Goal: Task Accomplishment & Management: Manage account settings

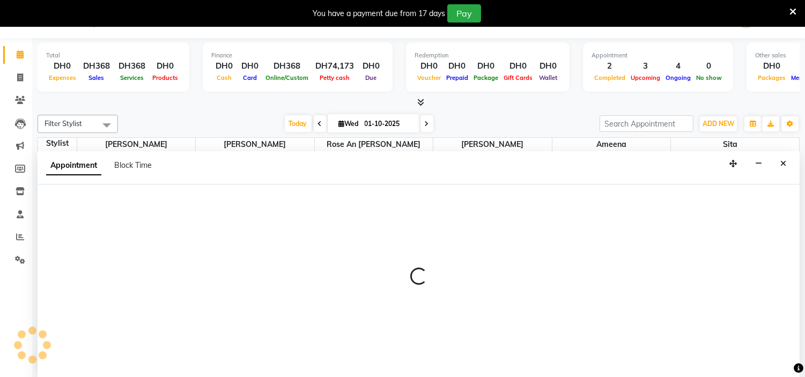
scroll to position [78, 0]
select select "61768"
select select "1020"
select select "tentative"
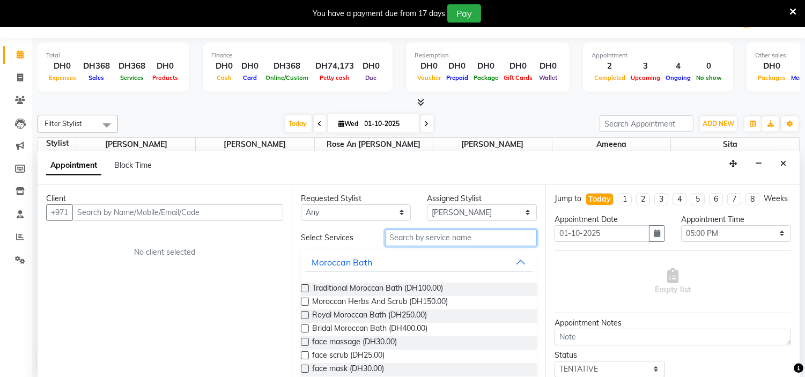
click at [486, 237] on input "text" at bounding box center [461, 238] width 152 height 17
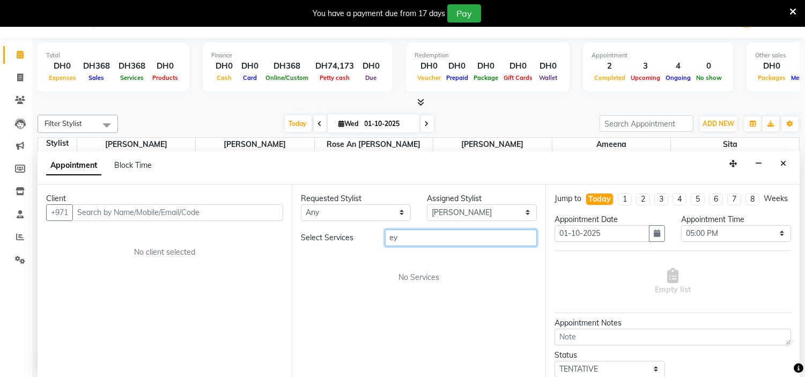
type input "e"
type input "l"
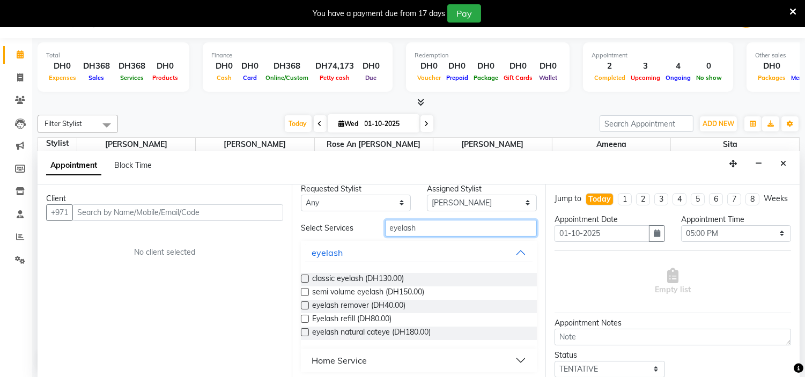
scroll to position [12, 0]
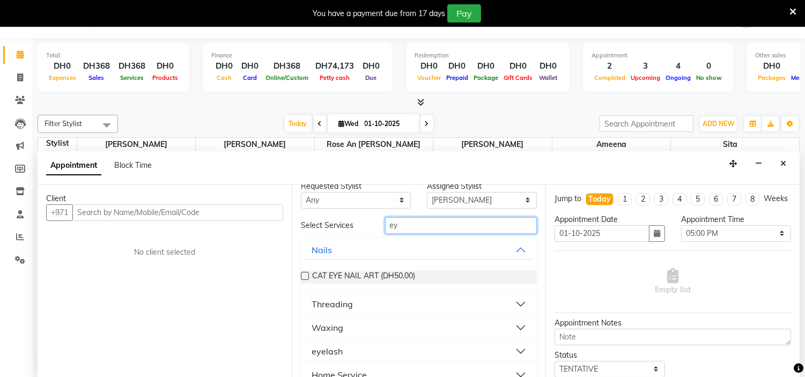
type input "e"
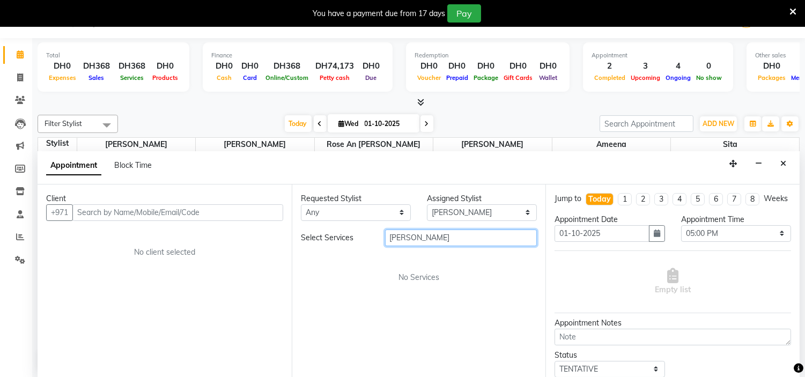
scroll to position [0, 0]
type input "l"
type input "a"
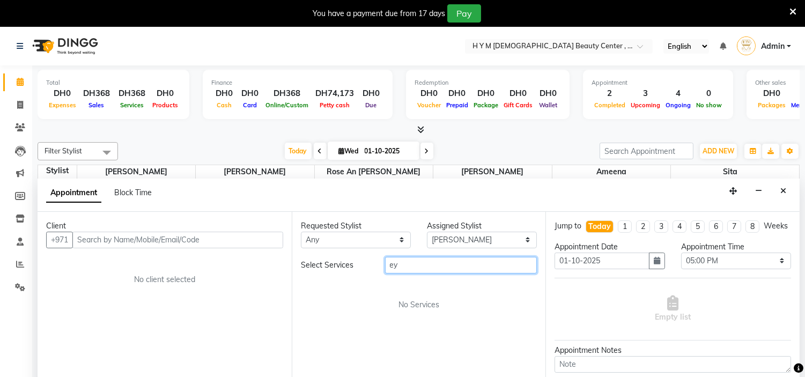
type input "e"
type input "lamination"
click at [17, 218] on icon at bounding box center [20, 219] width 9 height 8
select select
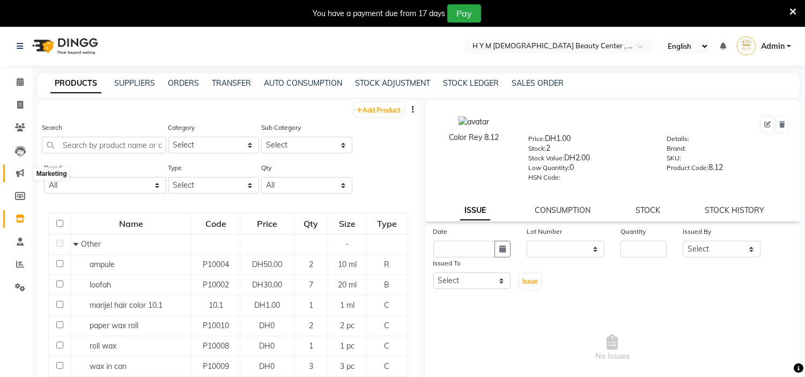
click at [19, 169] on icon at bounding box center [20, 173] width 8 height 8
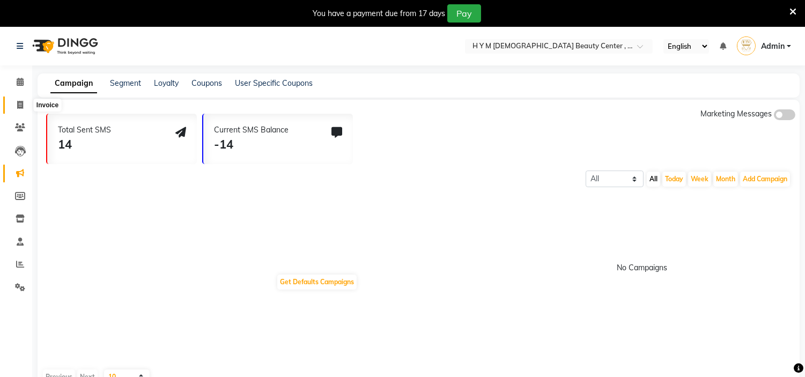
click at [18, 103] on icon at bounding box center [20, 105] width 6 height 8
select select "service"
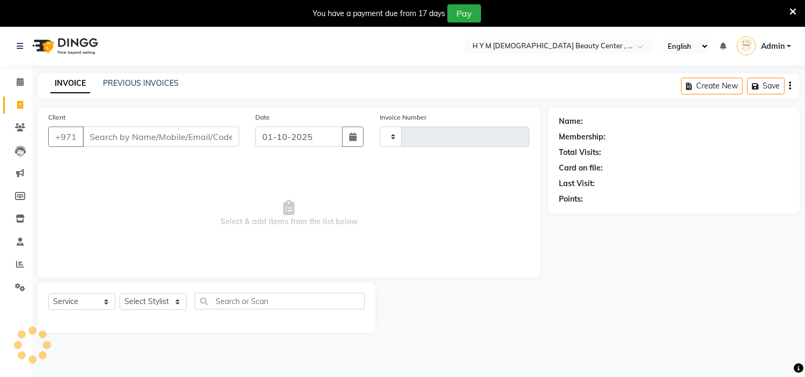
scroll to position [27, 0]
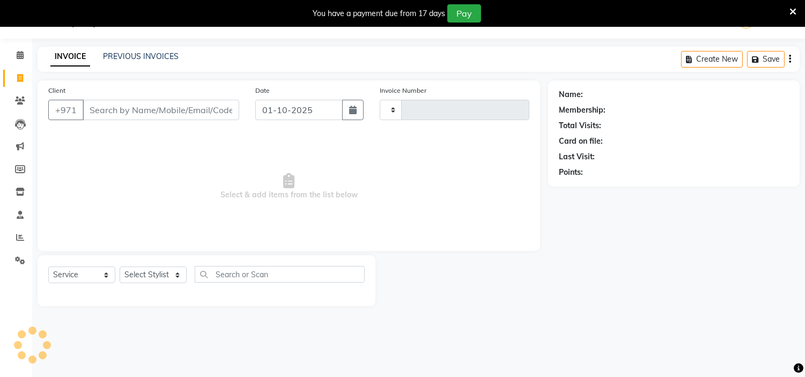
type input "2230"
select select "7248"
click at [22, 77] on icon at bounding box center [20, 78] width 6 height 8
select select "service"
type input "2230"
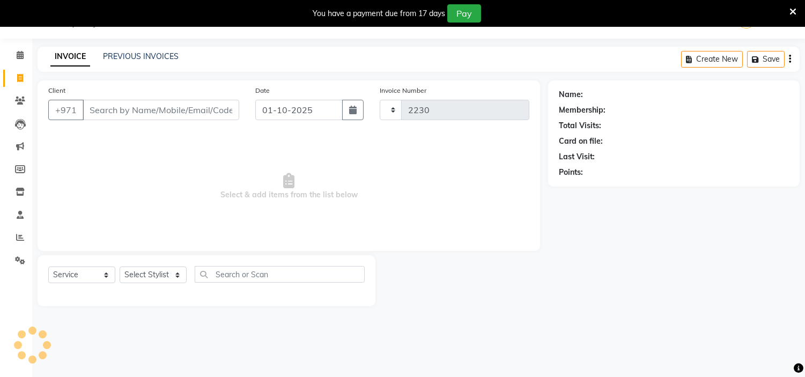
select select "7248"
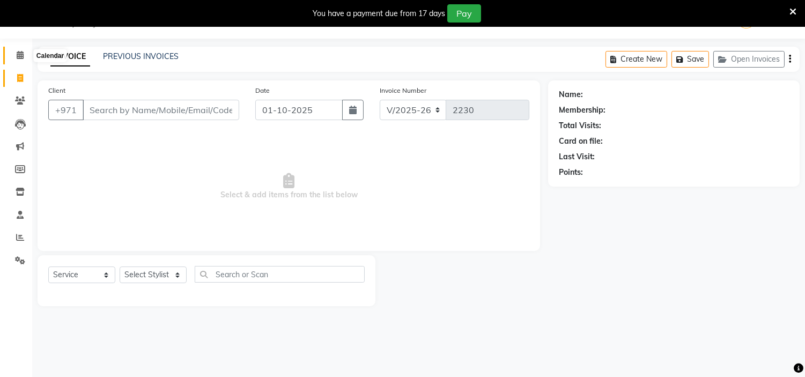
click at [21, 49] on span at bounding box center [20, 55] width 19 height 12
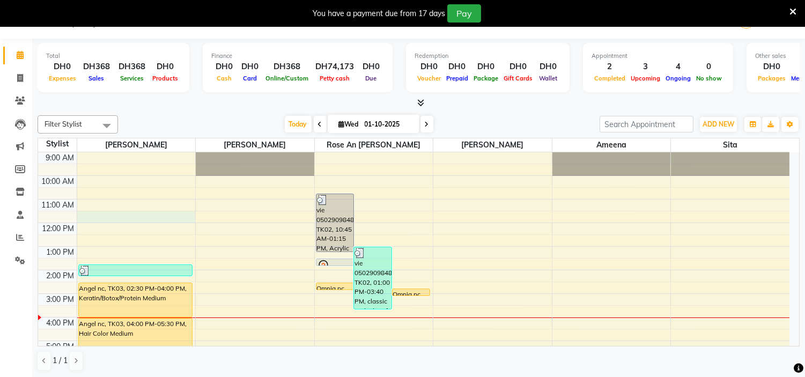
click at [195, 222] on td at bounding box center [433, 217] width 713 height 12
select select "61770"
select select "tentative"
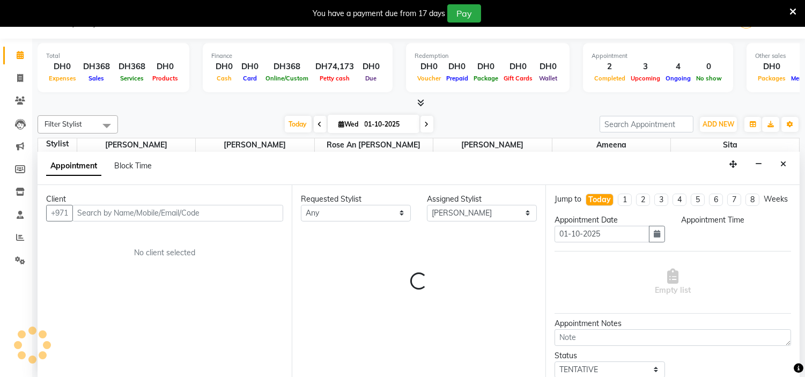
scroll to position [27, 0]
select select "690"
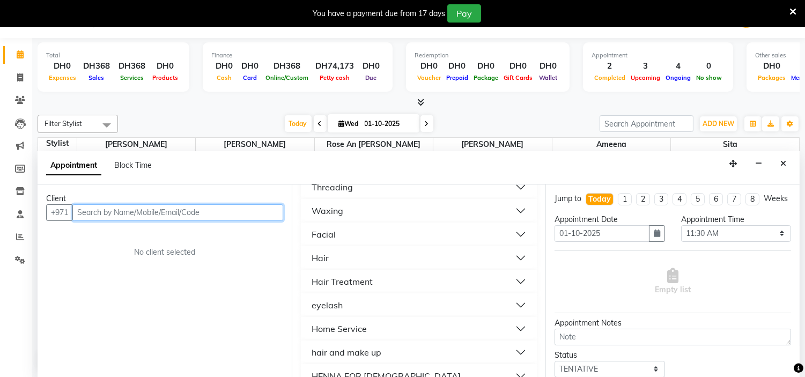
scroll to position [298, 0]
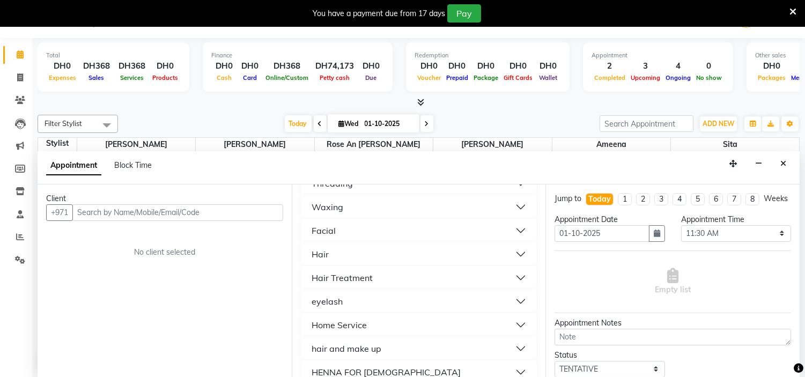
click at [508, 297] on button "eyelash" at bounding box center [419, 301] width 228 height 19
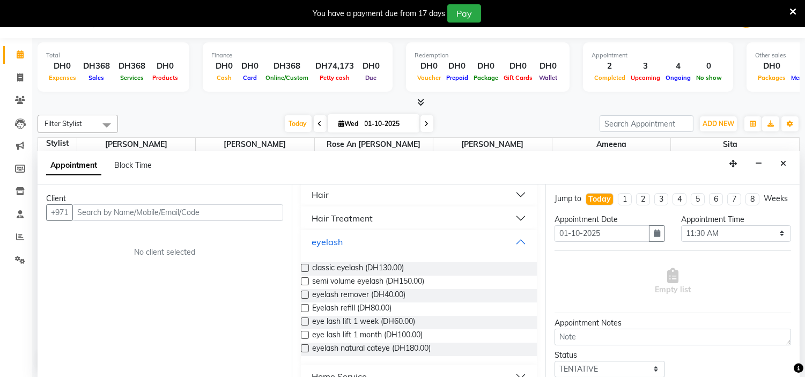
scroll to position [423, 0]
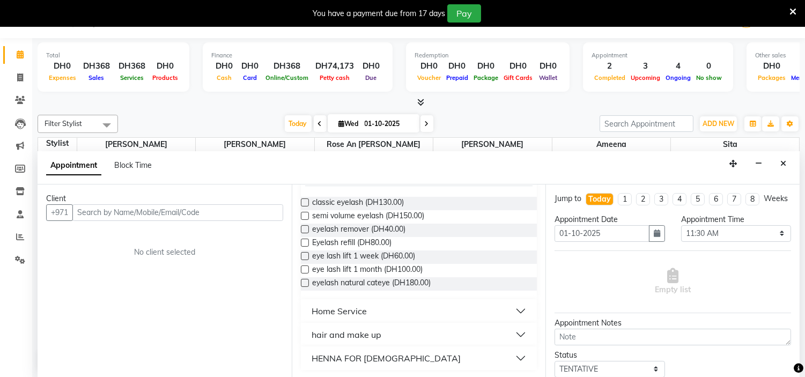
click at [512, 335] on button "hair and make up" at bounding box center [419, 334] width 228 height 19
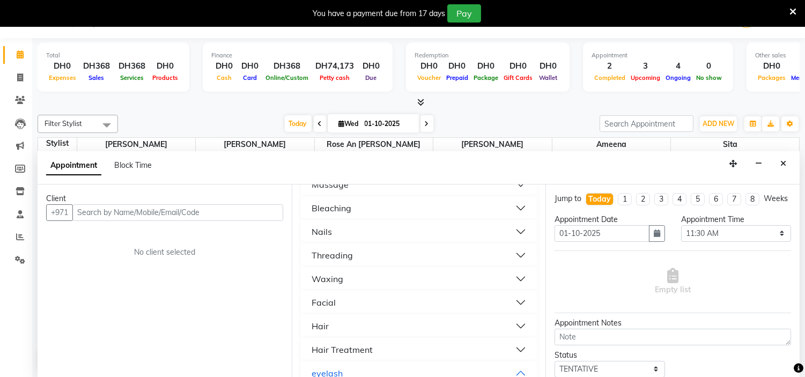
scroll to position [182, 0]
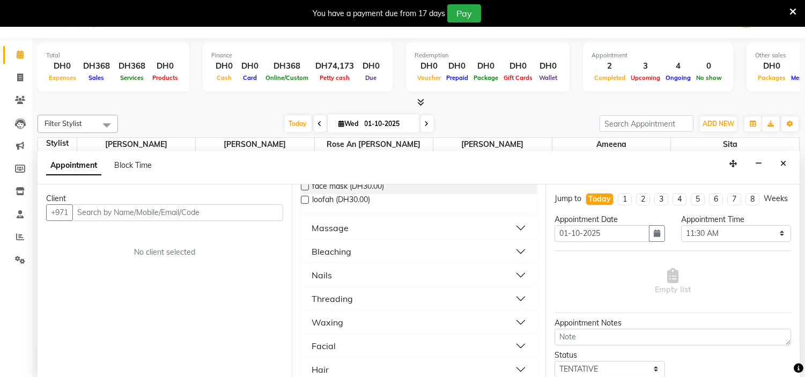
click at [371, 301] on button "Threading" at bounding box center [419, 298] width 228 height 19
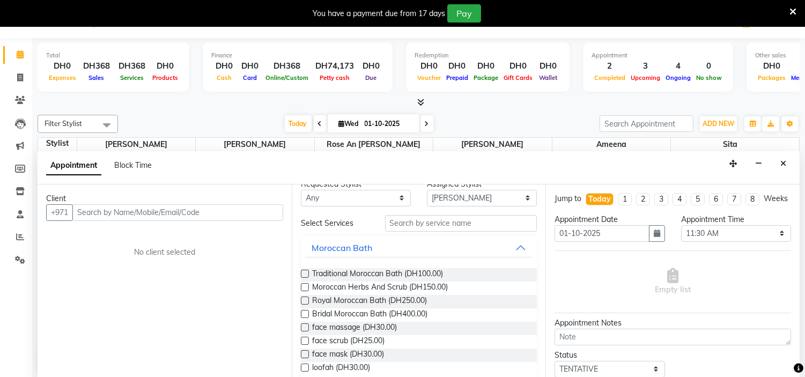
scroll to position [0, 0]
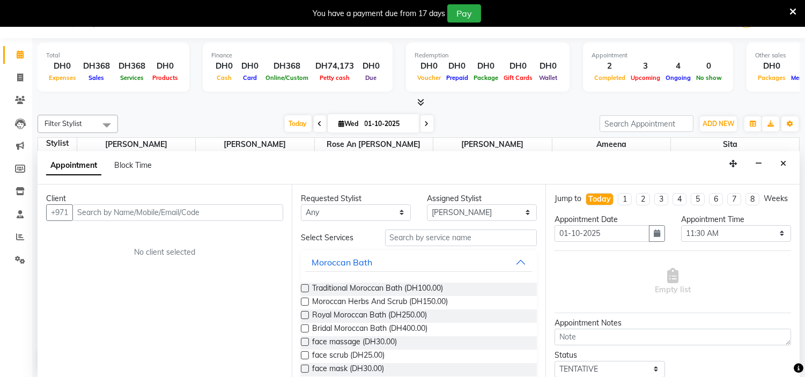
select select "service"
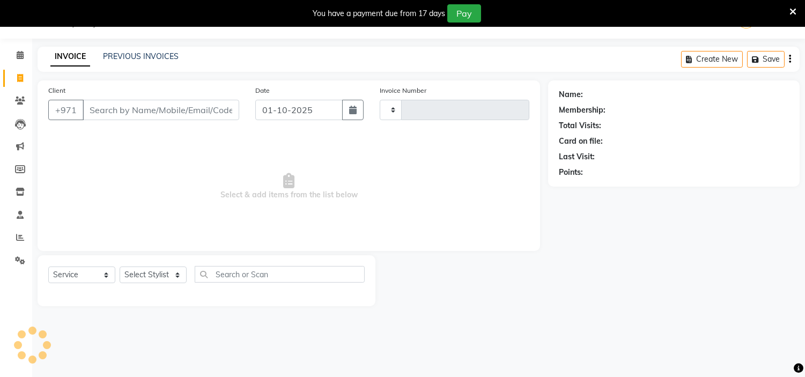
scroll to position [26, 0]
select select "7248"
type input "2230"
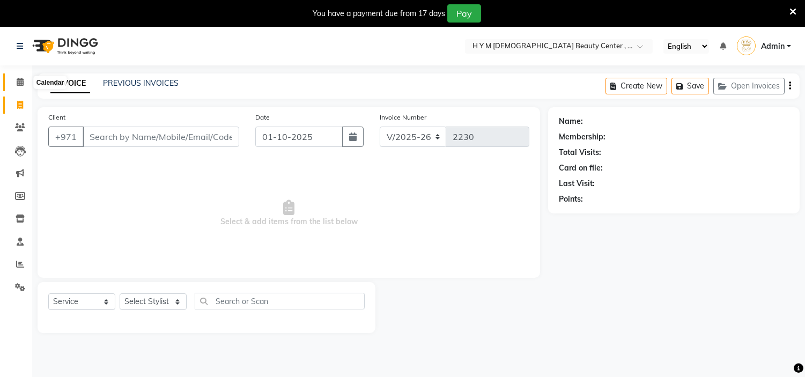
click at [20, 86] on icon at bounding box center [20, 82] width 7 height 8
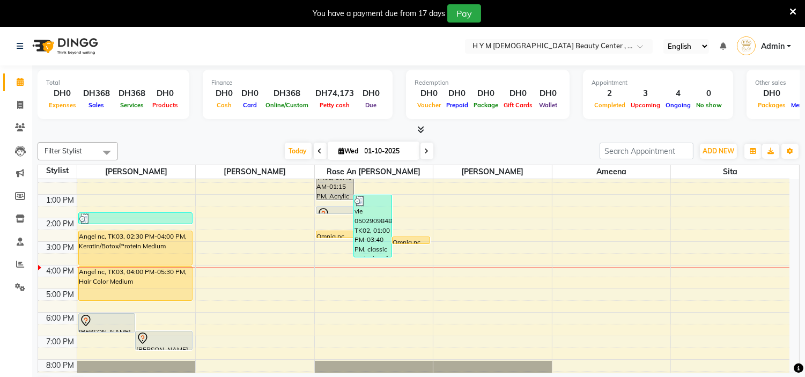
scroll to position [58, 0]
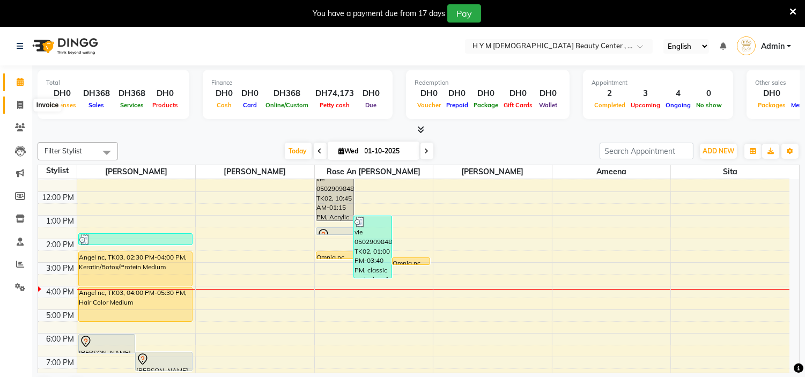
click at [21, 108] on icon at bounding box center [20, 105] width 6 height 8
select select "service"
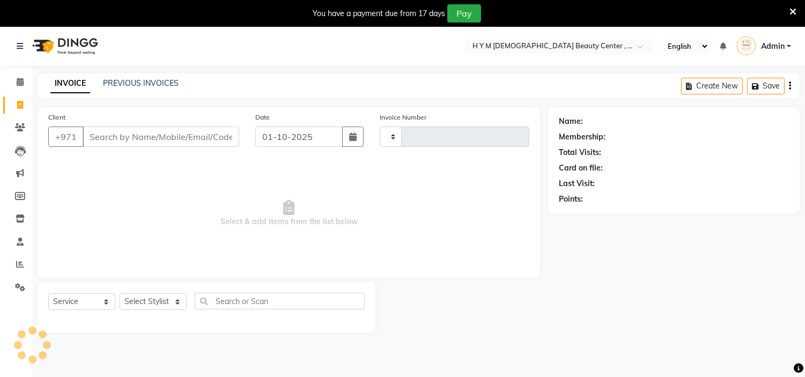
type input "2230"
select select "7248"
click at [109, 141] on input "Client" at bounding box center [161, 137] width 157 height 20
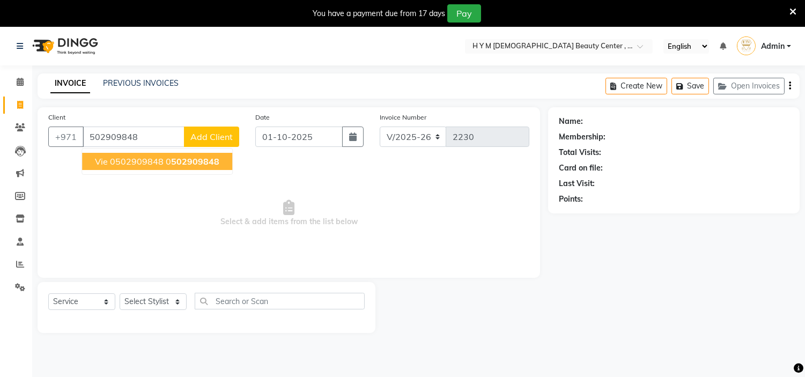
click at [95, 161] on span "vie 0502909848" at bounding box center [129, 161] width 69 height 11
type input "0502909848"
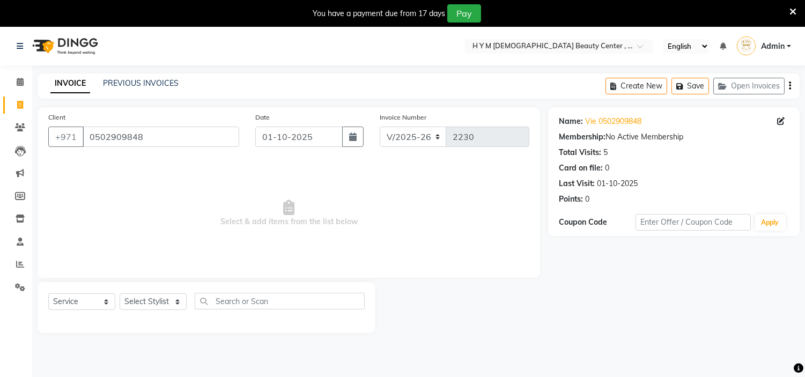
scroll to position [27, 0]
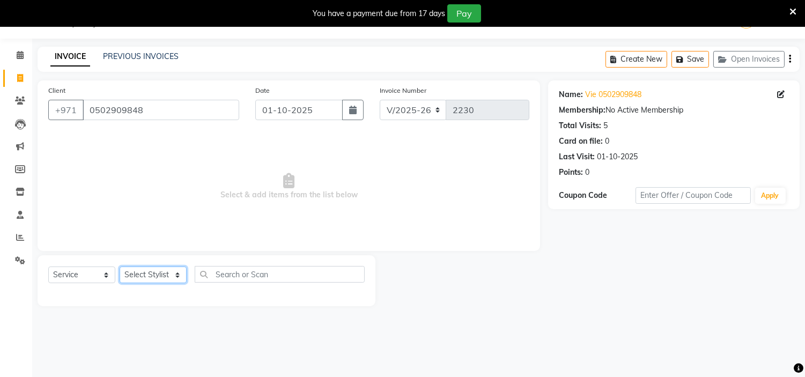
click at [174, 272] on select "Select Stylist ameena Jheza Dalangin Julie Corteza randa Rose An Galang sita" at bounding box center [153, 275] width 67 height 17
select select "61767"
click at [120, 267] on select "Select Stylist ameena Jheza Dalangin Julie Corteza randa Rose An Galang sita" at bounding box center [153, 275] width 67 height 17
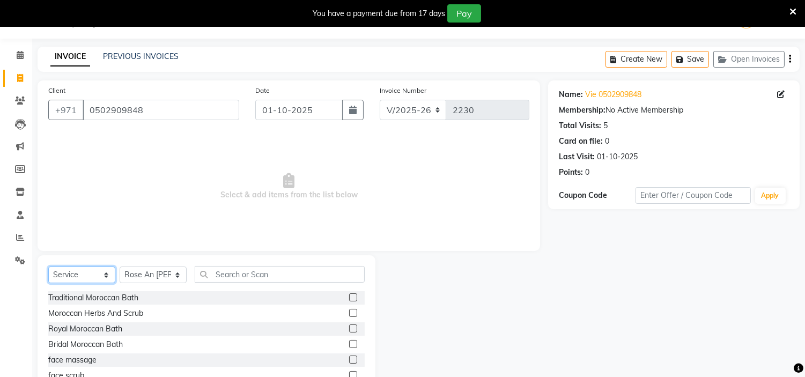
click at [107, 272] on select "Select Service Product Membership Package Voucher Prepaid Gift Card" at bounding box center [81, 275] width 67 height 17
select select "package"
click at [48, 267] on select "Select Service Product Membership Package Voucher Prepaid Gift Card" at bounding box center [81, 275] width 67 height 17
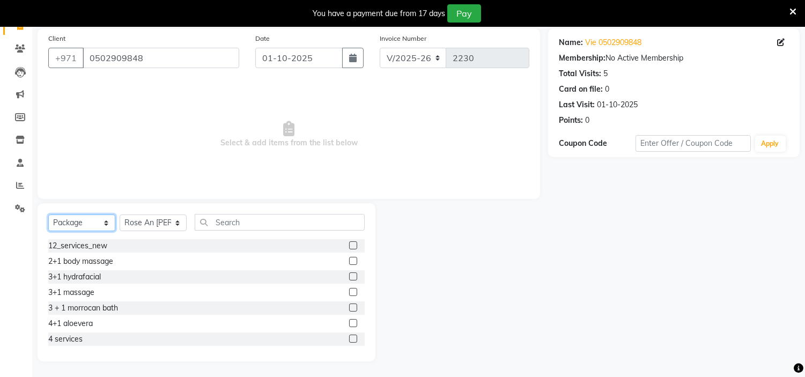
scroll to position [63, 0]
click at [349, 308] on label at bounding box center [353, 307] width 8 height 8
click at [349, 308] on input "checkbox" at bounding box center [352, 307] width 7 height 7
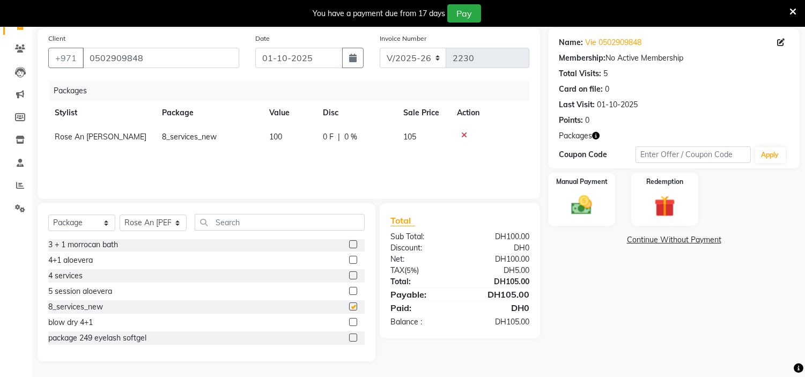
checkbox input "false"
click at [683, 239] on link "Continue Without Payment" at bounding box center [673, 239] width 247 height 11
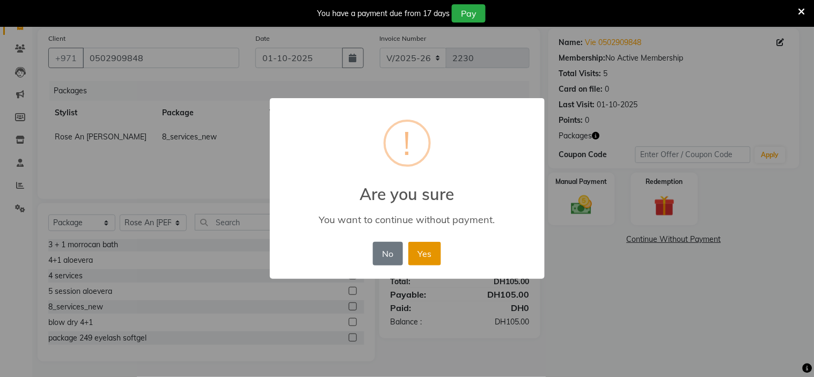
click at [421, 249] on button "Yes" at bounding box center [424, 254] width 33 height 24
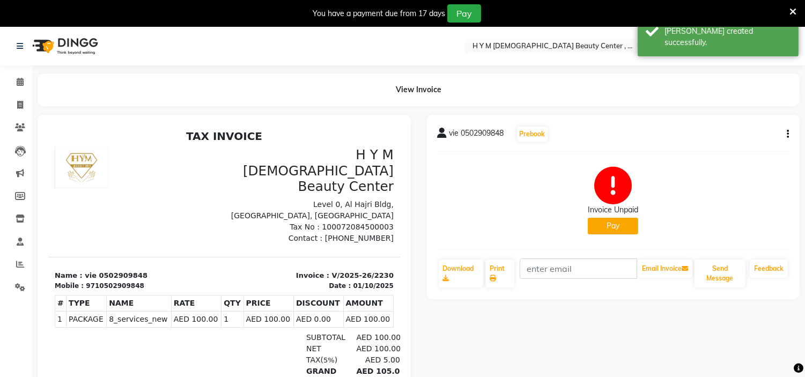
scroll to position [27, 0]
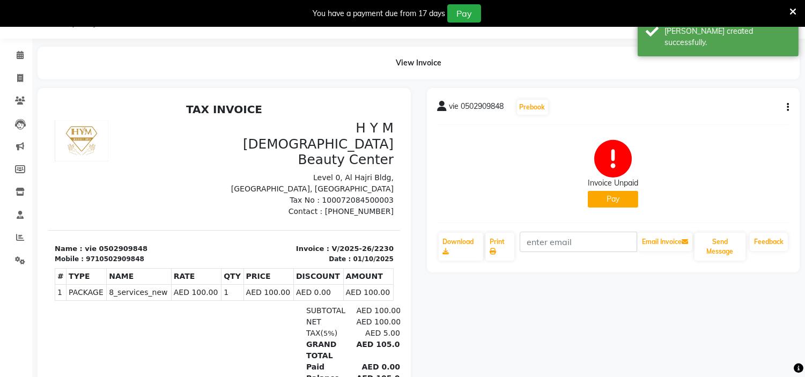
select select "7248"
select select "service"
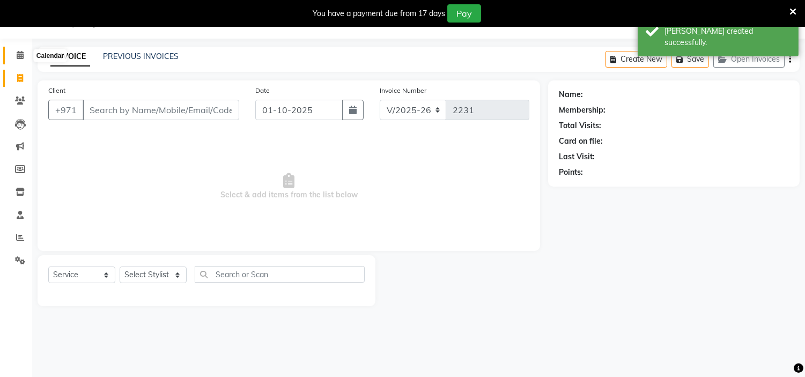
click at [17, 56] on icon at bounding box center [20, 55] width 7 height 8
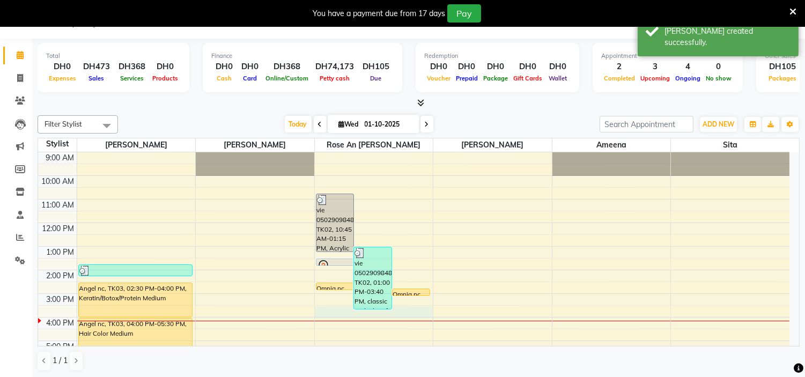
click at [347, 312] on div "9:00 AM 10:00 AM 11:00 AM 12:00 PM 1:00 PM 2:00 PM 3:00 PM 4:00 PM 5:00 PM 6:00…" at bounding box center [414, 317] width 752 height 330
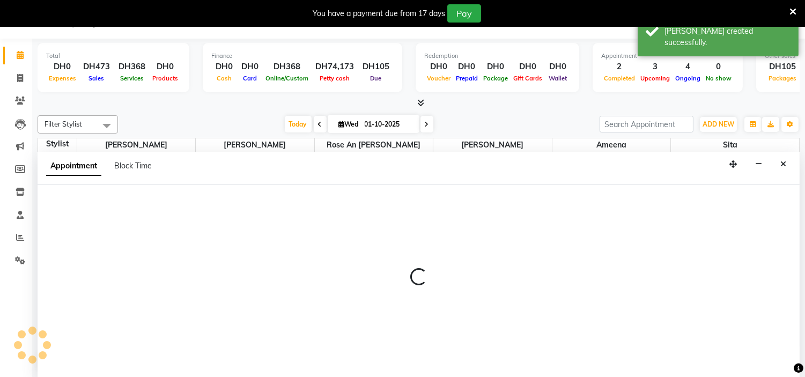
scroll to position [27, 0]
select select "61767"
select select "930"
select select "tentative"
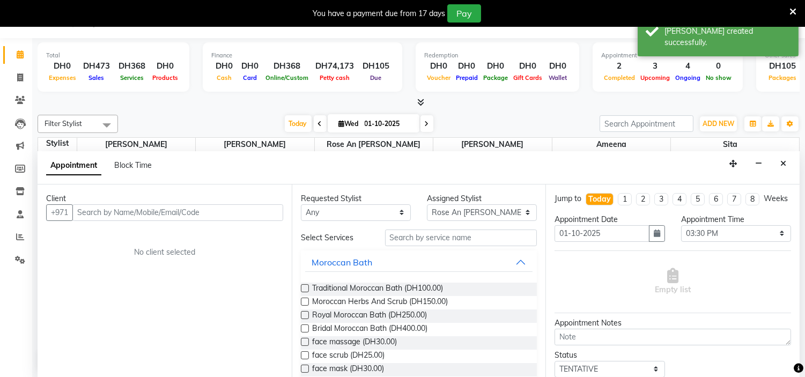
click at [137, 209] on input "text" at bounding box center [177, 212] width 211 height 17
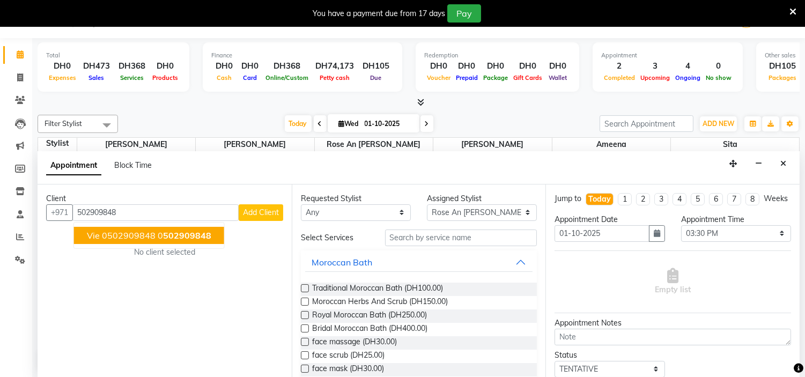
click at [138, 236] on span "vie 0502909848" at bounding box center [121, 235] width 69 height 11
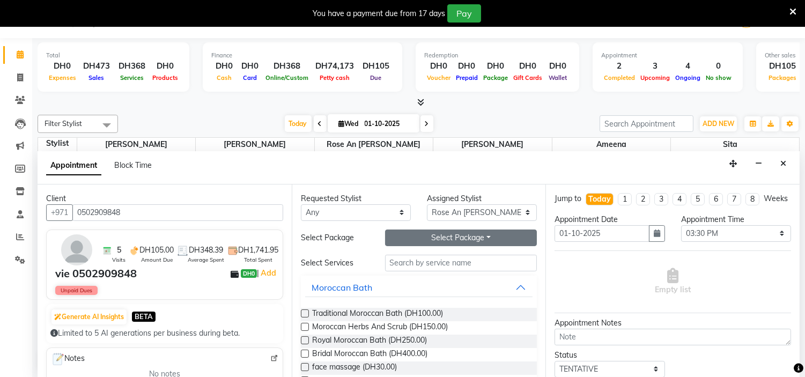
type input "0502909848"
click at [431, 233] on button "Select Package Toggle Dropdown" at bounding box center [461, 238] width 152 height 17
click at [428, 261] on li "8_services_new" at bounding box center [428, 260] width 85 height 16
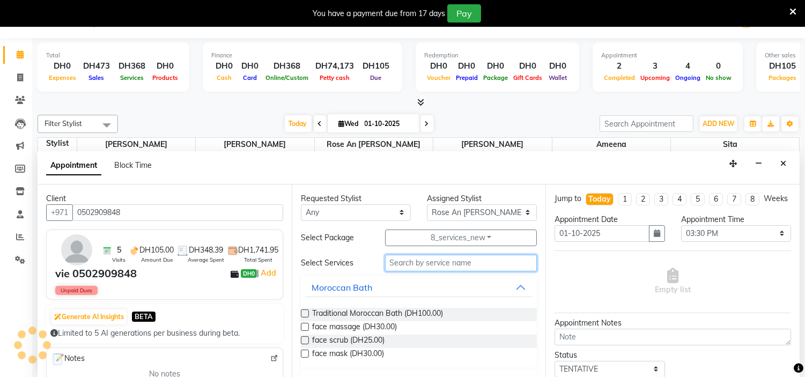
click at [428, 262] on input "text" at bounding box center [461, 263] width 152 height 17
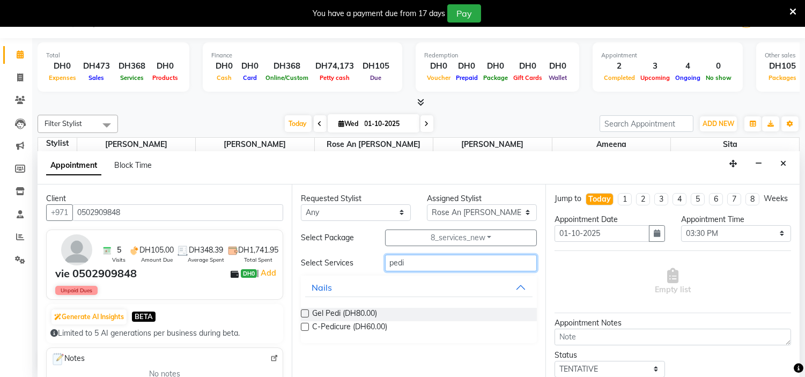
type input "pedi"
click at [305, 329] on label at bounding box center [305, 327] width 8 height 8
click at [305, 329] on input "checkbox" at bounding box center [304, 328] width 7 height 7
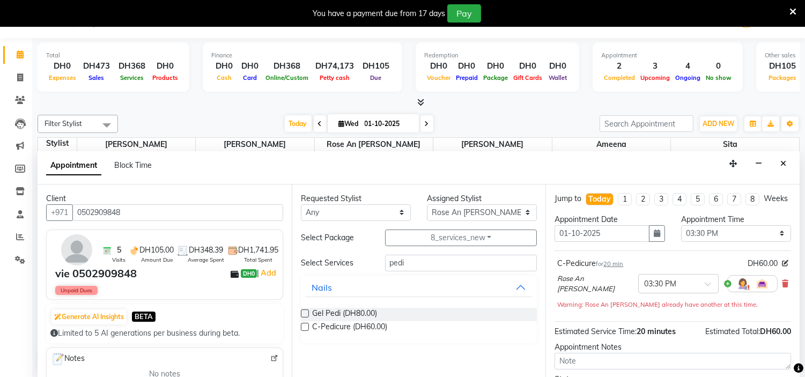
click at [305, 329] on label at bounding box center [305, 327] width 8 height 8
click at [305, 329] on input "checkbox" at bounding box center [304, 328] width 7 height 7
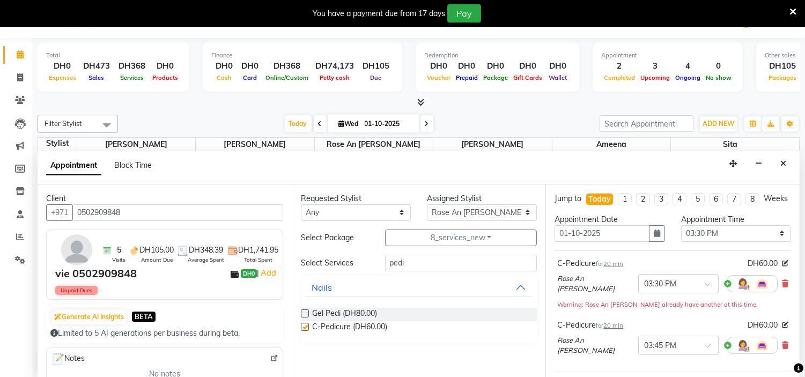
checkbox input "false"
click at [415, 266] on input "pedi" at bounding box center [461, 263] width 152 height 17
type input "p"
type input "foot sp"
click at [305, 313] on label at bounding box center [305, 314] width 8 height 8
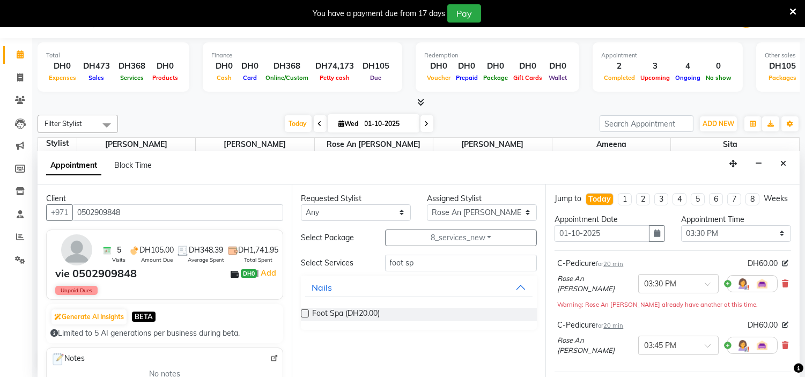
click at [305, 313] on input "checkbox" at bounding box center [304, 314] width 7 height 7
click at [305, 313] on label at bounding box center [305, 314] width 8 height 8
click at [305, 313] on input "checkbox" at bounding box center [304, 314] width 7 height 7
checkbox input "false"
click at [425, 263] on input "foot sp" at bounding box center [461, 263] width 152 height 17
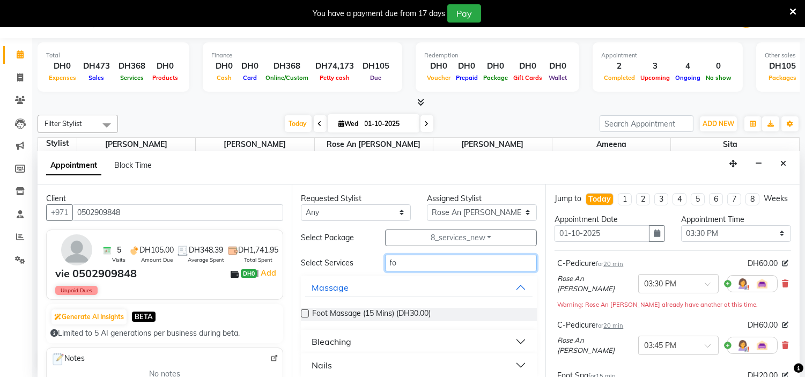
type input "f"
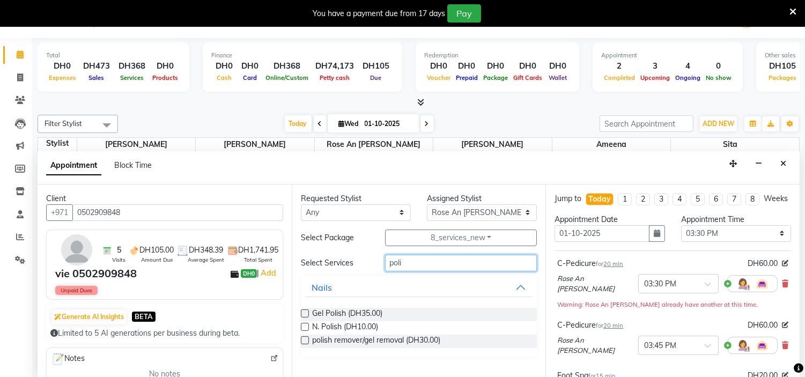
type input "poli"
click at [303, 329] on label at bounding box center [305, 327] width 8 height 8
click at [303, 329] on input "checkbox" at bounding box center [304, 328] width 7 height 7
checkbox input "false"
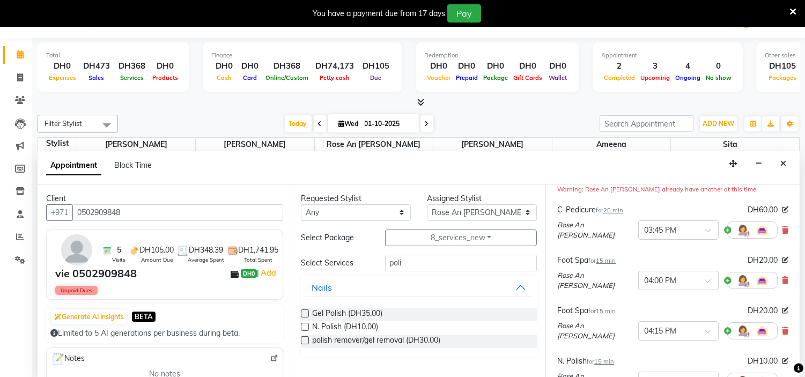
scroll to position [306, 0]
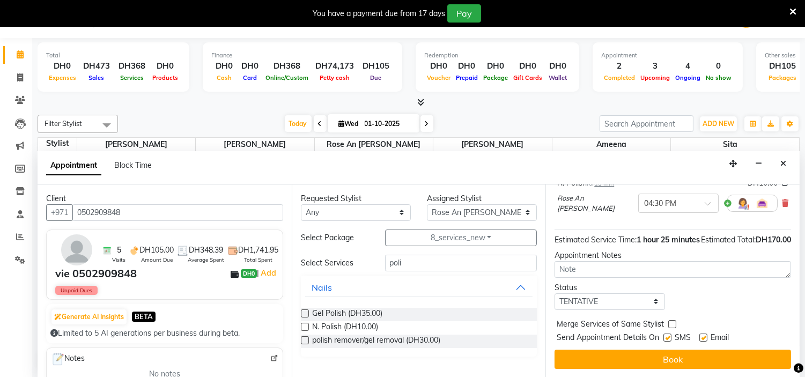
click at [672, 336] on label at bounding box center [668, 338] width 8 height 8
click at [671, 336] on input "checkbox" at bounding box center [667, 338] width 7 height 7
checkbox input "false"
click at [705, 338] on label at bounding box center [703, 338] width 8 height 8
click at [705, 338] on input "checkbox" at bounding box center [702, 338] width 7 height 7
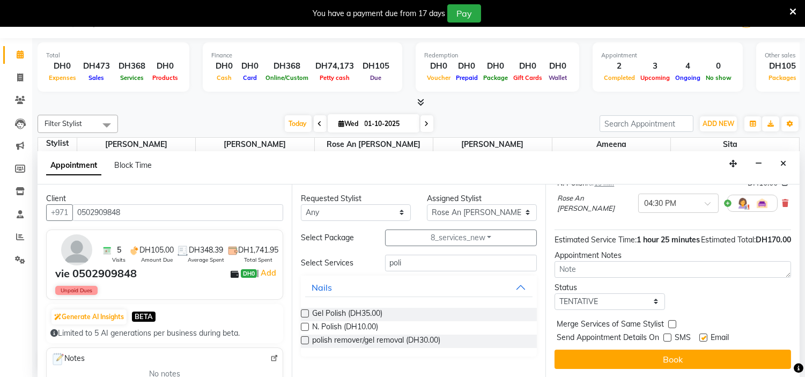
checkbox input "false"
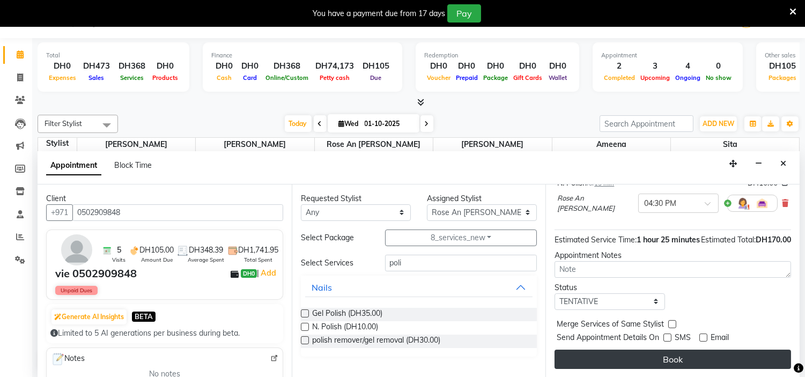
click at [665, 361] on button "Book" at bounding box center [673, 359] width 237 height 19
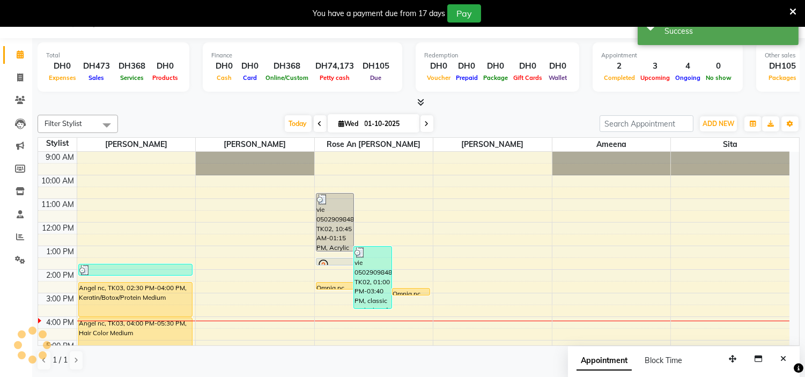
scroll to position [0, 0]
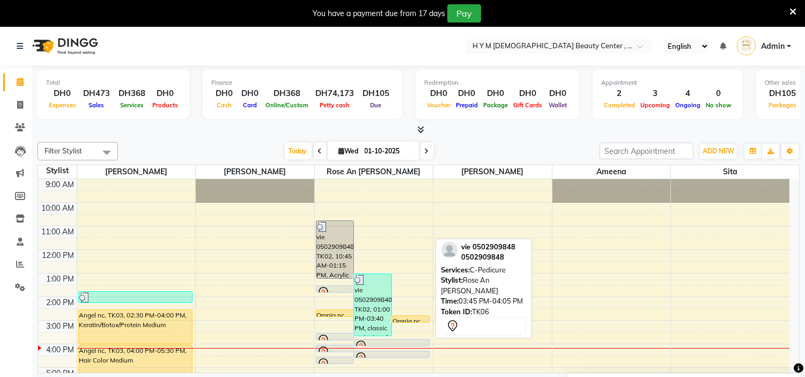
click at [399, 344] on div at bounding box center [391, 346] width 75 height 4
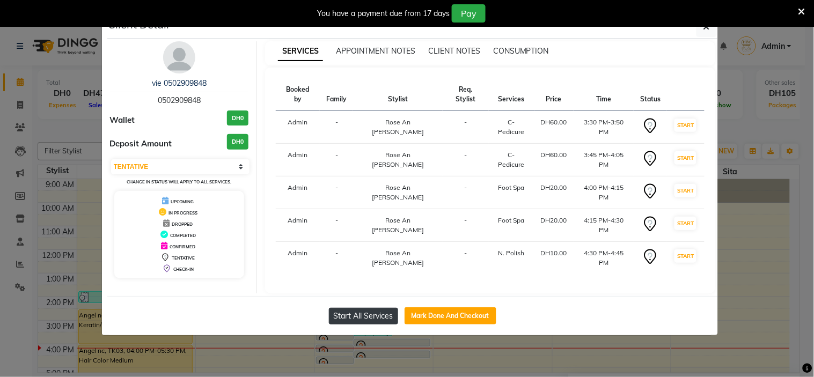
click at [356, 308] on button "Start All Services" at bounding box center [363, 316] width 69 height 17
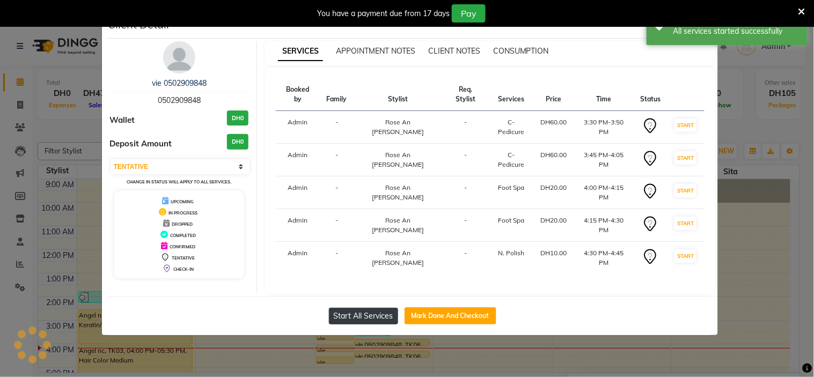
select select "1"
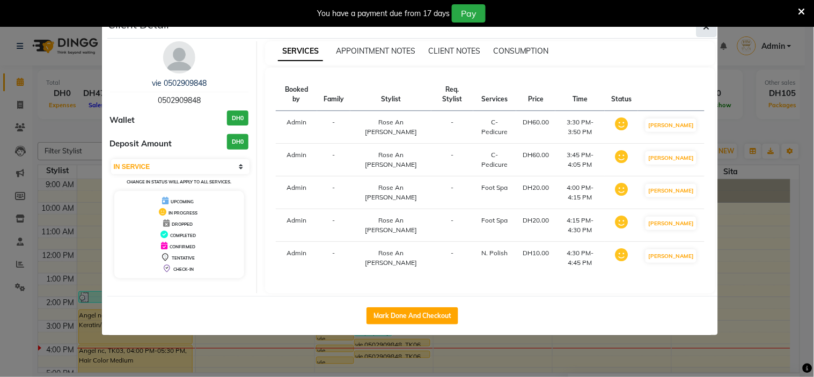
click at [710, 30] on button "button" at bounding box center [706, 27] width 20 height 20
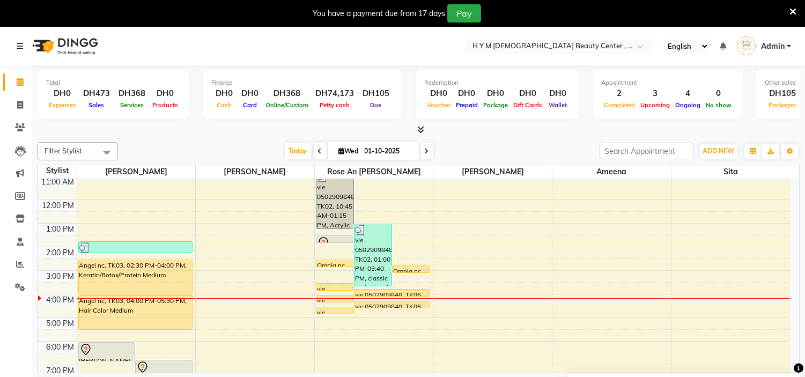
scroll to position [119, 0]
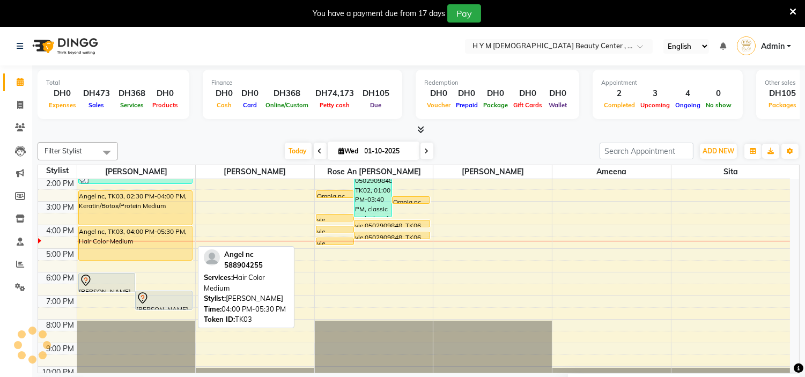
click at [163, 242] on div "Angel nc, TK03, 04:00 PM-05:30 PM, Hair Color Medium" at bounding box center [135, 243] width 113 height 34
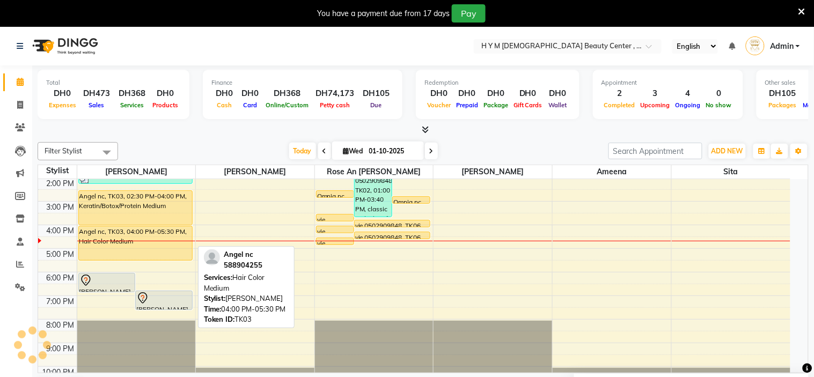
select select "1"
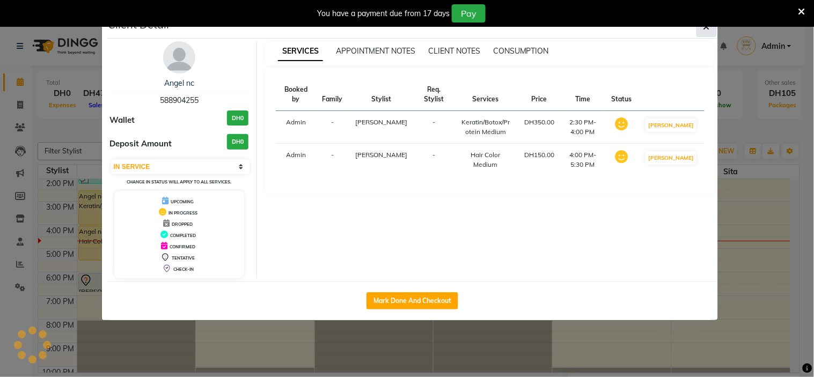
click at [706, 30] on icon "button" at bounding box center [706, 27] width 6 height 9
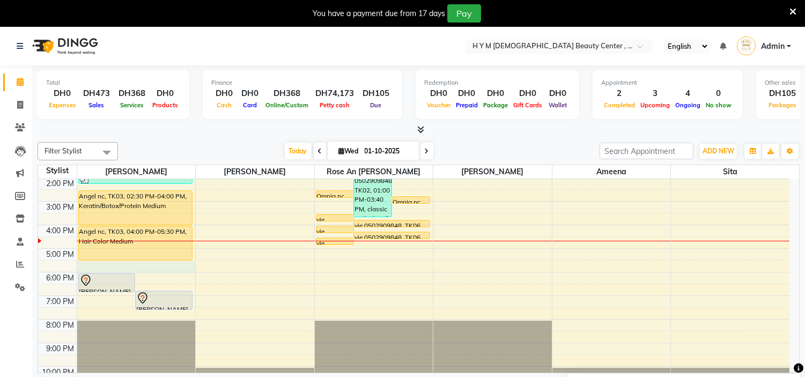
click at [165, 266] on div "9:00 AM 10:00 AM 11:00 AM 12:00 PM 1:00 PM 2:00 PM 3:00 PM 4:00 PM 5:00 PM 6:00…" at bounding box center [414, 225] width 752 height 330
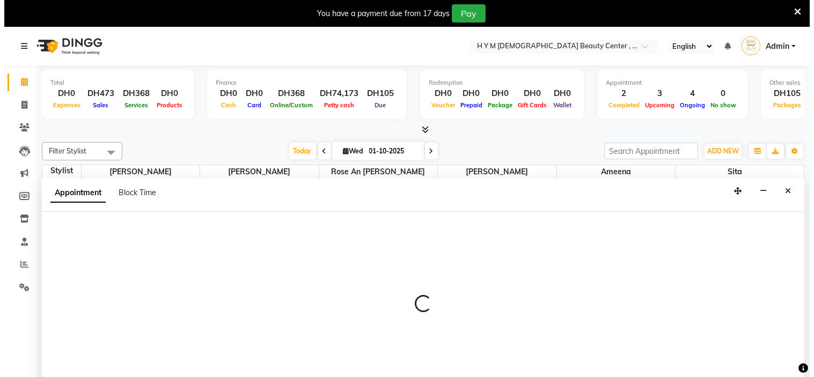
scroll to position [27, 0]
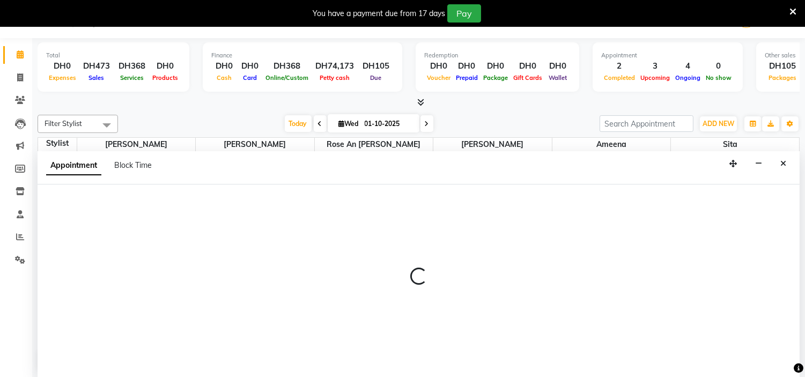
select select "61770"
select select "1050"
select select "tentative"
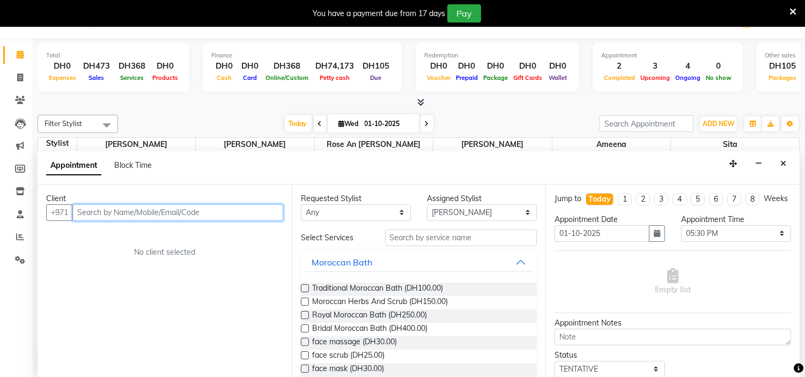
click at [156, 211] on input "text" at bounding box center [177, 212] width 211 height 17
type input "543665317"
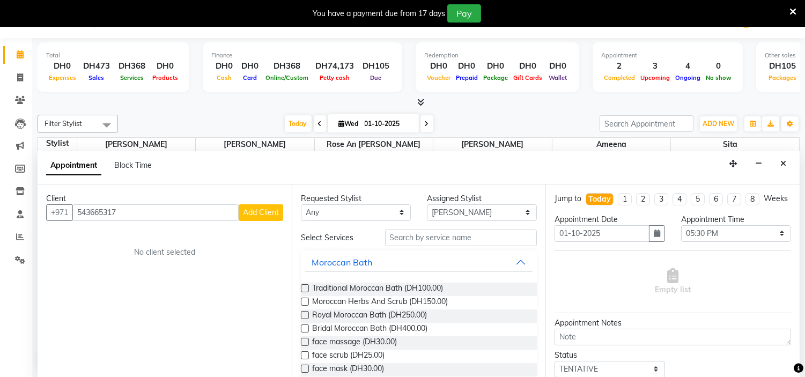
click at [269, 215] on span "Add Client" at bounding box center [261, 213] width 36 height 10
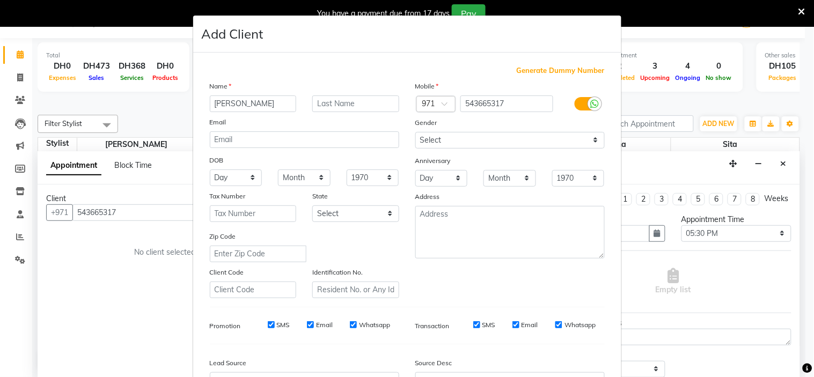
type input "[PERSON_NAME]"
click at [440, 136] on select "Select Male Female Other Prefer Not To Say" at bounding box center [509, 140] width 189 height 17
select select "female"
click at [415, 132] on select "Select Male Female Other Prefer Not To Say" at bounding box center [509, 140] width 189 height 17
click at [268, 328] on input "SMS" at bounding box center [271, 324] width 7 height 7
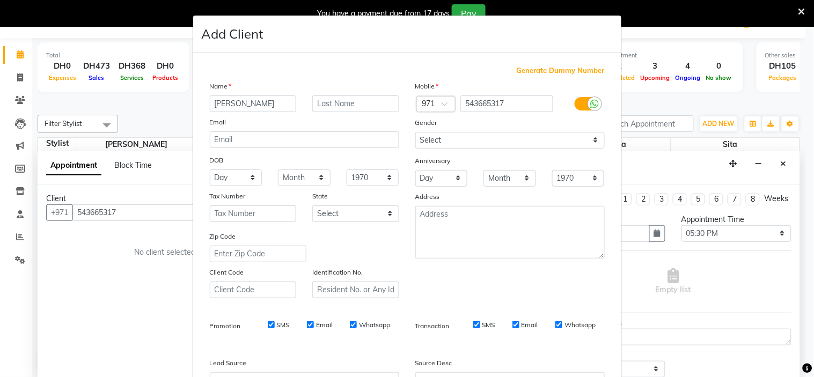
checkbox input "false"
click at [307, 325] on input "Email" at bounding box center [310, 324] width 7 height 7
checkbox input "false"
drag, startPoint x: 348, startPoint y: 328, endPoint x: 425, endPoint y: 341, distance: 78.8
click at [350, 328] on input "Whatsapp" at bounding box center [353, 324] width 7 height 7
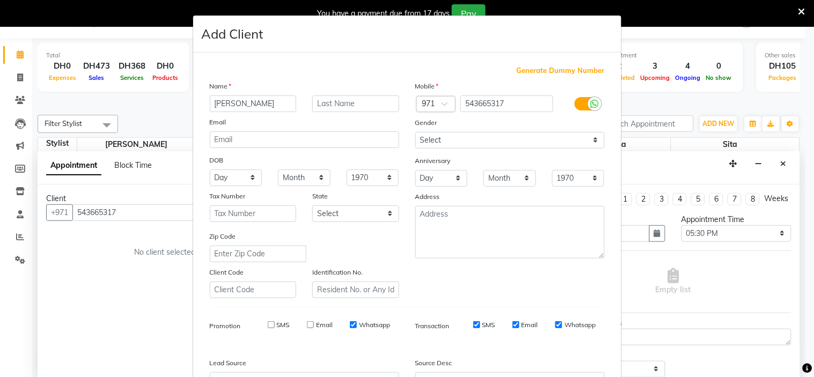
checkbox input "false"
click at [473, 329] on div "SMS" at bounding box center [476, 325] width 37 height 10
click at [515, 328] on input "Email" at bounding box center [515, 324] width 7 height 7
checkbox input "false"
click at [473, 325] on input "SMS" at bounding box center [476, 324] width 7 height 7
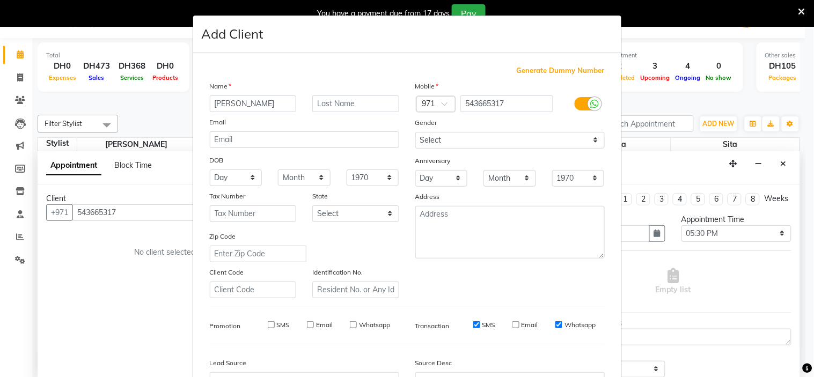
checkbox input "false"
click at [555, 323] on input "Whatsapp" at bounding box center [558, 324] width 7 height 7
checkbox input "false"
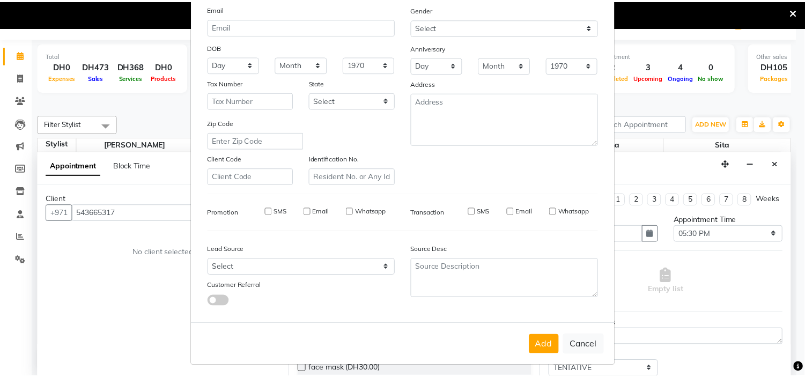
scroll to position [119, 0]
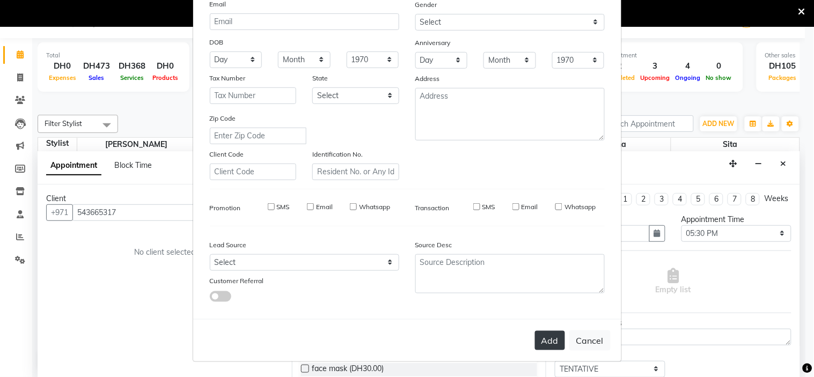
click at [541, 345] on button "Add" at bounding box center [550, 340] width 30 height 19
select select
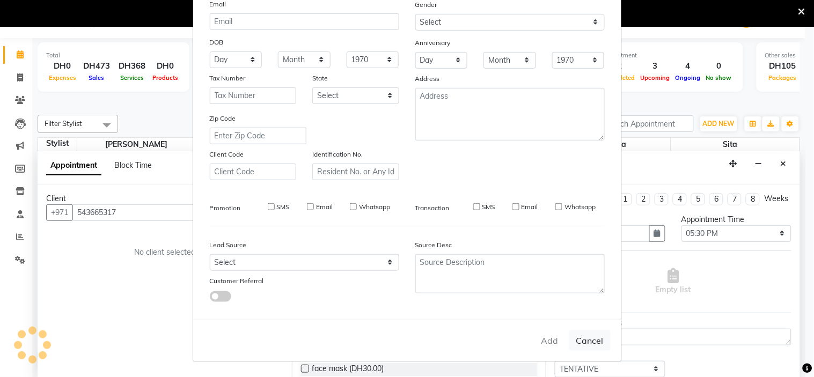
select select
checkbox input "false"
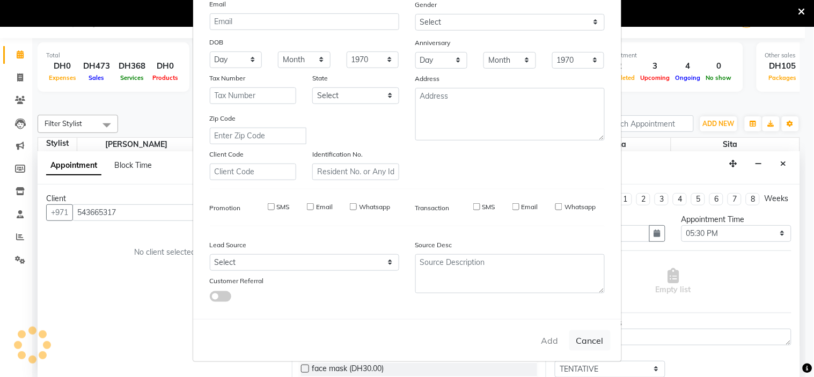
checkbox input "false"
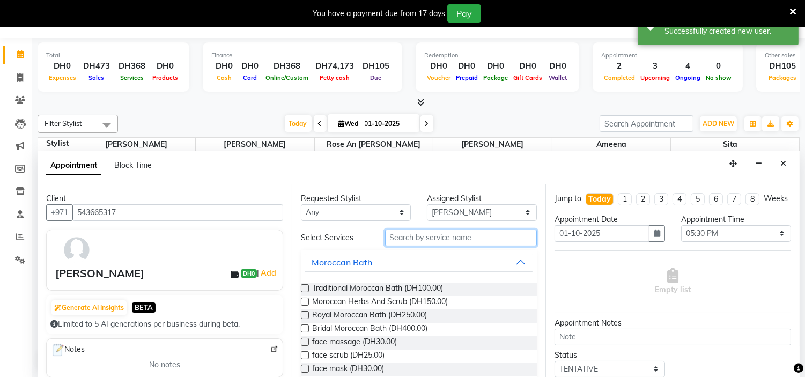
click at [462, 238] on input "text" at bounding box center [461, 238] width 152 height 17
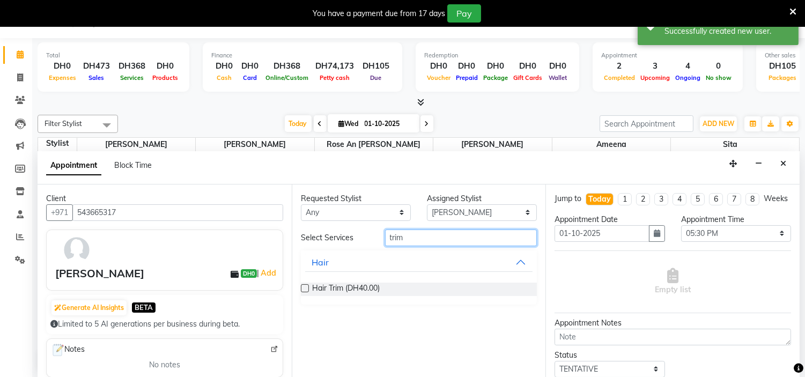
type input "trim"
click at [304, 288] on label at bounding box center [305, 288] width 8 height 8
click at [304, 288] on input "checkbox" at bounding box center [304, 289] width 7 height 7
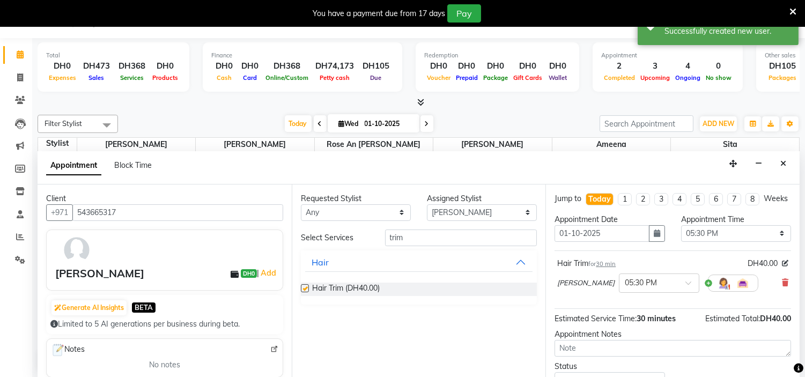
checkbox input "false"
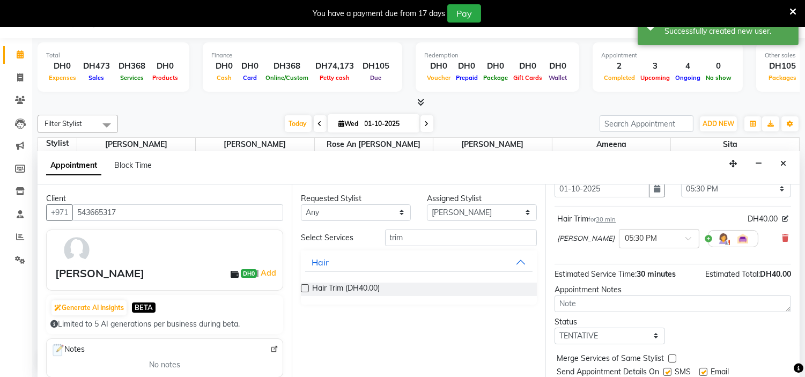
scroll to position [89, 0]
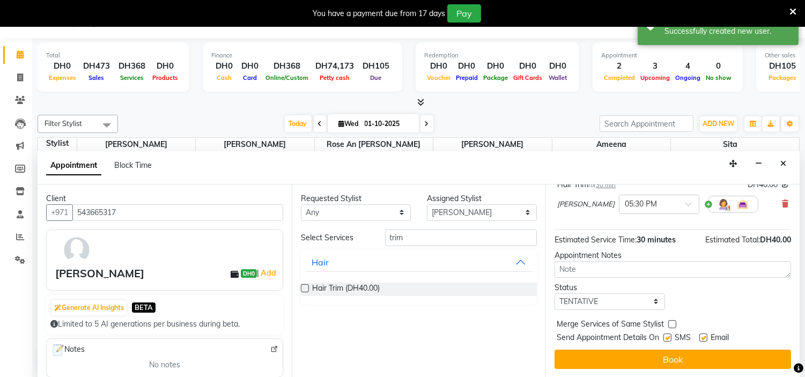
click at [666, 336] on label at bounding box center [668, 338] width 8 height 8
click at [666, 336] on input "checkbox" at bounding box center [667, 338] width 7 height 7
checkbox input "false"
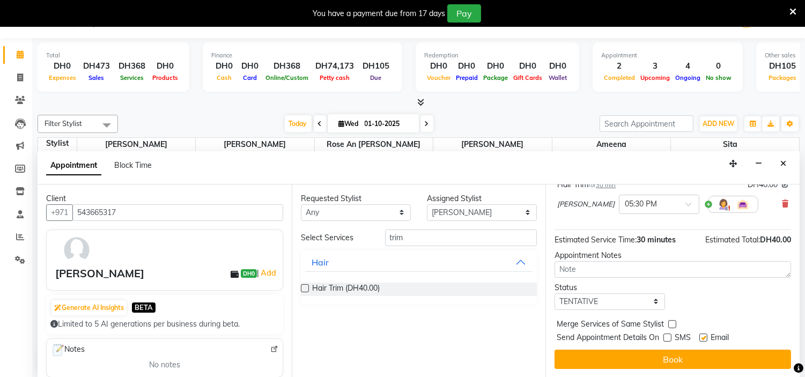
click at [704, 339] on label at bounding box center [703, 338] width 8 height 8
click at [704, 339] on input "checkbox" at bounding box center [702, 338] width 7 height 7
checkbox input "false"
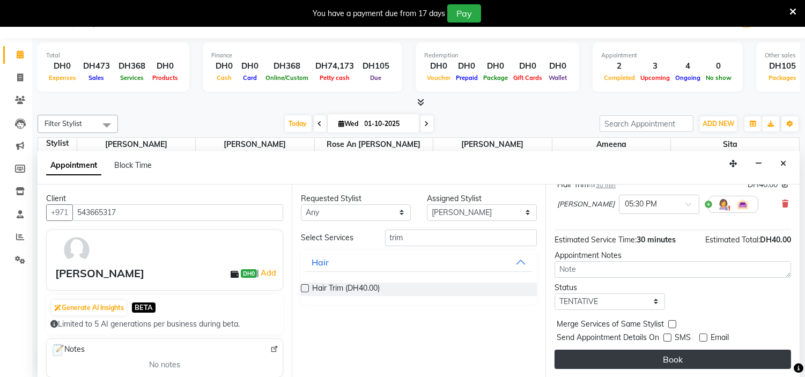
click at [694, 359] on button "Book" at bounding box center [673, 359] width 237 height 19
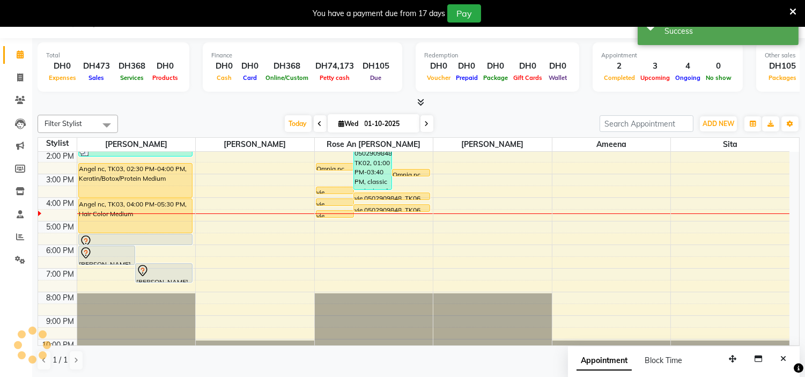
scroll to position [0, 0]
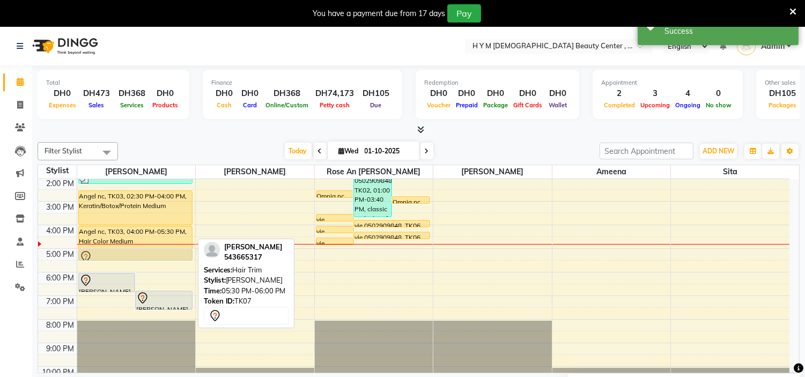
drag, startPoint x: 147, startPoint y: 266, endPoint x: 151, endPoint y: 251, distance: 15.5
click at [151, 251] on div "mariam, TK04, 06:00 PM-06:50 PM, C-Manicure mariam, TK04, 06:45 PM-07:35 PM, C-…" at bounding box center [136, 225] width 119 height 330
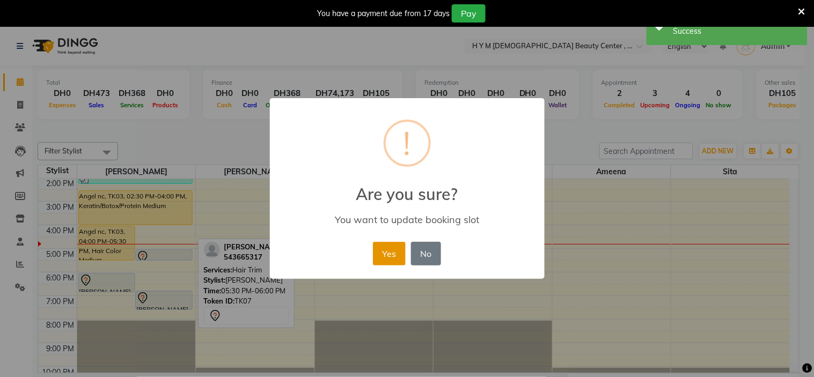
click at [387, 254] on button "Yes" at bounding box center [389, 254] width 33 height 24
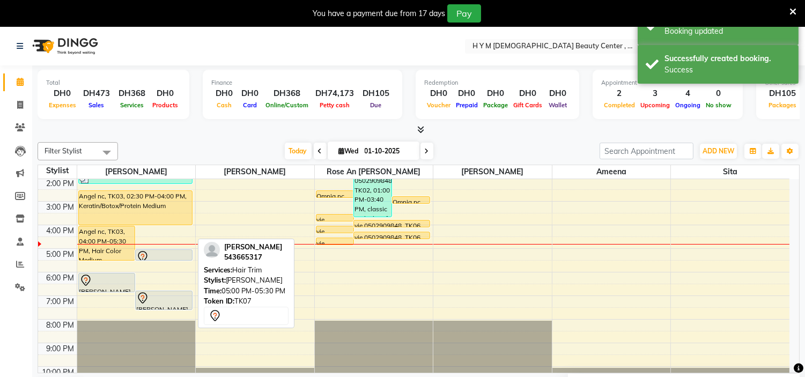
click at [169, 254] on div at bounding box center [163, 257] width 55 height 13
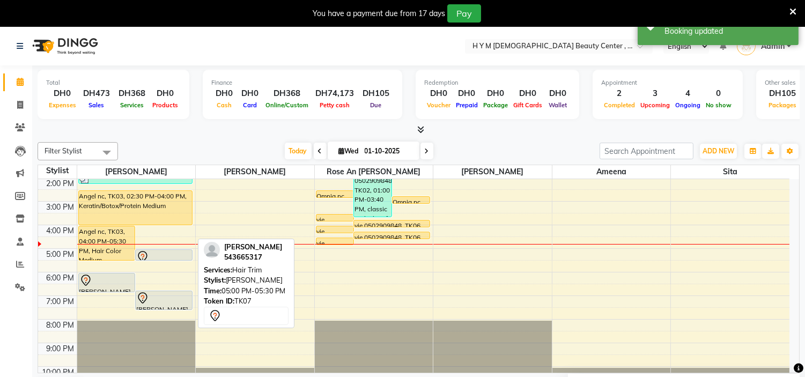
click at [176, 255] on div at bounding box center [163, 257] width 55 height 13
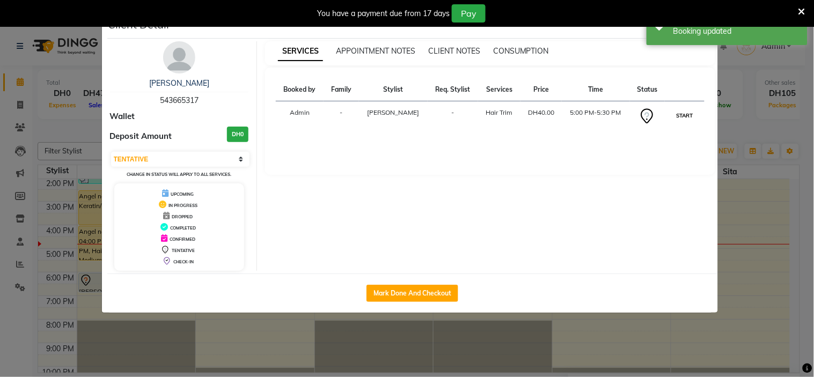
click at [683, 115] on button "START" at bounding box center [684, 115] width 22 height 13
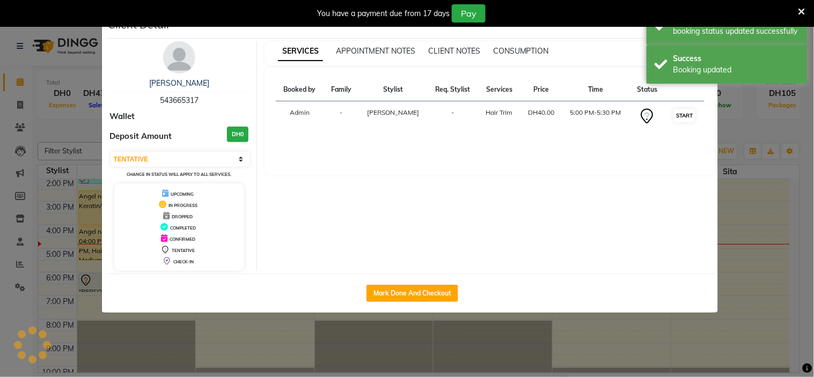
select select "1"
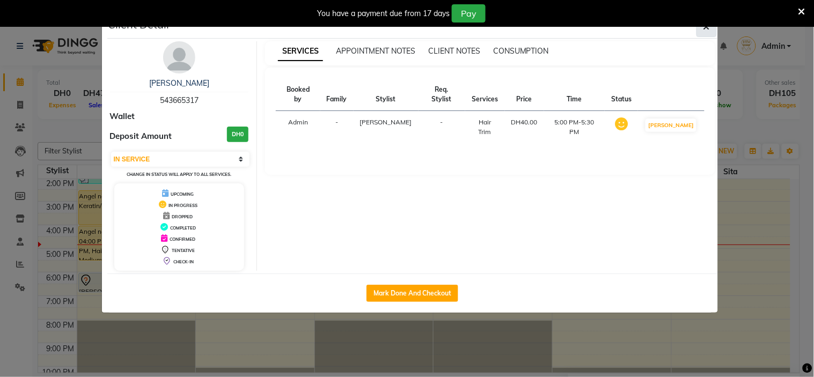
click at [706, 28] on icon "button" at bounding box center [706, 27] width 6 height 9
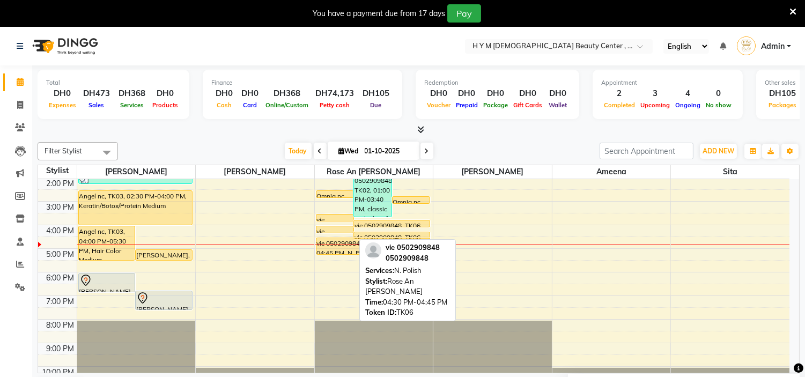
drag, startPoint x: 343, startPoint y: 242, endPoint x: 352, endPoint y: 251, distance: 12.1
click at [352, 251] on div "vie 0502909848, TK02, 10:45 AM-01:15 PM, Acrylic Ext vie 0502909848, TK02, 01:0…" at bounding box center [374, 225] width 119 height 330
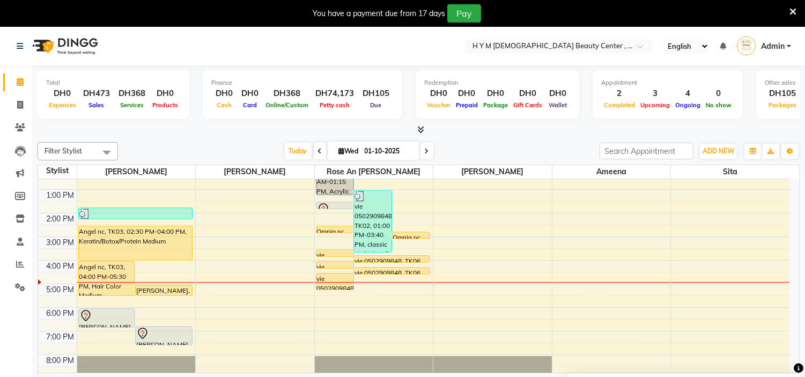
scroll to position [119, 0]
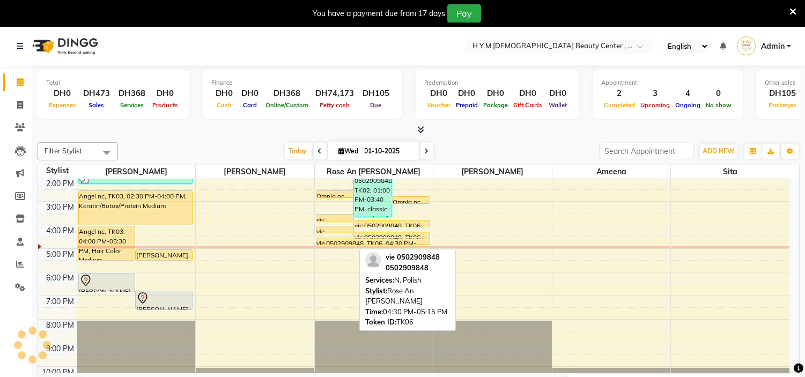
drag, startPoint x: 328, startPoint y: 254, endPoint x: 329, endPoint y: 247, distance: 7.2
click at [329, 247] on div "vie 0502909848, TK02, 10:45 AM-01:15 PM, Acrylic Ext vie 0502909848, TK02, 01:0…" at bounding box center [374, 225] width 119 height 330
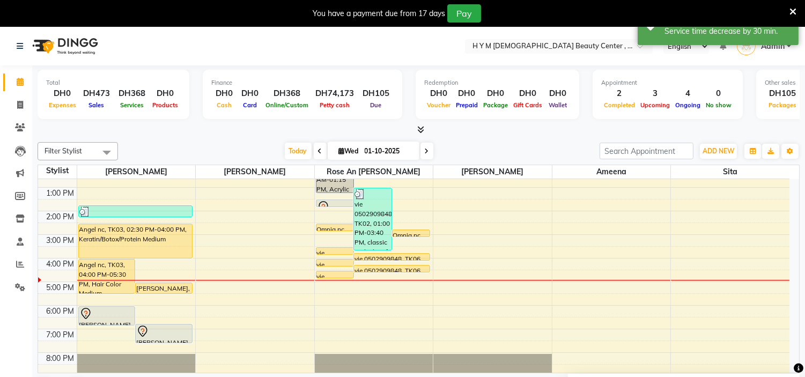
scroll to position [60, 0]
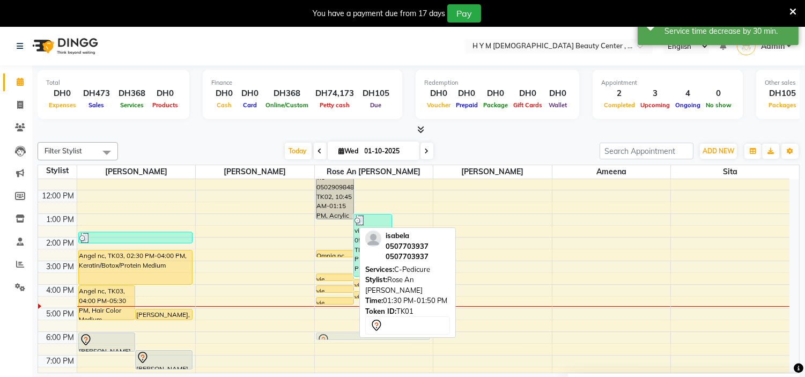
drag, startPoint x: 344, startPoint y: 229, endPoint x: 338, endPoint y: 335, distance: 106.4
click at [338, 335] on div "vie 0502909848, TK02, 10:45 AM-01:15 PM, Acrylic Ext vie 0502909848, TK02, 01:0…" at bounding box center [374, 285] width 119 height 330
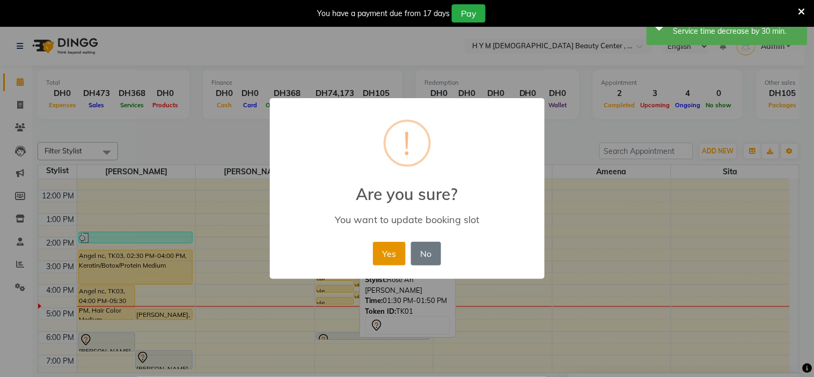
click at [386, 253] on button "Yes" at bounding box center [389, 254] width 33 height 24
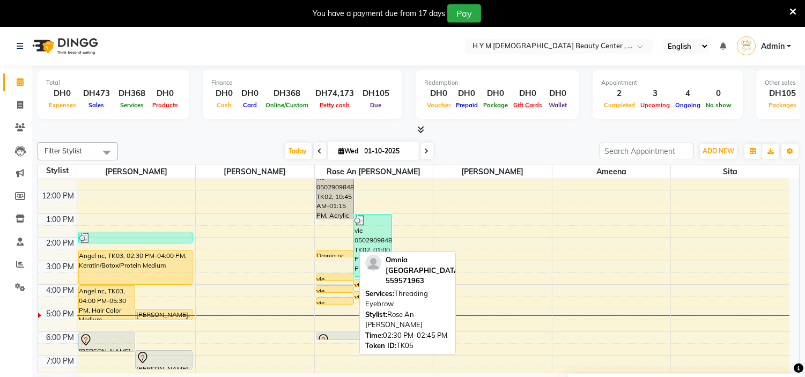
click at [345, 253] on div "Omnia nc, TK05, 02:30 PM-02:45 PM, Threading Eyebrow" at bounding box center [334, 254] width 37 height 6
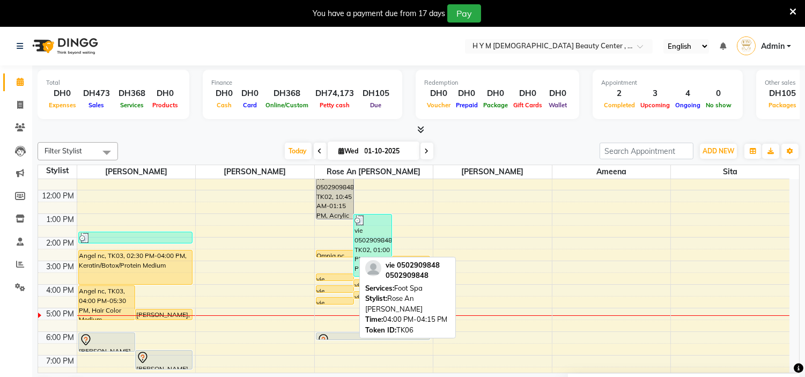
click at [323, 291] on div at bounding box center [334, 292] width 37 height 4
select select "1"
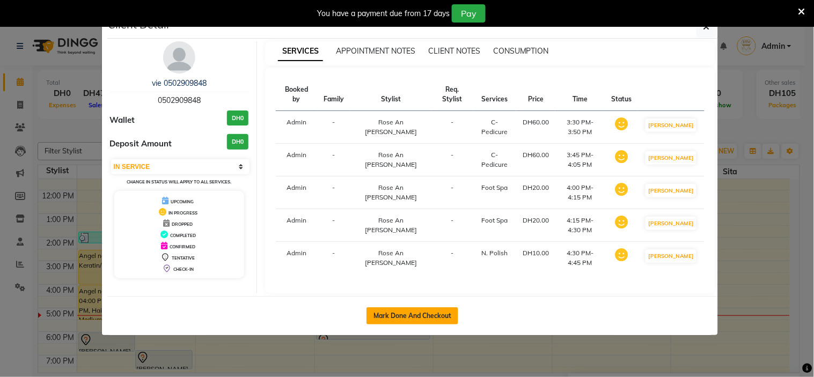
click at [420, 307] on button "Mark Done And Checkout" at bounding box center [412, 315] width 92 height 17
select select "service"
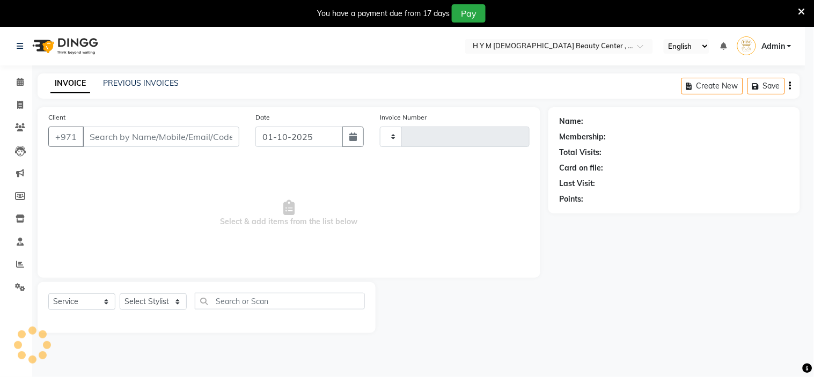
type input "2231"
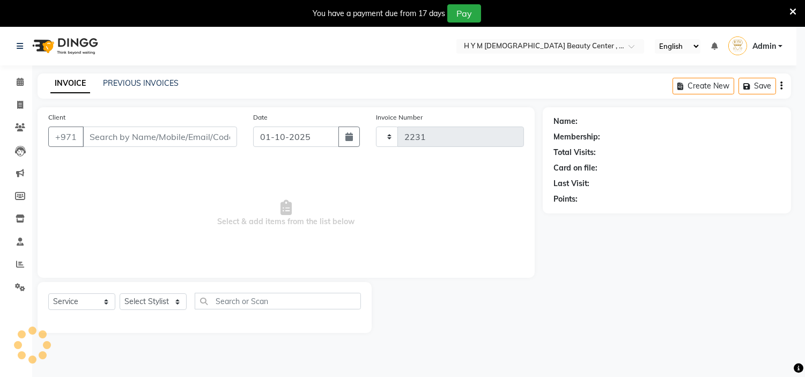
select select "7248"
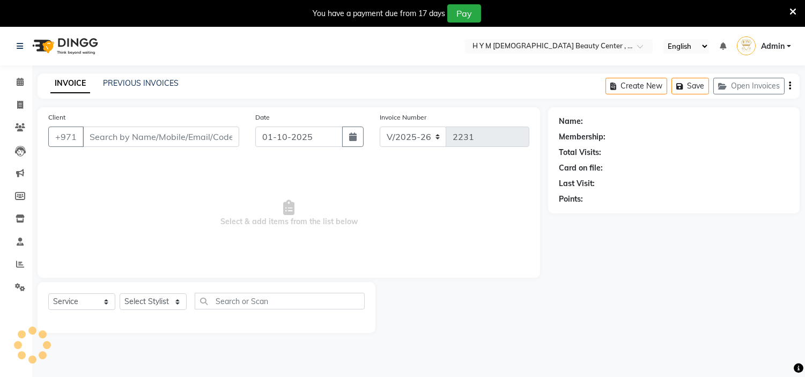
type input "0502909848"
select select "61767"
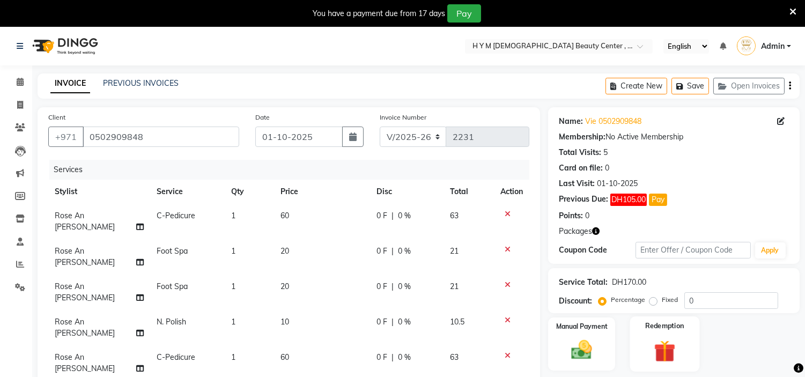
click at [658, 334] on div "Redemption" at bounding box center [665, 343] width 70 height 55
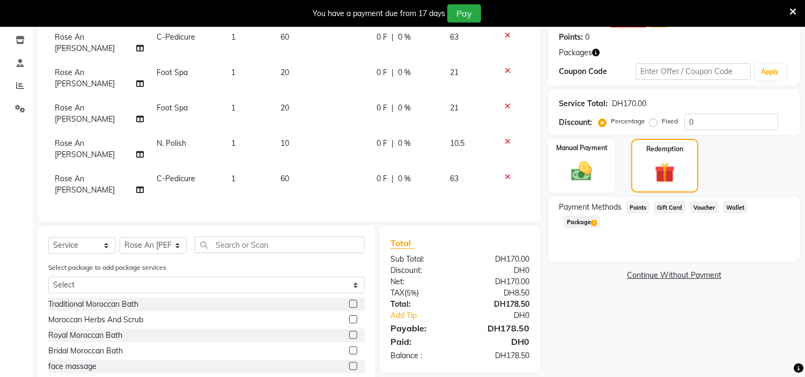
click at [600, 216] on span "Package 1" at bounding box center [581, 222] width 37 height 12
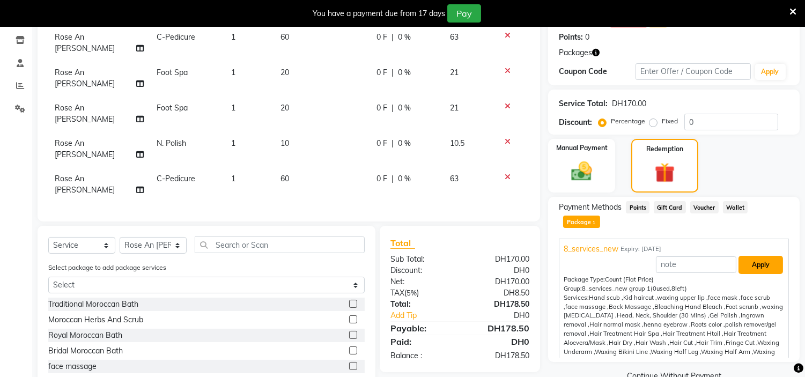
click at [753, 256] on button "Apply" at bounding box center [761, 265] width 45 height 18
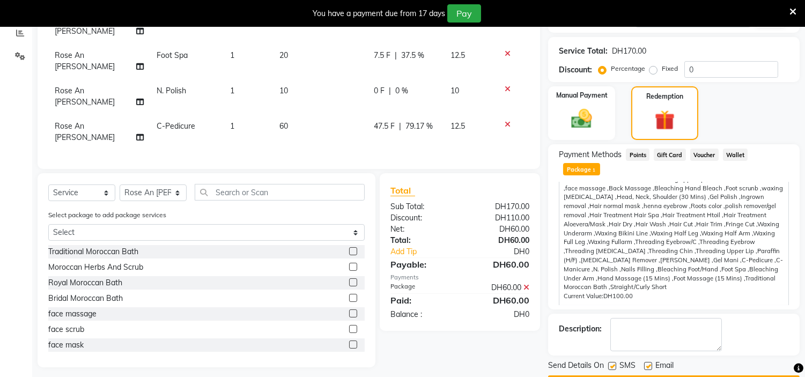
scroll to position [247, 0]
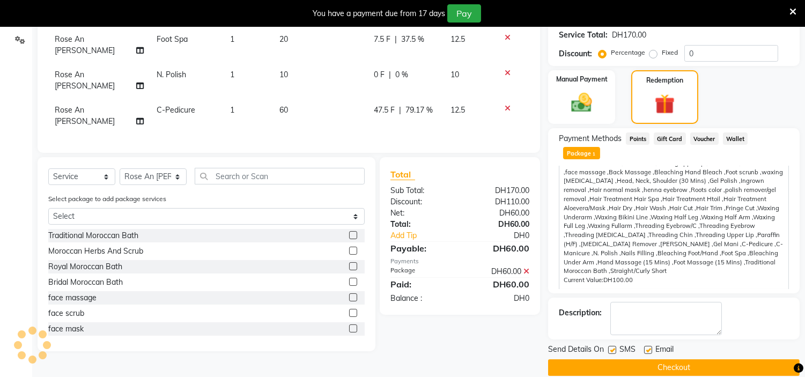
click at [613, 346] on label at bounding box center [612, 350] width 8 height 8
click at [613, 347] on input "checkbox" at bounding box center [611, 350] width 7 height 7
checkbox input "false"
click at [650, 346] on label at bounding box center [648, 350] width 8 height 8
click at [650, 347] on input "checkbox" at bounding box center [647, 350] width 7 height 7
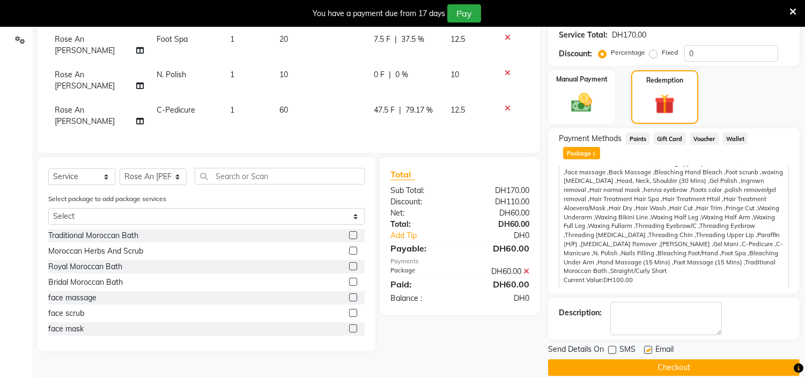
checkbox input "false"
click at [659, 359] on button "Checkout" at bounding box center [674, 367] width 252 height 17
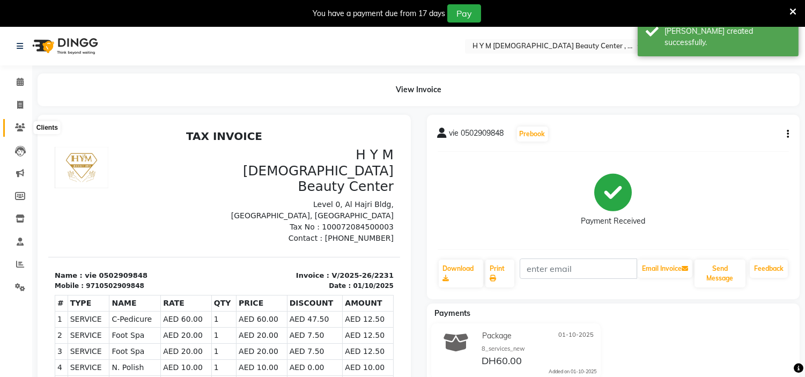
click at [15, 129] on icon at bounding box center [20, 127] width 10 height 8
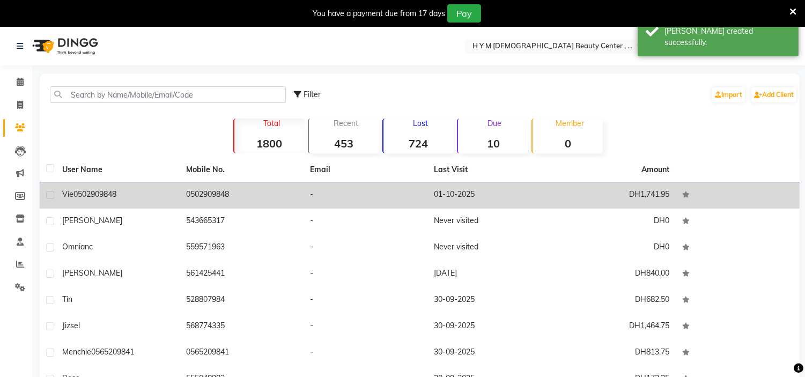
click at [272, 189] on td "0502909848" at bounding box center [242, 195] width 124 height 26
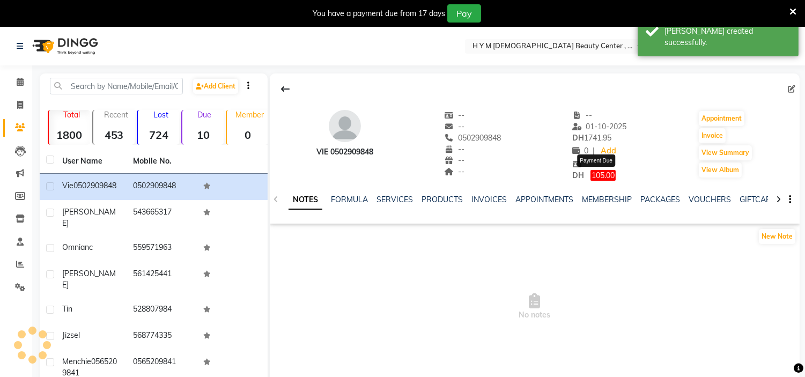
click at [607, 178] on span "105.00" at bounding box center [603, 175] width 25 height 11
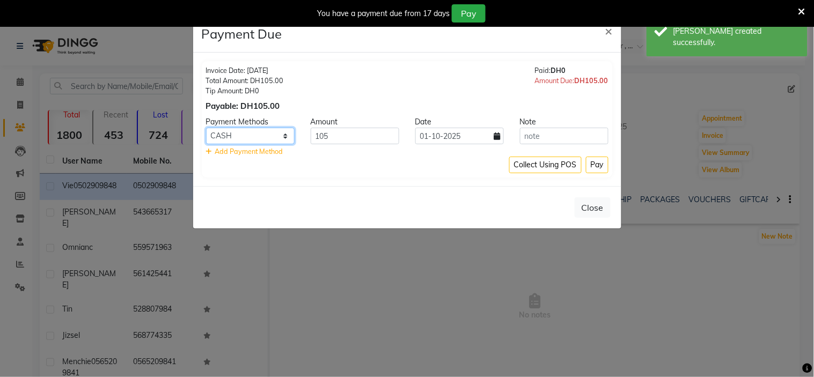
click at [267, 136] on select "Master Card CARD Bank Visa Card Credit Card CASH" at bounding box center [250, 136] width 89 height 17
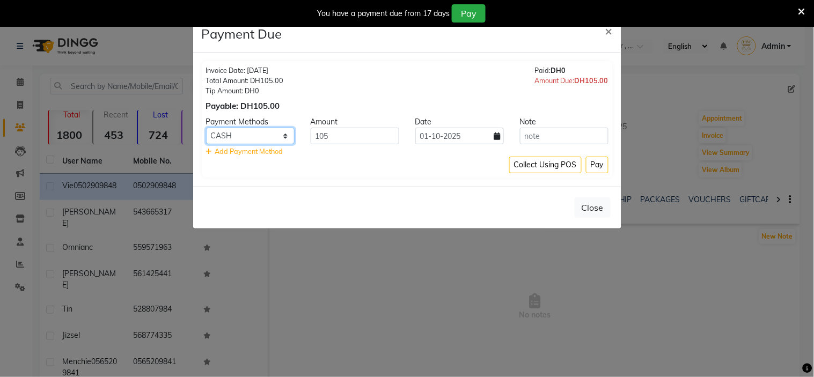
select select "72"
click at [206, 128] on select "Master Card CARD Bank Visa Card Credit Card CASH" at bounding box center [250, 136] width 89 height 17
click at [598, 167] on button "Pay" at bounding box center [597, 165] width 23 height 17
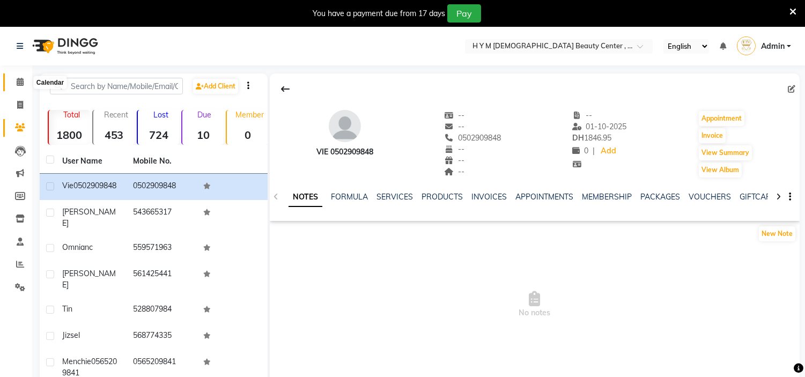
click at [19, 82] on icon at bounding box center [20, 82] width 7 height 8
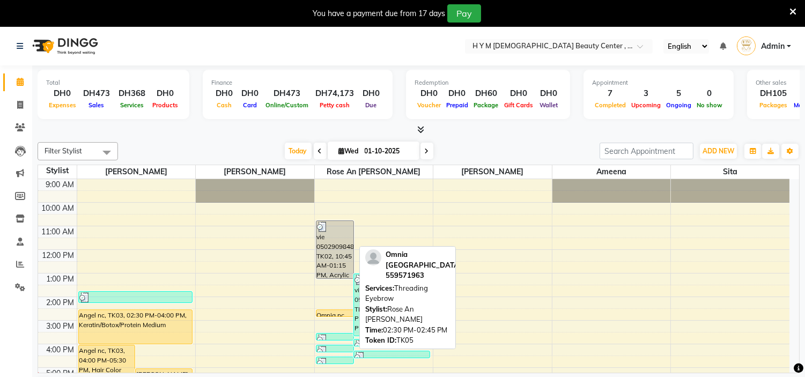
click at [338, 316] on div at bounding box center [334, 316] width 37 height 4
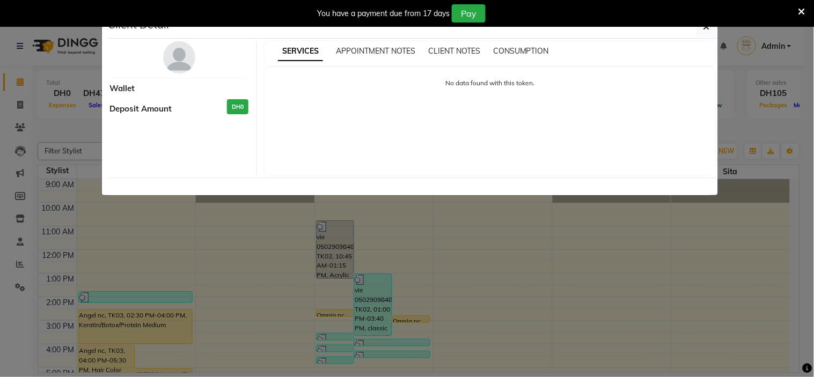
select select "1"
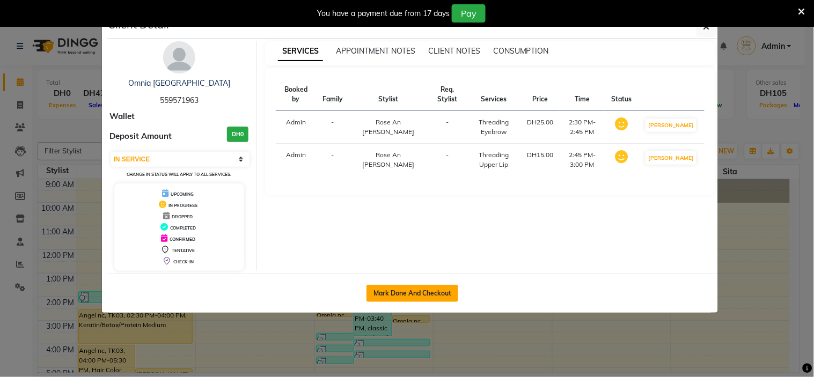
click at [438, 292] on button "Mark Done And Checkout" at bounding box center [412, 293] width 92 height 17
select select "service"
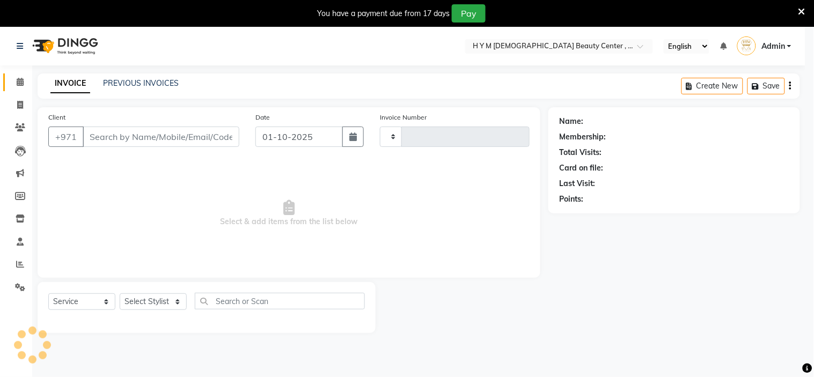
type input "2232"
select select "7248"
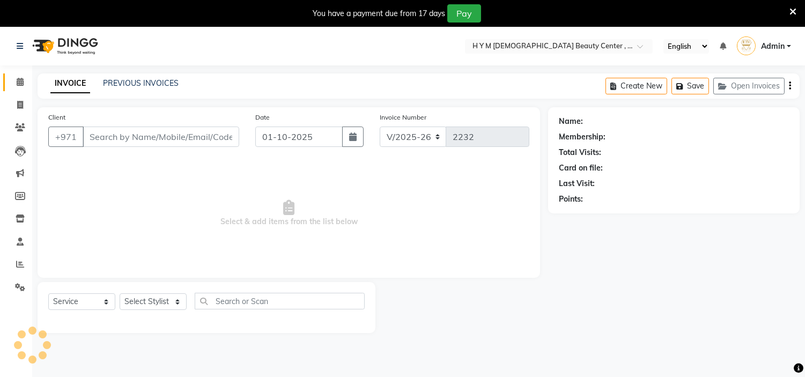
type input "559571963"
select select "61767"
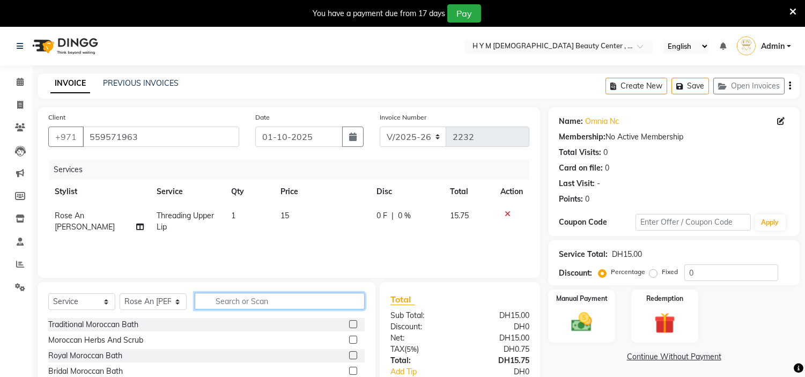
click at [287, 301] on input "text" at bounding box center [280, 301] width 170 height 17
type input "eyeb"
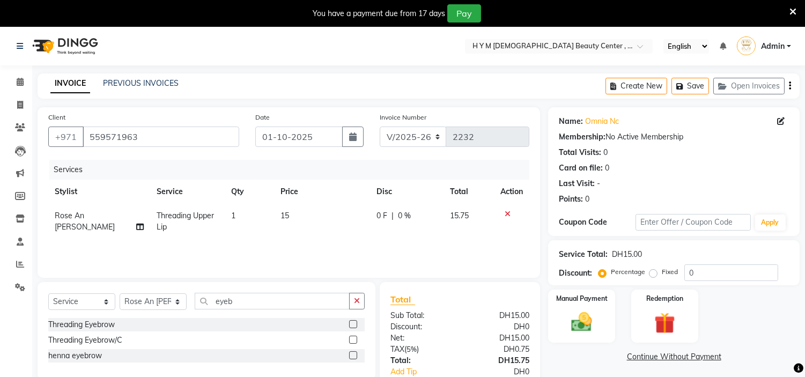
click at [349, 325] on label at bounding box center [353, 324] width 8 height 8
click at [349, 325] on input "checkbox" at bounding box center [352, 324] width 7 height 7
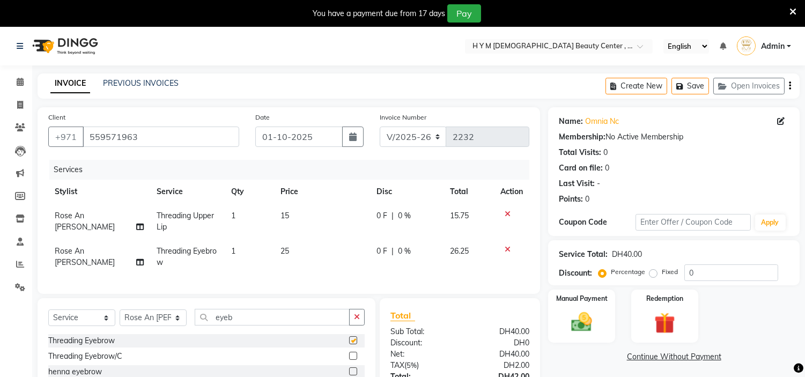
checkbox input "false"
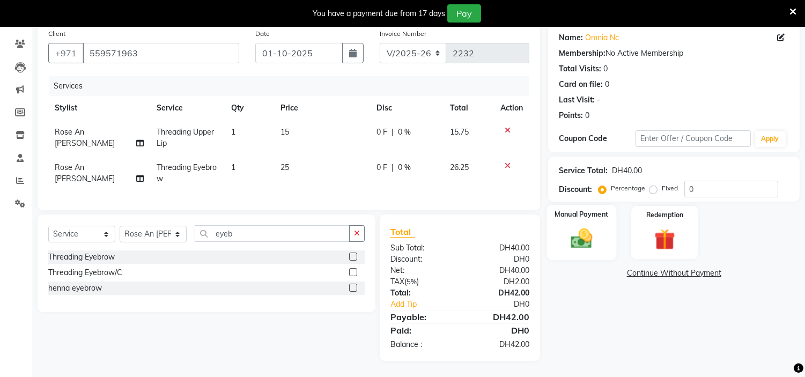
scroll to position [33, 0]
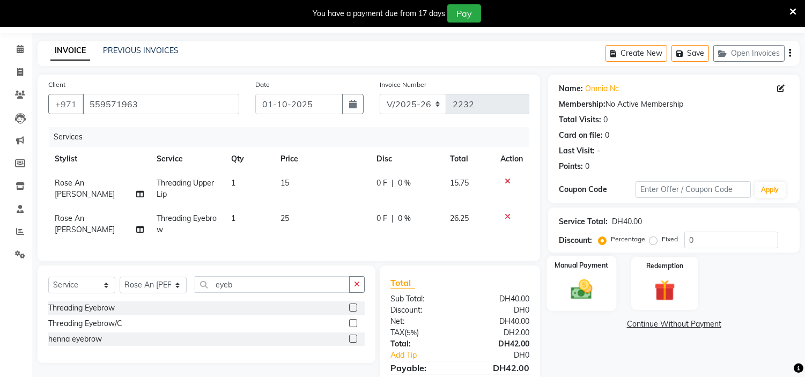
click at [580, 286] on img at bounding box center [581, 289] width 35 height 25
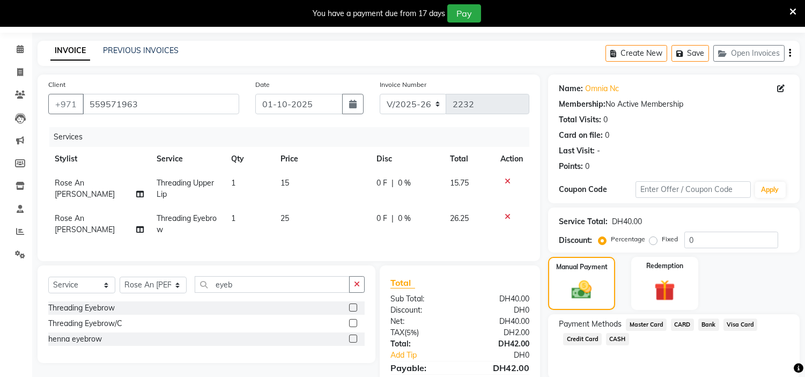
click at [582, 340] on span "Credit Card" at bounding box center [582, 339] width 39 height 12
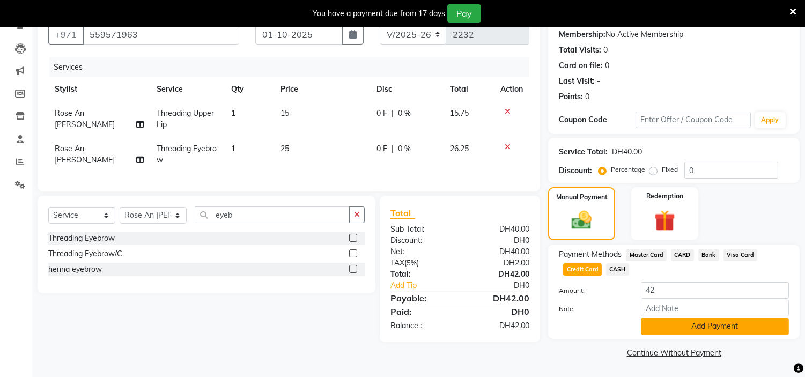
click at [736, 325] on button "Add Payment" at bounding box center [715, 326] width 148 height 17
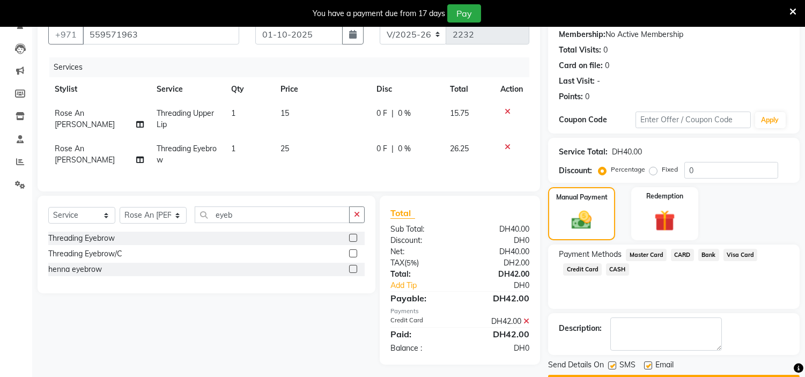
click at [610, 362] on label at bounding box center [612, 366] width 8 height 8
click at [610, 363] on input "checkbox" at bounding box center [611, 366] width 7 height 7
checkbox input "false"
click at [649, 364] on label at bounding box center [648, 366] width 8 height 8
click at [649, 364] on input "checkbox" at bounding box center [647, 366] width 7 height 7
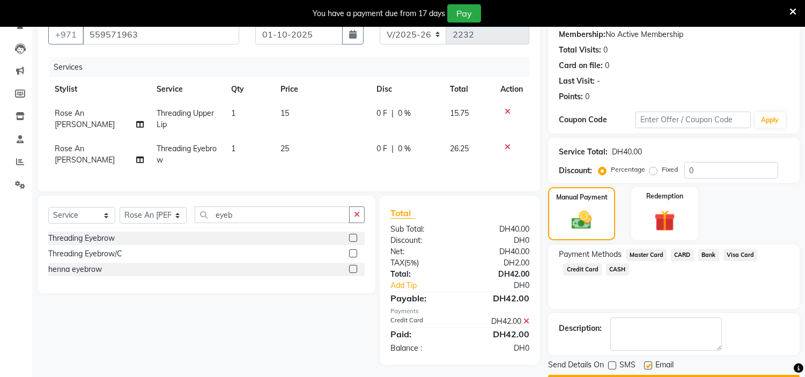
checkbox input "false"
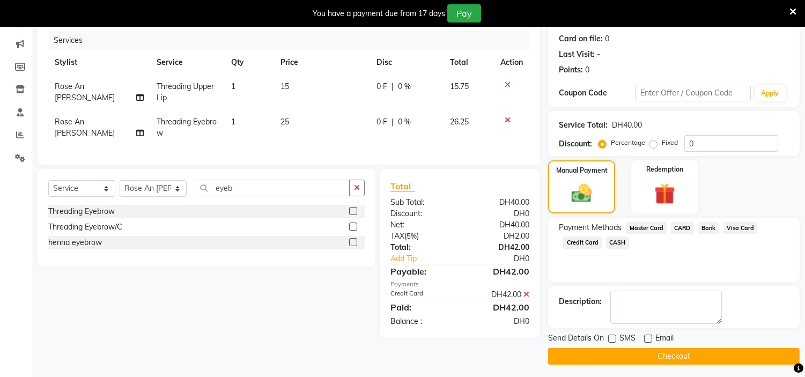
scroll to position [132, 0]
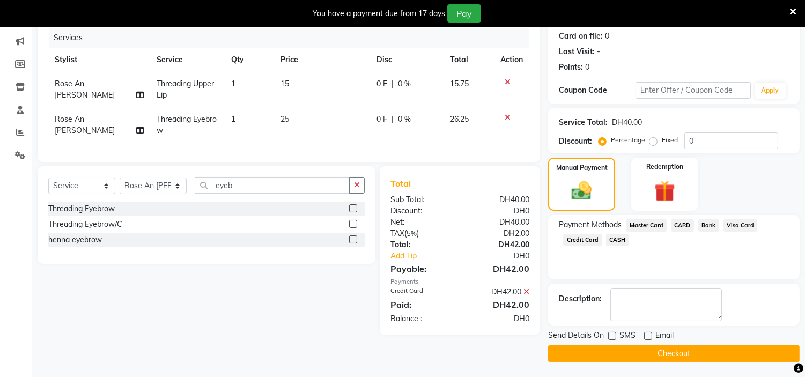
click at [674, 349] on button "Checkout" at bounding box center [674, 353] width 252 height 17
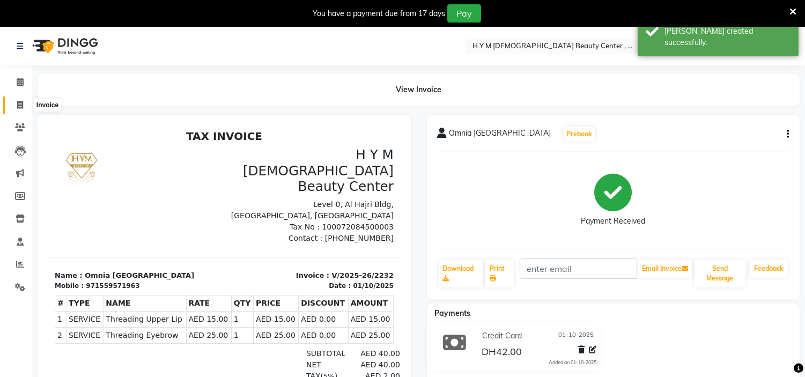
click at [18, 106] on icon at bounding box center [20, 105] width 6 height 8
select select "service"
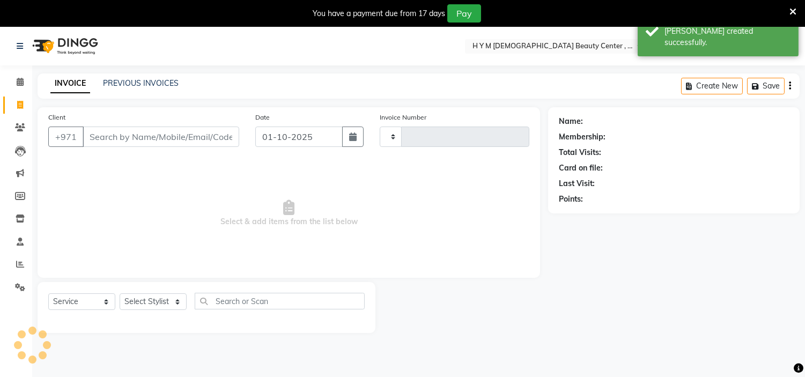
type input "2233"
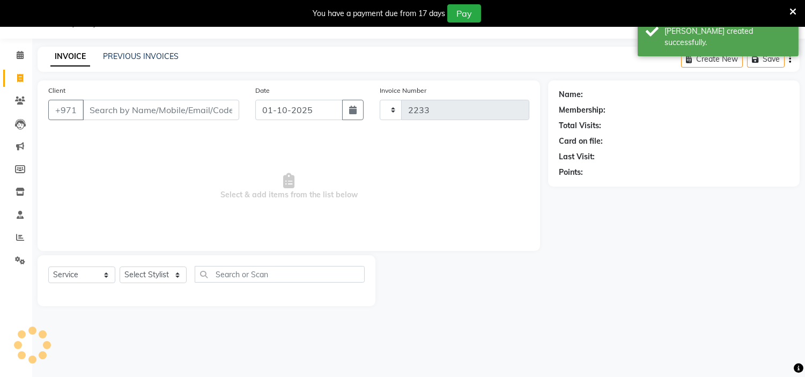
select select "7248"
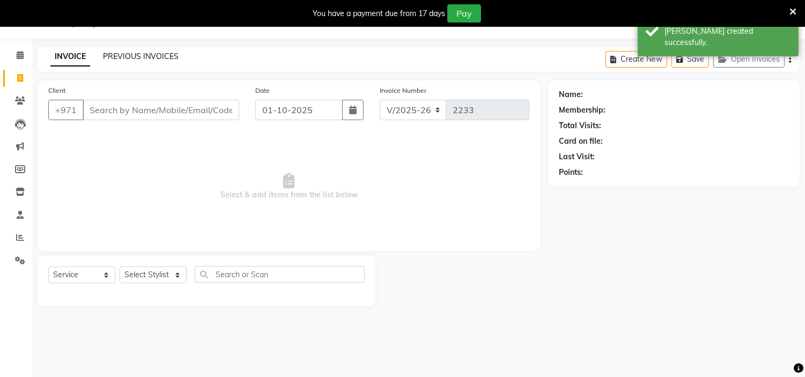
click at [141, 56] on link "PREVIOUS INVOICES" at bounding box center [141, 56] width 76 height 10
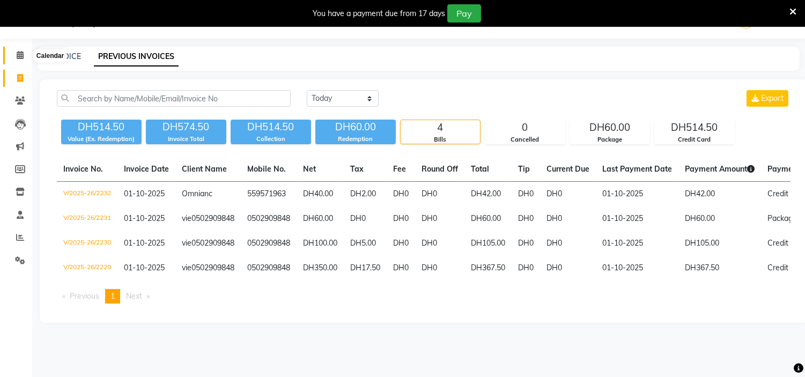
click at [24, 59] on span at bounding box center [20, 55] width 19 height 12
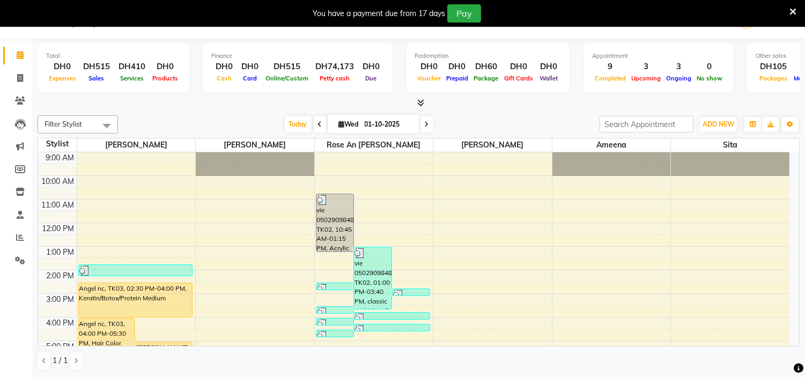
scroll to position [60, 0]
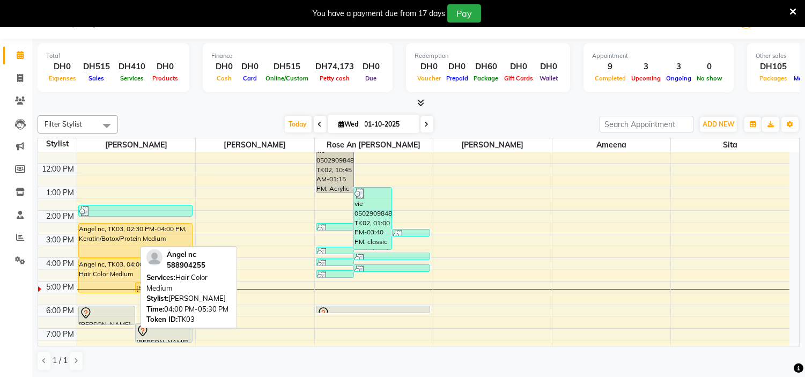
drag, startPoint x: 103, startPoint y: 291, endPoint x: 108, endPoint y: 293, distance: 5.8
click at [108, 293] on div "Angel nc, TK03, 04:00 PM-05:30 PM, Hair Color Medium Cathy, TK07, 05:00 PM-05:3…" at bounding box center [136, 258] width 119 height 330
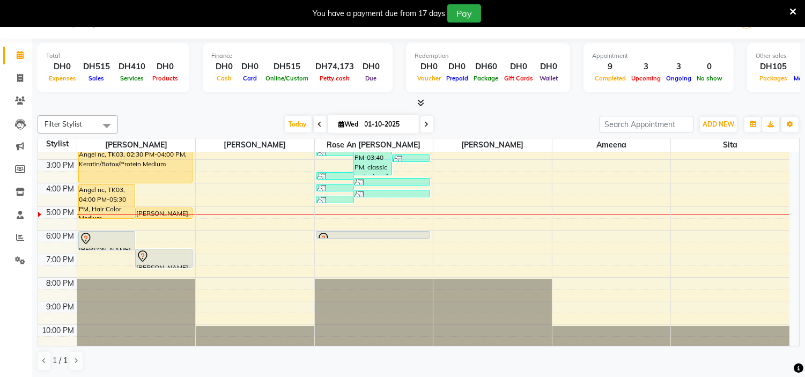
scroll to position [137, 0]
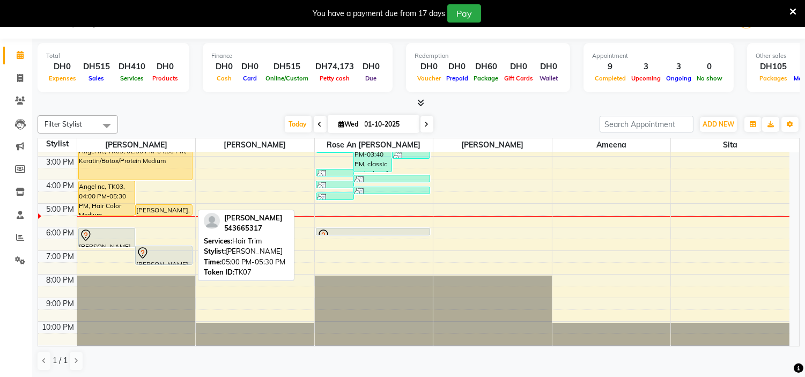
click at [149, 209] on div "[PERSON_NAME], TK07, 05:00 PM-05:30 PM, Hair Trim" at bounding box center [164, 210] width 56 height 10
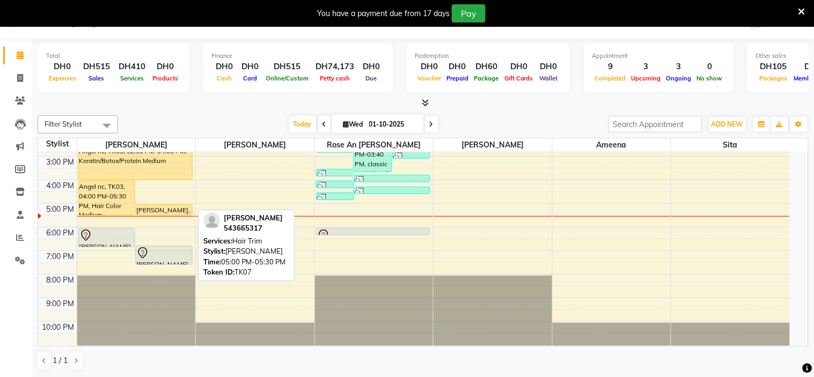
select select "1"
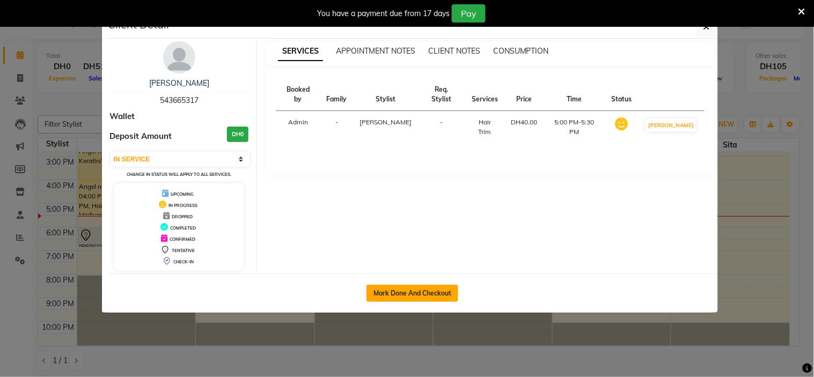
click at [390, 288] on button "Mark Done And Checkout" at bounding box center [412, 293] width 92 height 17
select select "service"
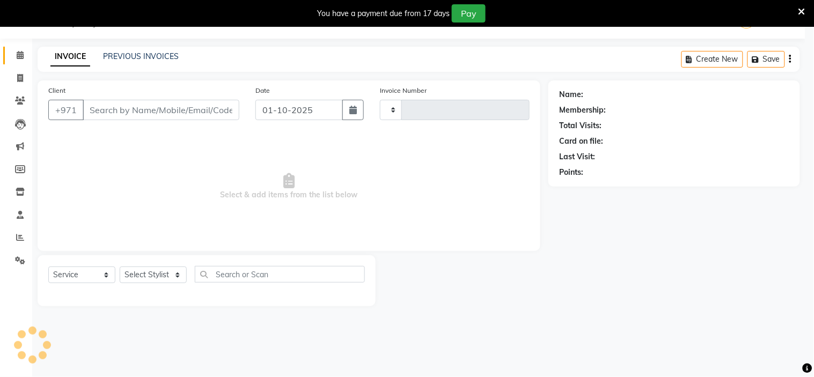
type input "2233"
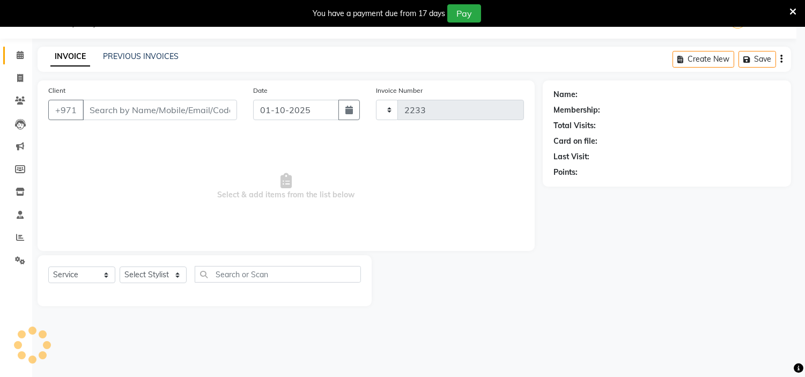
select select "7248"
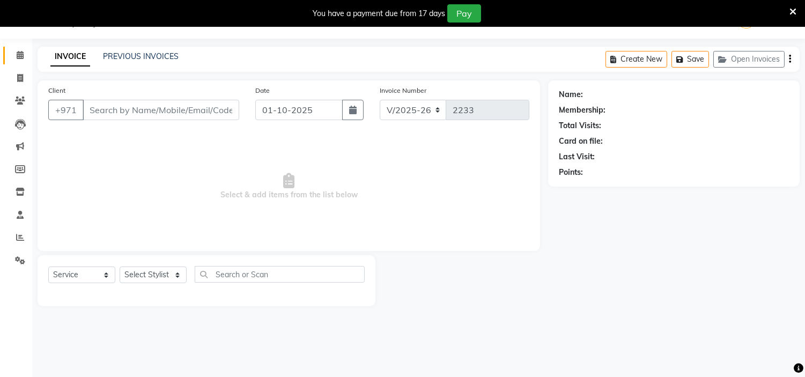
type input "543665317"
select select "61770"
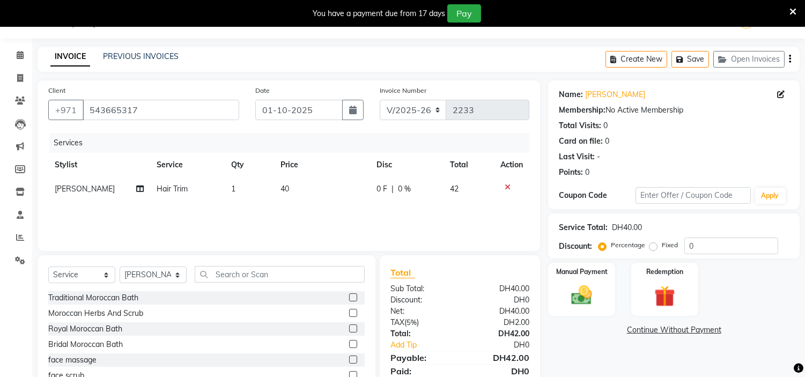
click at [296, 190] on td "40" at bounding box center [322, 189] width 96 height 24
select select "61770"
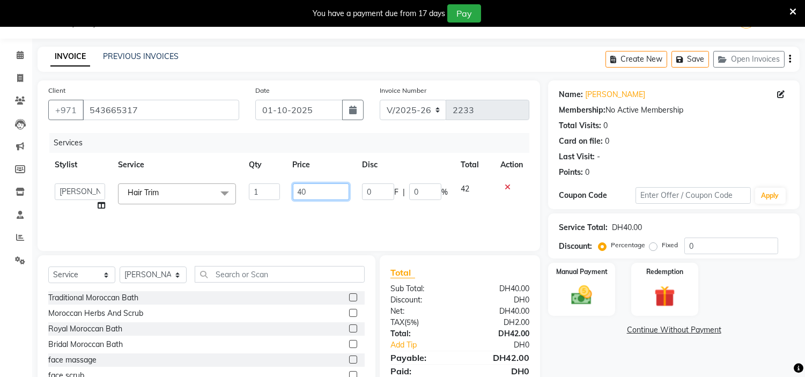
click at [322, 192] on input "40" at bounding box center [321, 191] width 56 height 17
type input "4"
type input "50"
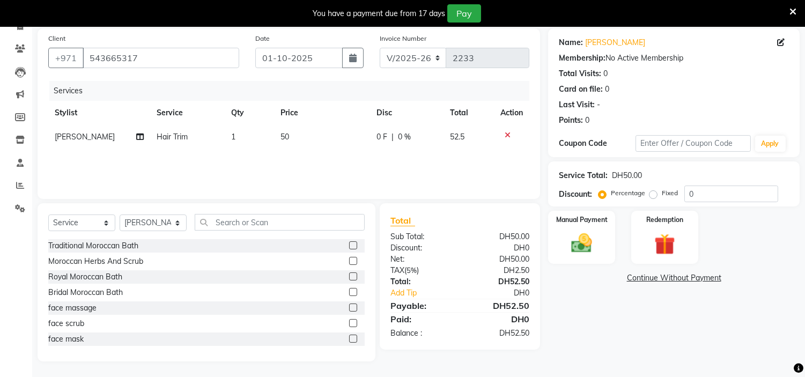
click at [624, 319] on div "Name: Cathy Membership: No Active Membership Total Visits: 0 Card on file: 0 La…" at bounding box center [678, 194] width 260 height 333
click at [593, 237] on img at bounding box center [581, 243] width 35 height 25
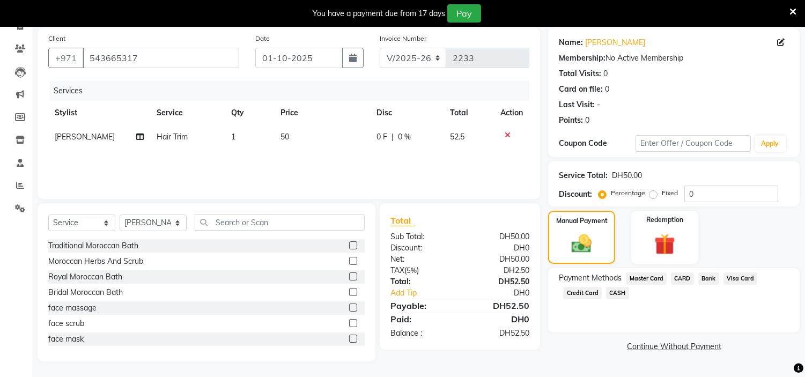
click at [587, 293] on span "Credit Card" at bounding box center [582, 293] width 39 height 12
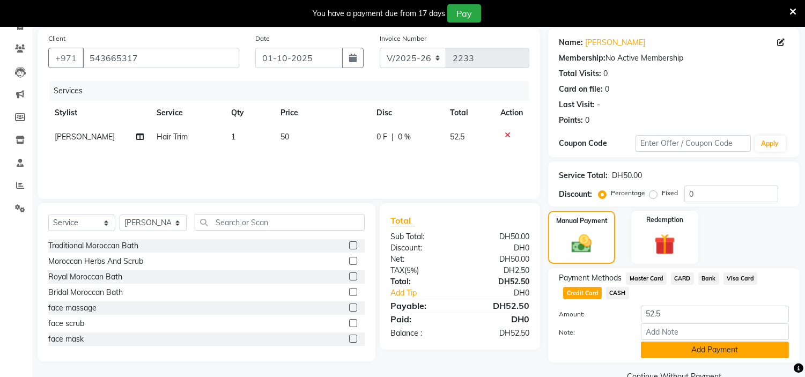
click at [669, 350] on button "Add Payment" at bounding box center [715, 350] width 148 height 17
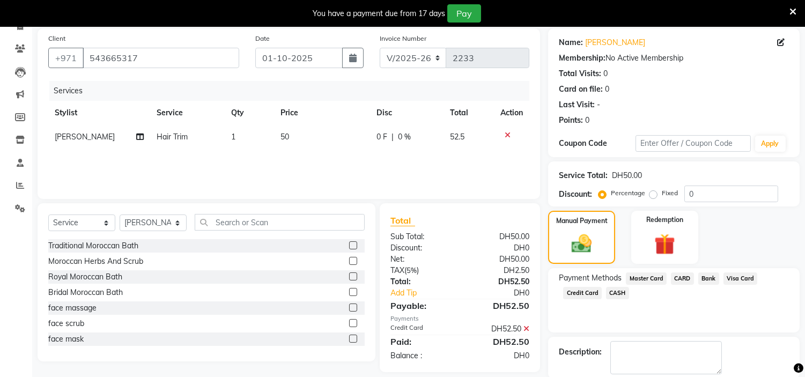
scroll to position [132, 0]
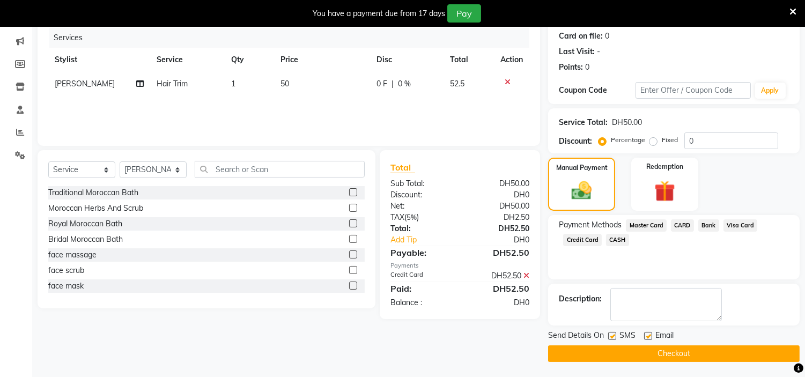
click at [614, 336] on label at bounding box center [612, 336] width 8 height 8
click at [614, 336] on input "checkbox" at bounding box center [611, 336] width 7 height 7
checkbox input "false"
click at [646, 335] on label at bounding box center [648, 336] width 8 height 8
click at [646, 335] on input "checkbox" at bounding box center [647, 336] width 7 height 7
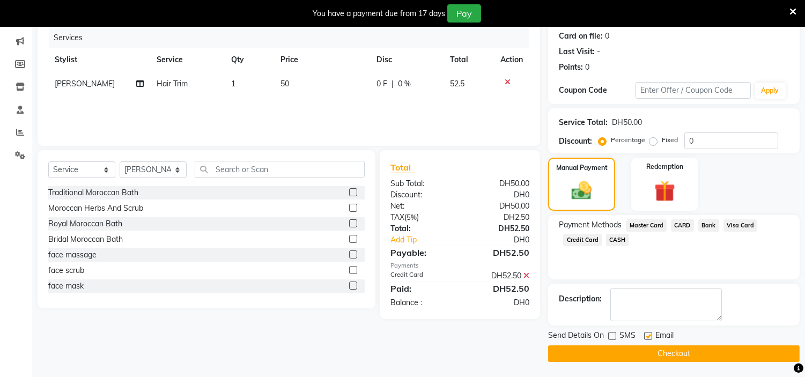
checkbox input "false"
click at [658, 352] on button "Checkout" at bounding box center [674, 353] width 252 height 17
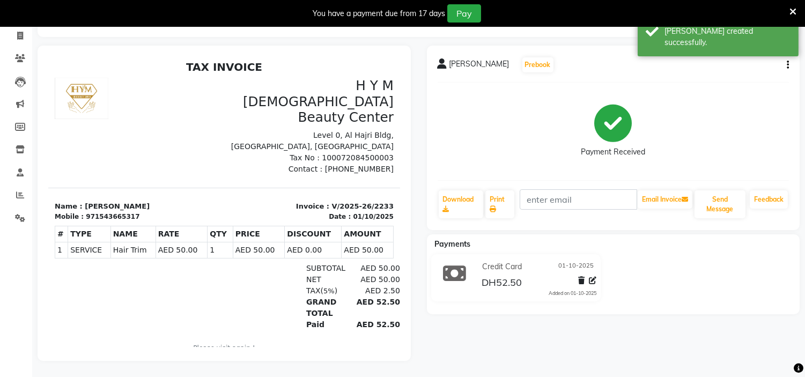
scroll to position [27, 0]
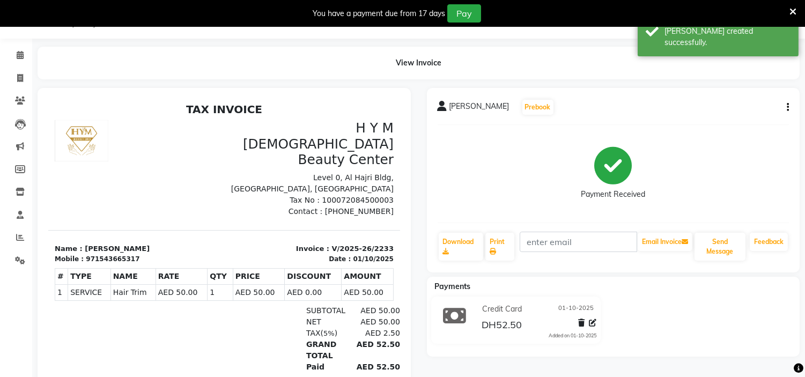
select select "service"
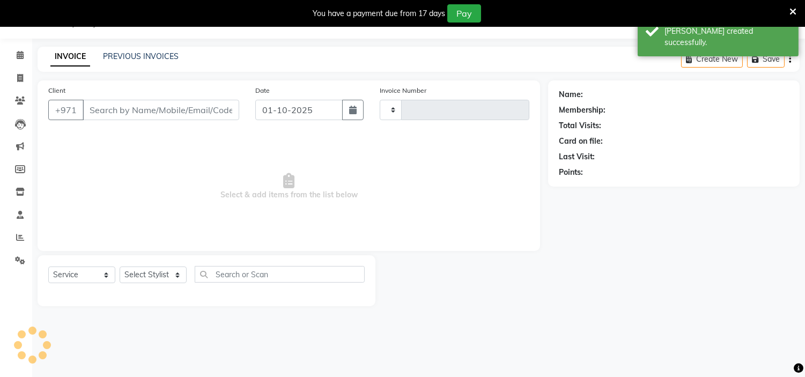
type input "2234"
select select "7248"
type input "543665317"
select select "61770"
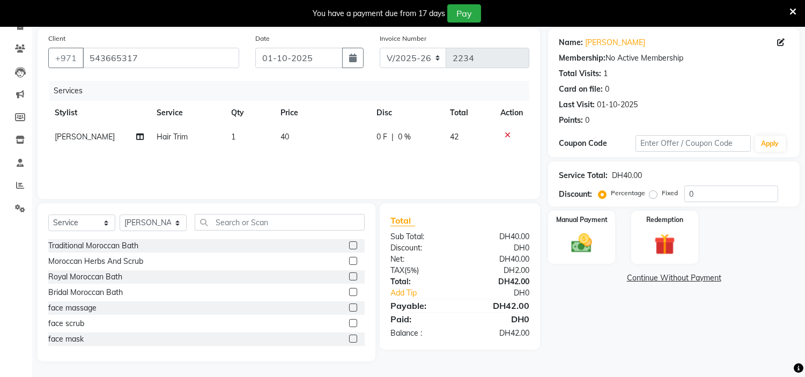
scroll to position [0, 0]
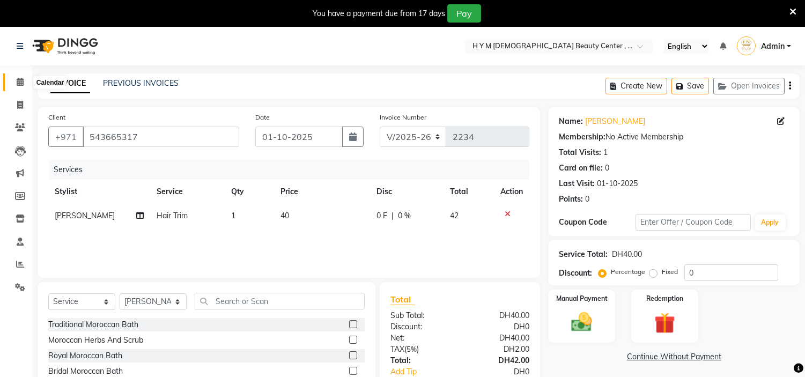
click at [18, 84] on icon at bounding box center [20, 82] width 7 height 8
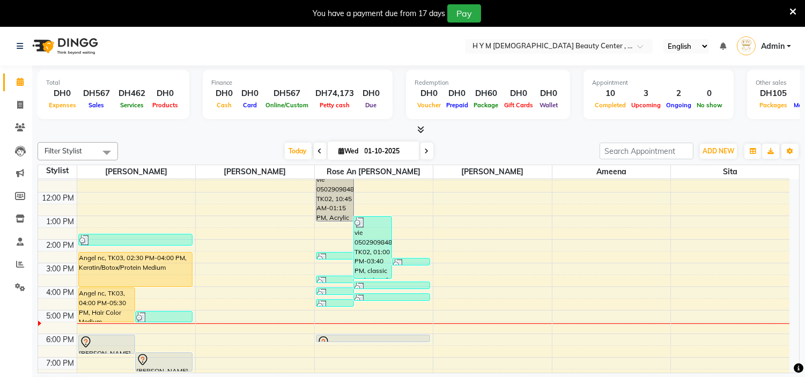
scroll to position [137, 0]
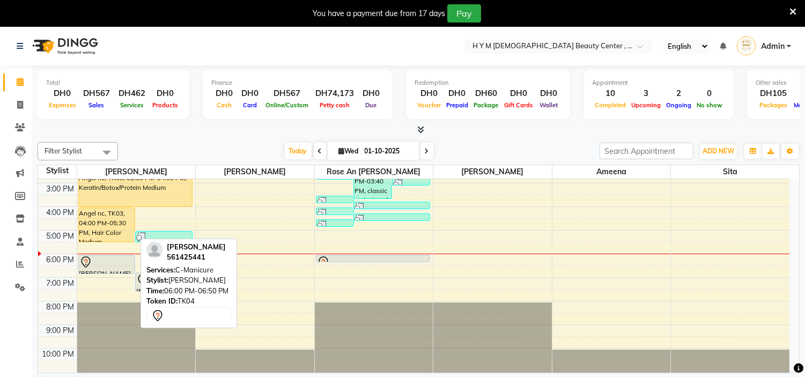
click at [112, 265] on div at bounding box center [106, 262] width 55 height 13
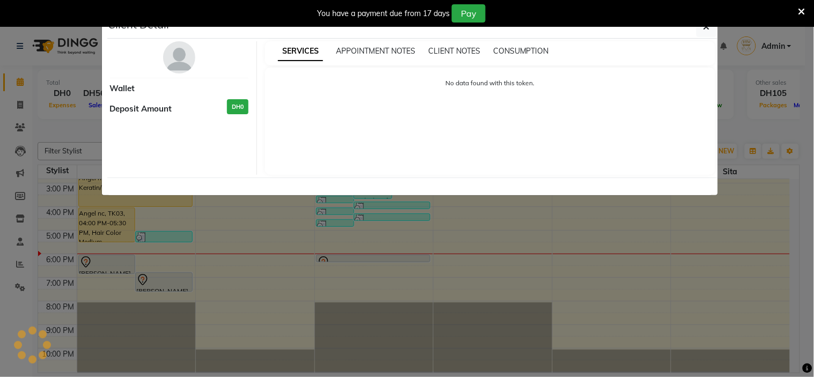
select select "7"
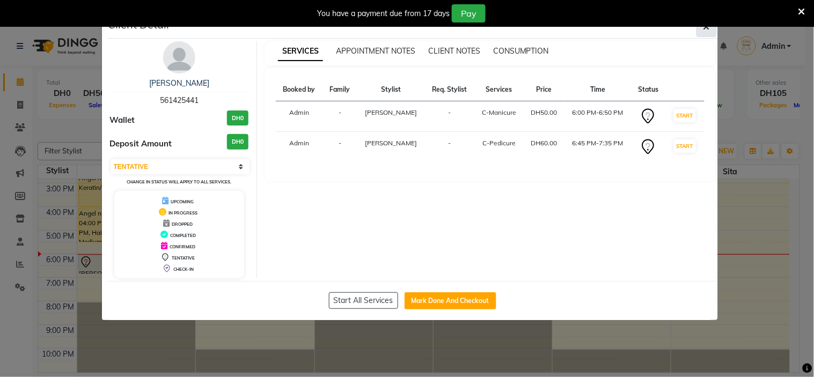
click at [704, 30] on icon "button" at bounding box center [706, 27] width 6 height 9
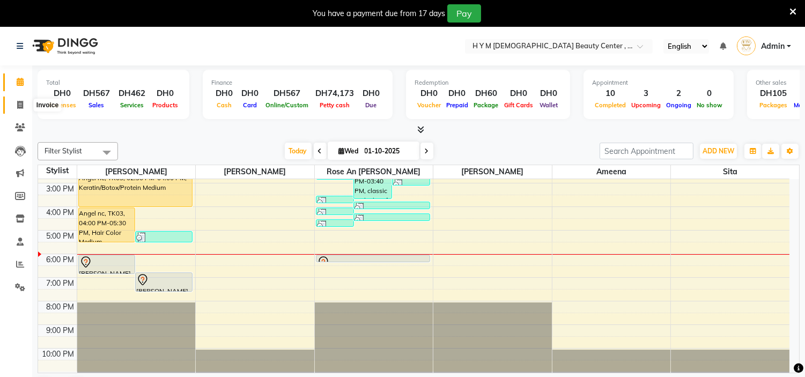
click at [19, 107] on icon at bounding box center [20, 105] width 6 height 8
select select "service"
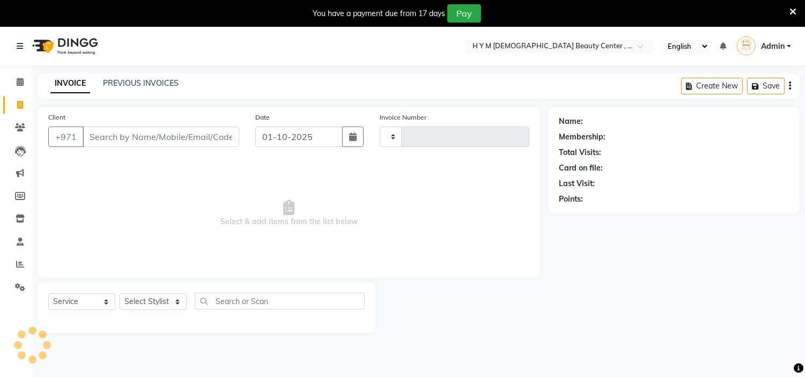
type input "2234"
select select "7248"
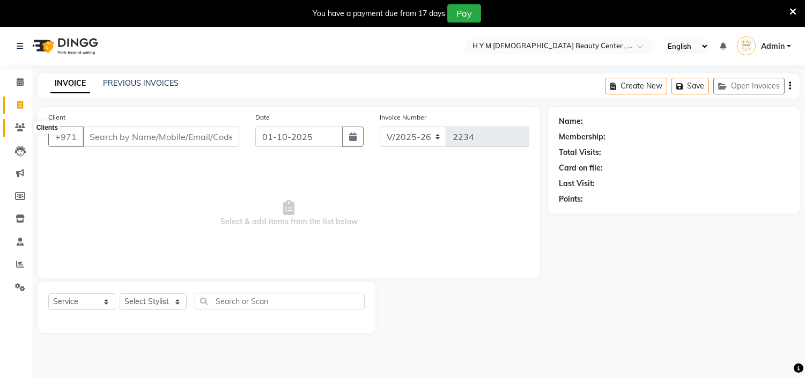
click at [23, 128] on icon at bounding box center [20, 127] width 10 height 8
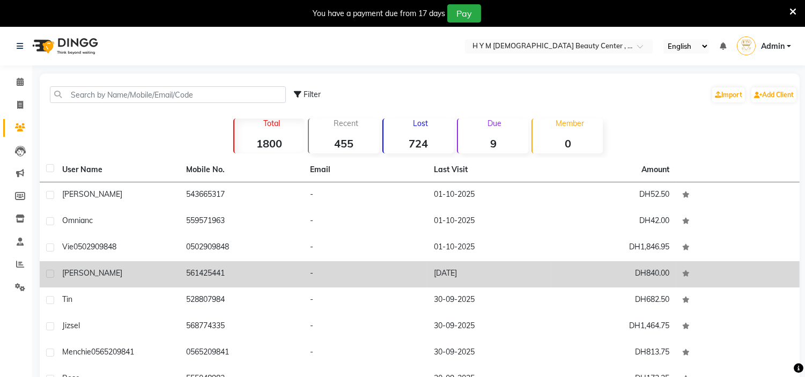
click at [108, 268] on div "[PERSON_NAME]" at bounding box center [117, 273] width 111 height 11
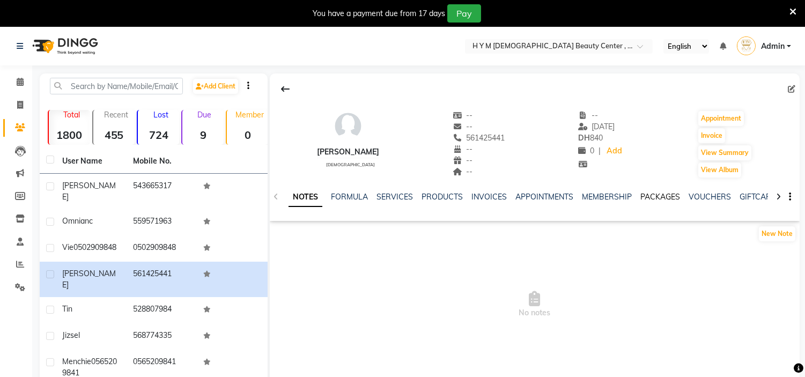
click at [656, 193] on link "PACKAGES" at bounding box center [660, 197] width 40 height 10
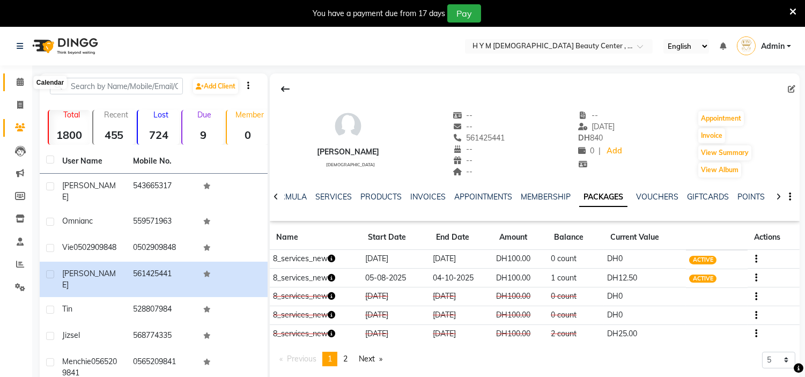
click at [22, 86] on icon at bounding box center [20, 82] width 7 height 8
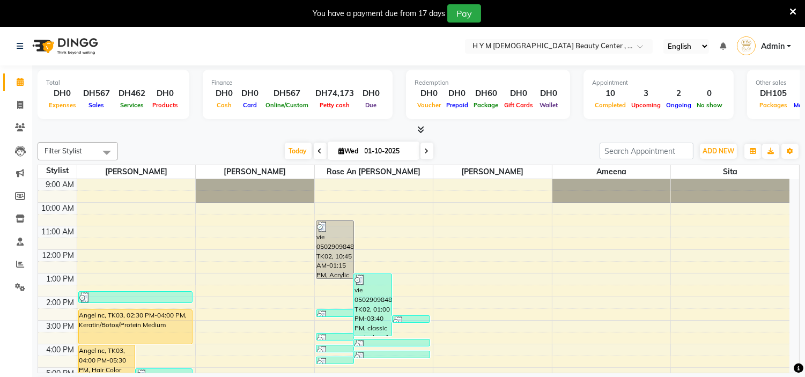
scroll to position [60, 0]
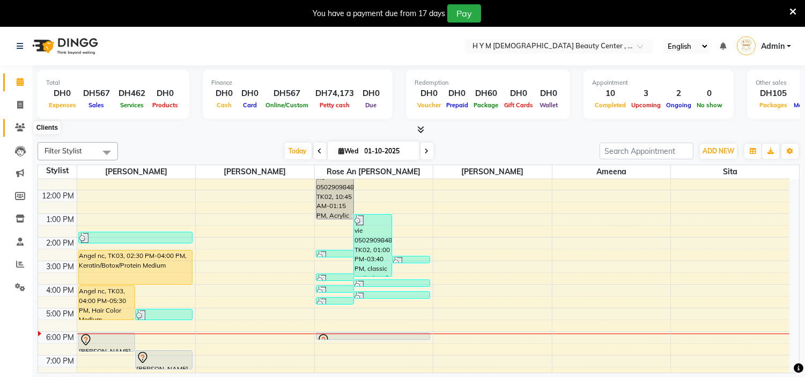
click at [19, 126] on icon at bounding box center [20, 127] width 10 height 8
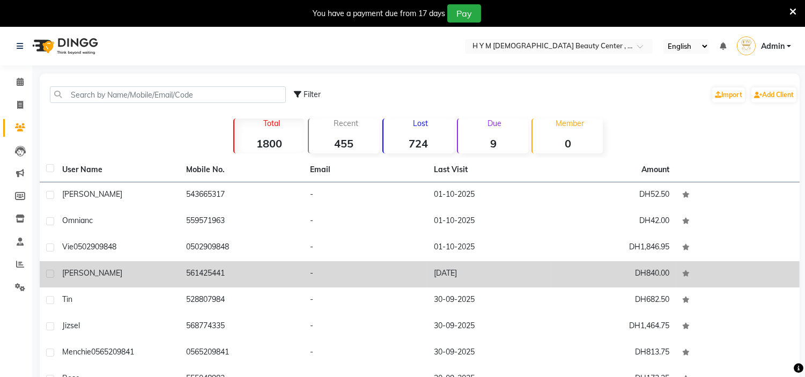
click at [87, 274] on span "[PERSON_NAME]" at bounding box center [92, 273] width 60 height 10
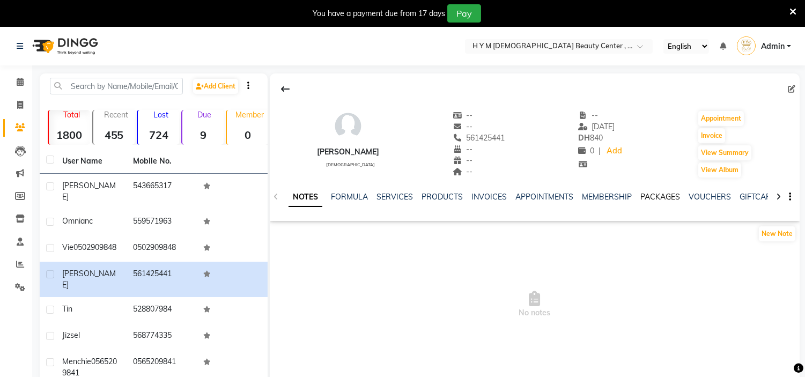
click at [662, 198] on link "PACKAGES" at bounding box center [660, 197] width 40 height 10
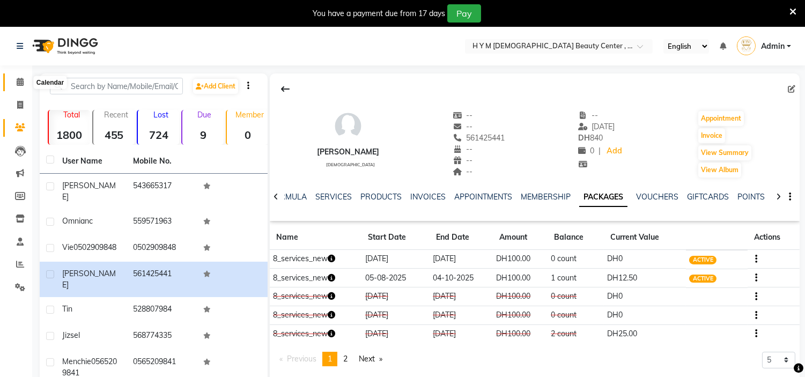
click at [24, 83] on span at bounding box center [20, 82] width 19 height 12
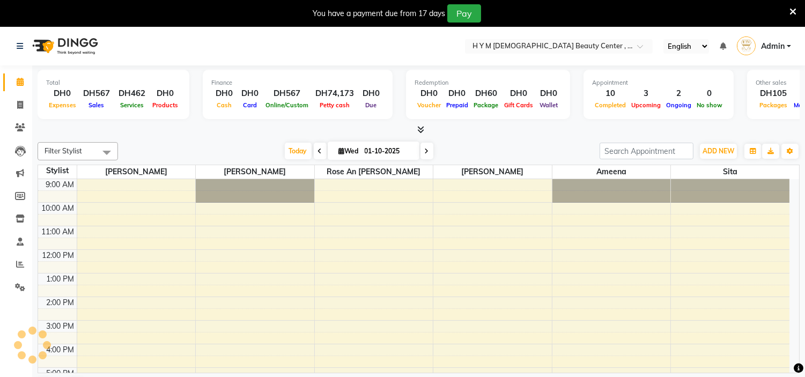
scroll to position [118, 0]
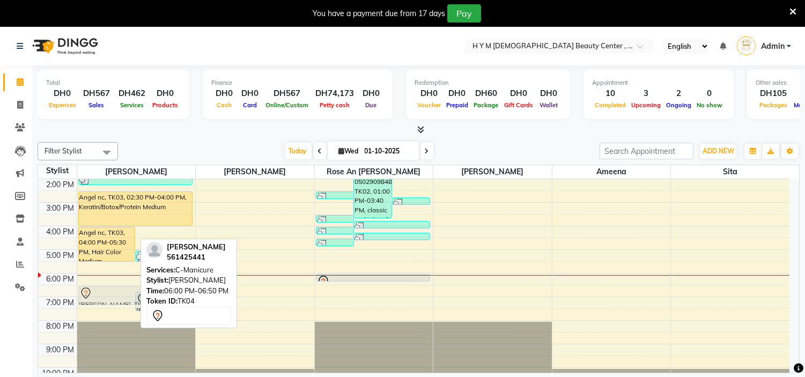
drag, startPoint x: 106, startPoint y: 285, endPoint x: 113, endPoint y: 295, distance: 12.2
click at [113, 295] on div "Angel nc, TK03, 04:00 PM-05:30 PM, Hair Color Medium Cathy, TK07, 05:00 PM-05:3…" at bounding box center [136, 226] width 119 height 330
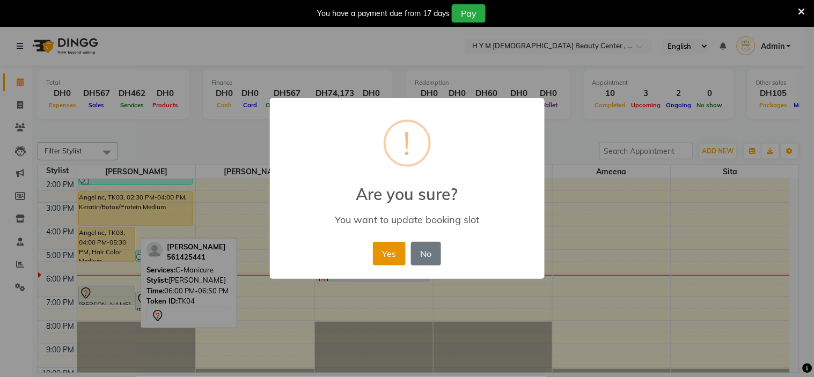
click at [378, 260] on button "Yes" at bounding box center [389, 254] width 33 height 24
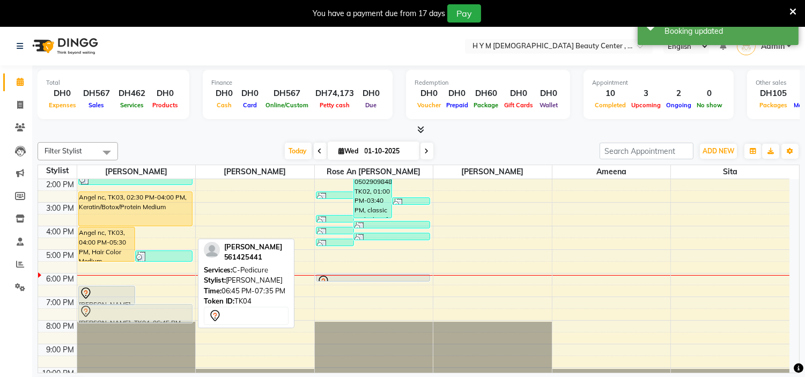
drag, startPoint x: 170, startPoint y: 304, endPoint x: 173, endPoint y: 314, distance: 10.9
click at [173, 314] on div "Angel nc, TK03, 04:00 PM-05:30 PM, Hair Color Medium Cathy, TK07, 05:00 PM-05:3…" at bounding box center [136, 226] width 119 height 330
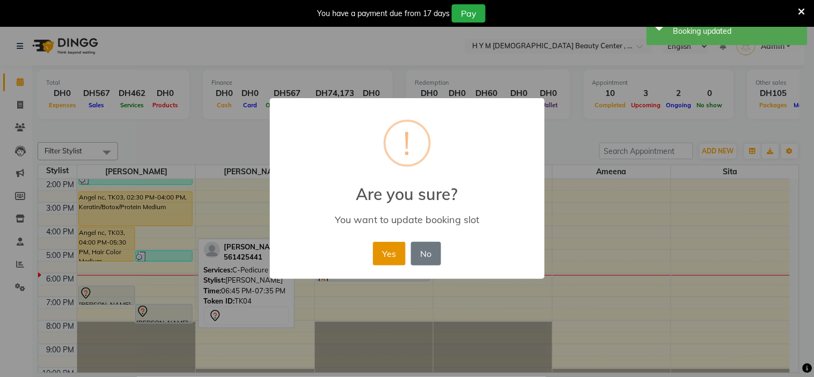
click at [393, 258] on button "Yes" at bounding box center [389, 254] width 33 height 24
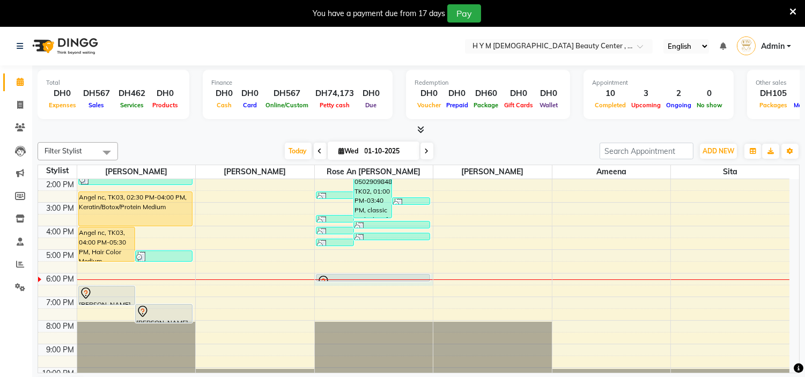
click at [368, 279] on div at bounding box center [374, 279] width 119 height 1
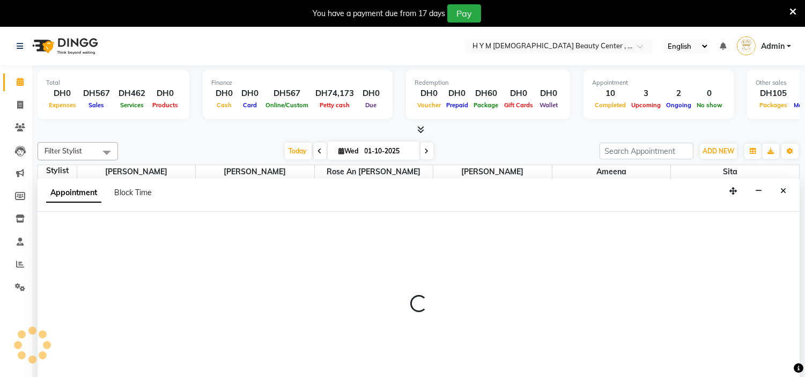
scroll to position [27, 0]
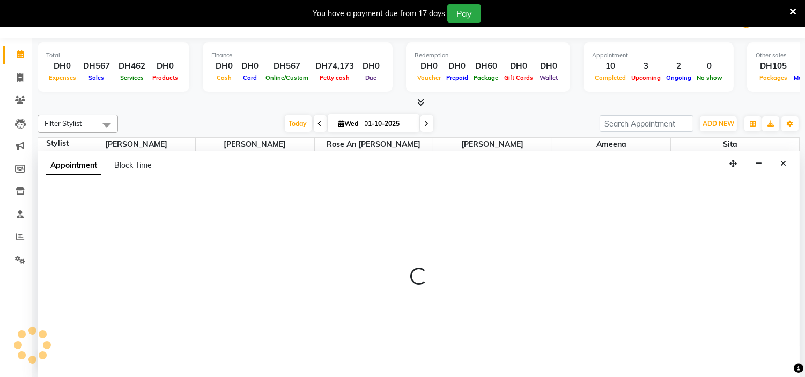
select select "61767"
select select "1080"
select select "tentative"
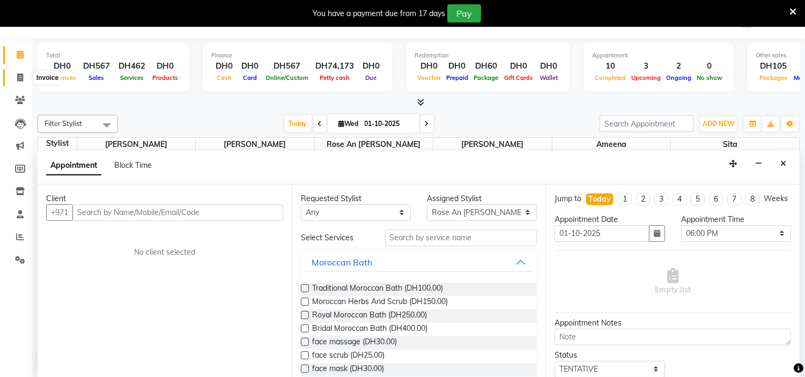
click at [15, 76] on span at bounding box center [20, 78] width 19 height 12
select select "service"
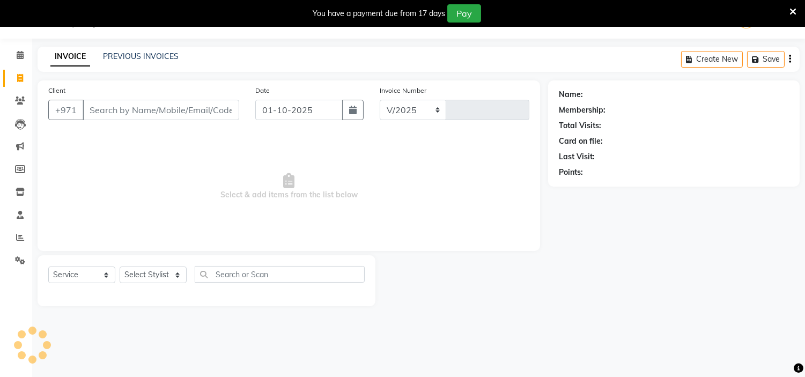
select select "7248"
type input "2234"
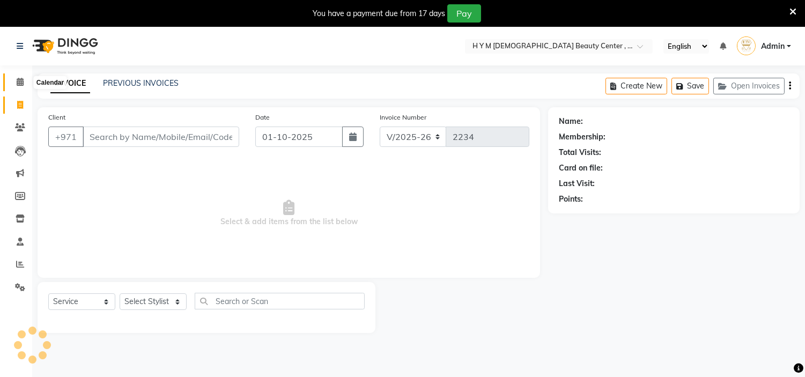
click at [18, 78] on icon at bounding box center [20, 82] width 7 height 8
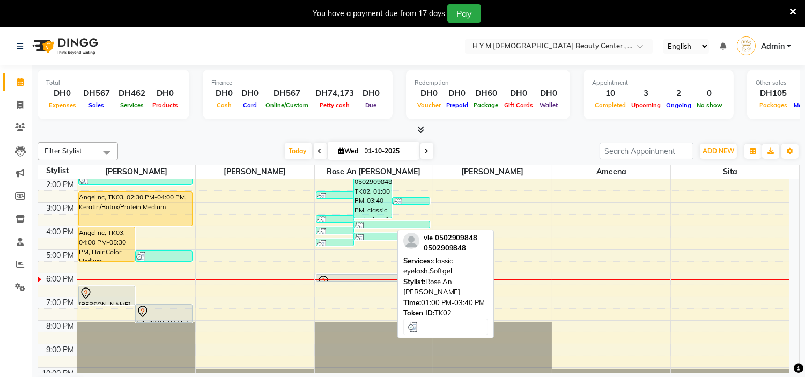
scroll to position [119, 0]
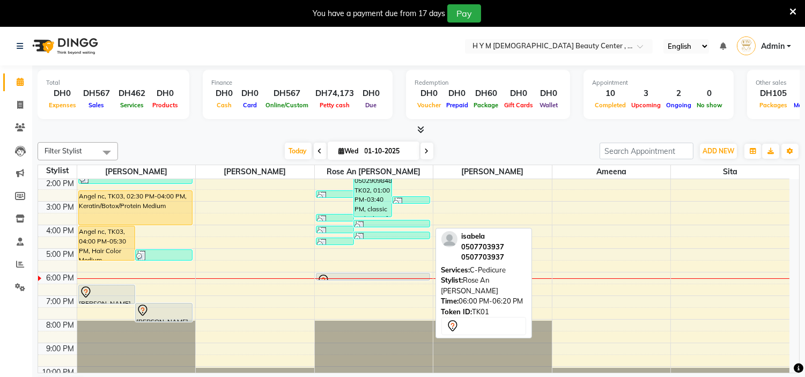
click at [374, 279] on div at bounding box center [372, 280] width 113 height 4
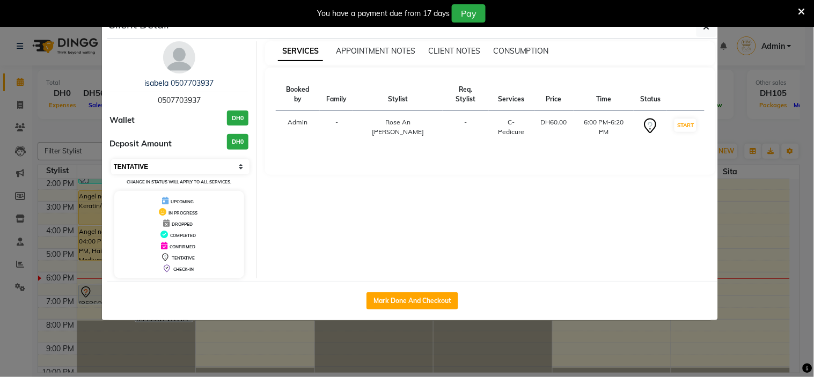
click at [200, 169] on select "Select IN SERVICE CONFIRMED TENTATIVE CHECK IN MARK DONE DROPPED UPCOMING" at bounding box center [180, 166] width 139 height 15
select select "2"
click at [111, 159] on select "Select IN SERVICE CONFIRMED TENTATIVE CHECK IN MARK DONE DROPPED UPCOMING" at bounding box center [180, 166] width 139 height 15
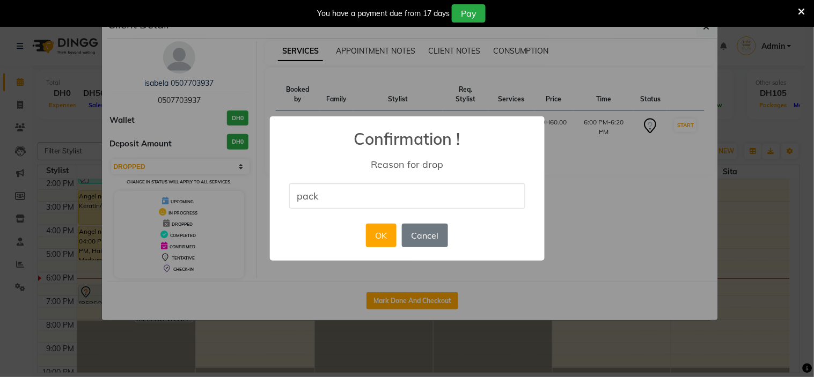
type input "package"
click at [382, 232] on button "OK" at bounding box center [381, 236] width 31 height 24
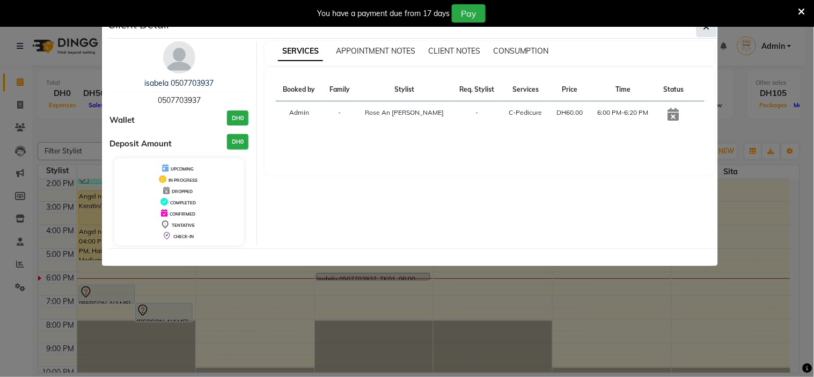
click at [709, 28] on icon "button" at bounding box center [706, 27] width 6 height 9
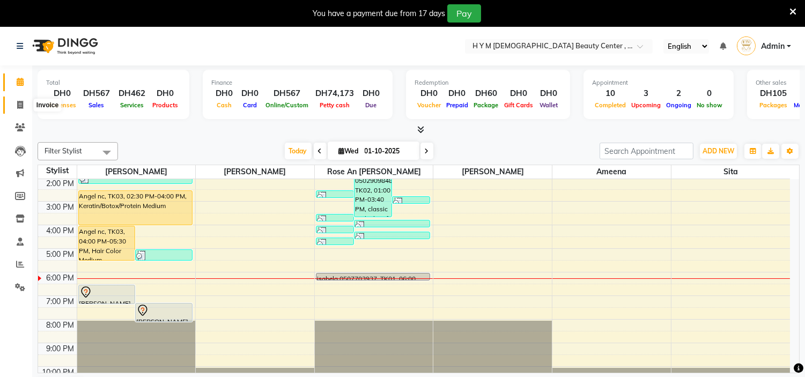
click at [18, 104] on icon at bounding box center [20, 105] width 6 height 8
select select "service"
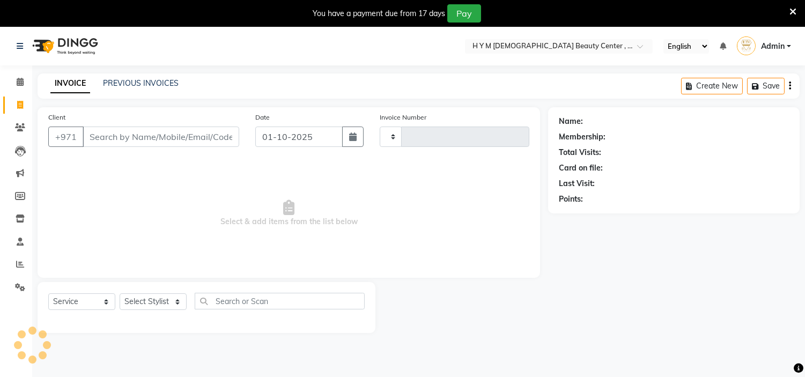
type input "2234"
select select "7248"
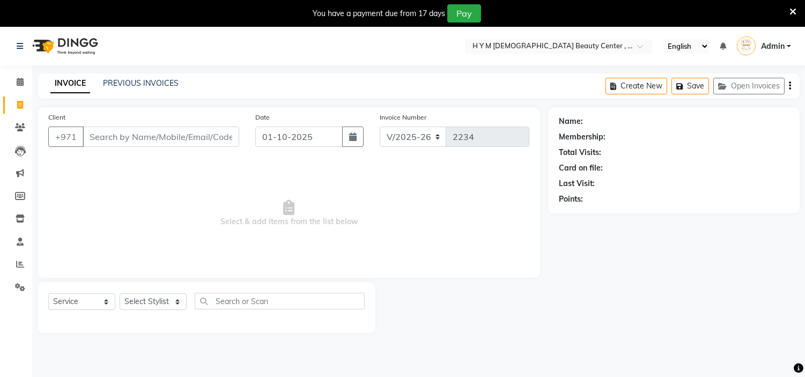
click at [105, 151] on div "Client +971" at bounding box center [143, 134] width 207 height 44
click at [18, 80] on icon at bounding box center [20, 82] width 7 height 8
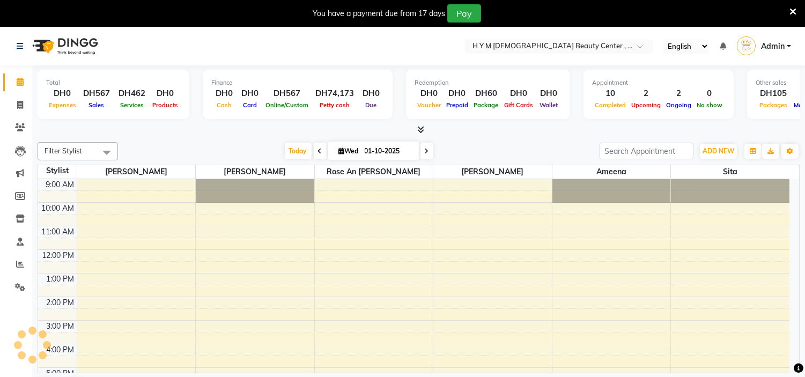
scroll to position [118, 0]
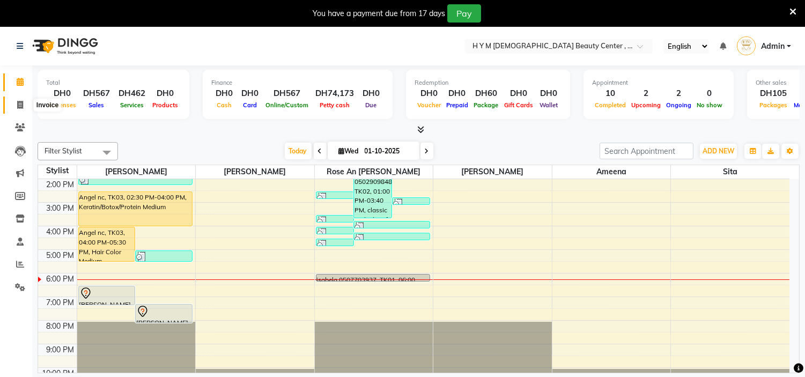
click at [20, 109] on icon at bounding box center [20, 105] width 6 height 8
select select "service"
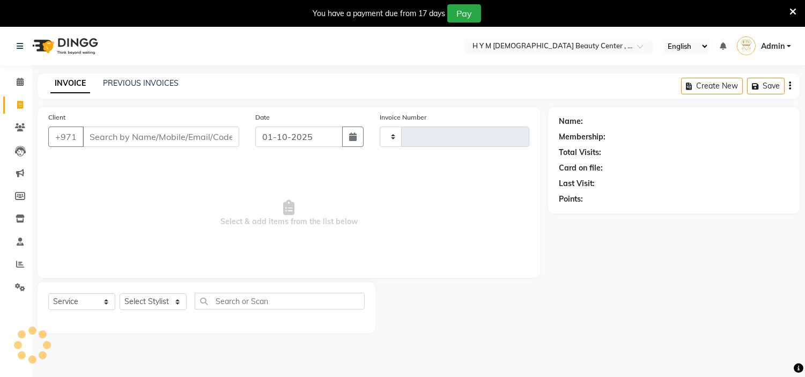
type input "2234"
select select "7248"
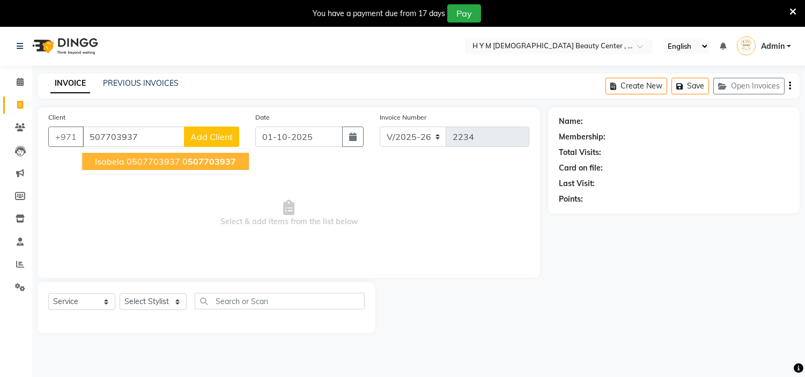
click at [111, 162] on span "isabela 0507703937" at bounding box center [137, 161] width 85 height 11
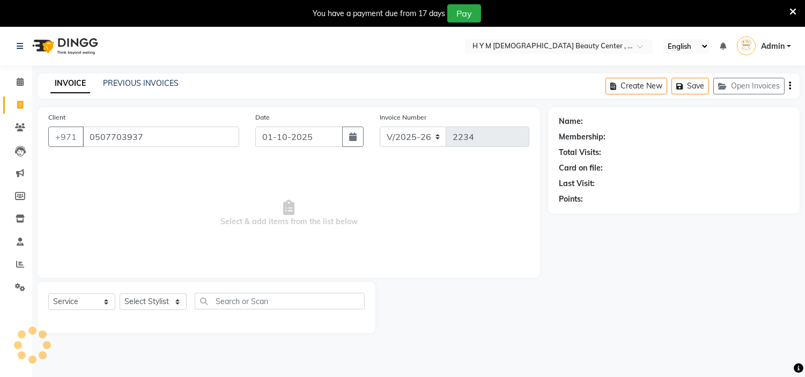
type input "0507703937"
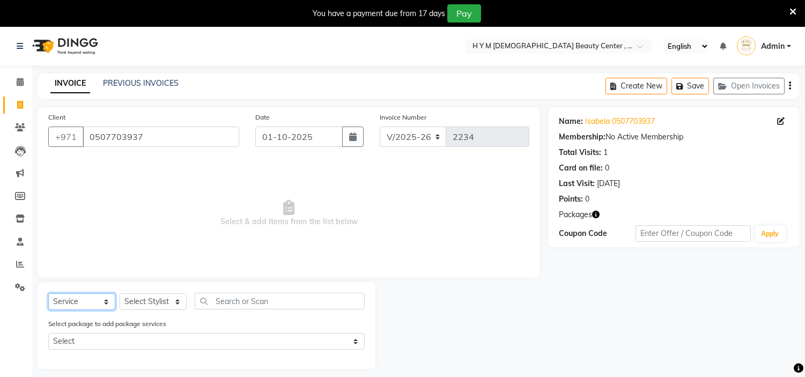
click at [79, 302] on select "Select Service Product Membership Package Voucher Prepaid Gift Card" at bounding box center [81, 301] width 67 height 17
select select "package"
click at [48, 294] on select "Select Service Product Membership Package Voucher Prepaid Gift Card" at bounding box center [81, 301] width 67 height 17
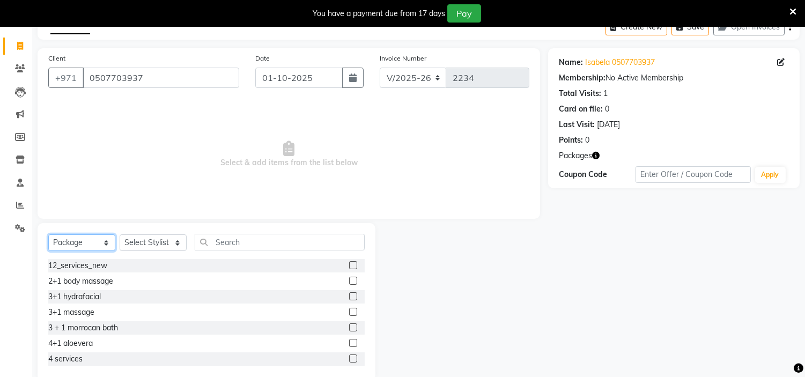
scroll to position [60, 0]
click at [172, 247] on select "Select Stylist ameena Jheza Dalangin Julie Corteza randa Rose An Galang sita" at bounding box center [153, 242] width 67 height 17
select select "61767"
click at [120, 234] on select "Select Stylist ameena Jheza Dalangin Julie Corteza randa Rose An Galang sita" at bounding box center [153, 242] width 67 height 17
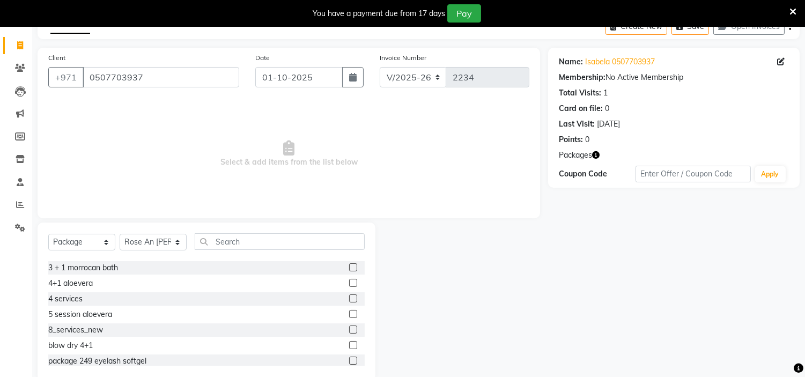
click at [349, 330] on label at bounding box center [353, 330] width 8 height 8
click at [349, 330] on input "checkbox" at bounding box center [352, 330] width 7 height 7
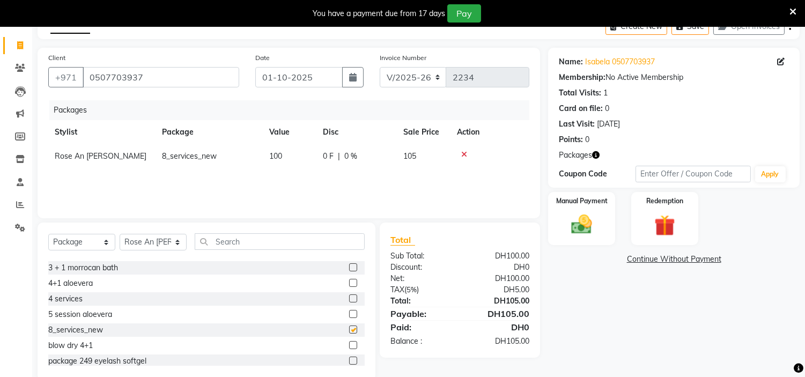
checkbox input "false"
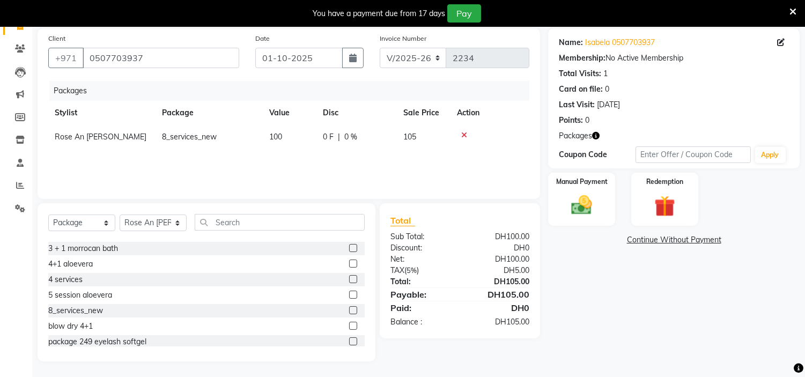
click at [653, 235] on link "Continue Without Payment" at bounding box center [673, 239] width 247 height 11
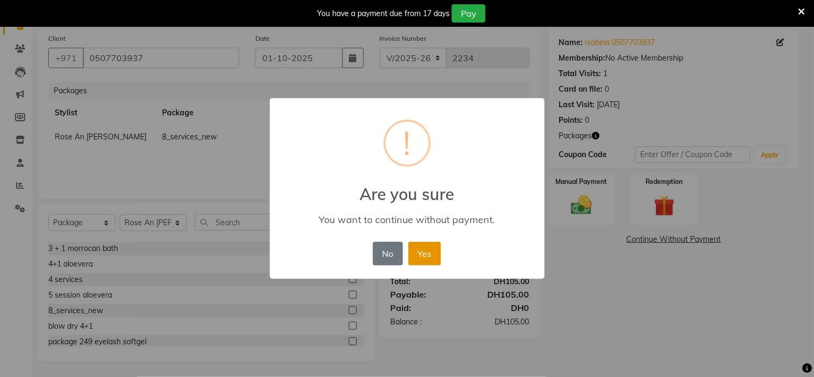
click at [426, 255] on button "Yes" at bounding box center [424, 254] width 33 height 24
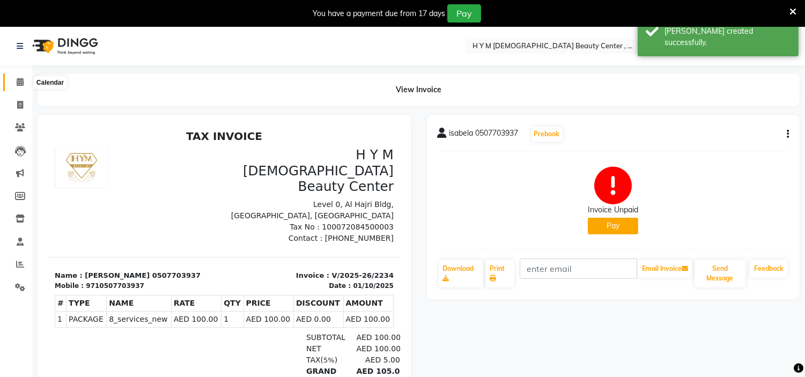
click at [18, 82] on icon at bounding box center [20, 82] width 7 height 8
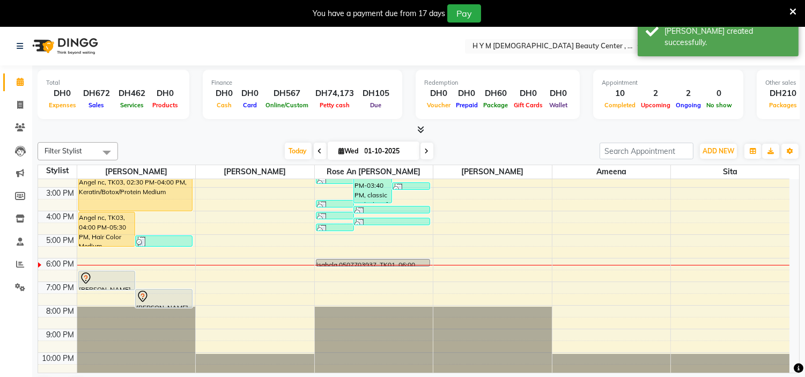
scroll to position [137, 0]
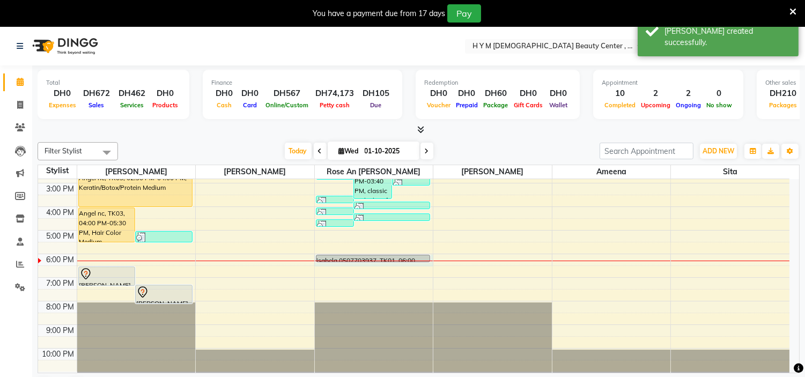
click at [420, 263] on div "9:00 AM 10:00 AM 11:00 AM 12:00 PM 1:00 PM 2:00 PM 3:00 PM 4:00 PM 5:00 PM 6:00…" at bounding box center [414, 207] width 752 height 330
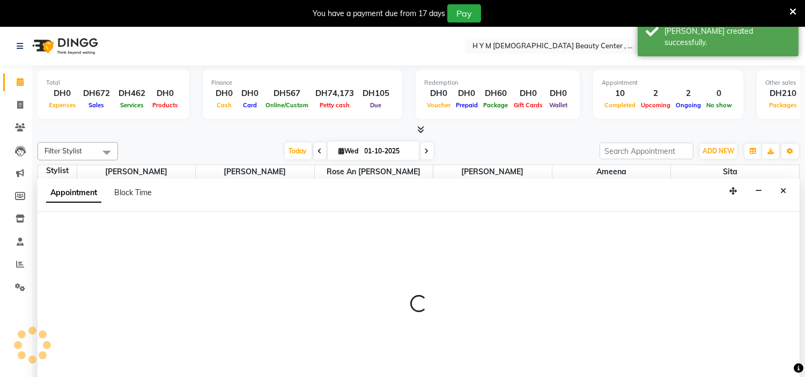
scroll to position [27, 0]
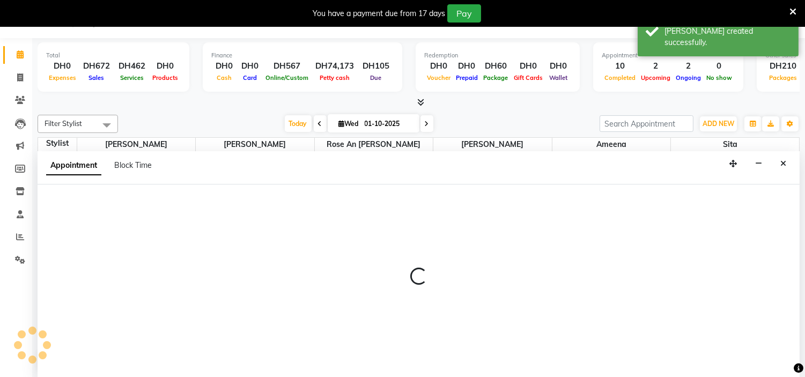
select select "61767"
select select "1080"
select select "tentative"
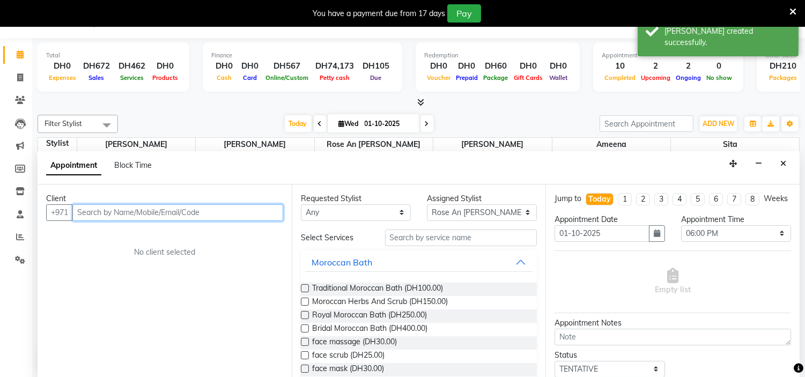
click at [79, 213] on input "text" at bounding box center [177, 212] width 211 height 17
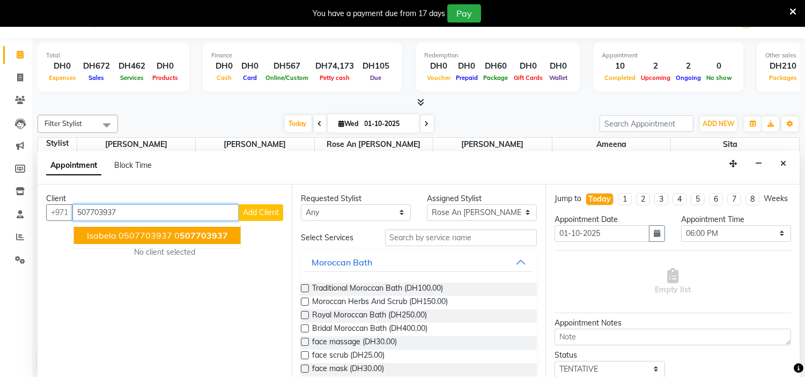
click at [99, 239] on span "isabela 0507703937" at bounding box center [129, 235] width 85 height 11
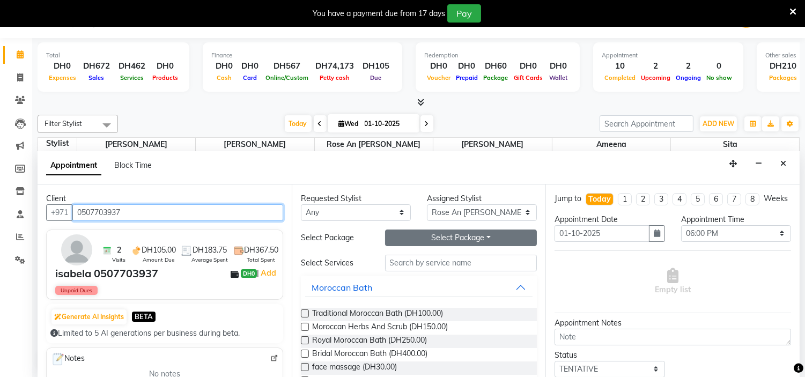
type input "0507703937"
click at [451, 237] on button "Select Package Toggle Dropdown" at bounding box center [461, 238] width 152 height 17
click at [441, 260] on li "8_services_new" at bounding box center [428, 260] width 85 height 16
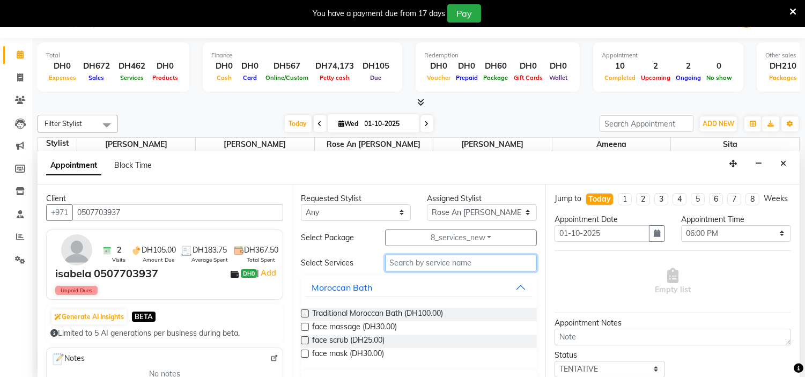
click at [413, 261] on input "text" at bounding box center [461, 263] width 152 height 17
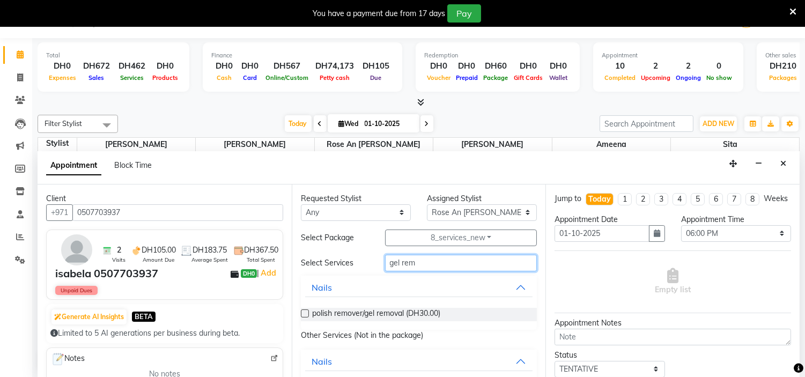
type input "gel rem"
click at [306, 310] on label at bounding box center [305, 314] width 8 height 8
click at [306, 311] on input "checkbox" at bounding box center [304, 314] width 7 height 7
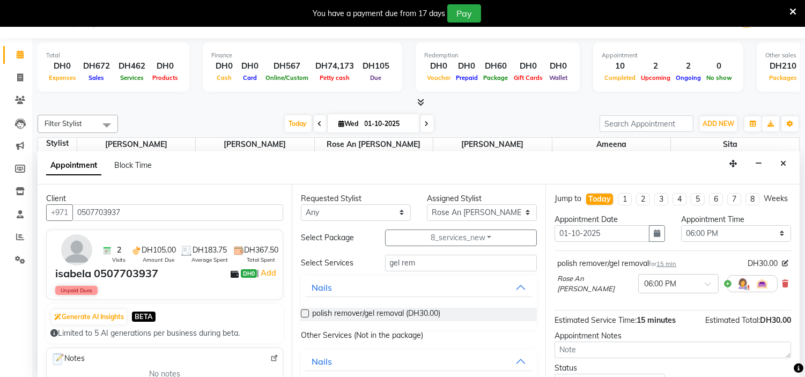
click at [306, 310] on label at bounding box center [305, 314] width 8 height 8
click at [306, 311] on input "checkbox" at bounding box center [304, 314] width 7 height 7
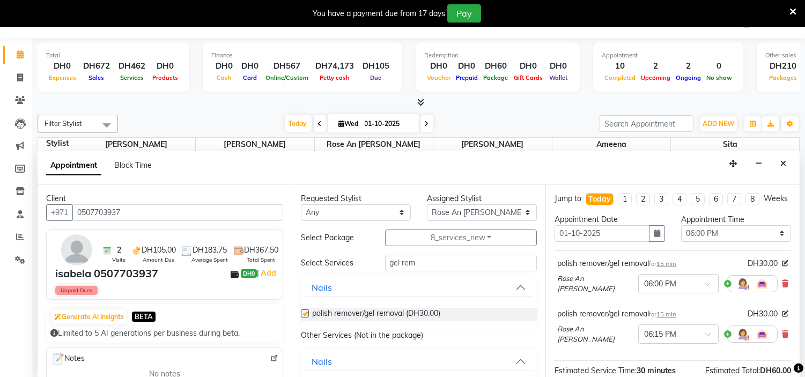
checkbox input "false"
click at [433, 264] on input "gel rem" at bounding box center [461, 263] width 152 height 17
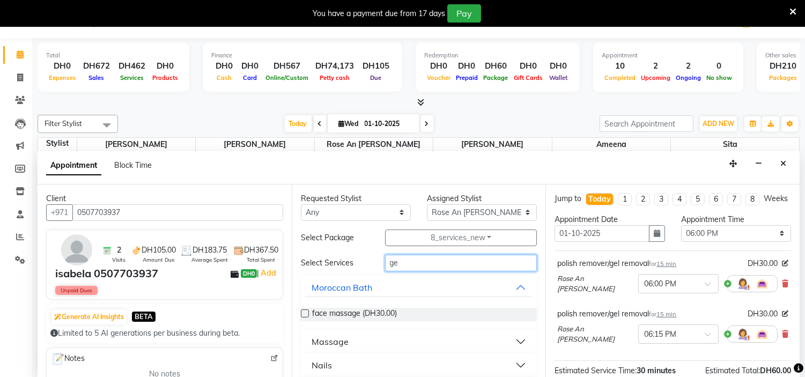
type input "g"
type input "pedi"
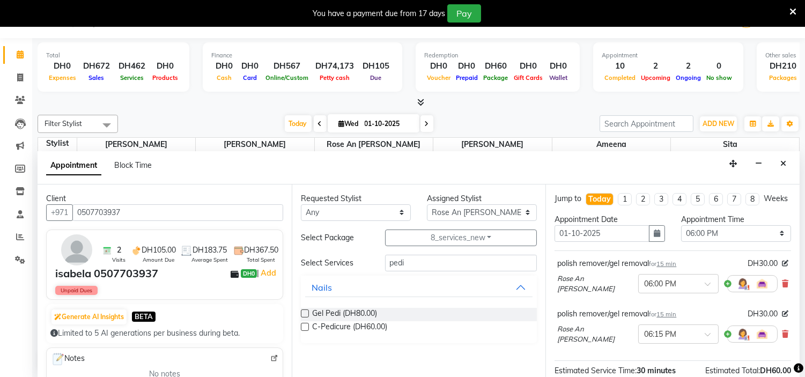
click at [304, 329] on label at bounding box center [305, 327] width 8 height 8
click at [304, 329] on input "checkbox" at bounding box center [304, 328] width 7 height 7
click at [304, 328] on label at bounding box center [305, 327] width 8 height 8
click at [304, 328] on input "checkbox" at bounding box center [304, 328] width 7 height 7
checkbox input "false"
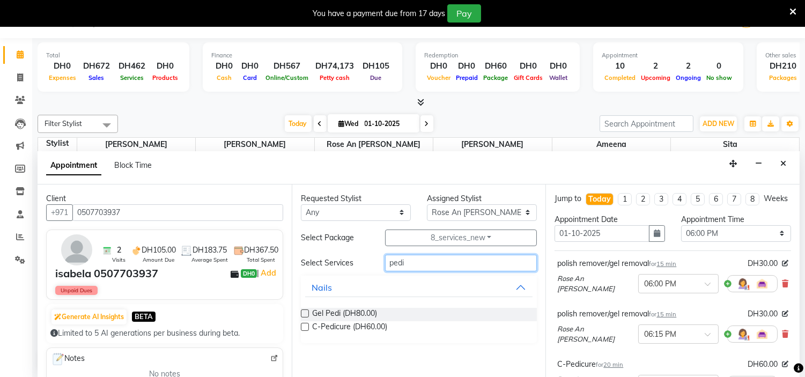
click at [415, 265] on input "pedi" at bounding box center [461, 263] width 152 height 17
type input "p"
type input "foot spa"
click at [308, 312] on label at bounding box center [305, 314] width 8 height 8
click at [308, 312] on input "checkbox" at bounding box center [304, 314] width 7 height 7
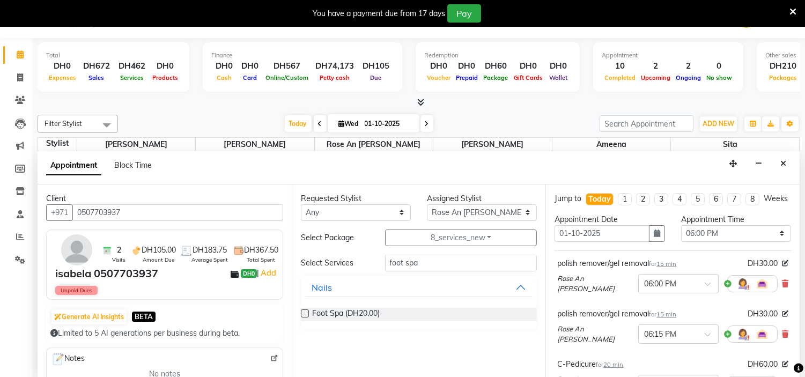
click at [306, 313] on label at bounding box center [305, 314] width 8 height 8
click at [306, 313] on input "checkbox" at bounding box center [304, 314] width 7 height 7
checkbox input "false"
click at [426, 263] on input "foot spa" at bounding box center [461, 263] width 152 height 17
type input "foot massag"
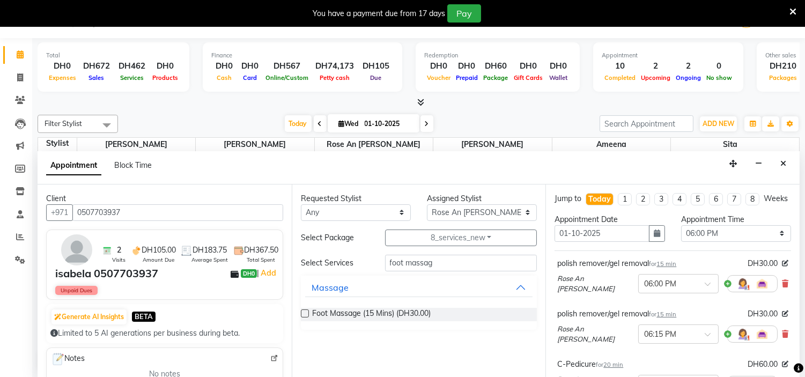
click at [305, 318] on div at bounding box center [304, 315] width 7 height 11
click at [304, 314] on label at bounding box center [305, 314] width 8 height 8
click at [304, 314] on input "checkbox" at bounding box center [304, 314] width 7 height 7
checkbox input "false"
click at [455, 264] on input "foot massag" at bounding box center [461, 263] width 152 height 17
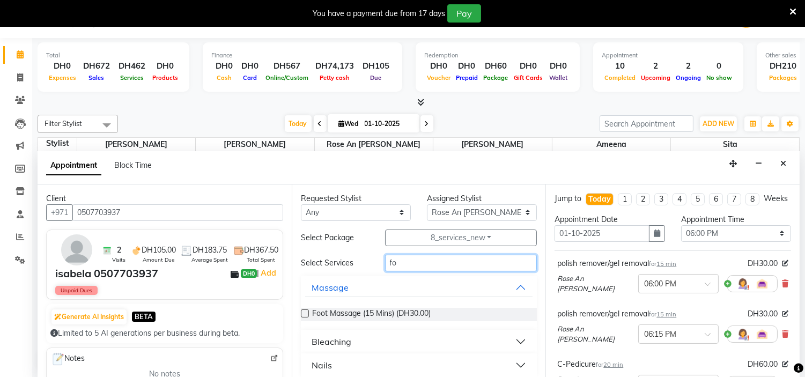
type input "f"
type input "hand massag"
click at [305, 313] on label at bounding box center [305, 314] width 8 height 8
click at [305, 313] on input "checkbox" at bounding box center [304, 314] width 7 height 7
checkbox input "false"
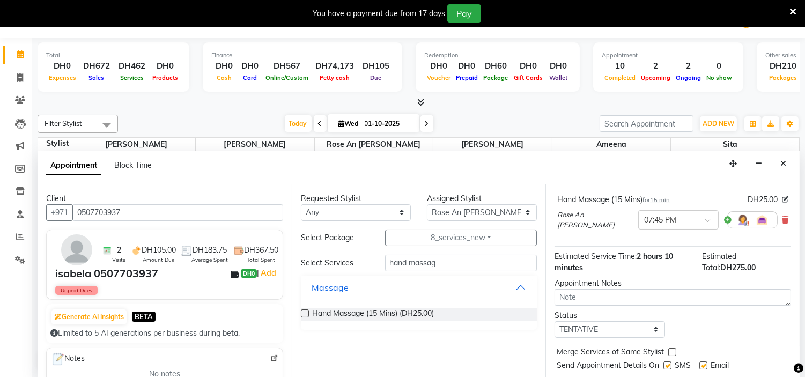
scroll to position [441, 0]
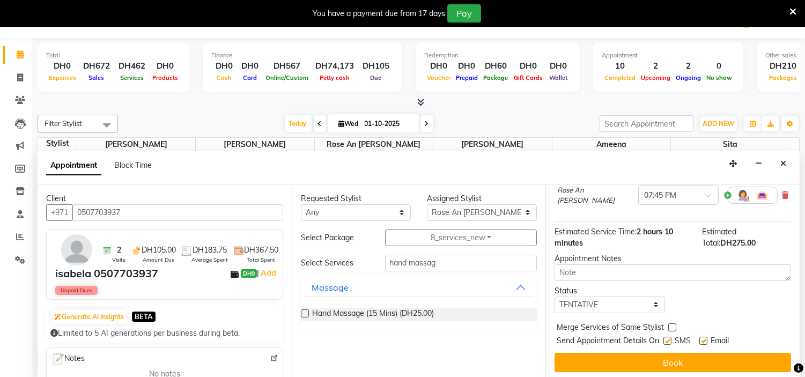
click at [671, 338] on label at bounding box center [668, 341] width 8 height 8
click at [671, 338] on input "checkbox" at bounding box center [667, 341] width 7 height 7
checkbox input "false"
click at [705, 337] on label at bounding box center [703, 341] width 8 height 8
click at [705, 338] on input "checkbox" at bounding box center [702, 341] width 7 height 7
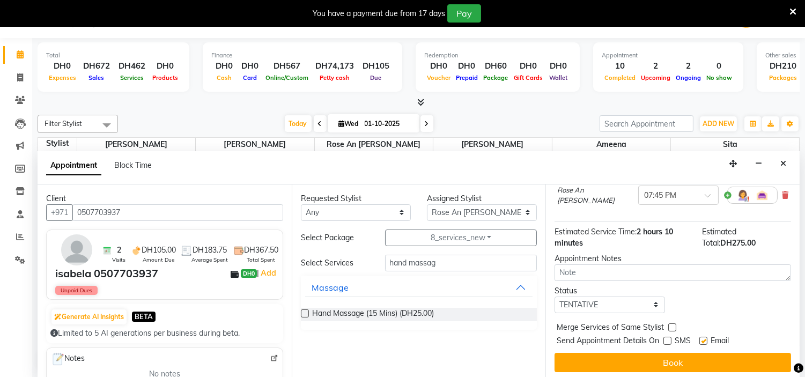
checkbox input "false"
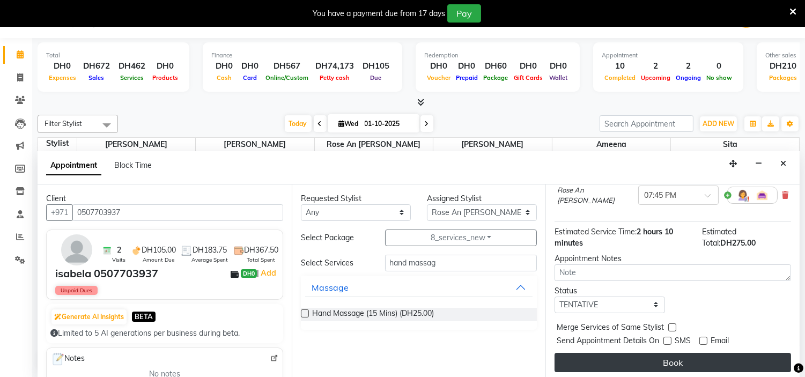
click at [673, 360] on button "Book" at bounding box center [673, 362] width 237 height 19
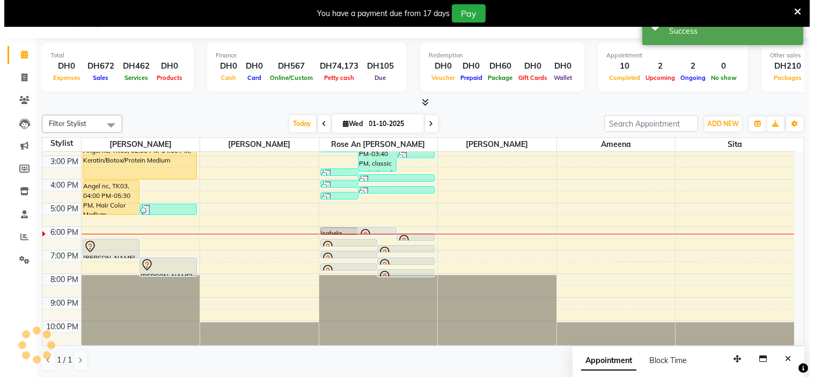
scroll to position [0, 0]
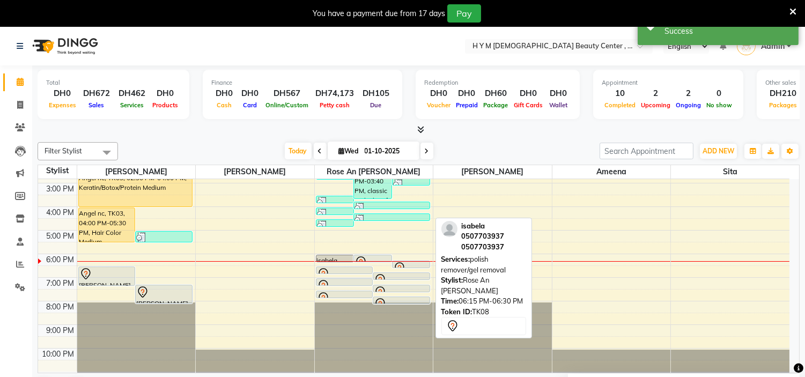
click at [410, 264] on div at bounding box center [411, 268] width 36 height 13
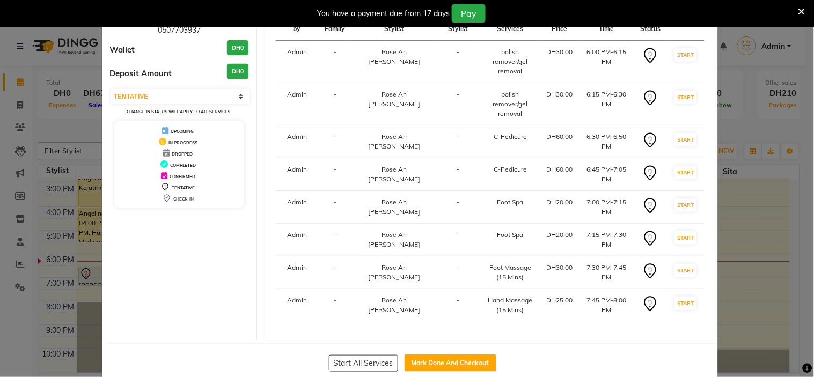
scroll to position [73, 0]
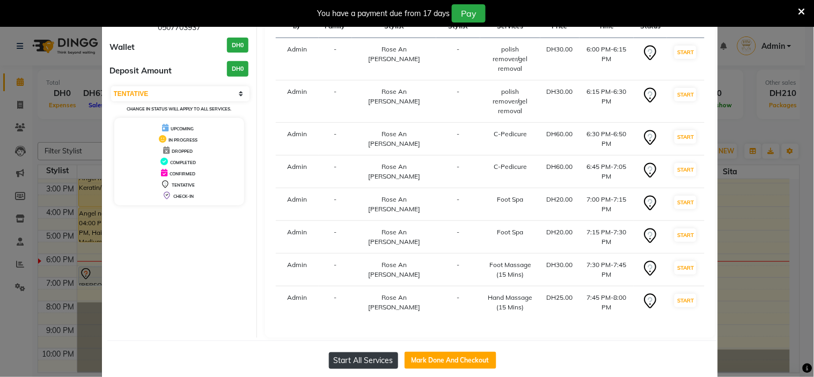
click at [366, 352] on button "Start All Services" at bounding box center [363, 360] width 69 height 17
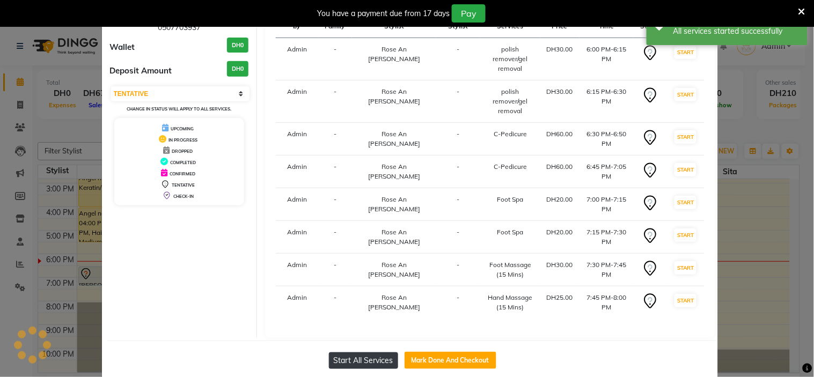
select select "1"
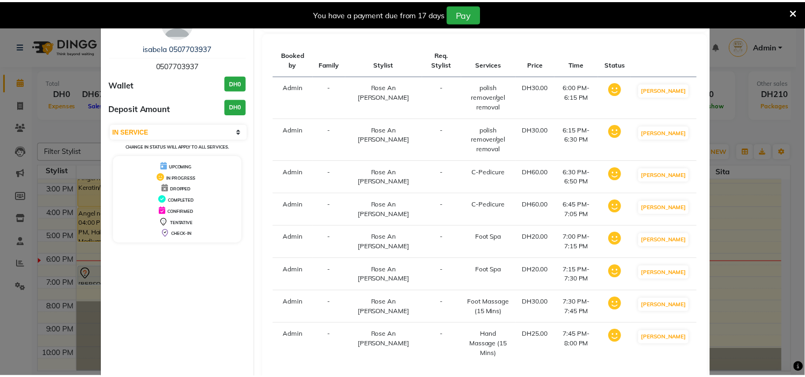
scroll to position [0, 0]
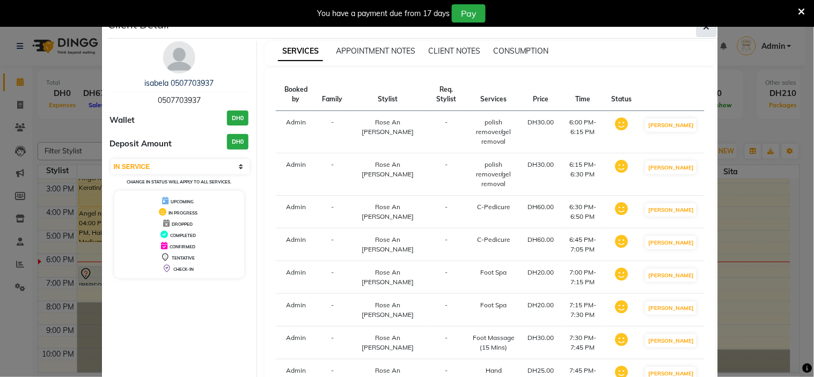
click at [698, 28] on button "button" at bounding box center [706, 27] width 20 height 20
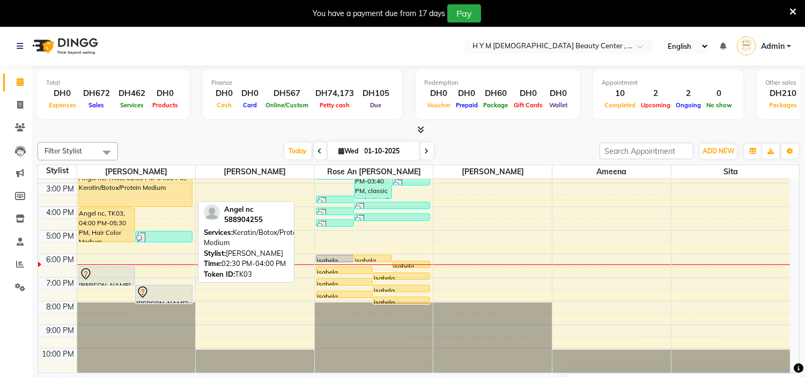
click at [121, 186] on div "Angel nc, TK03, 02:30 PM-04:00 PM, Keratin/Botox/Protein Medium" at bounding box center [135, 190] width 113 height 34
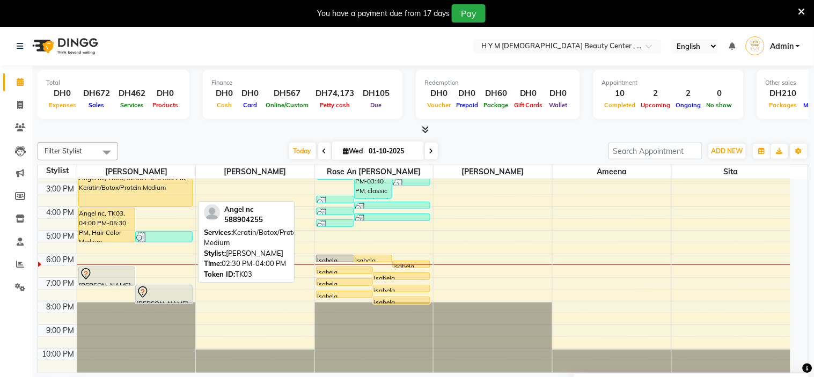
select select "1"
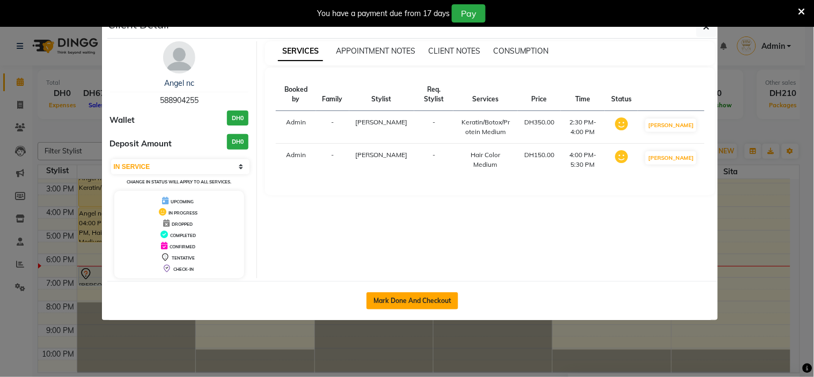
click at [408, 301] on button "Mark Done And Checkout" at bounding box center [412, 300] width 92 height 17
select select "service"
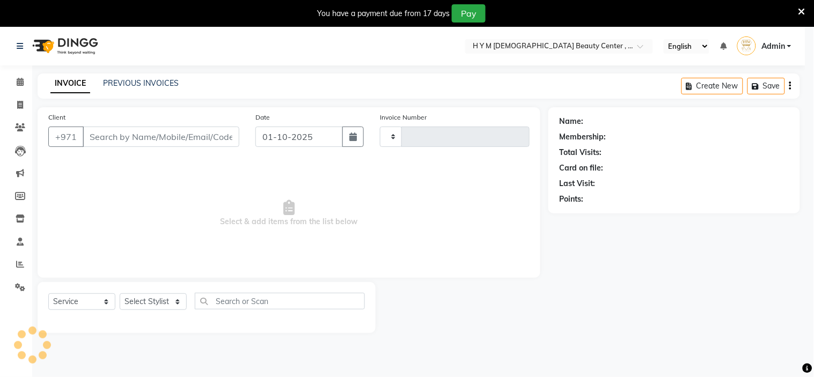
type input "2235"
select select "7248"
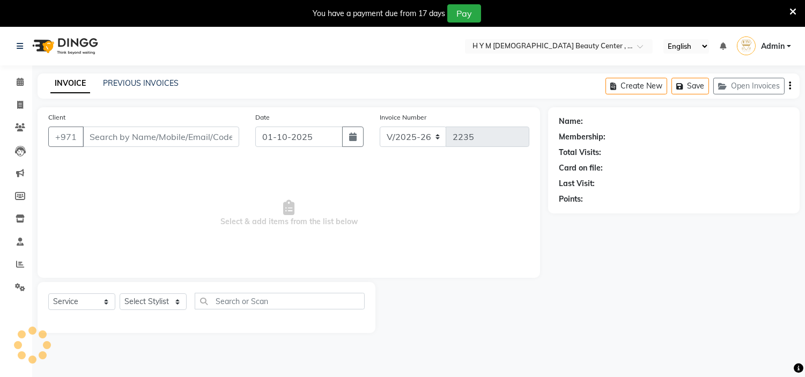
type input "588904255"
select select "61770"
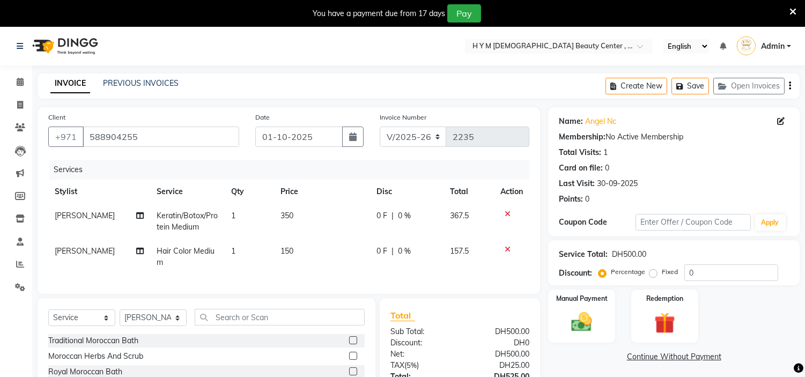
click at [310, 216] on td "350" at bounding box center [322, 221] width 96 height 35
select select "61770"
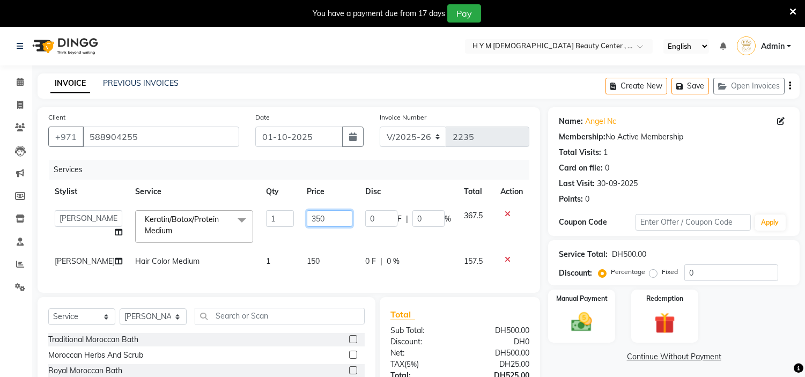
click at [318, 217] on input "350" at bounding box center [330, 218] width 46 height 17
type input "300"
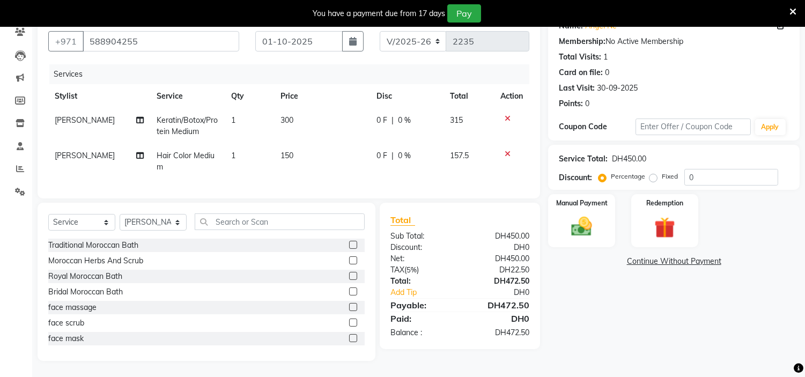
click at [582, 335] on div "Name: Angel Nc Membership: No Active Membership Total Visits: 1 Card on file: 0…" at bounding box center [678, 186] width 260 height 349
click at [244, 223] on input "text" at bounding box center [280, 221] width 170 height 17
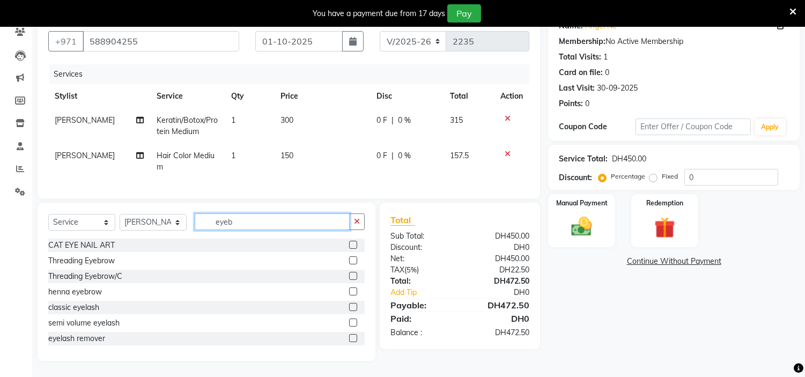
scroll to position [92, 0]
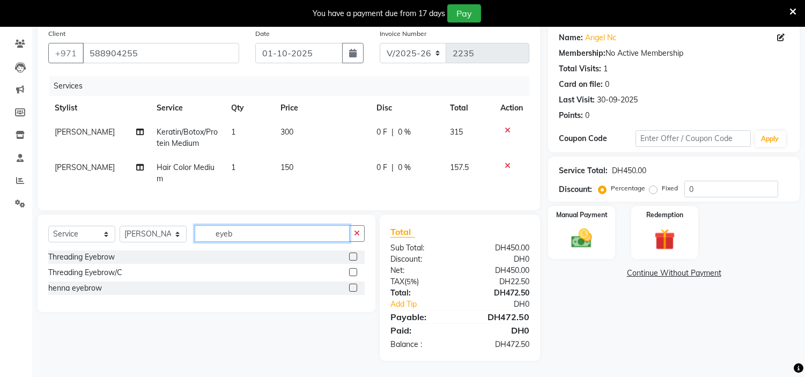
type input "eyeb"
click at [354, 256] on label at bounding box center [353, 257] width 8 height 8
click at [354, 256] on input "checkbox" at bounding box center [352, 257] width 7 height 7
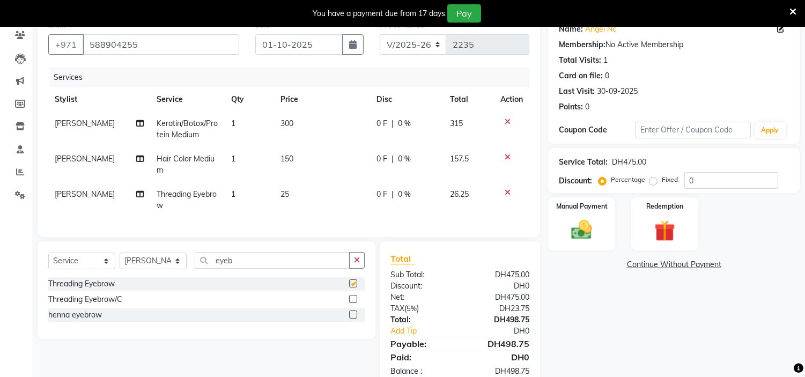
checkbox input "false"
click at [177, 269] on select "Select Stylist ameena Jheza Dalangin Julie Corteza randa Rose An Galang sita" at bounding box center [153, 261] width 67 height 17
select select "61767"
click at [120, 262] on select "Select Stylist ameena Jheza Dalangin Julie Corteza randa Rose An Galang sita" at bounding box center [153, 261] width 67 height 17
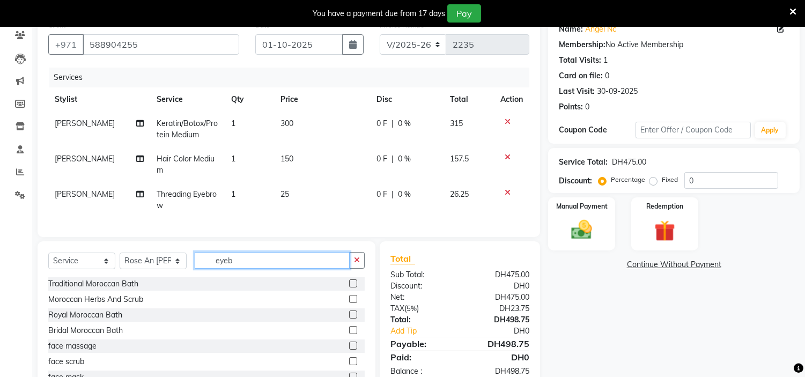
click at [245, 269] on input "eyeb" at bounding box center [272, 260] width 155 height 17
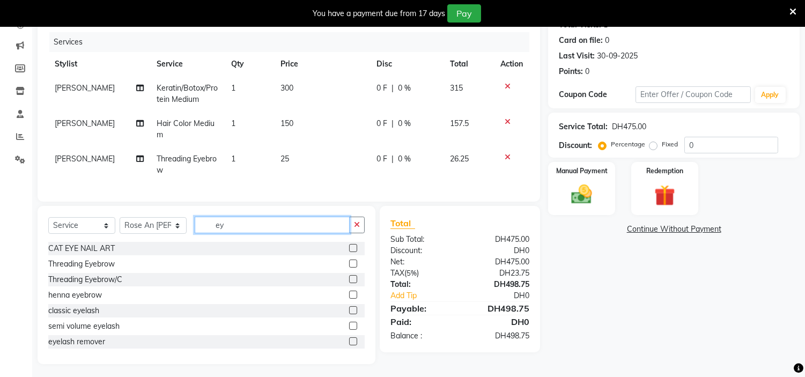
type input "e"
type input "l"
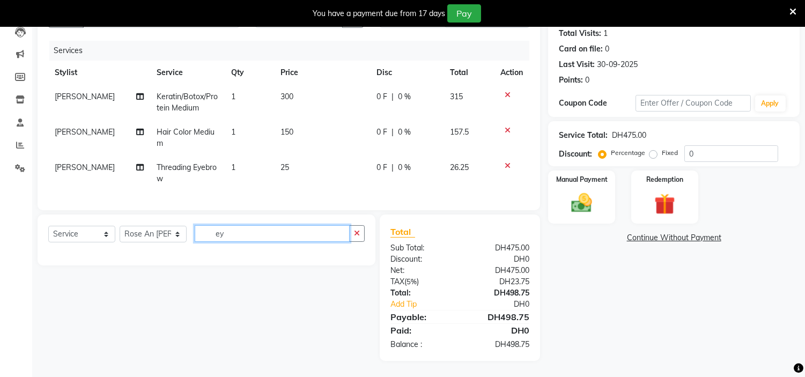
type input "e"
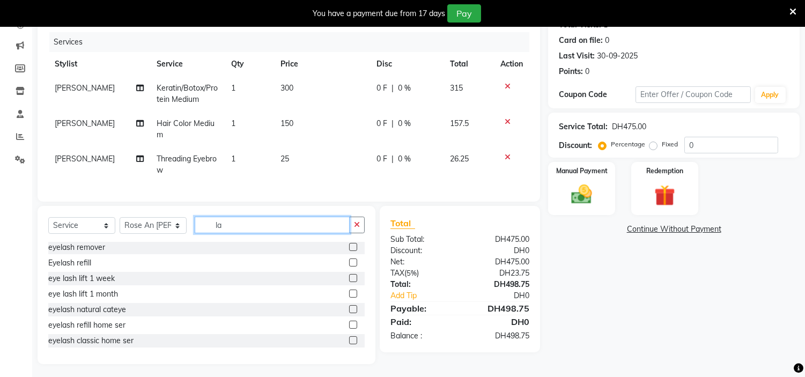
scroll to position [140, 0]
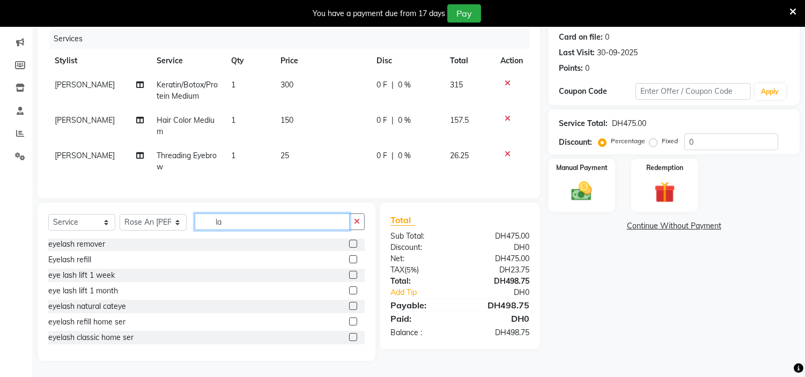
type input "la"
click at [349, 290] on label at bounding box center [353, 290] width 8 height 8
click at [349, 290] on input "checkbox" at bounding box center [352, 291] width 7 height 7
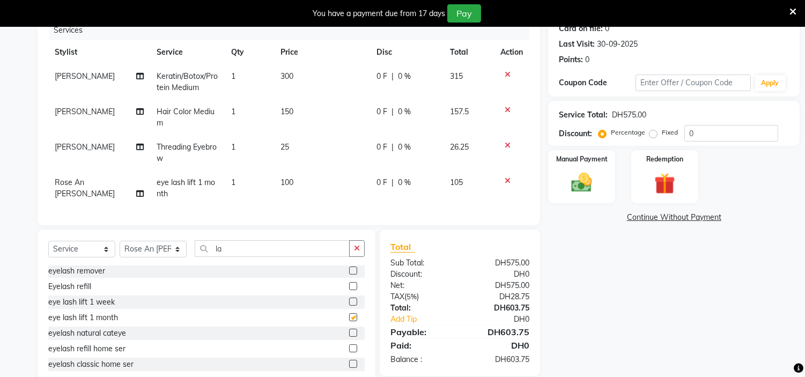
checkbox input "false"
click at [297, 179] on td "100" at bounding box center [322, 188] width 96 height 35
select select "61767"
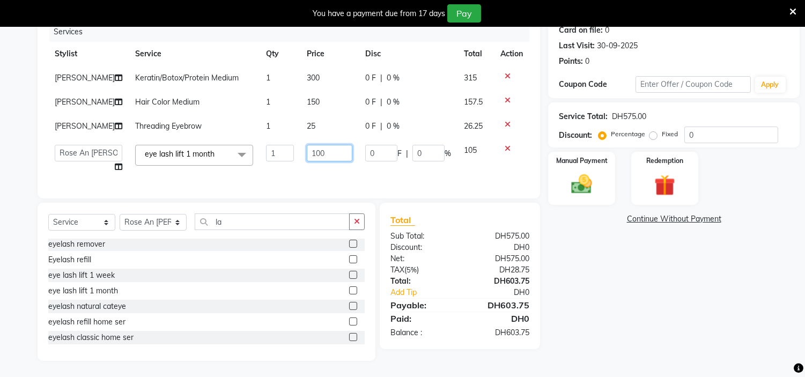
click at [320, 151] on input "100" at bounding box center [330, 153] width 46 height 17
type input "130"
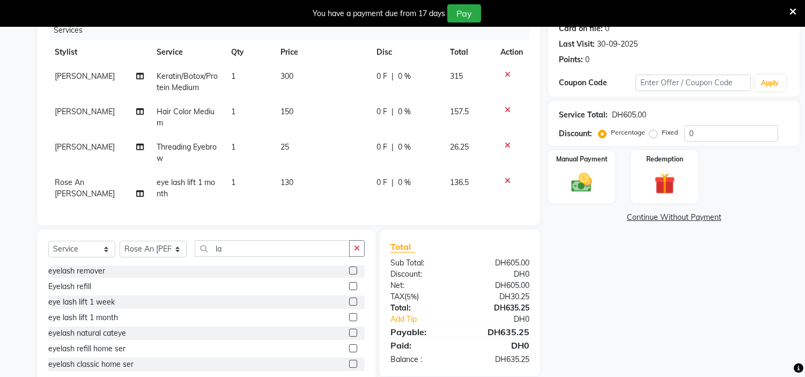
click at [629, 295] on div "Name: Angel Nc Membership: No Active Membership Total Visits: 1 Card on file: 0…" at bounding box center [678, 178] width 260 height 420
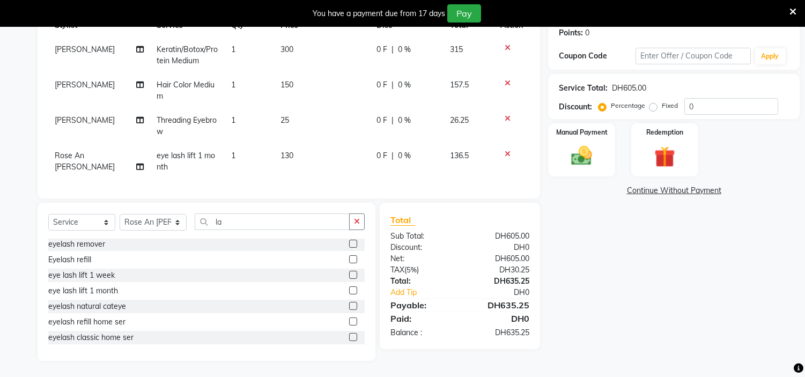
scroll to position [136, 0]
click at [584, 145] on img at bounding box center [581, 156] width 35 height 25
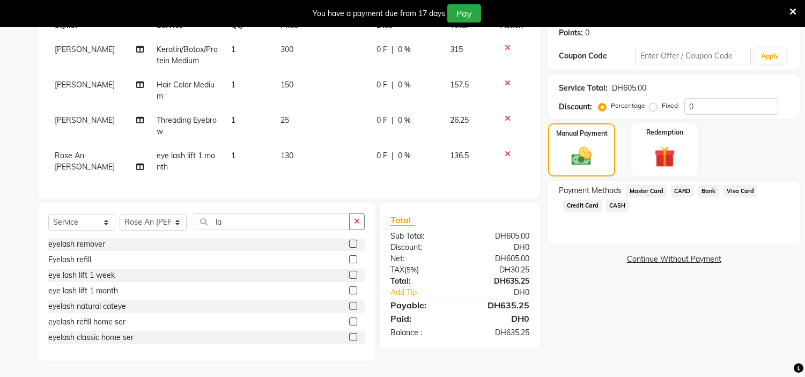
click at [596, 308] on div "Name: Angel Nc Membership: No Active Membership Total Visits: 1 Card on file: 0…" at bounding box center [678, 151] width 260 height 420
click at [662, 101] on label "Fixed" at bounding box center [670, 106] width 16 height 10
click at [656, 102] on input "Fixed" at bounding box center [656, 106] width 8 height 8
radio input "true"
click at [611, 101] on label "Percentage" at bounding box center [628, 106] width 34 height 10
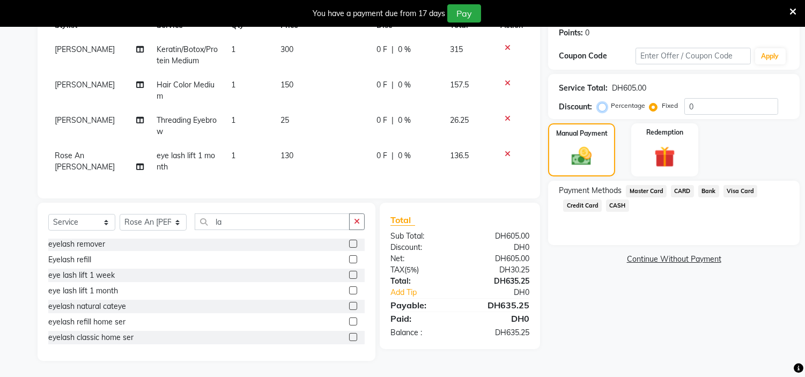
click at [603, 102] on input "Percentage" at bounding box center [605, 106] width 8 height 8
radio input "true"
click at [579, 200] on span "Credit Card" at bounding box center [582, 206] width 39 height 12
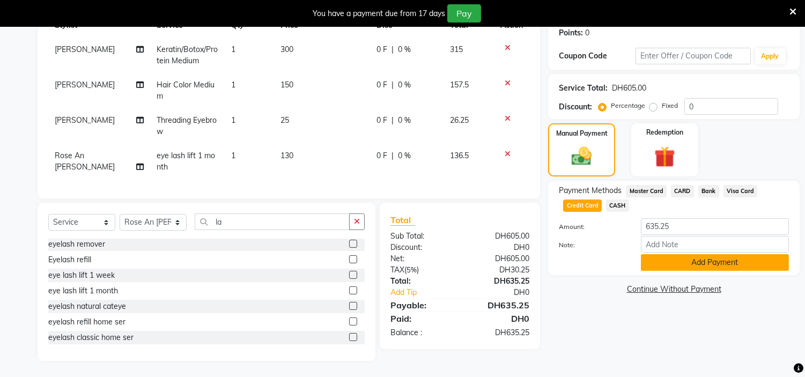
click at [689, 255] on button "Add Payment" at bounding box center [715, 262] width 148 height 17
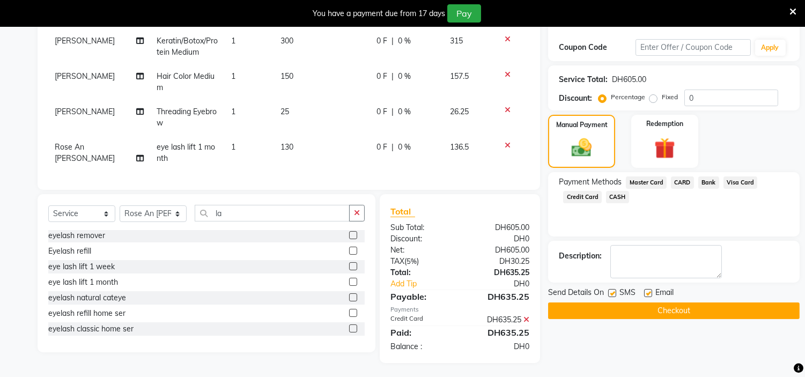
click at [610, 293] on label at bounding box center [612, 293] width 8 height 8
click at [610, 293] on input "checkbox" at bounding box center [611, 293] width 7 height 7
checkbox input "false"
click at [647, 291] on label at bounding box center [648, 293] width 8 height 8
click at [647, 291] on input "checkbox" at bounding box center [647, 293] width 7 height 7
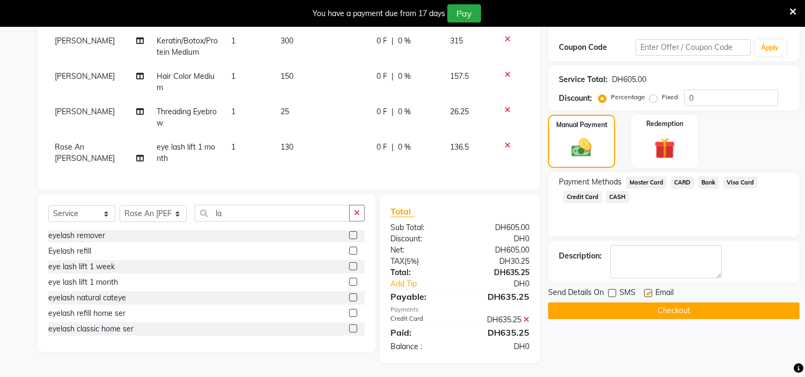
checkbox input "false"
click at [682, 310] on button "Checkout" at bounding box center [674, 311] width 252 height 17
click at [699, 310] on button "Checkout" at bounding box center [674, 311] width 252 height 17
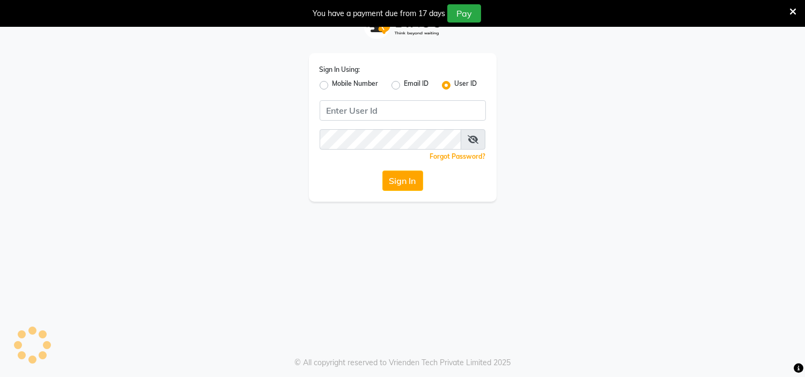
scroll to position [27, 0]
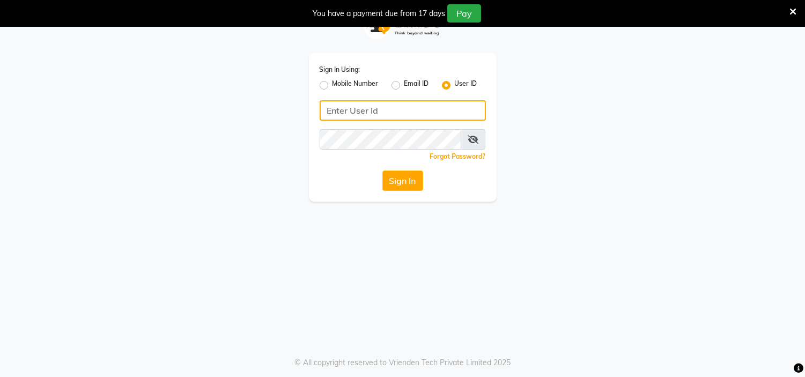
click at [381, 105] on input "Username" at bounding box center [403, 110] width 166 height 20
type input "hymladies"
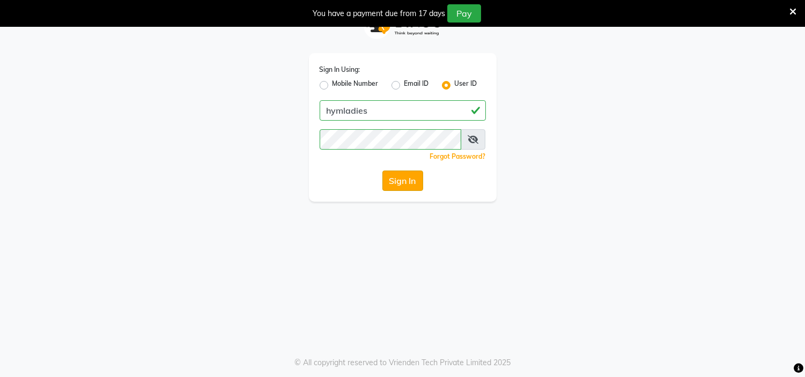
click at [403, 186] on button "Sign In" at bounding box center [402, 181] width 41 height 20
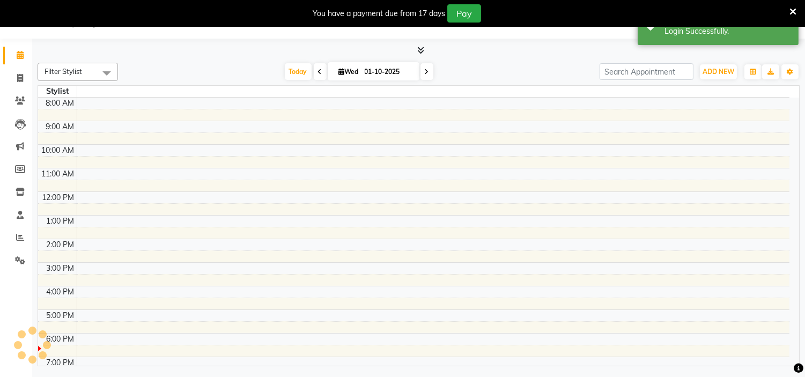
select select "en"
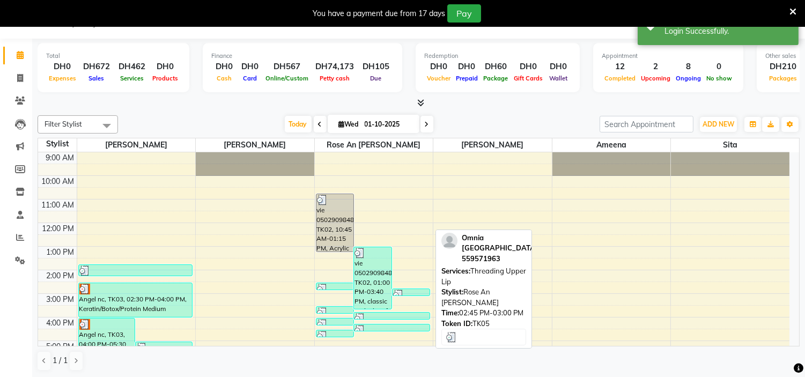
scroll to position [137, 0]
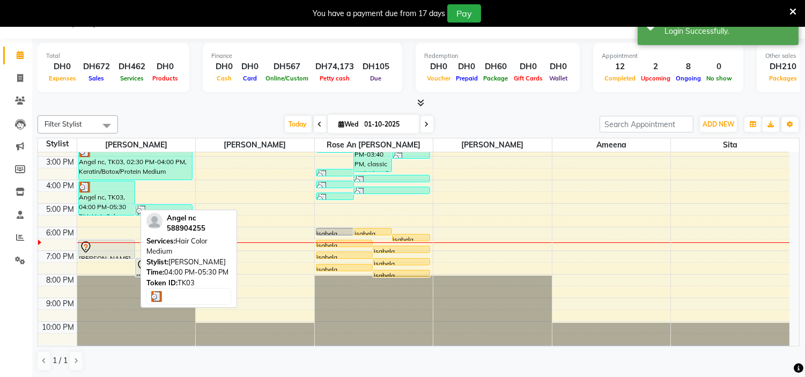
click at [93, 192] on div "Angel nc, TK03, 04:00 PM-05:30 PM, Hair Color Medium" at bounding box center [107, 198] width 56 height 34
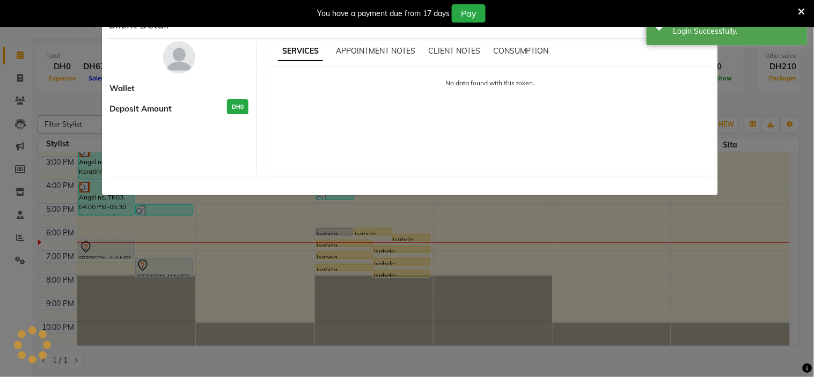
select select "3"
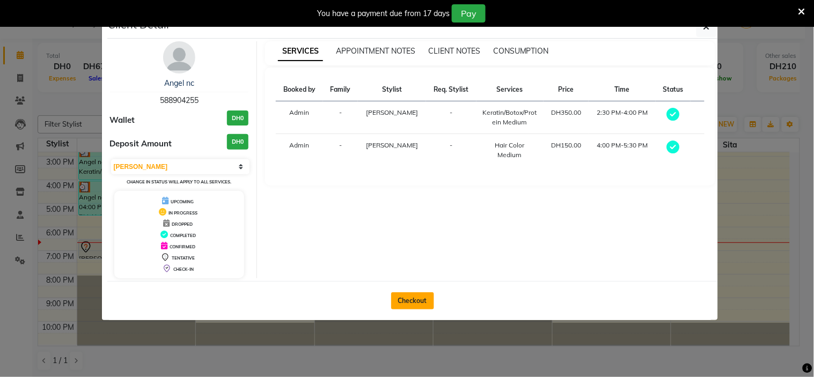
click at [411, 301] on button "Checkout" at bounding box center [412, 300] width 43 height 17
select select "service"
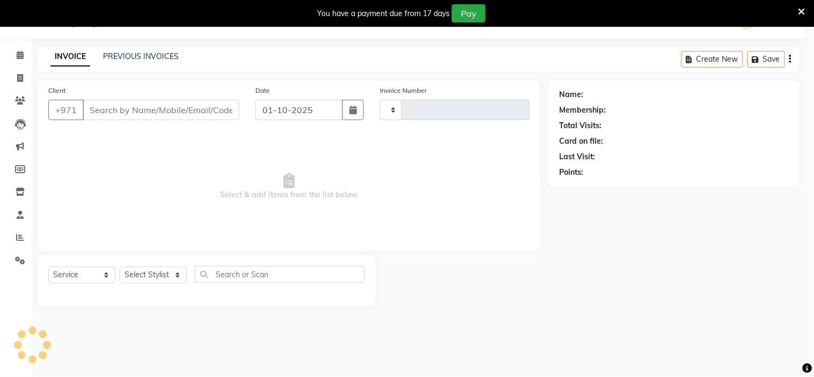
type input "2235"
select select "7248"
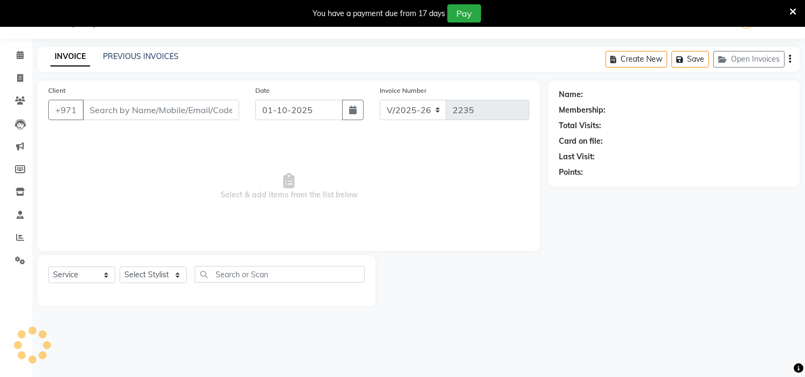
type input "588904255"
select select "61770"
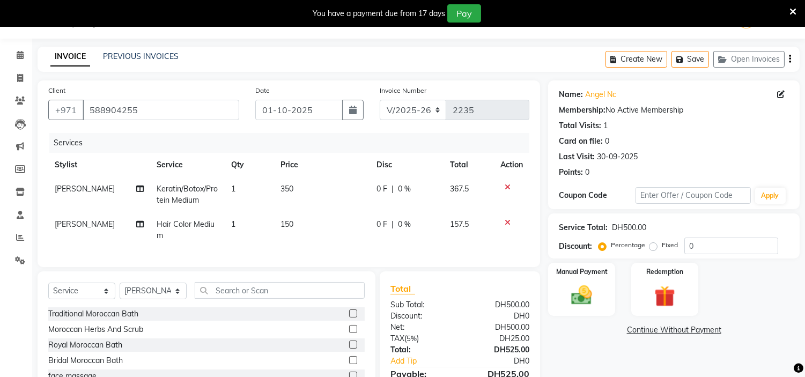
scroll to position [104, 0]
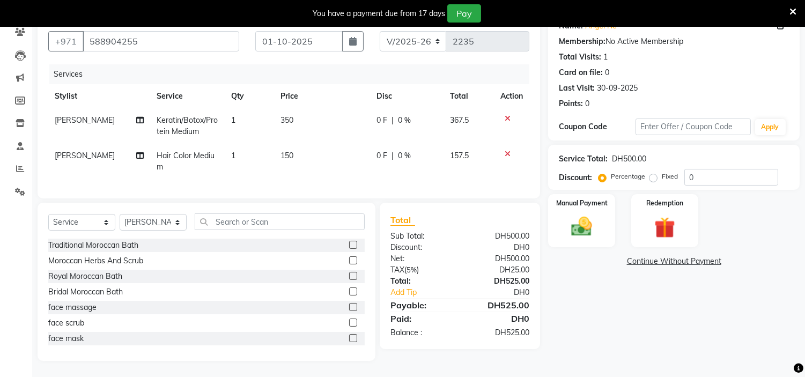
click at [301, 108] on td "350" at bounding box center [322, 125] width 96 height 35
select select "61770"
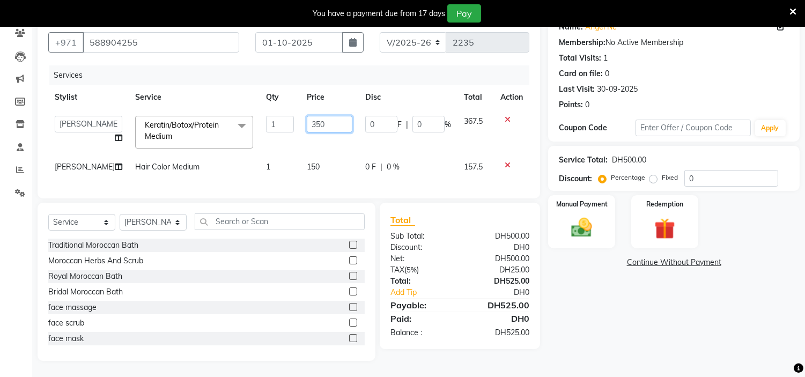
click at [317, 116] on input "350" at bounding box center [330, 124] width 46 height 17
type input "300"
click at [307, 160] on td "150" at bounding box center [329, 167] width 58 height 24
select select "61770"
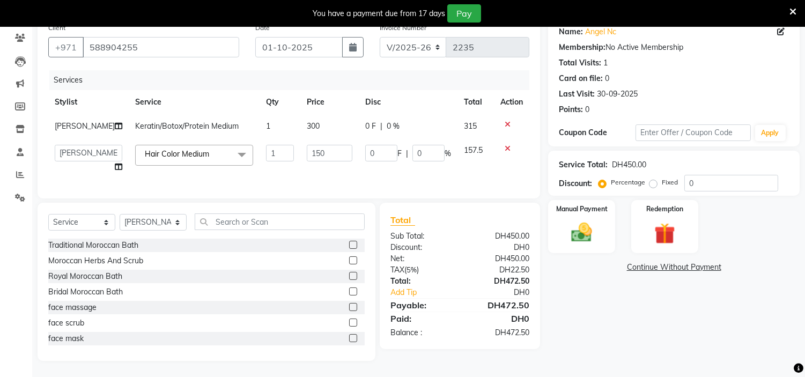
scroll to position [98, 0]
click at [232, 224] on input "text" at bounding box center [280, 221] width 170 height 17
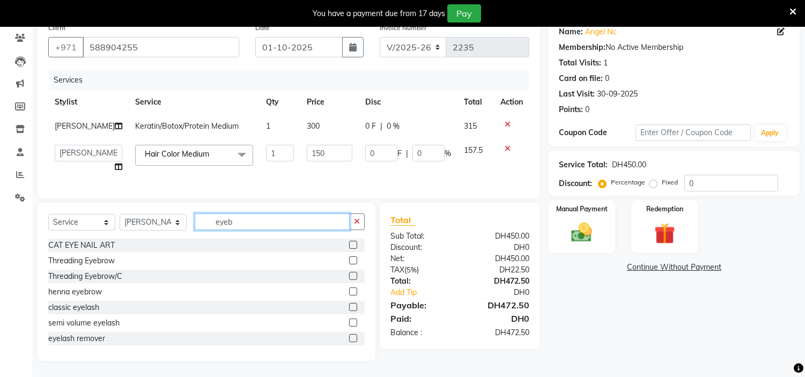
scroll to position [86, 0]
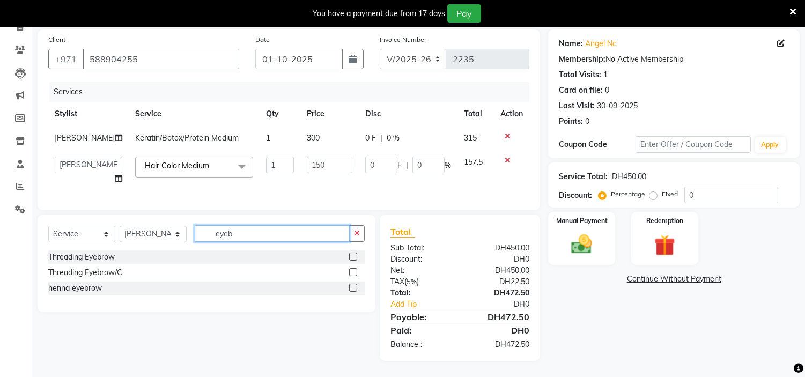
type input "eyeb"
click at [352, 255] on label at bounding box center [353, 257] width 8 height 8
click at [352, 255] on input "checkbox" at bounding box center [352, 257] width 7 height 7
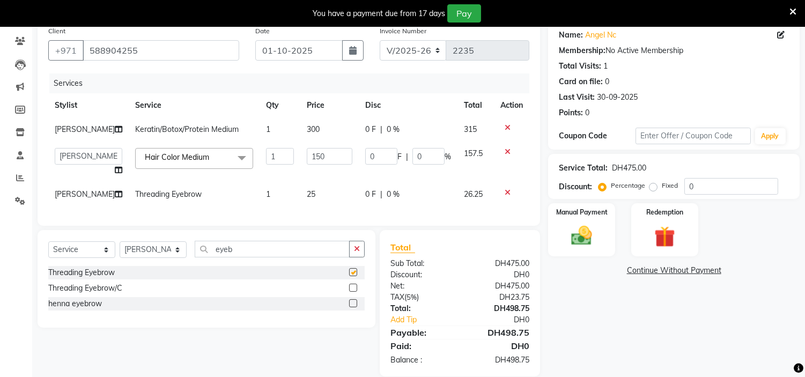
checkbox input "false"
click at [164, 258] on select "Select Stylist ameena Jheza Dalangin Julie Corteza randa Rose An Galang sita" at bounding box center [153, 249] width 67 height 17
select select "61767"
click at [120, 251] on select "Select Stylist ameena Jheza Dalangin Julie Corteza randa Rose An Galang sita" at bounding box center [153, 249] width 67 height 17
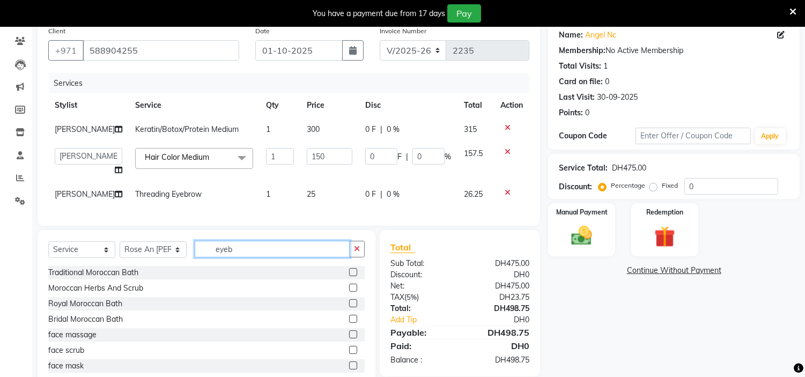
click at [238, 257] on input "eyeb" at bounding box center [272, 249] width 155 height 17
type input "e"
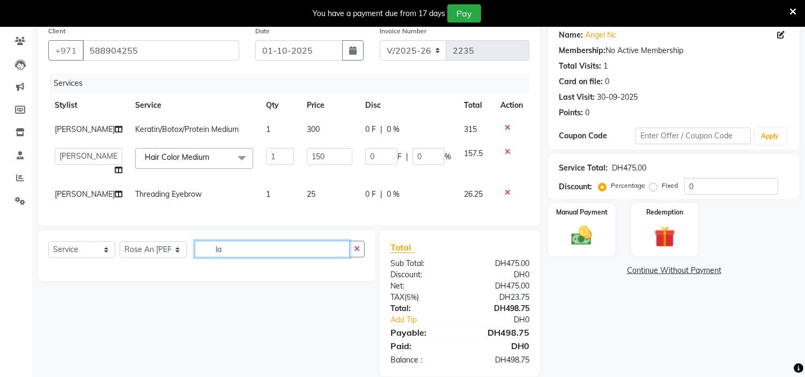
type input "l"
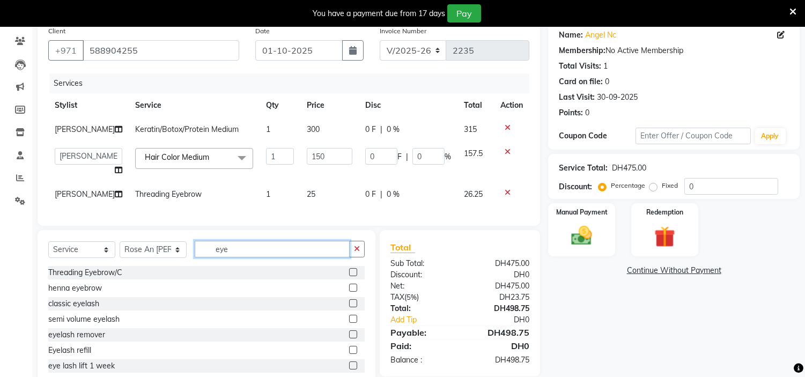
scroll to position [94, 0]
type input "eye"
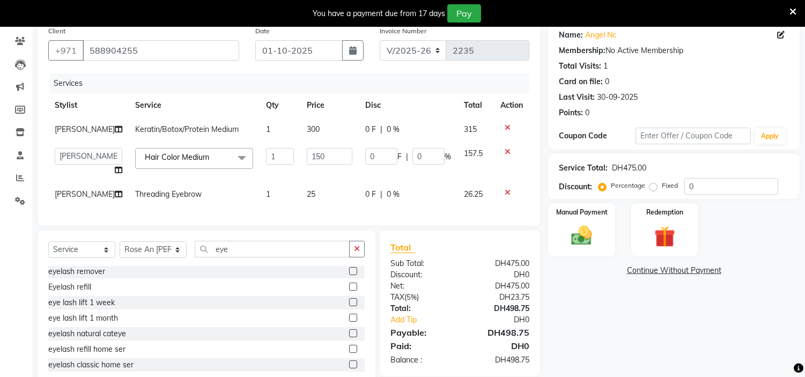
click at [349, 322] on label at bounding box center [353, 318] width 8 height 8
click at [349, 322] on input "checkbox" at bounding box center [352, 318] width 7 height 7
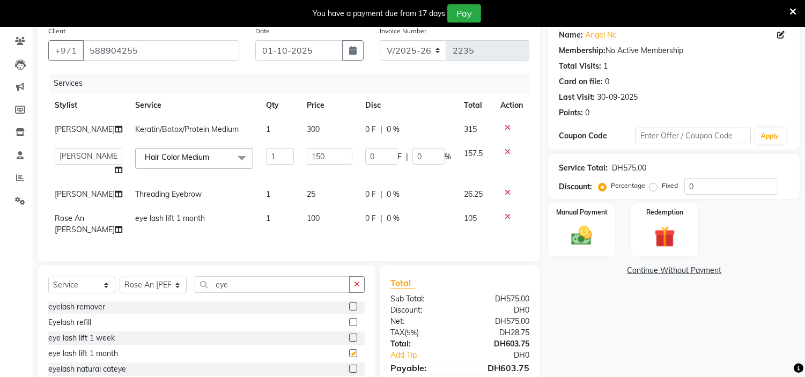
checkbox input "false"
click at [314, 218] on td "100" at bounding box center [329, 224] width 58 height 35
select select "61767"
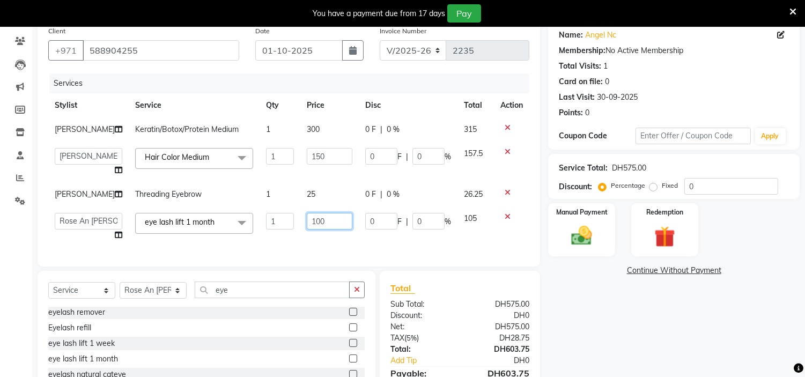
click at [319, 218] on input "100" at bounding box center [330, 221] width 46 height 17
type input "130"
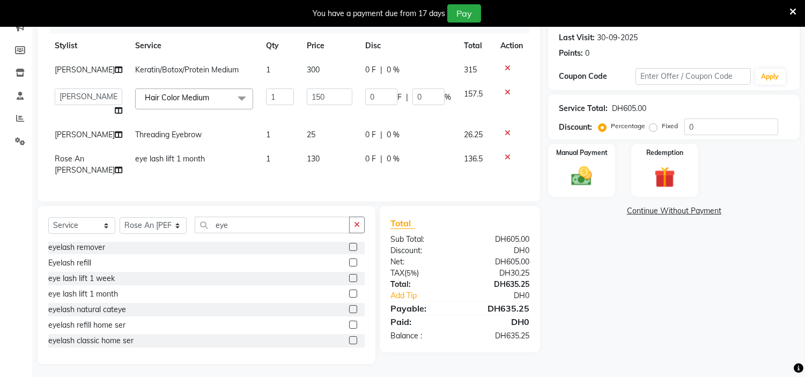
click at [625, 334] on div "Name: Angel Nc Membership: No Active Membership Total Visits: 1 Card on file: 0…" at bounding box center [678, 162] width 260 height 403
click at [589, 171] on img at bounding box center [581, 176] width 35 height 25
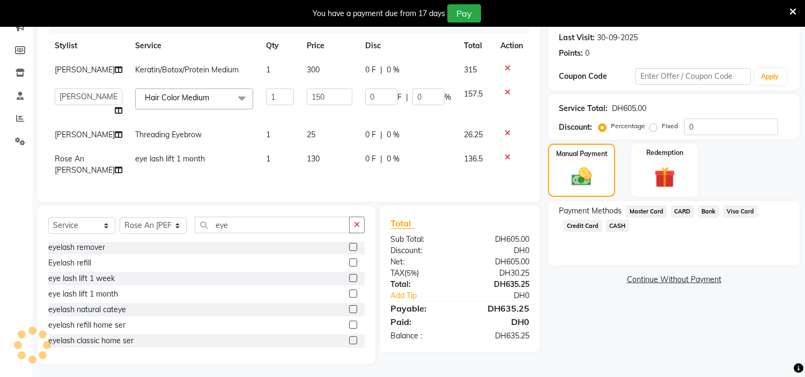
click at [585, 230] on span "Credit Card" at bounding box center [582, 226] width 39 height 12
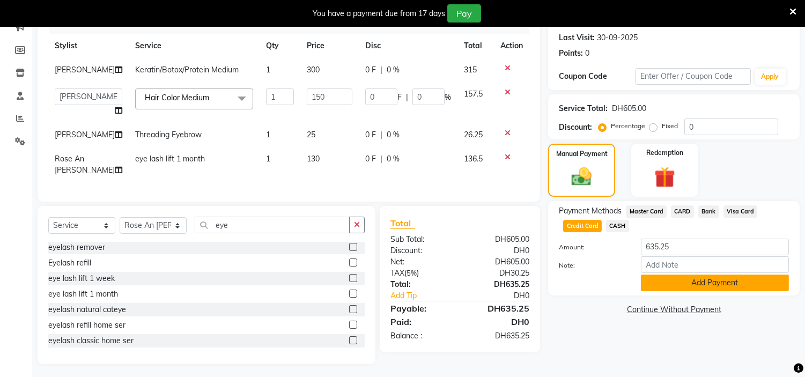
click at [690, 287] on button "Add Payment" at bounding box center [715, 283] width 148 height 17
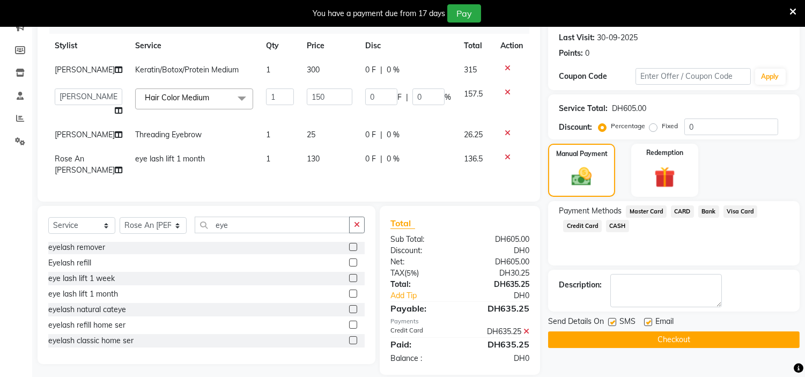
click at [609, 323] on label at bounding box center [612, 322] width 8 height 8
click at [609, 323] on input "checkbox" at bounding box center [611, 322] width 7 height 7
click at [646, 321] on label at bounding box center [648, 322] width 8 height 8
click at [646, 321] on input "checkbox" at bounding box center [647, 322] width 7 height 7
click at [659, 339] on button "Checkout" at bounding box center [674, 340] width 252 height 17
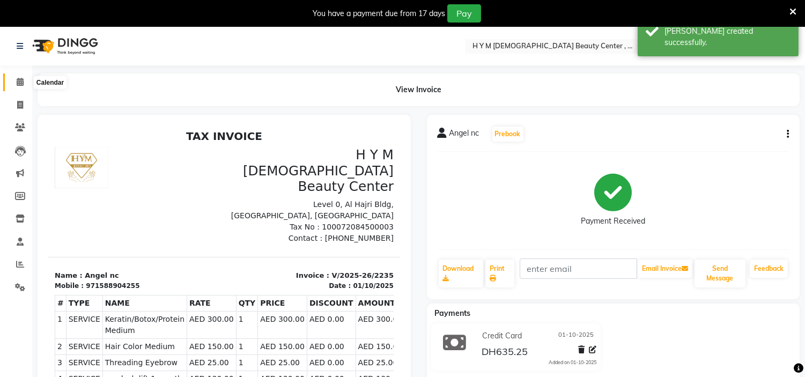
click at [19, 82] on icon at bounding box center [20, 82] width 7 height 8
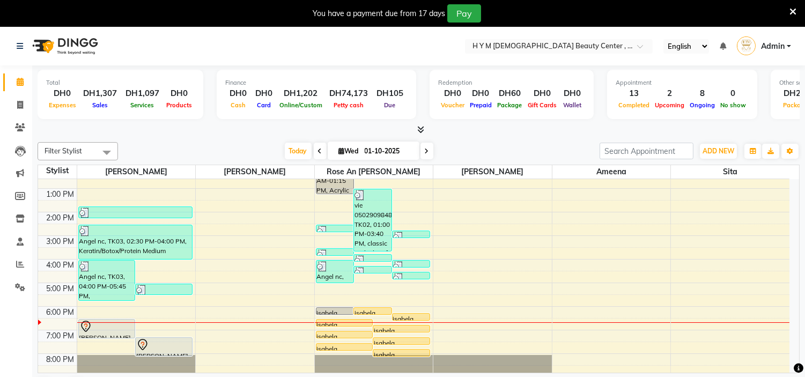
scroll to position [137, 0]
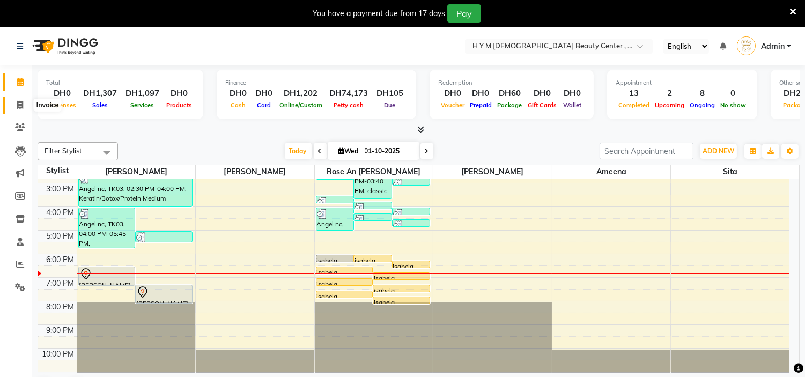
click at [22, 106] on icon at bounding box center [20, 105] width 6 height 8
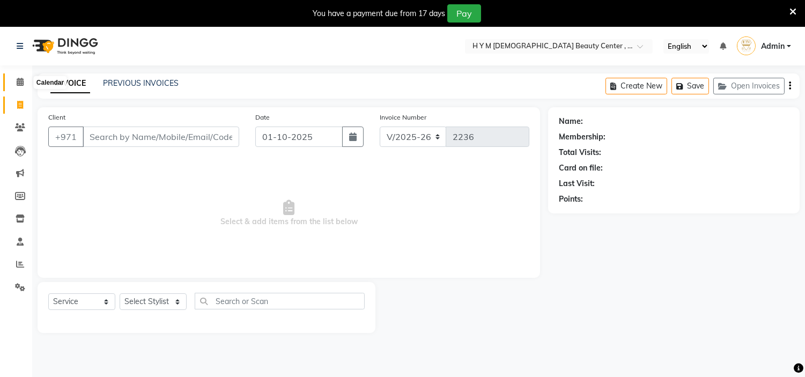
click at [13, 78] on span at bounding box center [20, 82] width 19 height 12
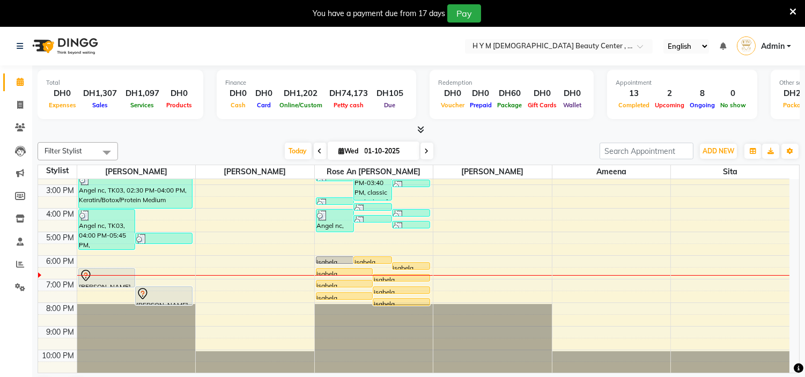
scroll to position [137, 0]
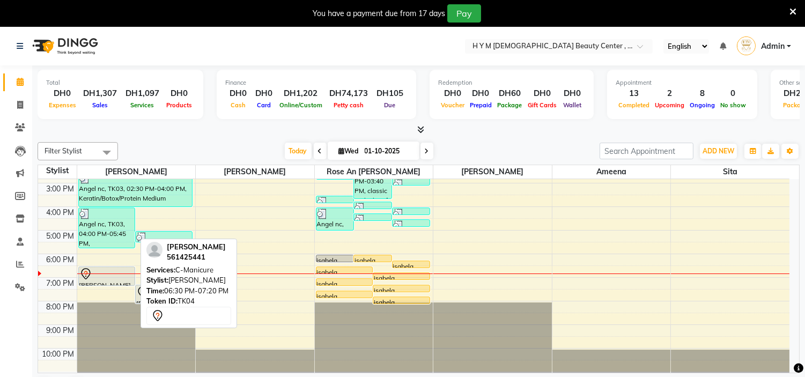
click at [108, 274] on div at bounding box center [106, 274] width 55 height 13
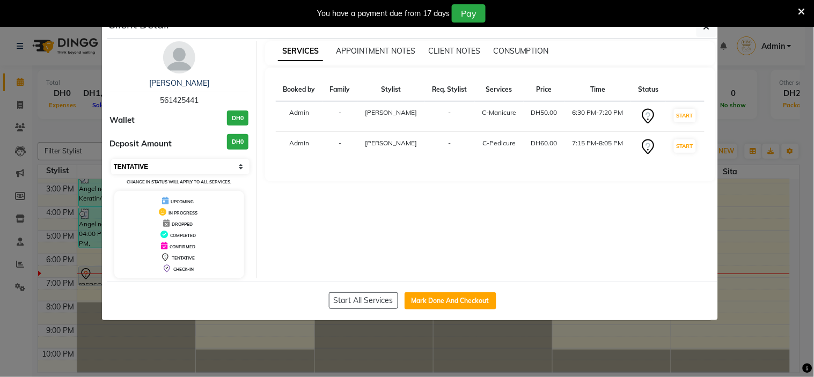
click at [151, 170] on select "Select IN SERVICE CONFIRMED TENTATIVE CHECK IN MARK DONE DROPPED UPCOMING" at bounding box center [180, 166] width 139 height 15
click at [111, 159] on select "Select IN SERVICE CONFIRMED TENTATIVE CHECK IN MARK DONE DROPPED UPCOMING" at bounding box center [180, 166] width 139 height 15
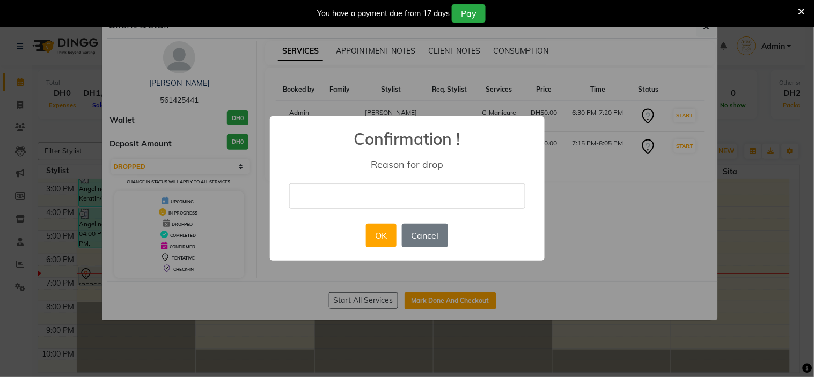
click at [312, 200] on input "text" at bounding box center [407, 195] width 236 height 25
click at [381, 238] on button "OK" at bounding box center [381, 236] width 31 height 24
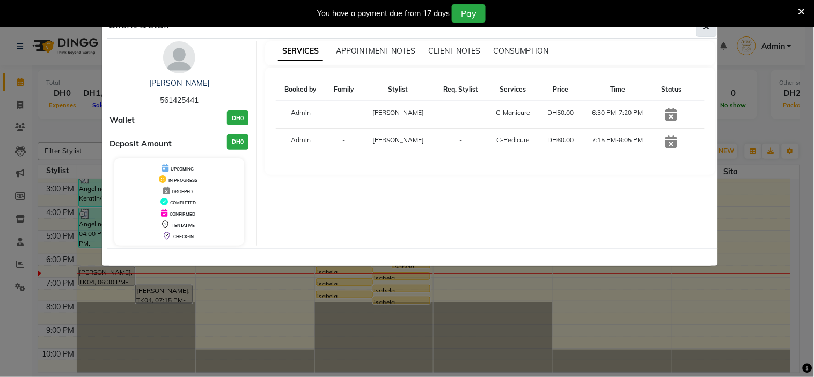
click at [711, 27] on button "button" at bounding box center [706, 27] width 20 height 20
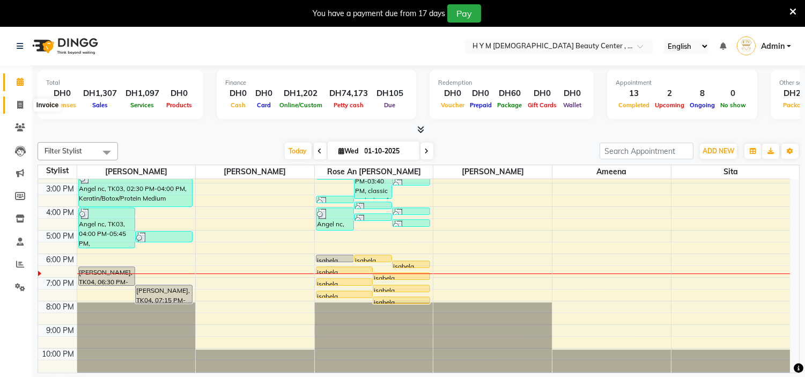
click at [20, 106] on icon at bounding box center [20, 105] width 6 height 8
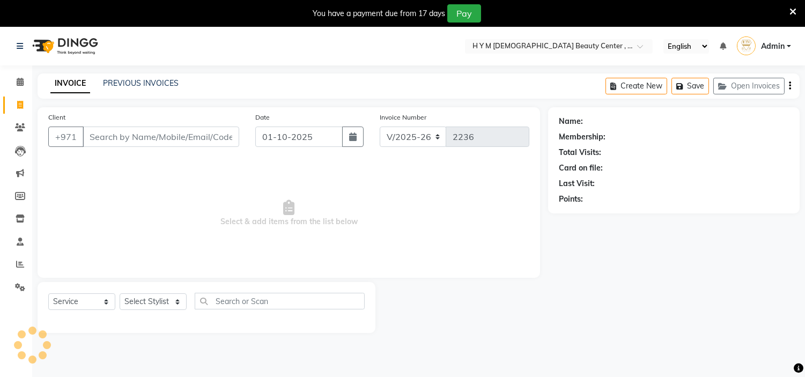
click at [98, 133] on input "Client" at bounding box center [161, 137] width 157 height 20
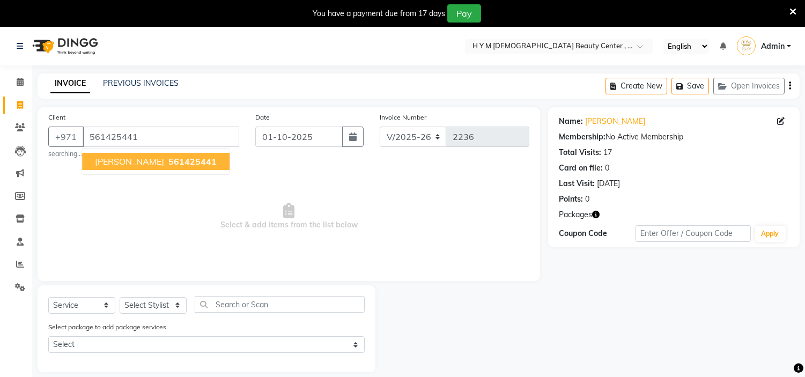
click at [115, 164] on span "[PERSON_NAME]" at bounding box center [129, 161] width 69 height 11
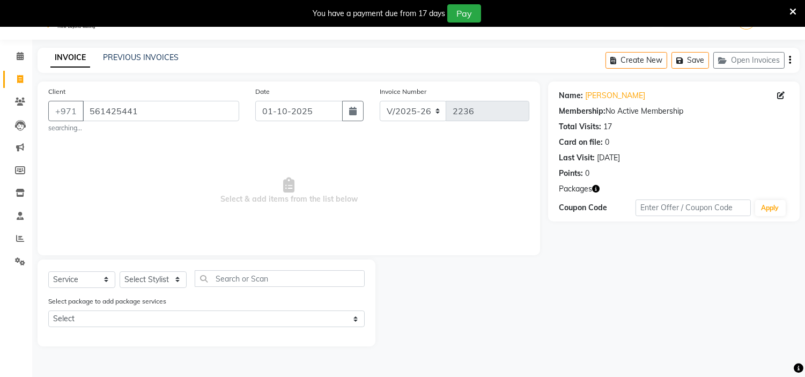
scroll to position [27, 0]
click at [147, 276] on select "Select Stylist ameena Jheza Dalangin Julie Corteza randa Rose An Galang sita" at bounding box center [153, 278] width 67 height 17
click at [120, 270] on select "Select Stylist ameena Jheza Dalangin Julie Corteza randa Rose An Galang sita" at bounding box center [153, 278] width 67 height 17
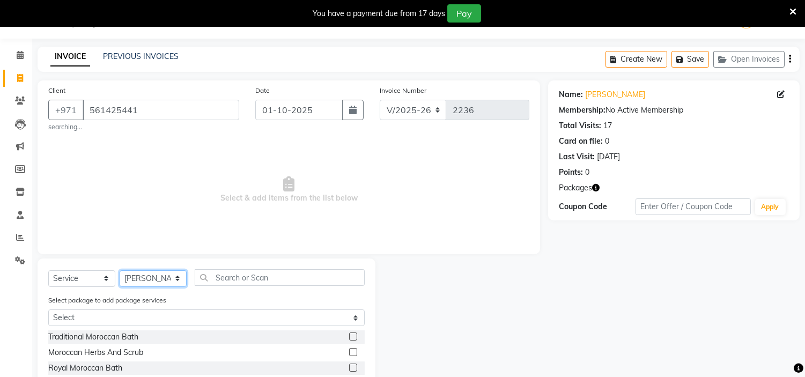
scroll to position [86, 0]
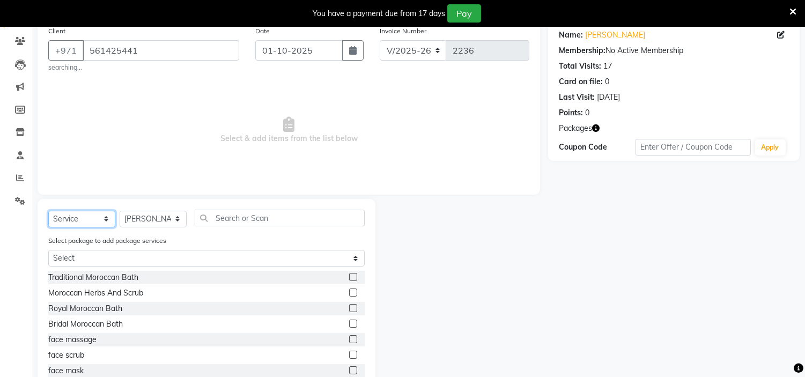
click at [73, 219] on select "Select Service Product Membership Package Voucher Prepaid Gift Card" at bounding box center [81, 219] width 67 height 17
click at [48, 215] on select "Select Service Product Membership Package Voucher Prepaid Gift Card" at bounding box center [81, 219] width 67 height 17
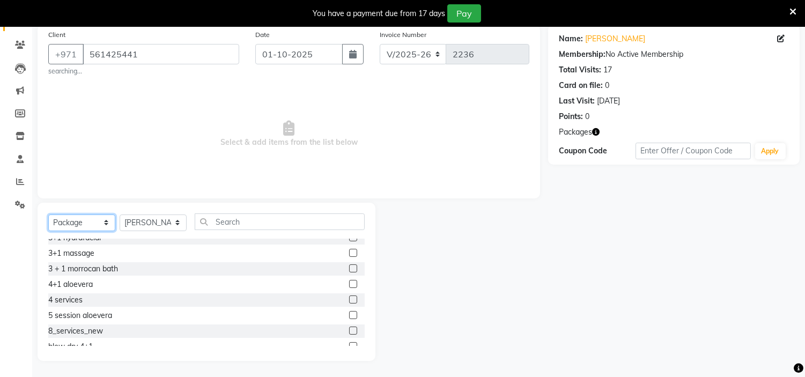
scroll to position [60, 0]
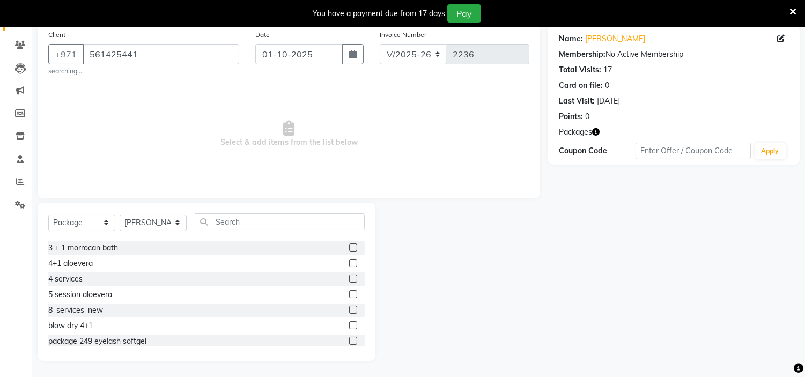
click at [349, 308] on label at bounding box center [353, 310] width 8 height 8
click at [349, 308] on input "checkbox" at bounding box center [352, 310] width 7 height 7
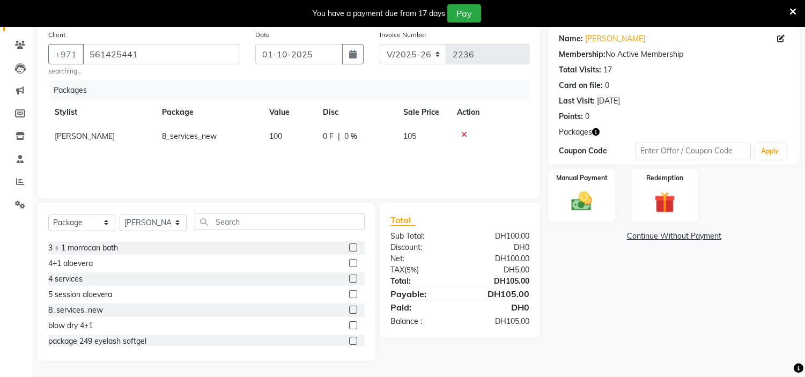
click at [665, 232] on link "Continue Without Payment" at bounding box center [673, 236] width 247 height 11
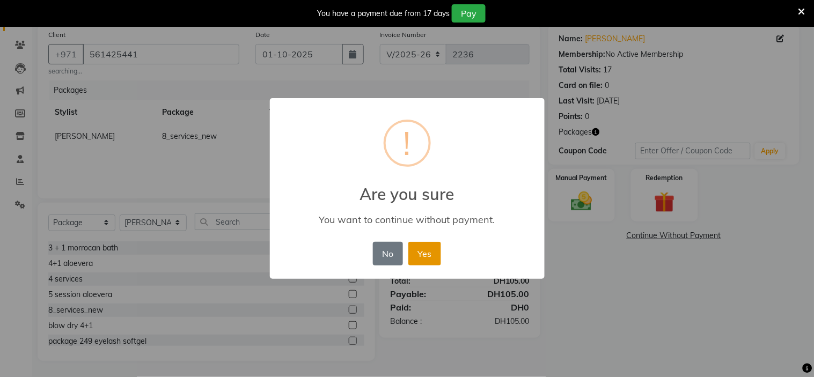
click at [436, 256] on button "Yes" at bounding box center [424, 254] width 33 height 24
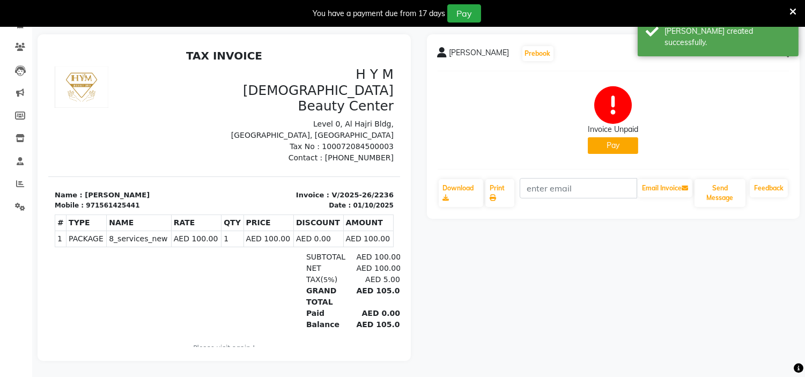
scroll to position [27, 0]
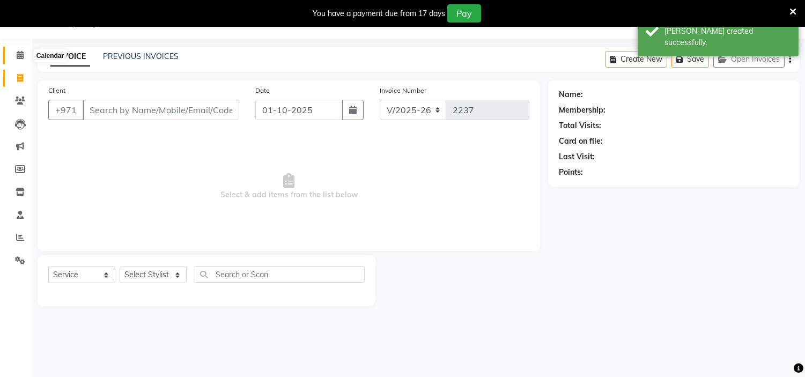
click at [18, 56] on icon at bounding box center [20, 55] width 7 height 8
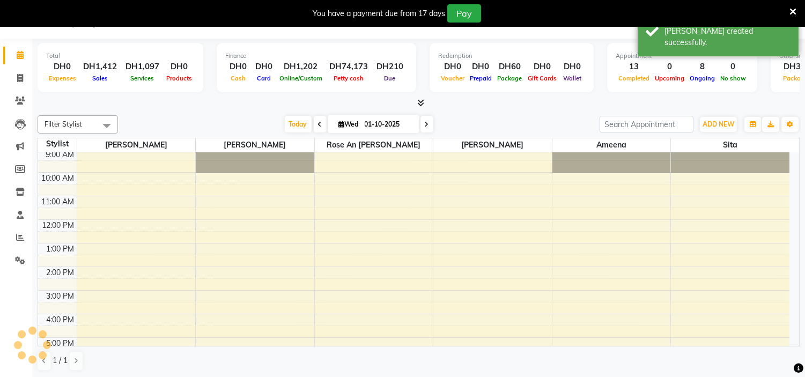
scroll to position [137, 0]
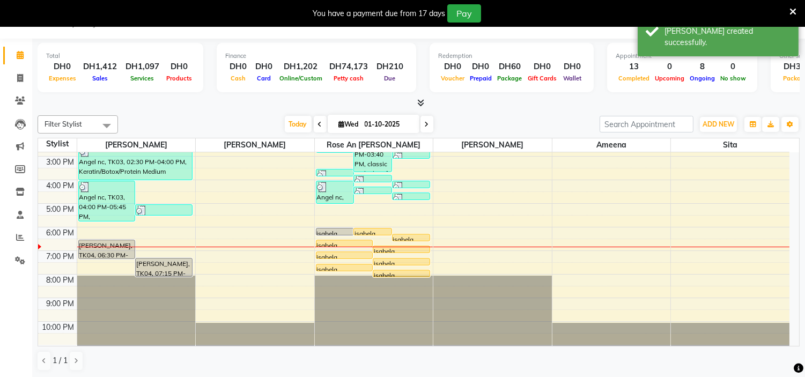
click at [147, 251] on div "9:00 AM 10:00 AM 11:00 AM 12:00 PM 1:00 PM 2:00 PM 3:00 PM 4:00 PM 5:00 PM 6:00…" at bounding box center [414, 180] width 752 height 330
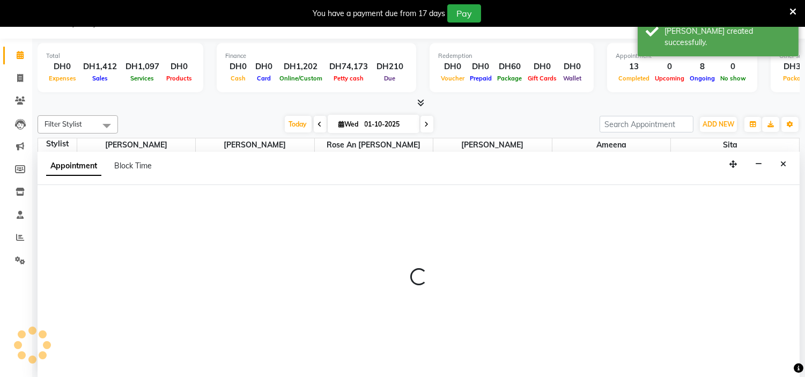
scroll to position [27, 0]
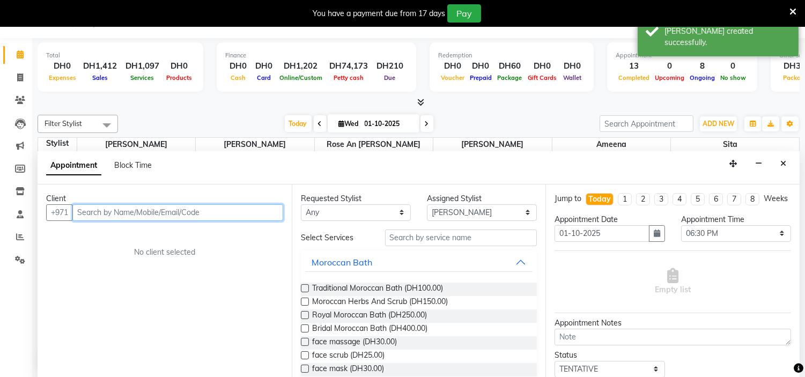
click at [105, 209] on input "text" at bounding box center [177, 212] width 211 height 17
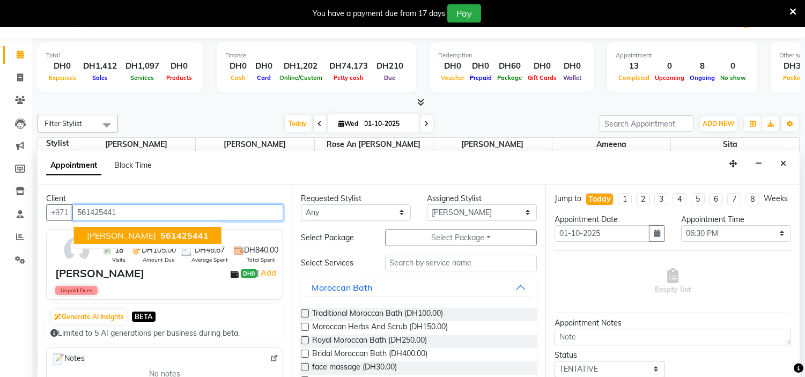
click at [101, 237] on span "[PERSON_NAME]" at bounding box center [121, 235] width 69 height 11
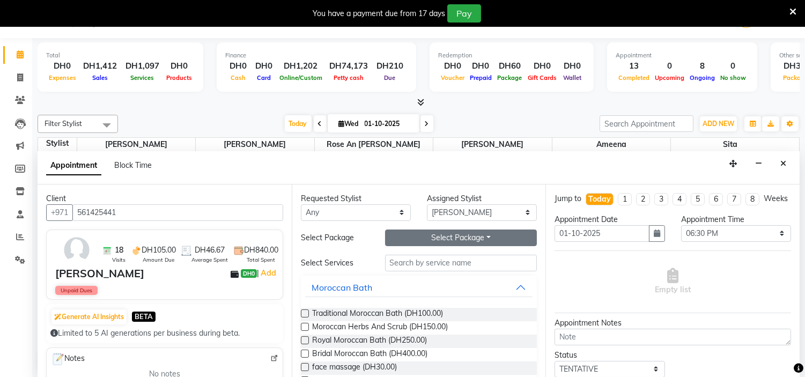
click at [418, 237] on button "Select Package Toggle Dropdown" at bounding box center [461, 238] width 152 height 17
click at [413, 257] on li "8_services_new" at bounding box center [428, 260] width 85 height 16
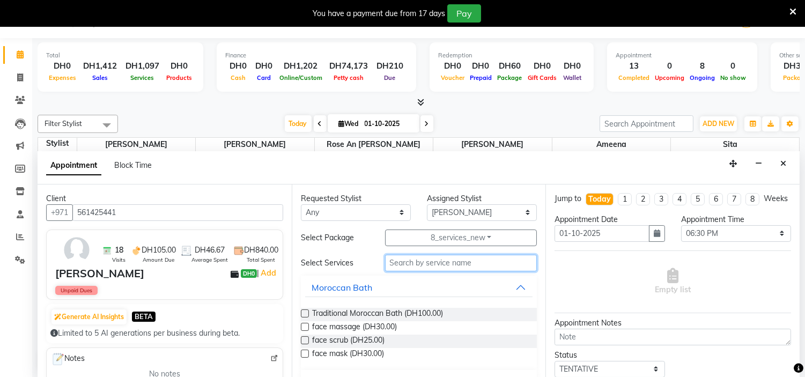
click at [413, 261] on input "text" at bounding box center [461, 263] width 152 height 17
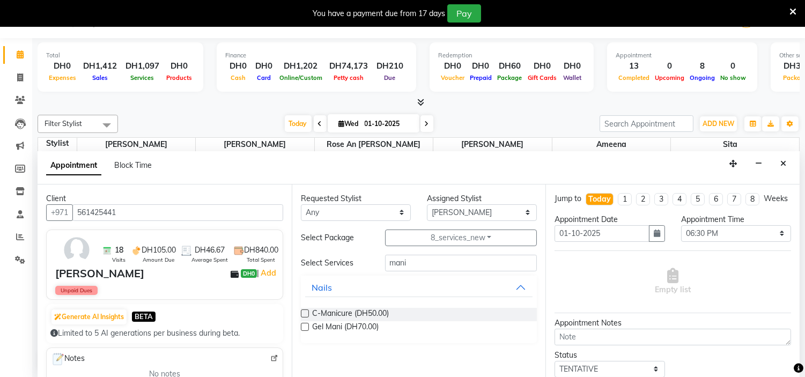
click at [306, 314] on label at bounding box center [305, 314] width 8 height 8
click at [306, 314] on input "checkbox" at bounding box center [304, 314] width 7 height 7
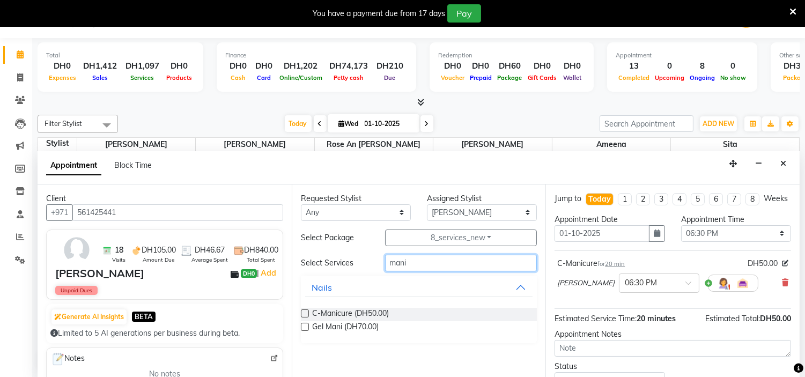
click at [427, 267] on input "mani" at bounding box center [461, 263] width 152 height 17
click at [304, 323] on label at bounding box center [305, 327] width 8 height 8
click at [304, 325] on input "checkbox" at bounding box center [304, 328] width 7 height 7
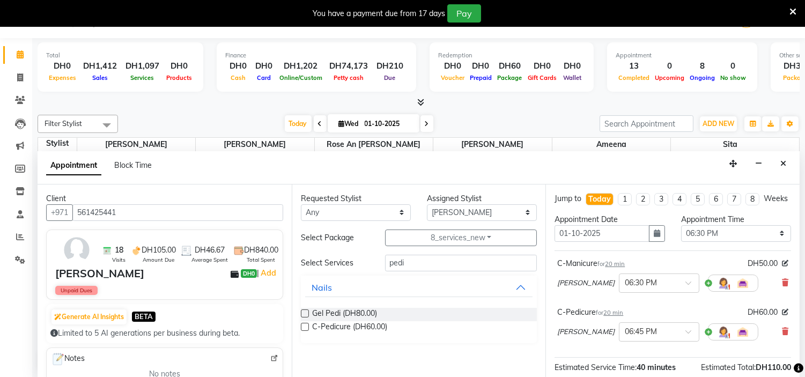
click at [304, 323] on label at bounding box center [305, 327] width 8 height 8
click at [304, 325] on input "checkbox" at bounding box center [304, 328] width 7 height 7
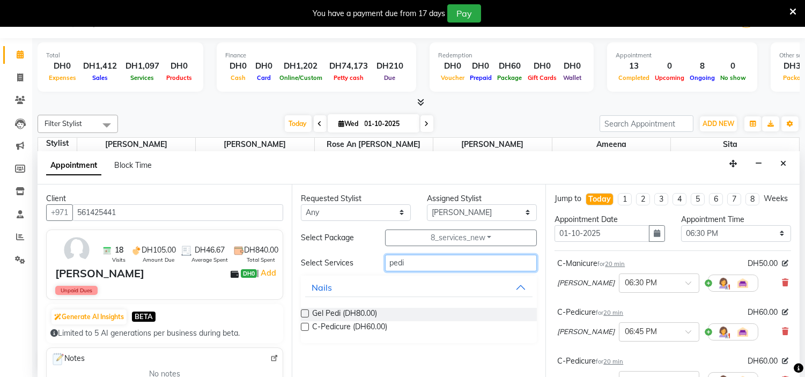
click at [416, 263] on input "pedi" at bounding box center [461, 263] width 152 height 17
click at [304, 314] on label at bounding box center [305, 314] width 8 height 8
click at [304, 314] on input "checkbox" at bounding box center [304, 314] width 7 height 7
click at [304, 314] on label at bounding box center [305, 314] width 8 height 8
click at [304, 314] on input "checkbox" at bounding box center [304, 314] width 7 height 7
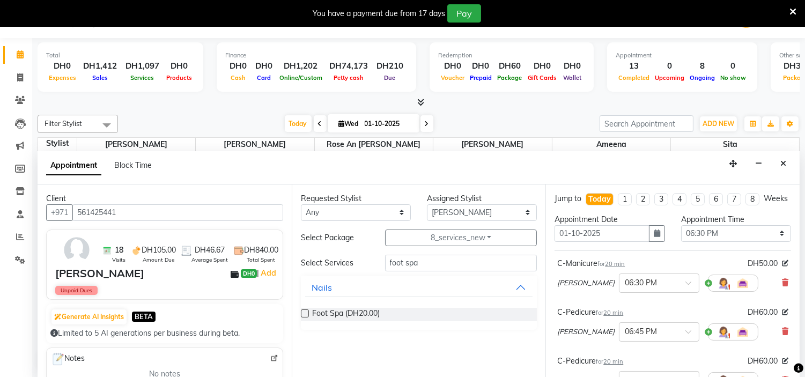
scroll to position [296, 0]
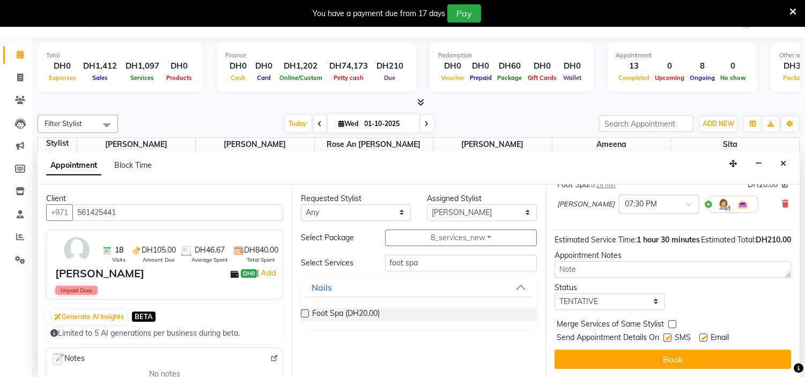
click at [667, 337] on label at bounding box center [668, 338] width 8 height 8
click at [667, 337] on input "checkbox" at bounding box center [667, 338] width 7 height 7
click at [705, 337] on label at bounding box center [703, 338] width 8 height 8
click at [705, 337] on input "checkbox" at bounding box center [702, 338] width 7 height 7
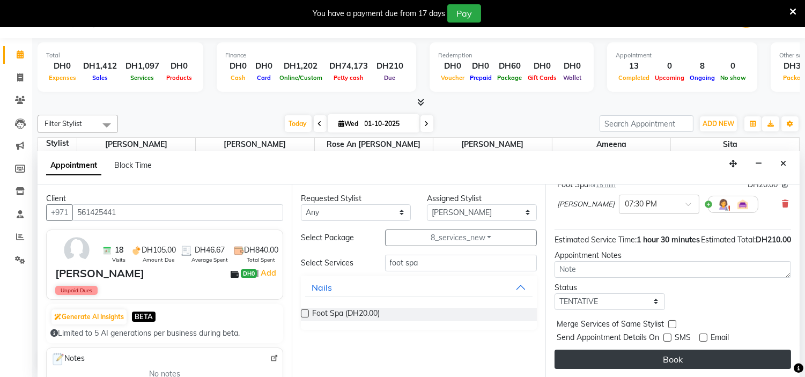
click at [680, 360] on button "Book" at bounding box center [673, 359] width 237 height 19
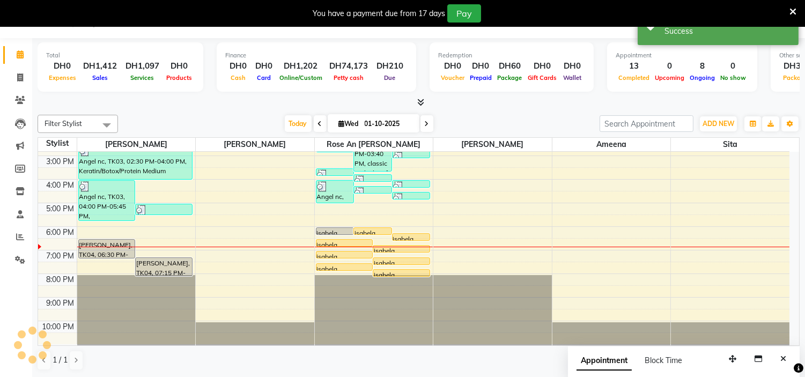
scroll to position [0, 0]
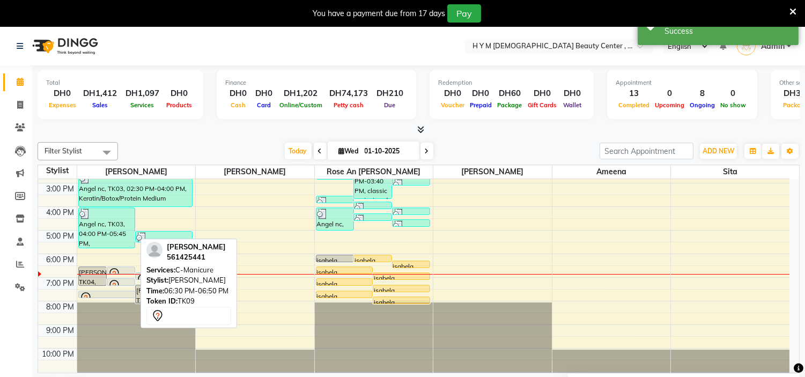
click at [119, 269] on icon at bounding box center [114, 274] width 13 height 13
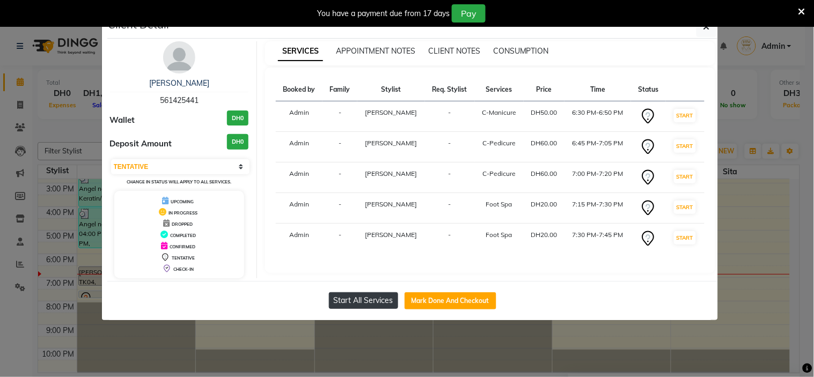
click at [350, 303] on button "Start All Services" at bounding box center [363, 300] width 69 height 17
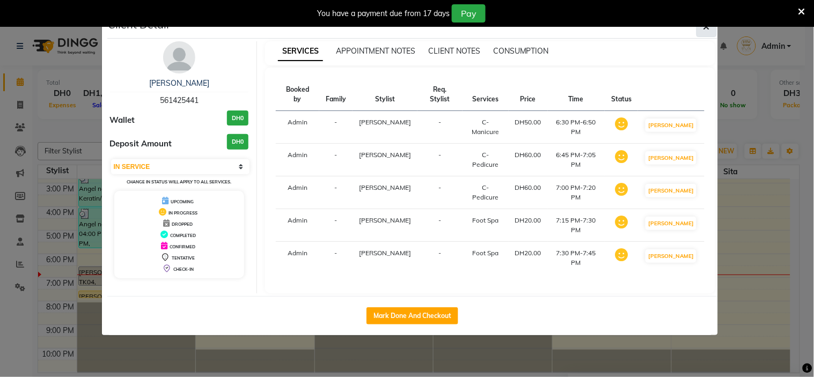
click at [708, 31] on span "button" at bounding box center [706, 26] width 6 height 11
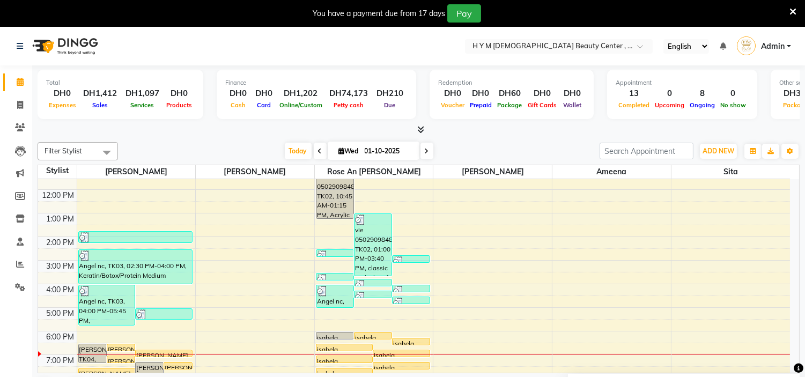
scroll to position [137, 0]
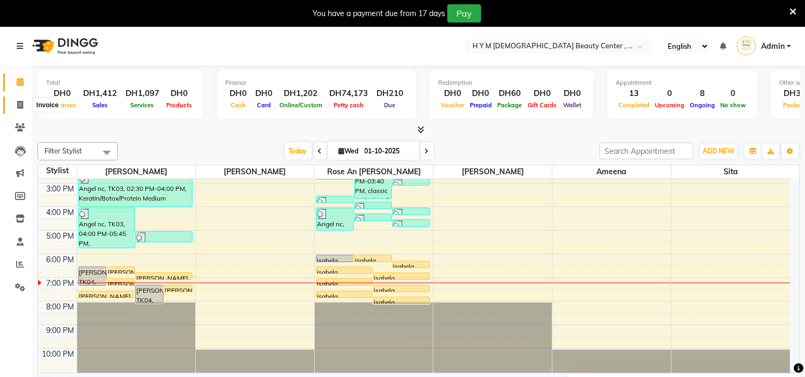
click at [19, 104] on icon at bounding box center [20, 105] width 6 height 8
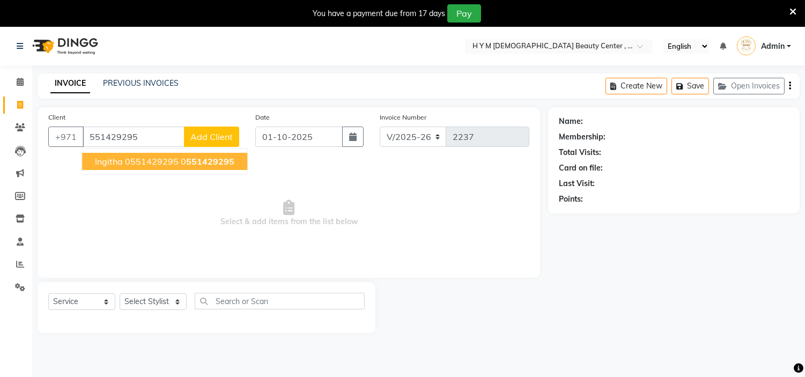
click at [132, 160] on span "ingitha 0551429295" at bounding box center [137, 161] width 84 height 11
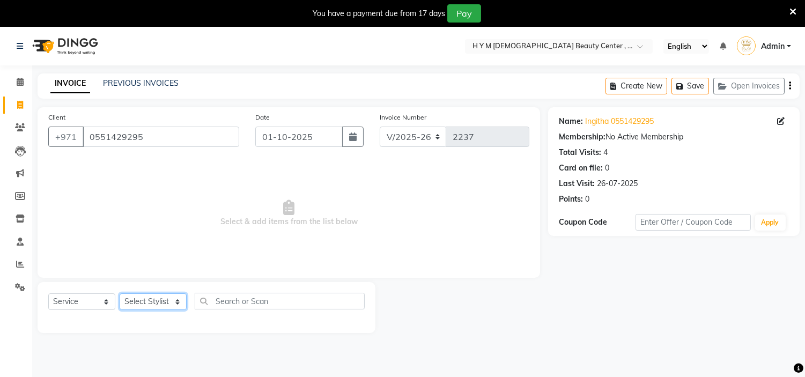
click at [135, 300] on select "Select Stylist ameena Jheza Dalangin Julie Corteza randa Rose An Galang sita" at bounding box center [153, 301] width 67 height 17
click at [120, 294] on select "Select Stylist ameena Jheza Dalangin Julie Corteza randa Rose An Galang sita" at bounding box center [153, 301] width 67 height 17
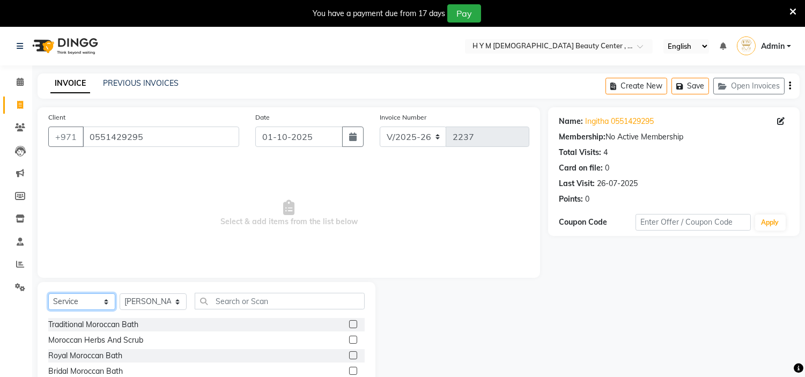
click at [107, 303] on select "Select Service Product Membership Package Voucher Prepaid Gift Card" at bounding box center [81, 301] width 67 height 17
click at [48, 294] on select "Select Service Product Membership Package Voucher Prepaid Gift Card" at bounding box center [81, 301] width 67 height 17
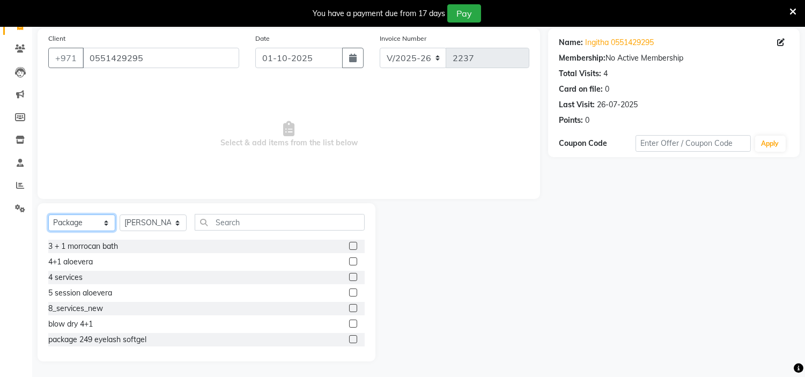
scroll to position [63, 0]
click at [349, 308] on label at bounding box center [353, 307] width 8 height 8
click at [349, 308] on input "checkbox" at bounding box center [352, 307] width 7 height 7
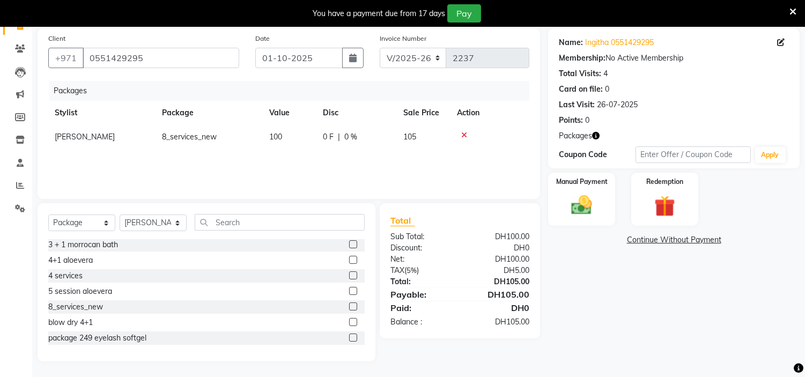
click at [675, 237] on link "Continue Without Payment" at bounding box center [673, 239] width 247 height 11
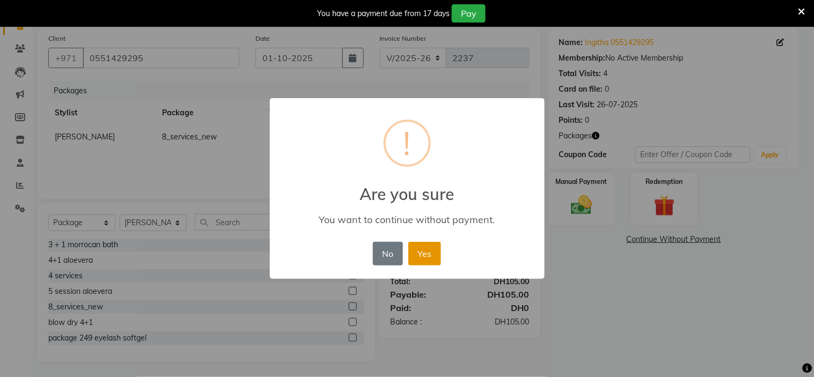
click at [432, 255] on button "Yes" at bounding box center [424, 254] width 33 height 24
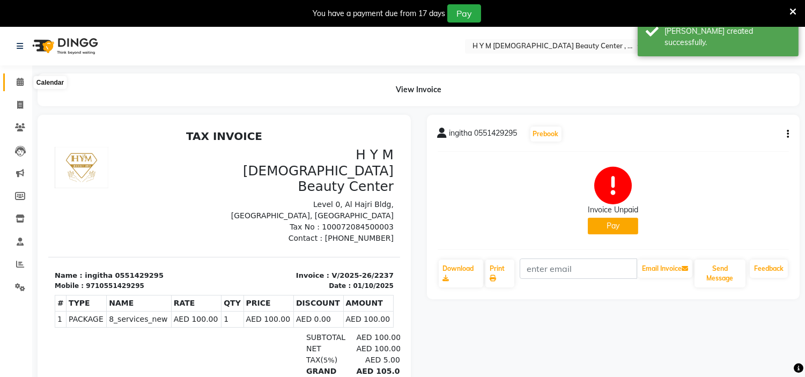
click at [22, 82] on icon at bounding box center [20, 82] width 7 height 8
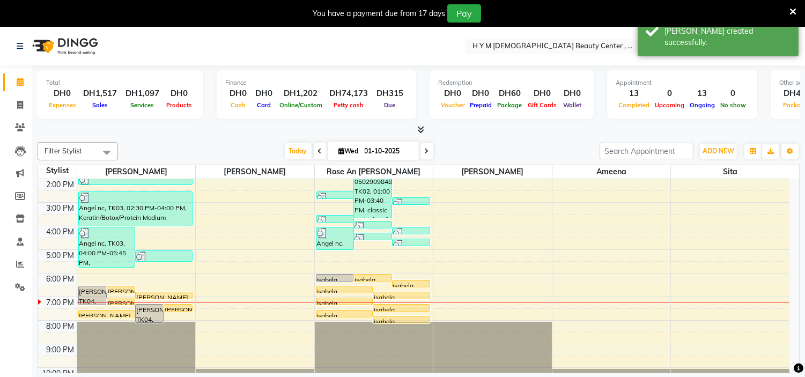
scroll to position [137, 0]
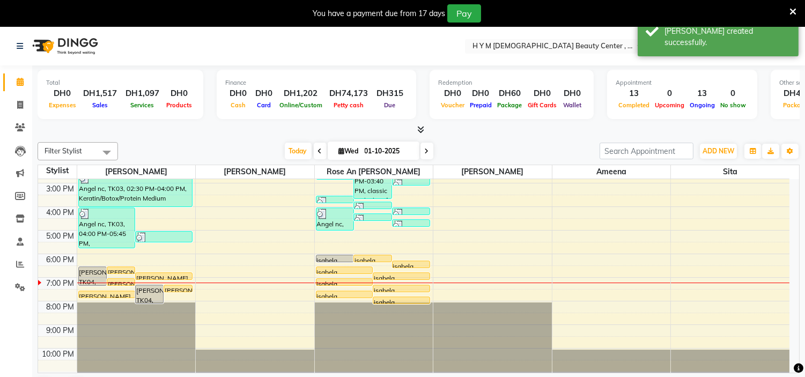
click at [484, 283] on div at bounding box center [492, 283] width 119 height 1
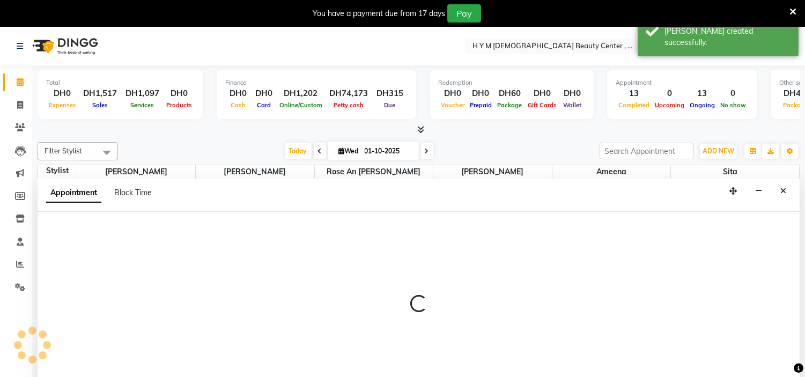
scroll to position [27, 0]
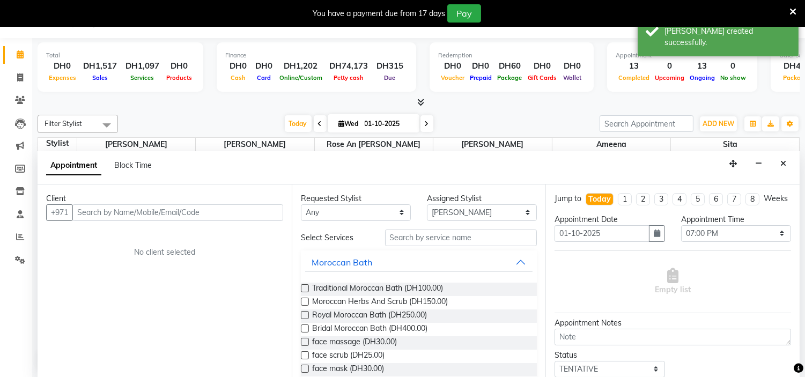
click at [177, 217] on input "text" at bounding box center [177, 212] width 211 height 17
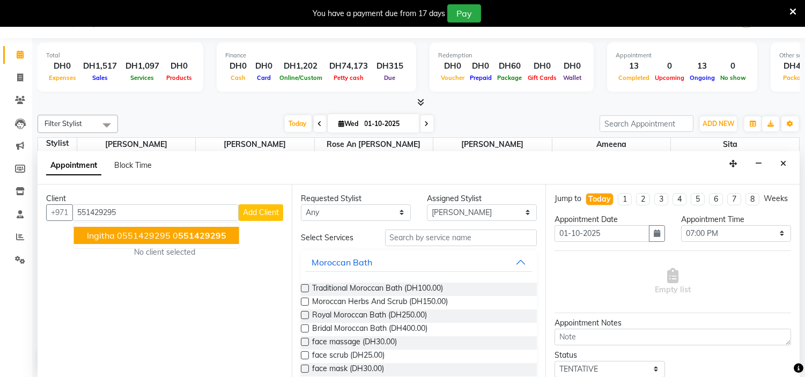
click at [163, 234] on span "ingitha 0551429295" at bounding box center [129, 235] width 84 height 11
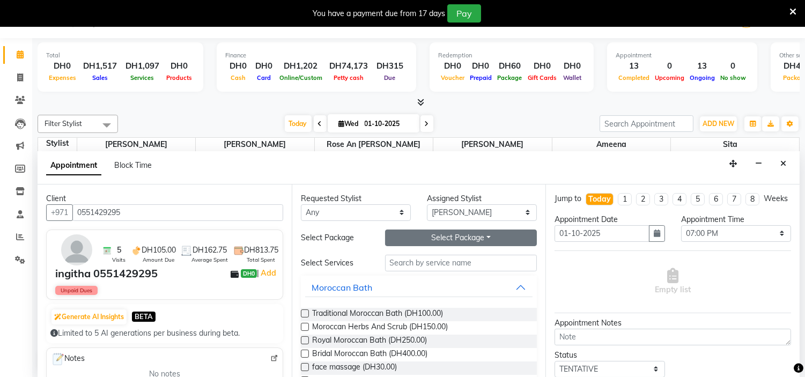
click at [437, 237] on button "Select Package Toggle Dropdown" at bounding box center [461, 238] width 152 height 17
click at [412, 266] on li "8_services_new" at bounding box center [428, 260] width 85 height 16
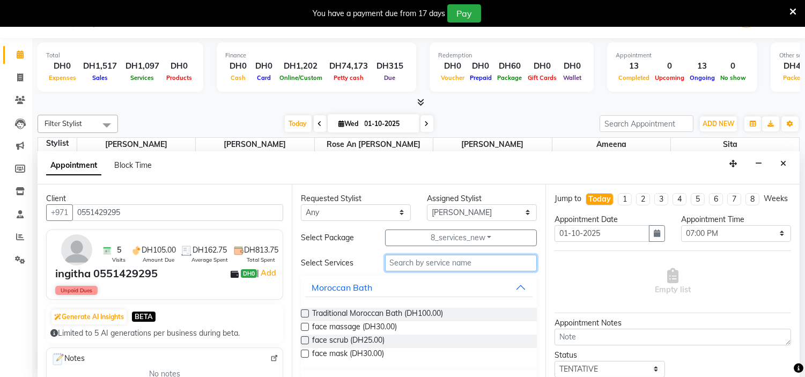
click at [412, 263] on input "text" at bounding box center [461, 263] width 152 height 17
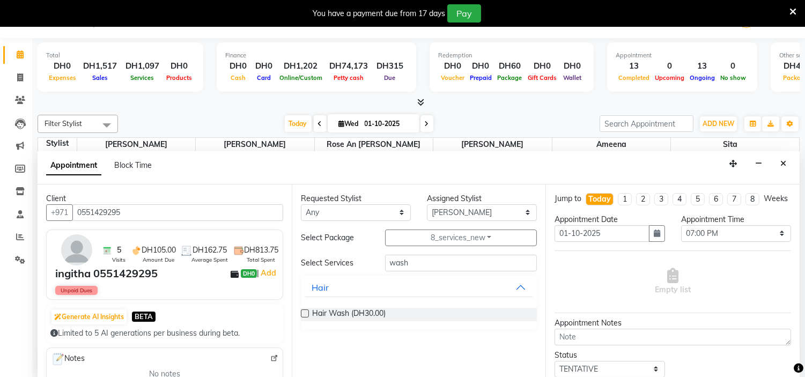
click at [304, 310] on label at bounding box center [305, 314] width 8 height 8
click at [304, 311] on input "checkbox" at bounding box center [304, 314] width 7 height 7
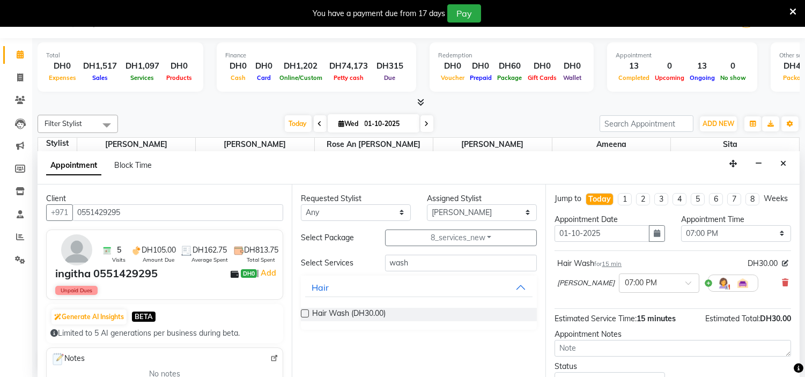
click at [304, 311] on label at bounding box center [305, 314] width 8 height 8
click at [304, 311] on input "checkbox" at bounding box center [304, 314] width 7 height 7
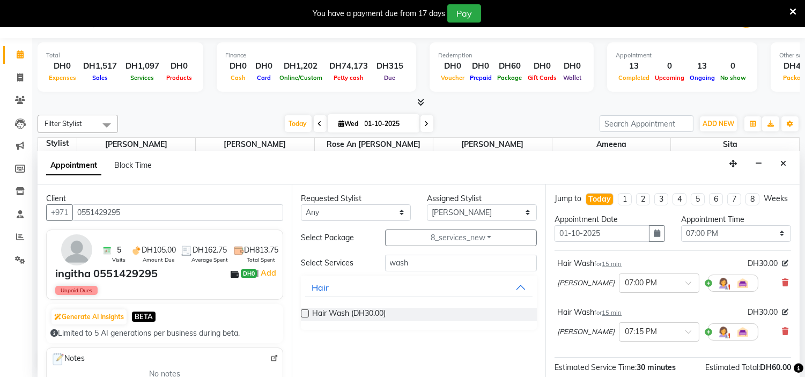
click at [304, 311] on label at bounding box center [305, 314] width 8 height 8
click at [304, 311] on input "checkbox" at bounding box center [304, 314] width 7 height 7
click at [304, 311] on label at bounding box center [305, 314] width 8 height 8
click at [304, 311] on input "checkbox" at bounding box center [304, 314] width 7 height 7
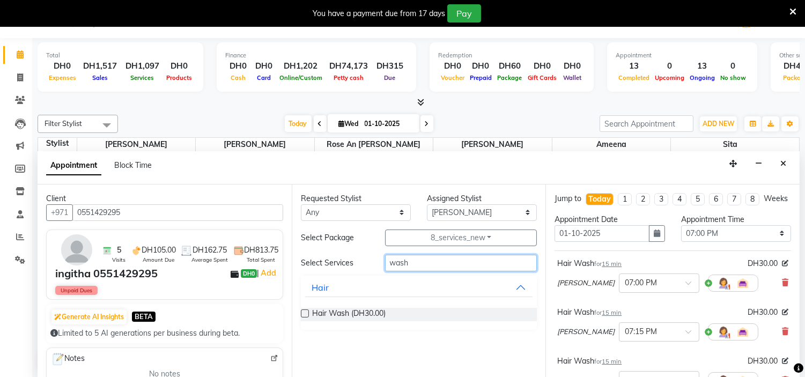
click at [424, 264] on input "wash" at bounding box center [461, 263] width 152 height 17
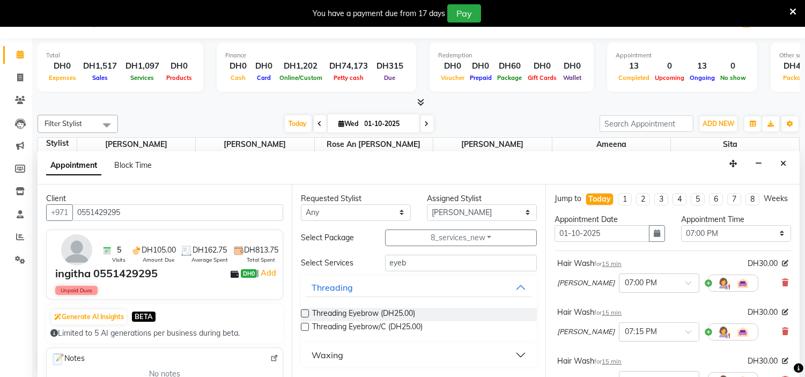
click at [306, 313] on label at bounding box center [305, 314] width 8 height 8
click at [306, 313] on input "checkbox" at bounding box center [304, 314] width 7 height 7
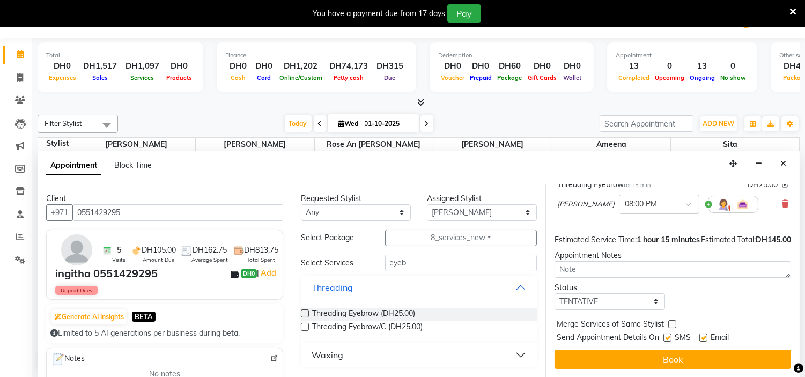
scroll to position [296, 0]
click at [665, 336] on label at bounding box center [668, 338] width 8 height 8
click at [665, 336] on input "checkbox" at bounding box center [667, 338] width 7 height 7
click at [707, 335] on label at bounding box center [703, 338] width 8 height 8
click at [706, 335] on input "checkbox" at bounding box center [702, 338] width 7 height 7
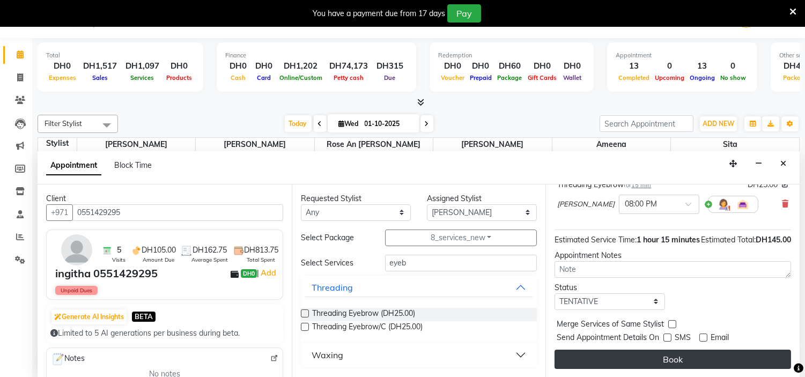
click at [676, 359] on button "Book" at bounding box center [673, 359] width 237 height 19
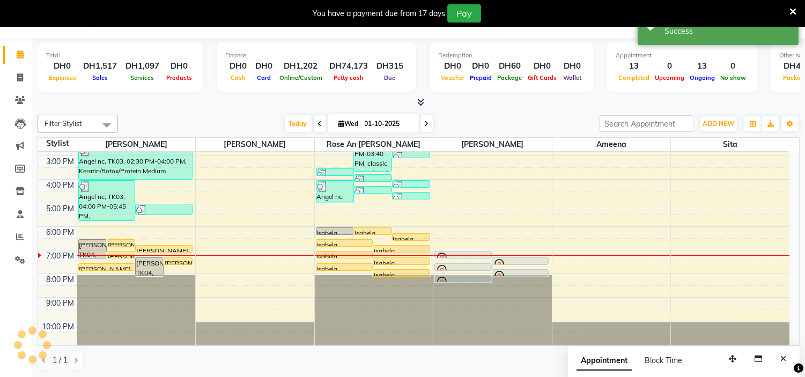
scroll to position [0, 0]
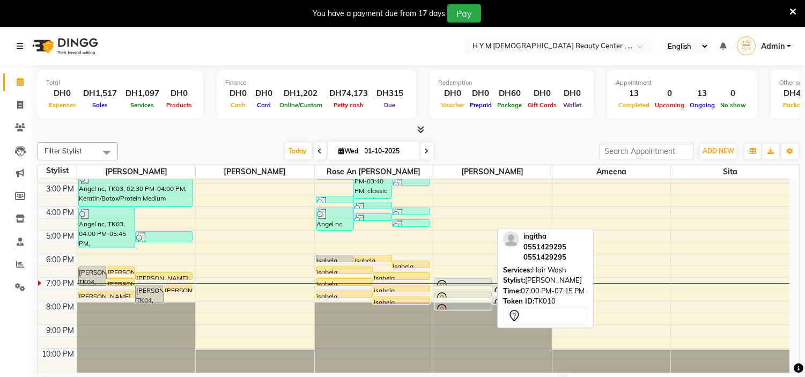
click at [489, 279] on div at bounding box center [463, 285] width 55 height 13
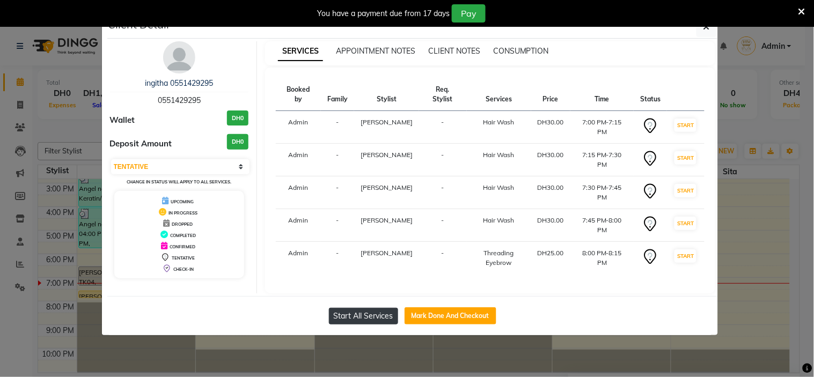
click at [366, 308] on button "Start All Services" at bounding box center [363, 316] width 69 height 17
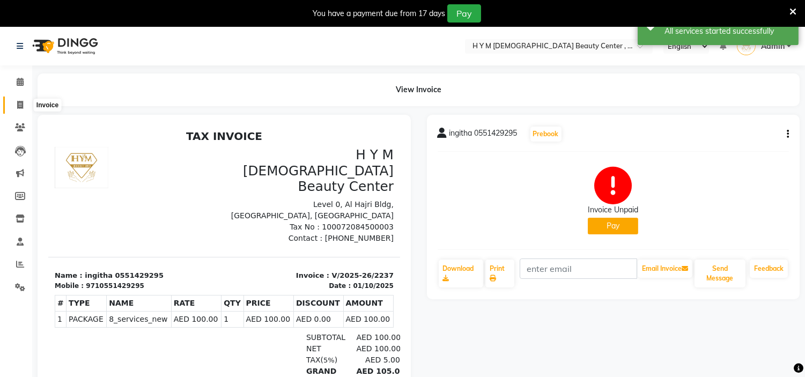
click at [17, 105] on icon at bounding box center [20, 105] width 6 height 8
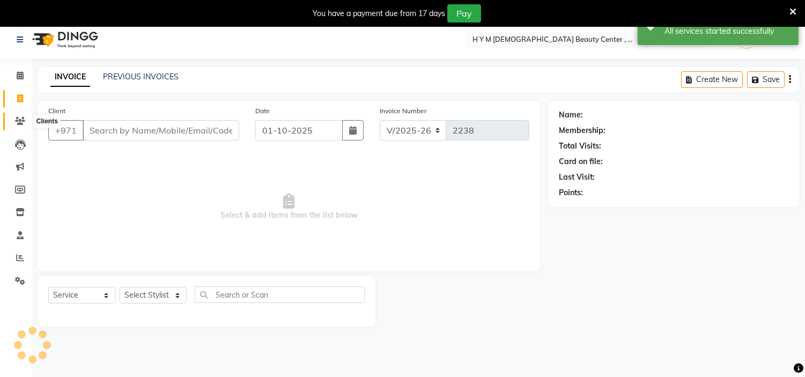
scroll to position [27, 0]
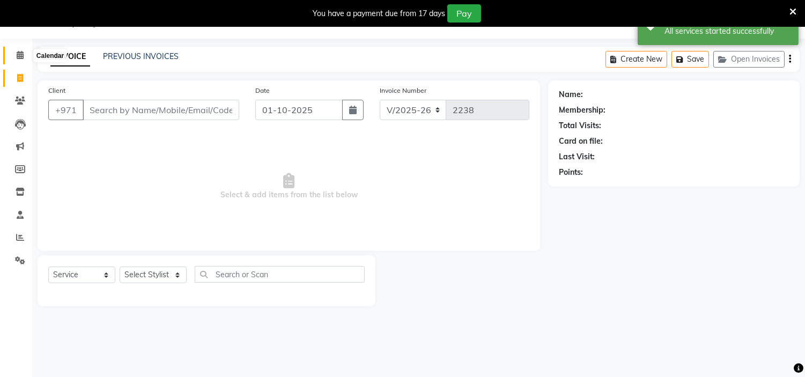
click at [19, 54] on icon at bounding box center [20, 55] width 7 height 8
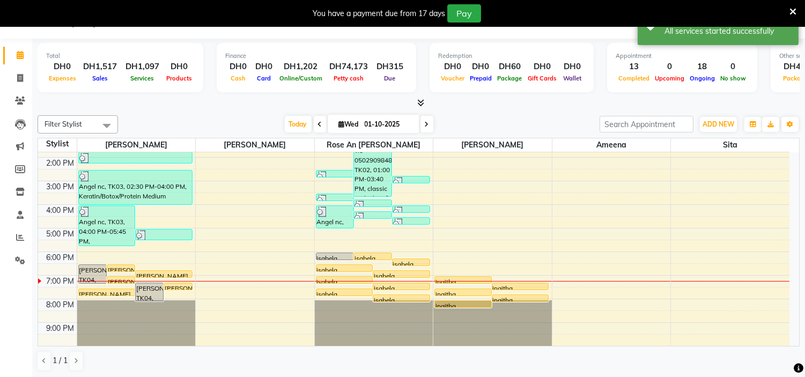
scroll to position [119, 0]
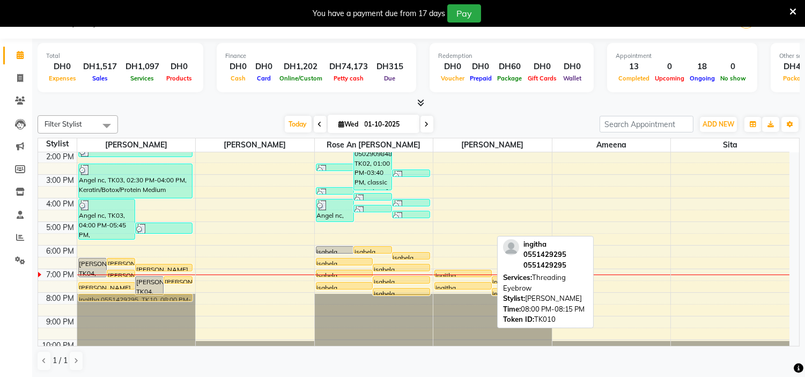
drag, startPoint x: 487, startPoint y: 296, endPoint x: 197, endPoint y: 295, distance: 289.7
click at [197, 295] on div "9:00 AM 10:00 AM 11:00 AM 12:00 PM 1:00 PM 2:00 PM 3:00 PM 4:00 PM 5:00 PM 6:00…" at bounding box center [414, 198] width 752 height 330
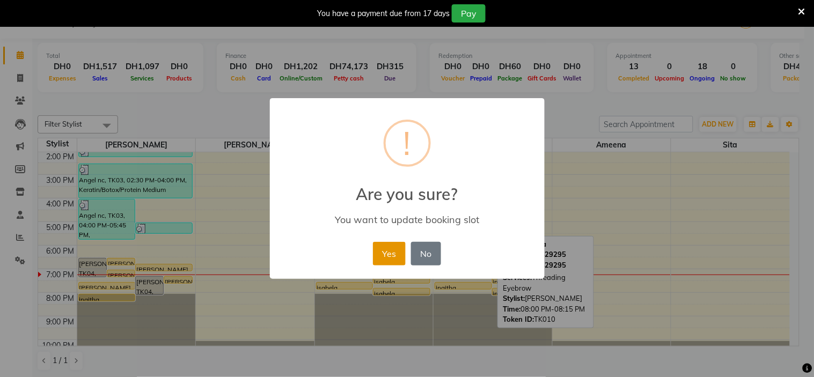
click at [379, 256] on button "Yes" at bounding box center [389, 254] width 33 height 24
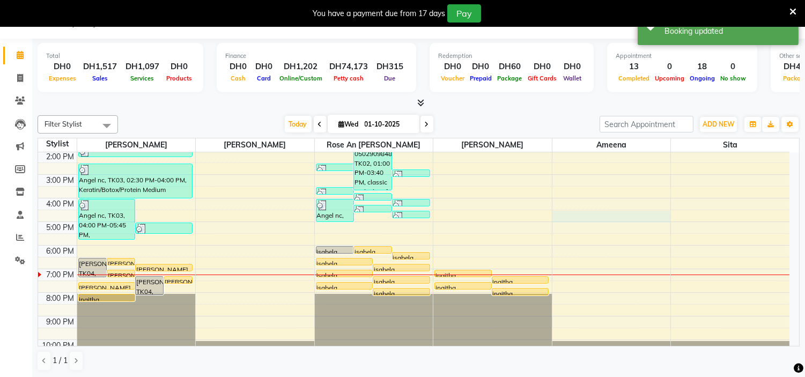
click at [556, 218] on div "9:00 AM 10:00 AM 11:00 AM 12:00 PM 1:00 PM 2:00 PM 3:00 PM 4:00 PM 5:00 PM 6:00…" at bounding box center [414, 198] width 752 height 330
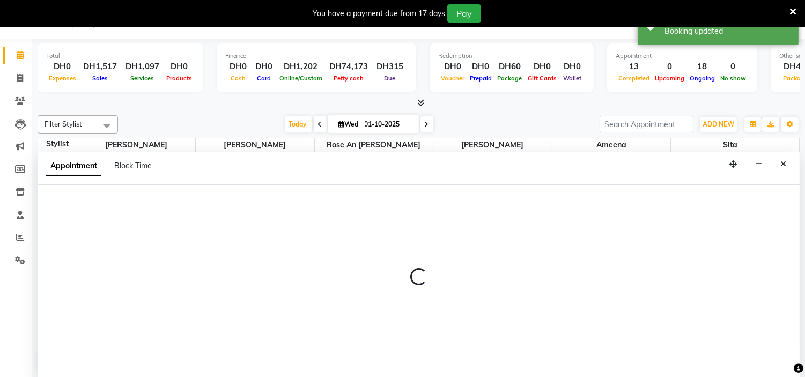
scroll to position [27, 0]
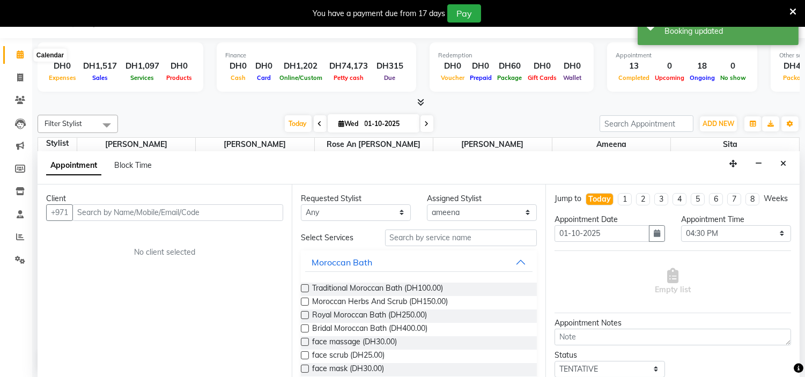
click at [21, 52] on icon at bounding box center [20, 54] width 7 height 8
click at [23, 77] on icon at bounding box center [20, 77] width 6 height 8
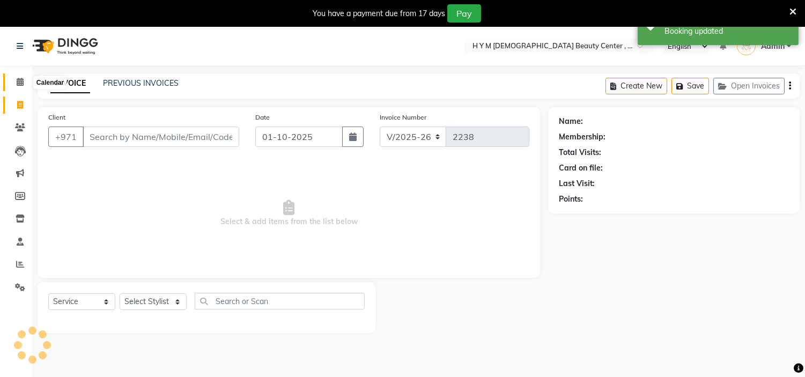
click at [22, 83] on icon at bounding box center [20, 82] width 7 height 8
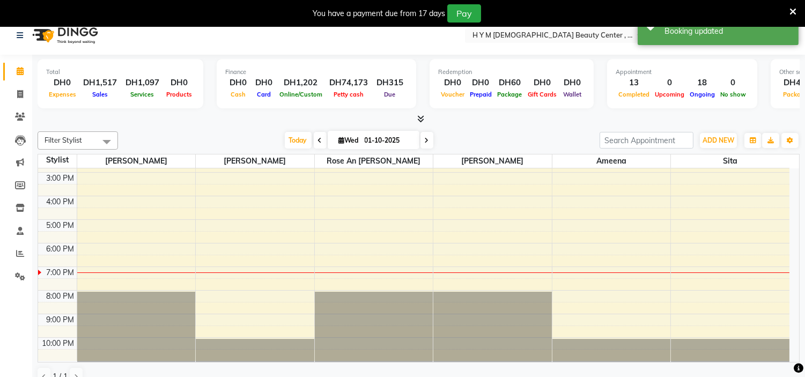
scroll to position [27, 0]
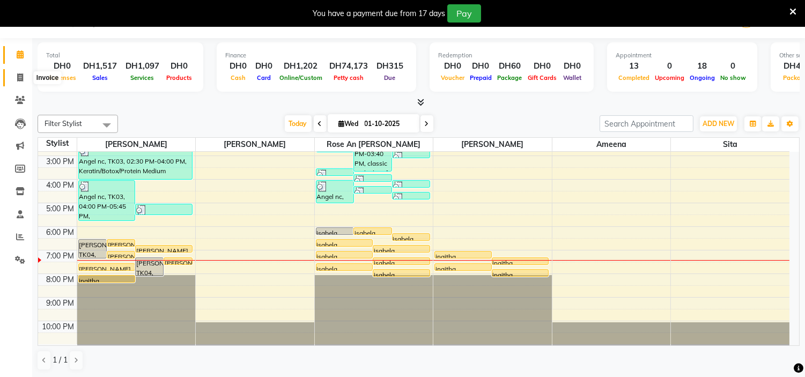
click at [24, 75] on span at bounding box center [20, 78] width 19 height 12
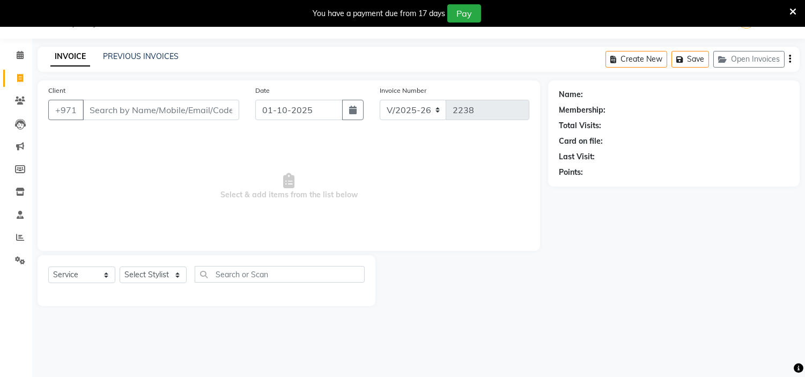
click at [121, 51] on div "PREVIOUS INVOICES" at bounding box center [141, 56] width 76 height 11
click at [124, 60] on link "PREVIOUS INVOICES" at bounding box center [141, 56] width 76 height 10
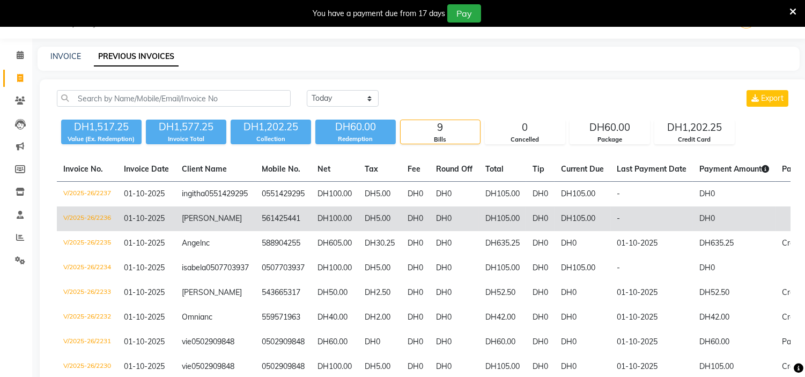
drag, startPoint x: 256, startPoint y: 229, endPoint x: 213, endPoint y: 232, distance: 43.0
click at [213, 231] on td "[PERSON_NAME]" at bounding box center [215, 219] width 80 height 25
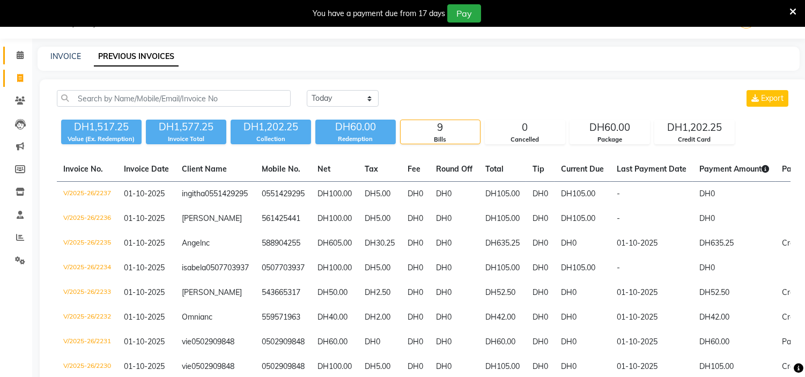
click at [20, 62] on link "Calendar" at bounding box center [16, 56] width 26 height 18
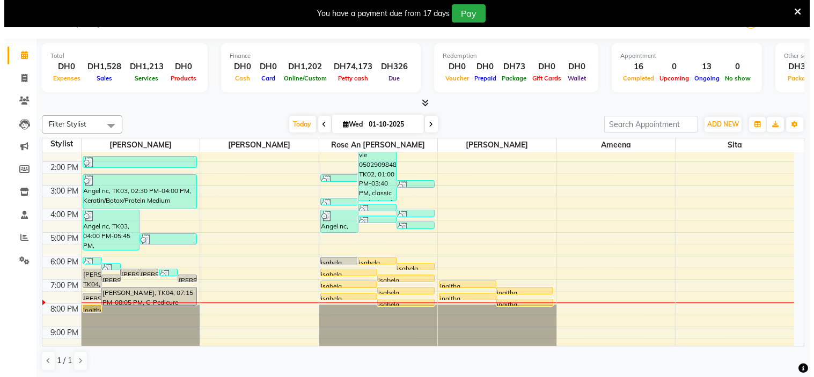
scroll to position [119, 0]
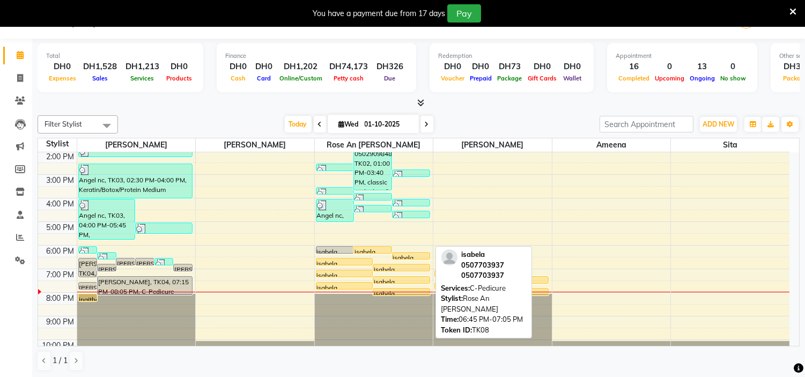
click at [389, 269] on div at bounding box center [401, 271] width 56 height 4
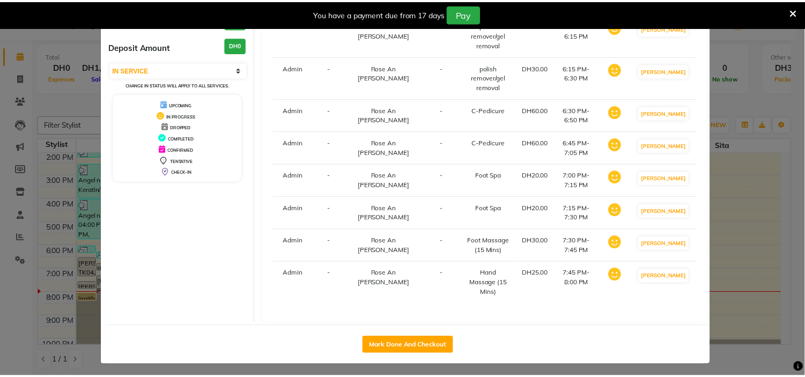
scroll to position [117, 0]
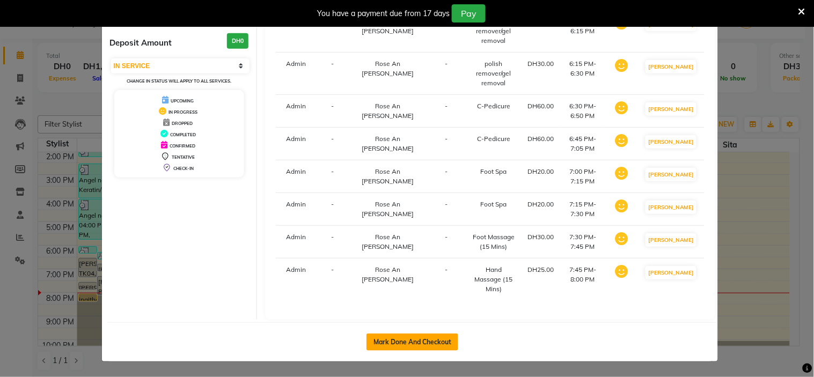
click at [387, 348] on button "Mark Done And Checkout" at bounding box center [412, 342] width 92 height 17
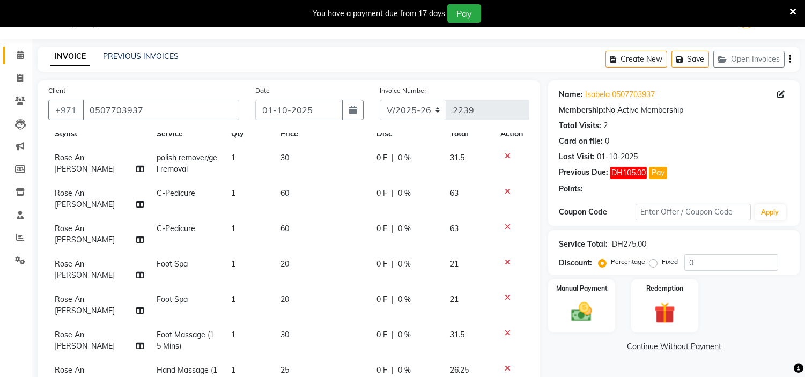
scroll to position [240, 0]
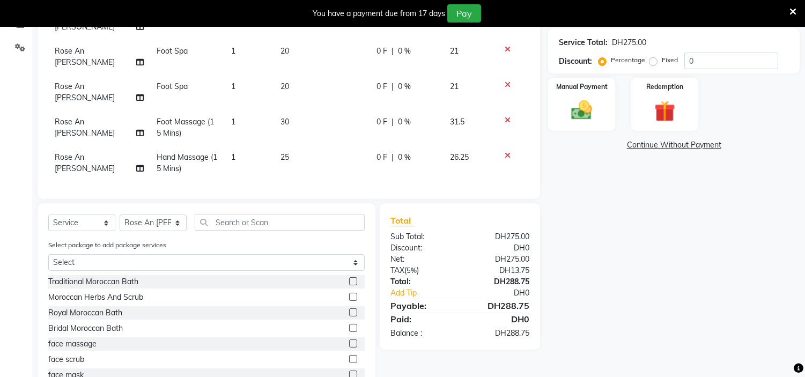
click at [505, 116] on icon at bounding box center [508, 120] width 6 height 8
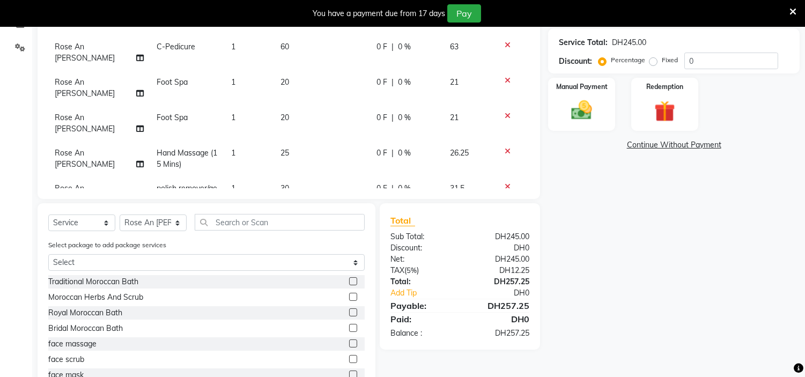
click at [505, 148] on icon at bounding box center [508, 152] width 6 height 8
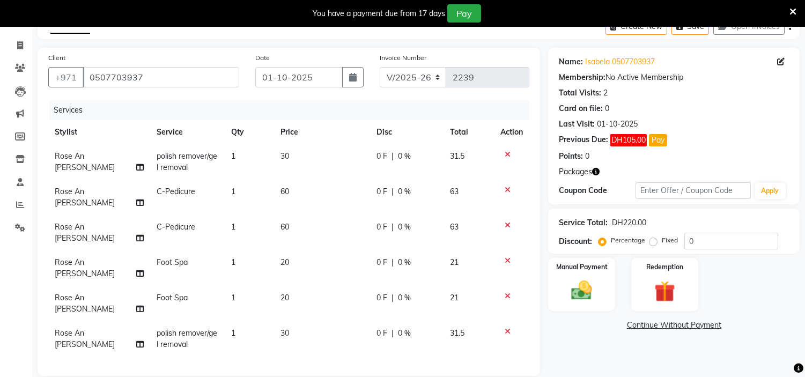
scroll to position [237, 0]
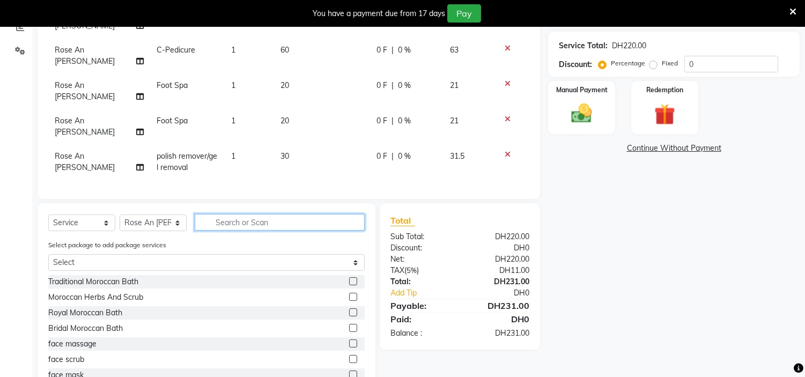
click at [244, 214] on input "text" at bounding box center [280, 222] width 170 height 17
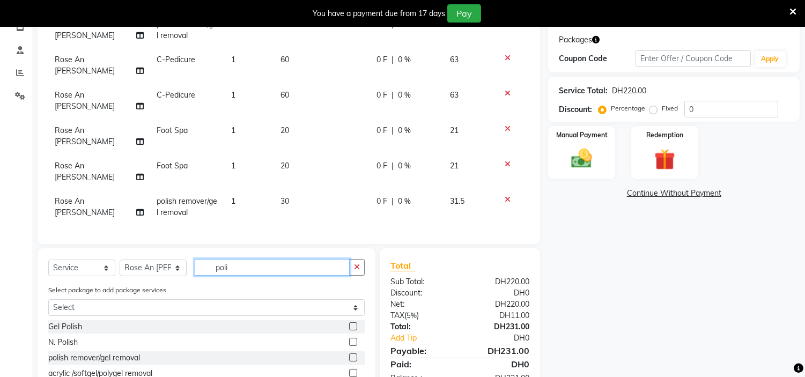
scroll to position [189, 0]
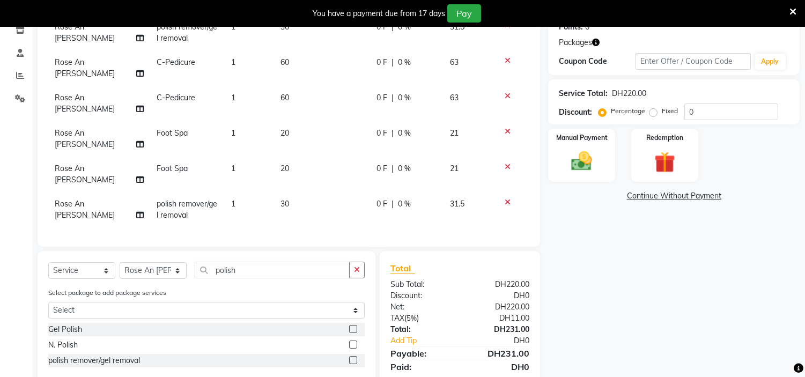
click at [352, 325] on label at bounding box center [353, 329] width 8 height 8
click at [352, 326] on input "checkbox" at bounding box center [352, 329] width 7 height 7
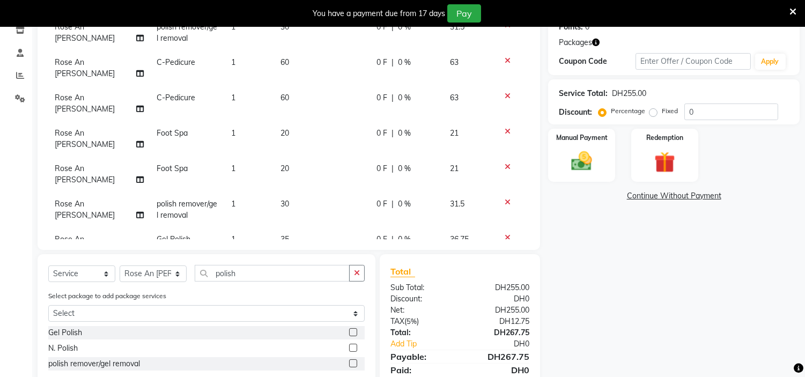
click at [354, 328] on label at bounding box center [353, 332] width 8 height 8
click at [354, 329] on input "checkbox" at bounding box center [352, 332] width 7 height 7
click at [591, 291] on div "Name: Isabela 0507703937 Membership: No Active Membership Total Visits: 2 Card …" at bounding box center [678, 159] width 260 height 482
click at [669, 154] on img at bounding box center [664, 162] width 35 height 27
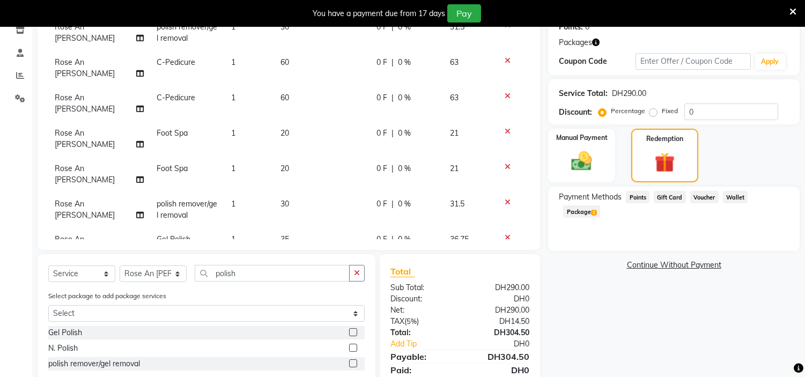
click at [600, 205] on span "Package 2" at bounding box center [581, 211] width 37 height 12
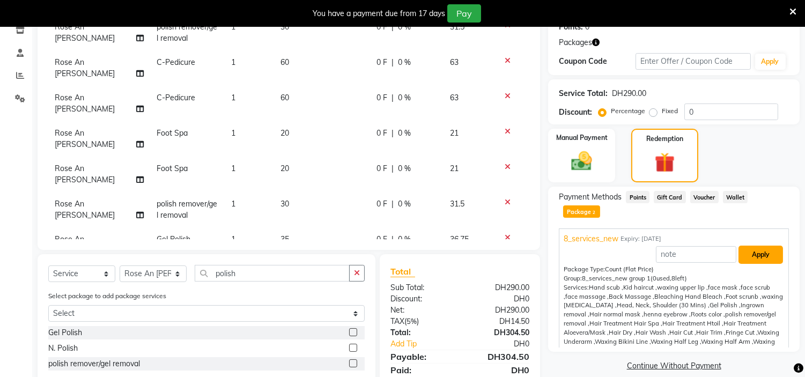
click at [752, 246] on button "Apply" at bounding box center [761, 255] width 45 height 18
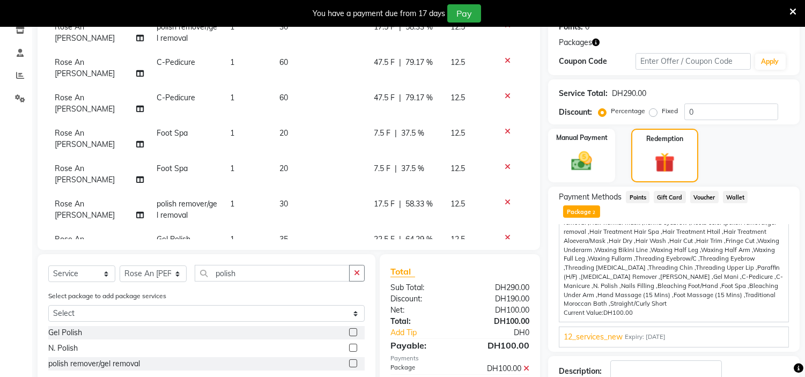
scroll to position [247, 0]
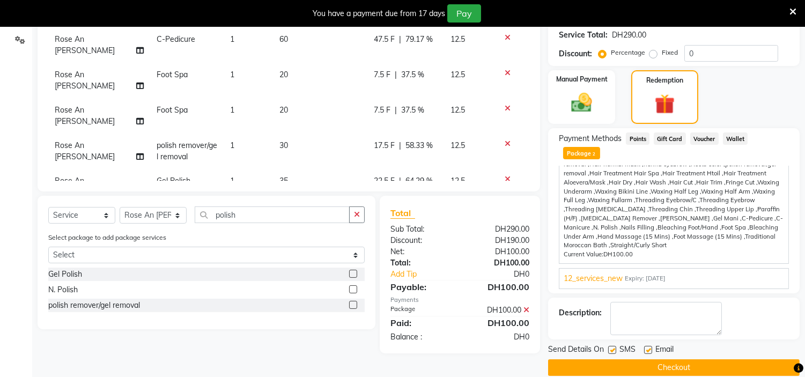
click at [613, 346] on label at bounding box center [612, 350] width 8 height 8
click at [613, 347] on input "checkbox" at bounding box center [611, 350] width 7 height 7
click at [650, 346] on label at bounding box center [648, 350] width 8 height 8
click at [650, 347] on input "checkbox" at bounding box center [647, 350] width 7 height 7
click at [650, 359] on button "Checkout" at bounding box center [674, 367] width 252 height 17
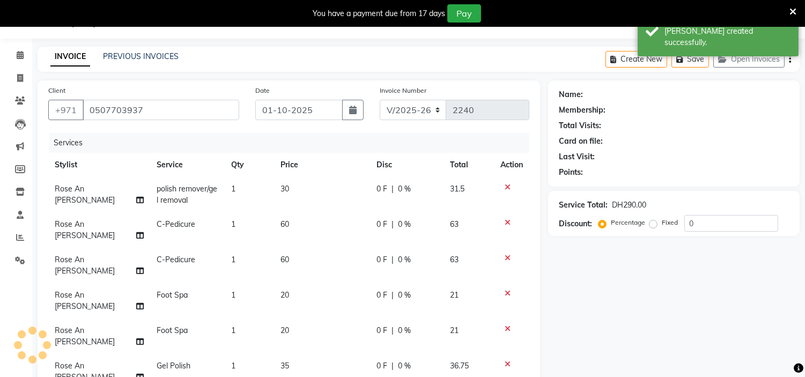
scroll to position [240, 0]
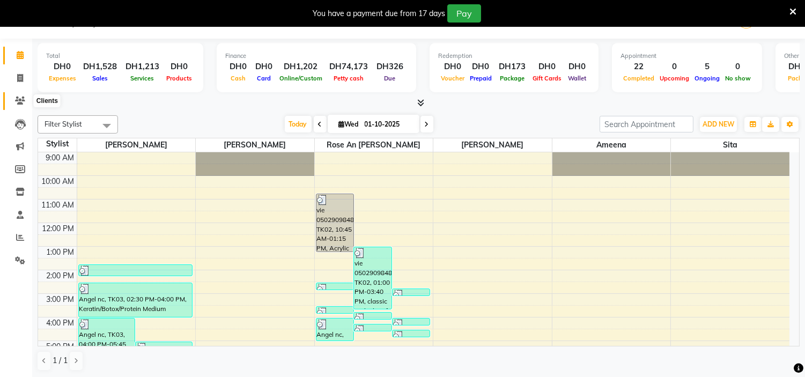
click at [18, 103] on icon at bounding box center [20, 101] width 10 height 8
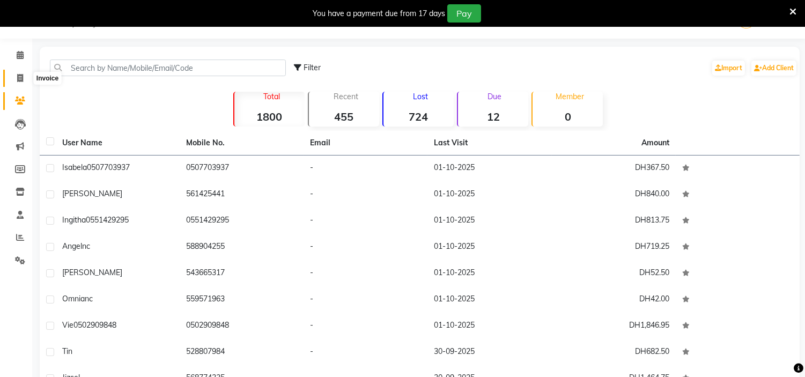
click at [18, 80] on icon at bounding box center [20, 78] width 6 height 8
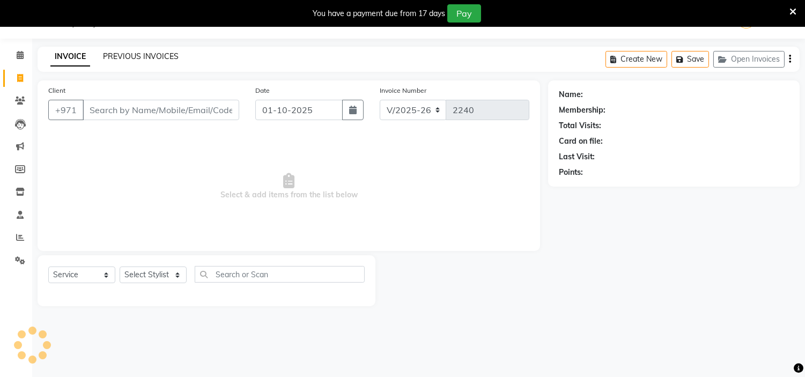
click at [128, 55] on link "PREVIOUS INVOICES" at bounding box center [141, 56] width 76 height 10
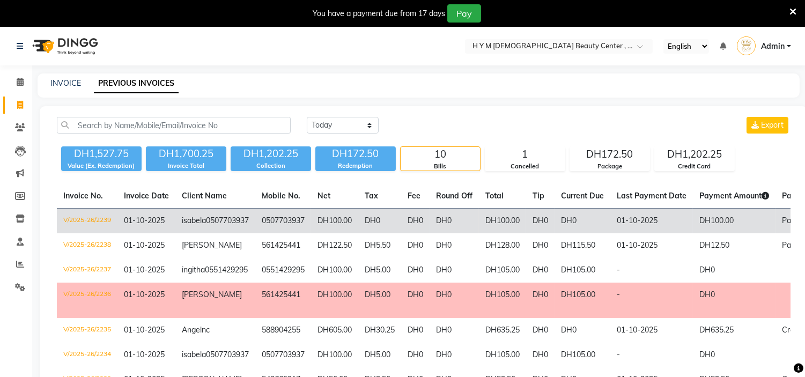
click at [323, 225] on td "DH100.00" at bounding box center [334, 221] width 47 height 25
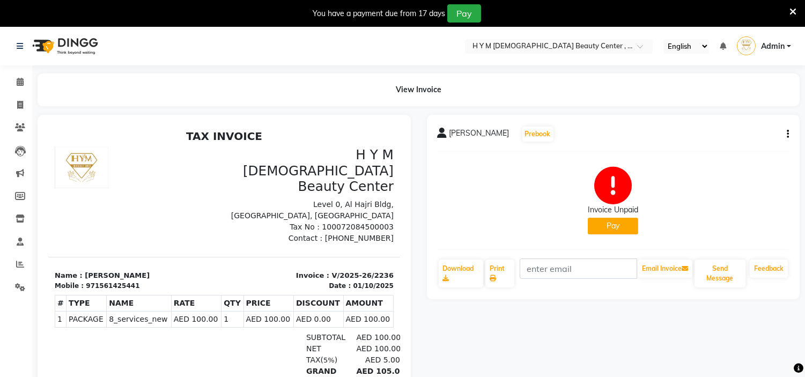
click at [785, 133] on button "button" at bounding box center [786, 134] width 6 height 11
click at [764, 116] on div "Cancel Invoice" at bounding box center [745, 113] width 54 height 13
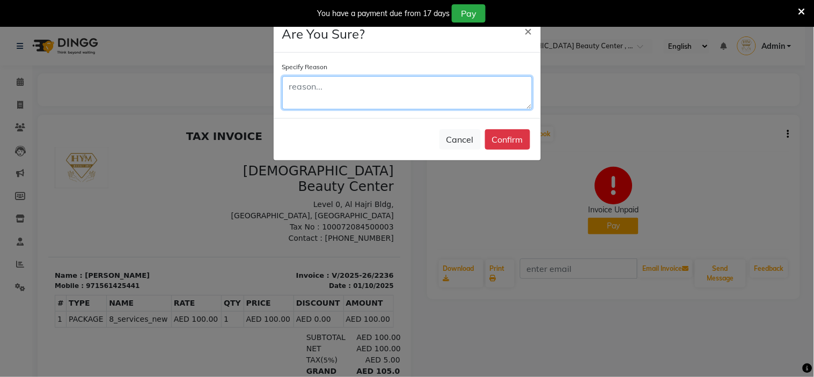
click at [319, 90] on textarea at bounding box center [407, 92] width 250 height 33
type textarea "still balance last package"
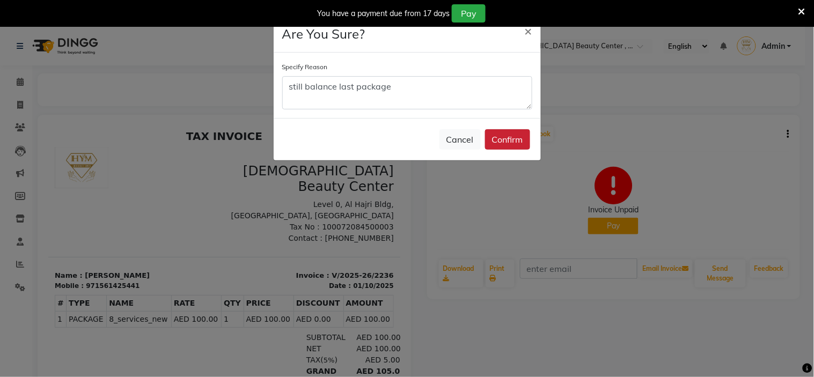
click at [499, 141] on button "Confirm" at bounding box center [507, 139] width 45 height 20
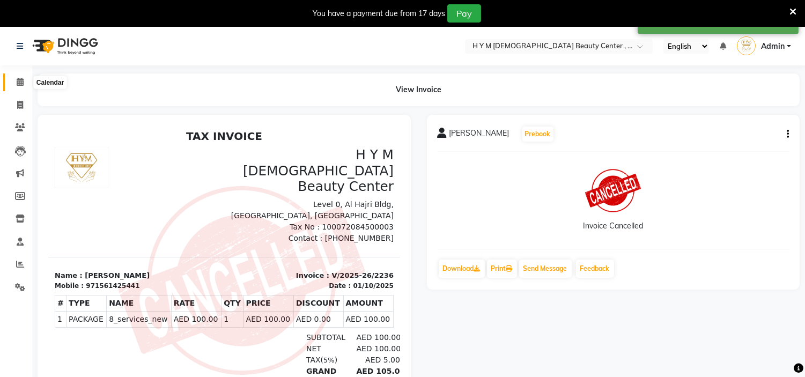
click at [17, 86] on icon at bounding box center [20, 82] width 7 height 8
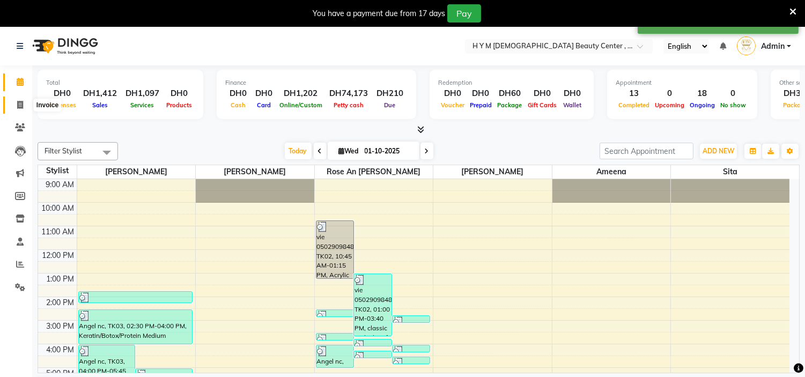
click at [21, 109] on icon at bounding box center [20, 105] width 6 height 8
select select "service"
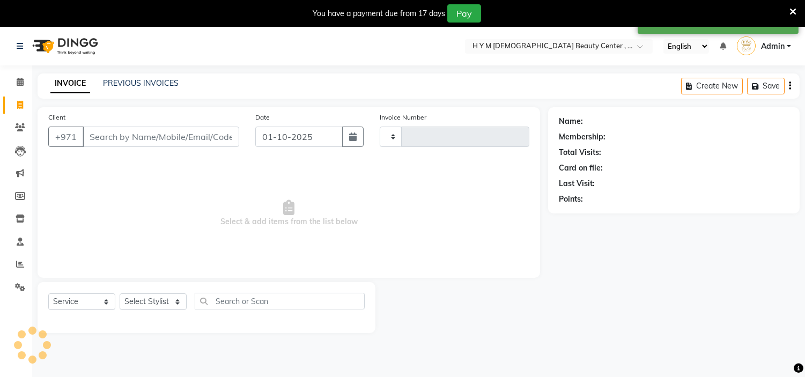
type input "2238"
select select "7248"
click at [139, 82] on link "PREVIOUS INVOICES" at bounding box center [141, 83] width 76 height 10
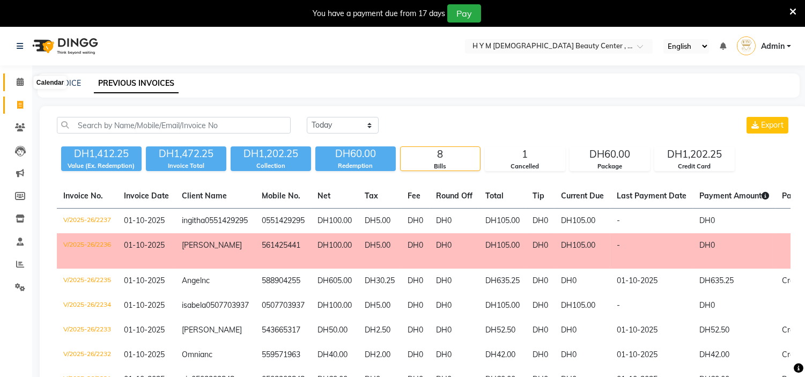
click at [15, 83] on span at bounding box center [20, 82] width 19 height 12
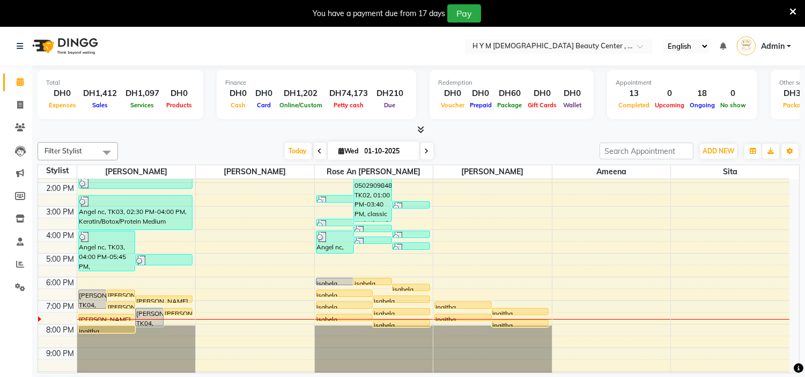
scroll to position [119, 0]
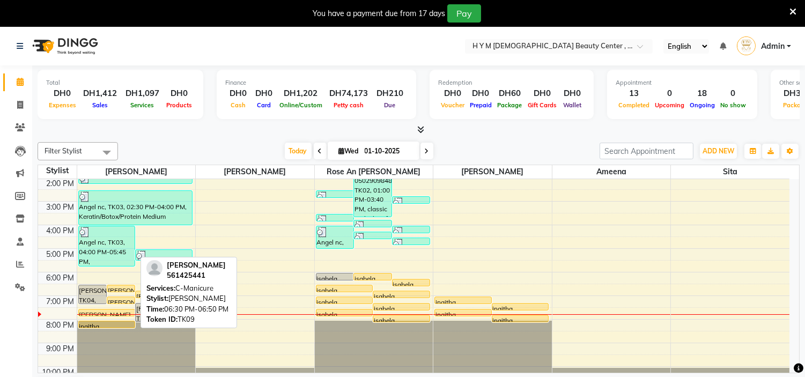
click at [126, 290] on div at bounding box center [120, 292] width 27 height 4
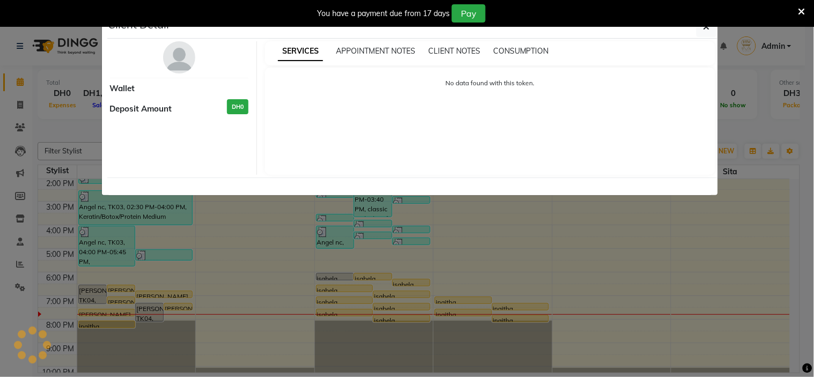
select select "1"
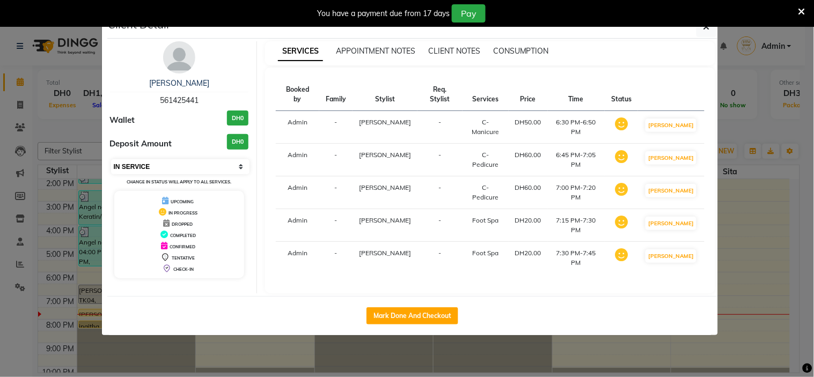
click at [179, 168] on select "Select IN SERVICE CONFIRMED TENTATIVE CHECK IN MARK DONE DROPPED UPCOMING" at bounding box center [180, 166] width 139 height 15
click at [707, 27] on div "You have a payment due from 17 days Pay" at bounding box center [407, 13] width 814 height 27
click at [705, 30] on icon "button" at bounding box center [706, 27] width 6 height 9
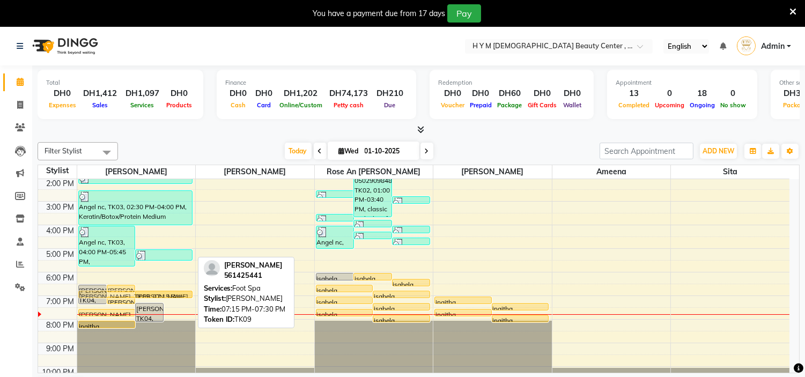
drag, startPoint x: 190, startPoint y: 306, endPoint x: 192, endPoint y: 297, distance: 9.8
click at [192, 297] on div "mariam, TK04, 06:30 PM-07:20 PM, C-Manicure mariam, TK09, 07:00 PM-07:20 PM, C-…" at bounding box center [136, 225] width 119 height 330
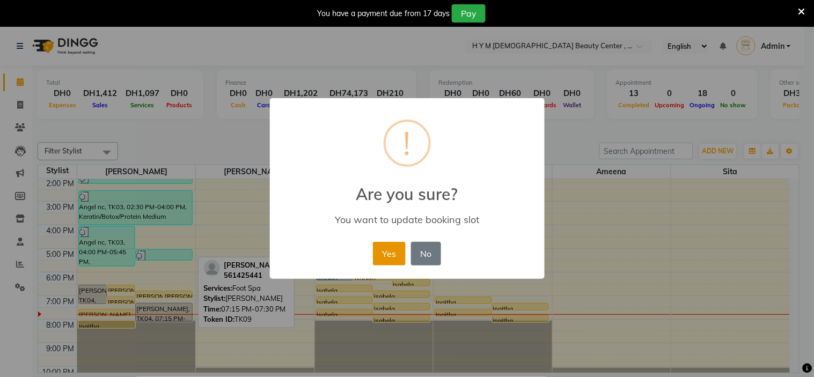
click at [389, 254] on button "Yes" at bounding box center [389, 254] width 33 height 24
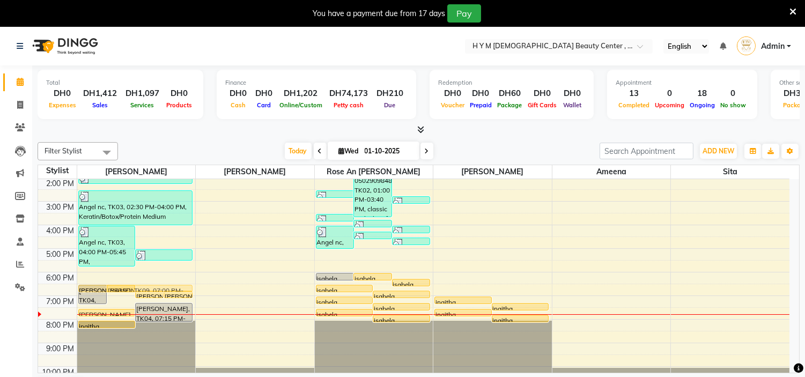
drag, startPoint x: 133, startPoint y: 299, endPoint x: 133, endPoint y: 292, distance: 7.0
click at [135, 291] on div "mariam, TK04, 06:30 PM-07:20 PM, C-Manicure mariam, TK09, 06:30 PM-06:50 PM, C-…" at bounding box center [136, 225] width 119 height 330
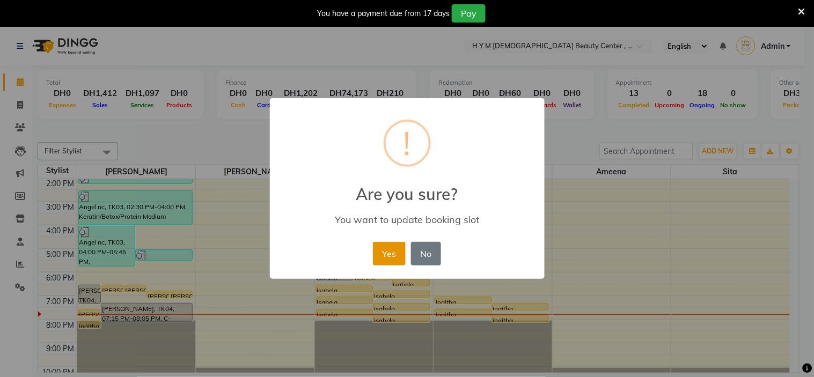
click at [393, 255] on button "Yes" at bounding box center [389, 254] width 33 height 24
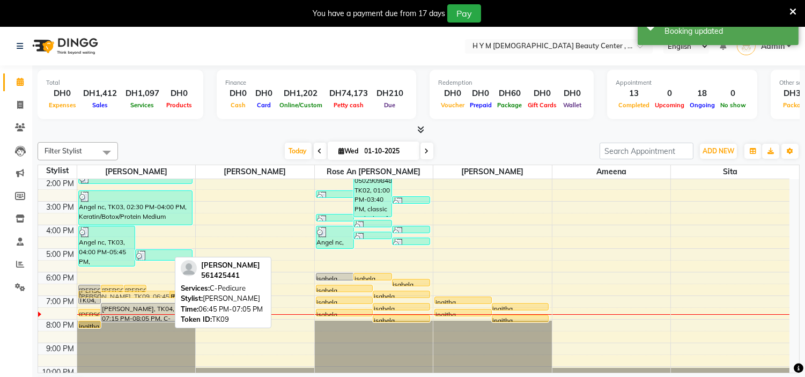
drag, startPoint x: 161, startPoint y: 293, endPoint x: 161, endPoint y: 286, distance: 7.5
click at [161, 286] on div "9:00 AM 10:00 AM 11:00 AM 12:00 PM 1:00 PM 2:00 PM 3:00 PM 4:00 PM 5:00 PM 6:00…" at bounding box center [414, 225] width 752 height 330
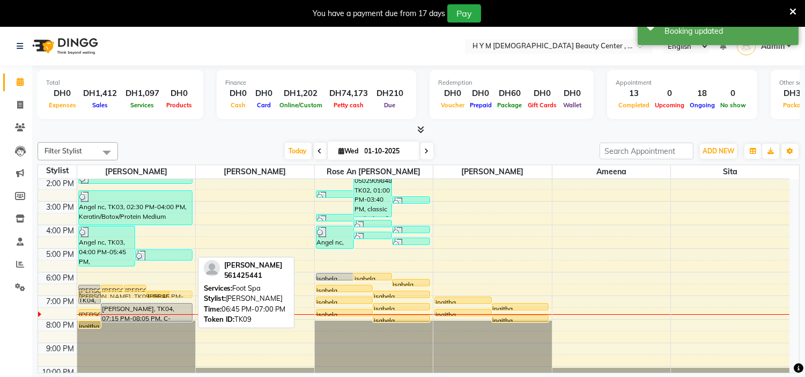
drag, startPoint x: 186, startPoint y: 293, endPoint x: 185, endPoint y: 286, distance: 6.5
click at [185, 286] on div "9:00 AM 10:00 AM 11:00 AM 12:00 PM 1:00 PM 2:00 PM 3:00 PM 4:00 PM 5:00 PM 6:00…" at bounding box center [414, 225] width 752 height 330
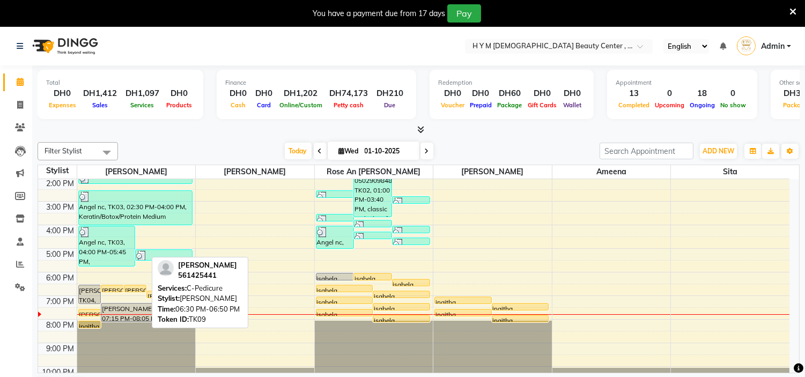
click at [137, 286] on div "[PERSON_NAME], TK09, 06:30 PM-06:50 PM, C-Pedicure" at bounding box center [135, 288] width 22 height 6
click at [135, 290] on div at bounding box center [135, 292] width 22 height 4
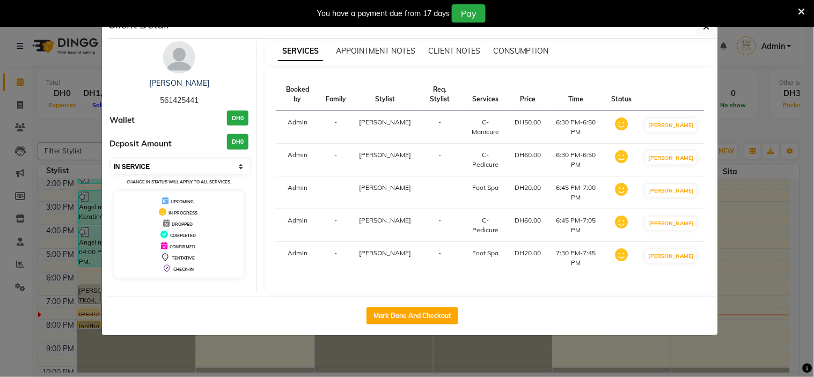
click at [192, 165] on select "Select IN SERVICE CONFIRMED TENTATIVE CHECK IN MARK DONE DROPPED UPCOMING" at bounding box center [180, 166] width 139 height 15
select select "2"
click at [111, 159] on select "Select IN SERVICE CONFIRMED TENTATIVE CHECK IN MARK DONE DROPPED UPCOMING" at bounding box center [180, 166] width 139 height 15
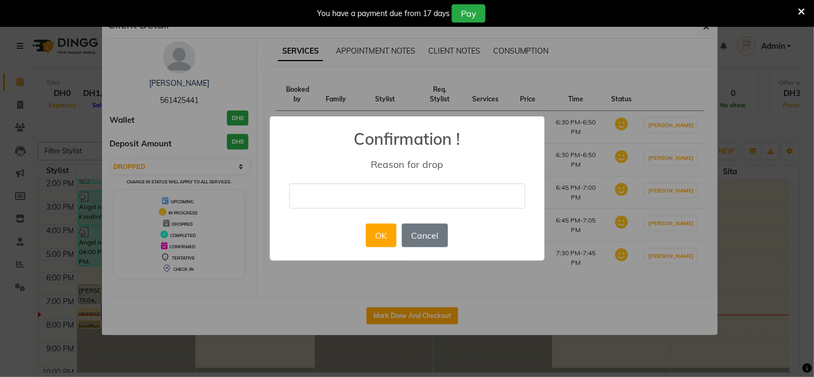
click at [359, 201] on input "text" at bounding box center [407, 195] width 236 height 25
type input "still have balance in her package"
click at [377, 233] on button "OK" at bounding box center [381, 236] width 31 height 24
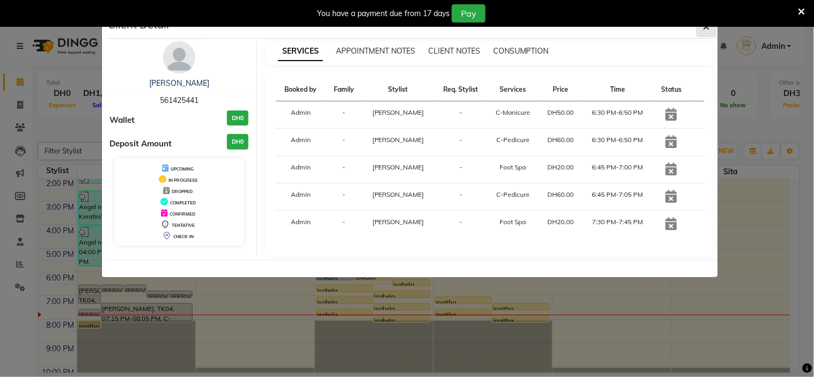
click at [708, 27] on icon "button" at bounding box center [706, 27] width 6 height 9
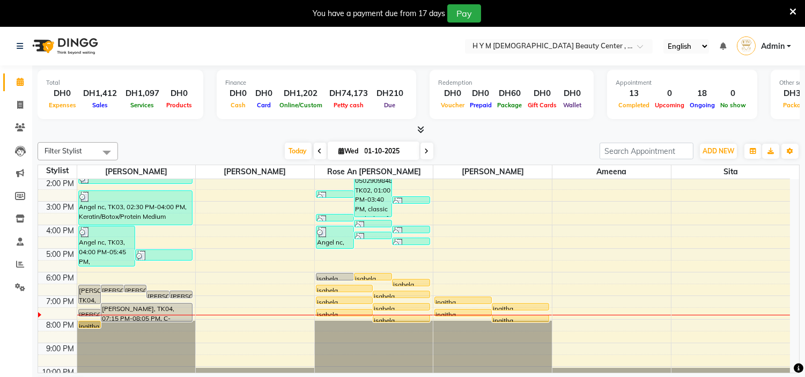
click at [159, 283] on div "9:00 AM 10:00 AM 11:00 AM 12:00 PM 1:00 PM 2:00 PM 3:00 PM 4:00 PM 5:00 PM 6:00…" at bounding box center [414, 225] width 752 height 330
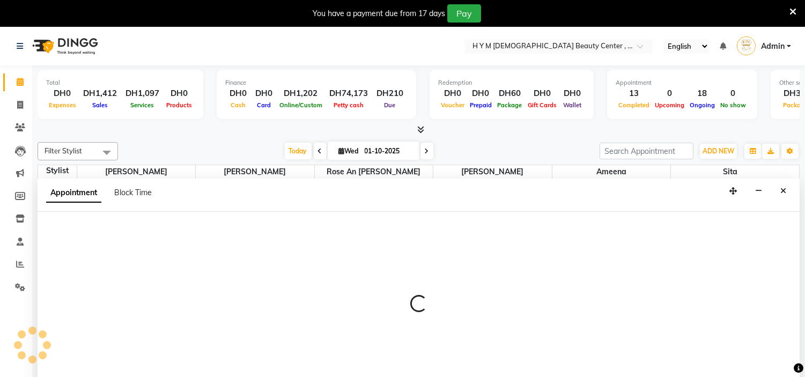
scroll to position [27, 0]
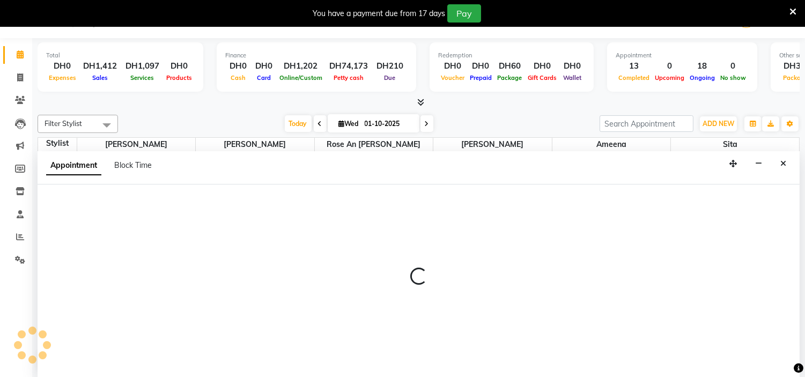
select select "61770"
select select "1080"
select select "tentative"
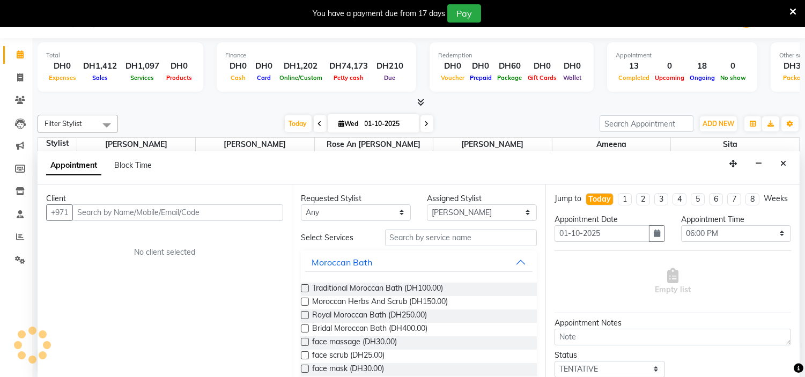
click at [117, 212] on input "text" at bounding box center [177, 212] width 211 height 17
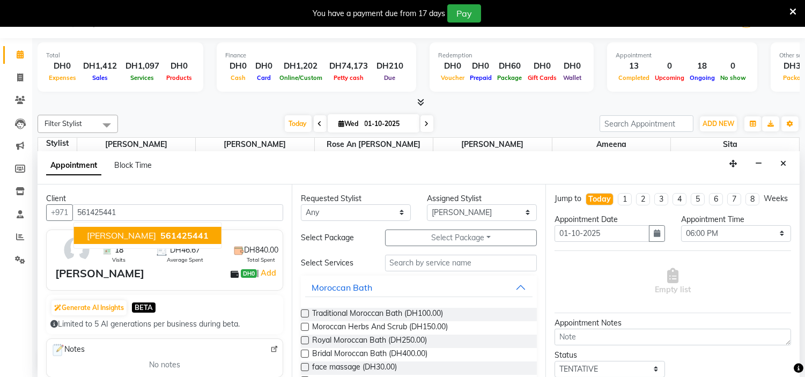
click at [160, 233] on span "561425441" at bounding box center [184, 235] width 48 height 11
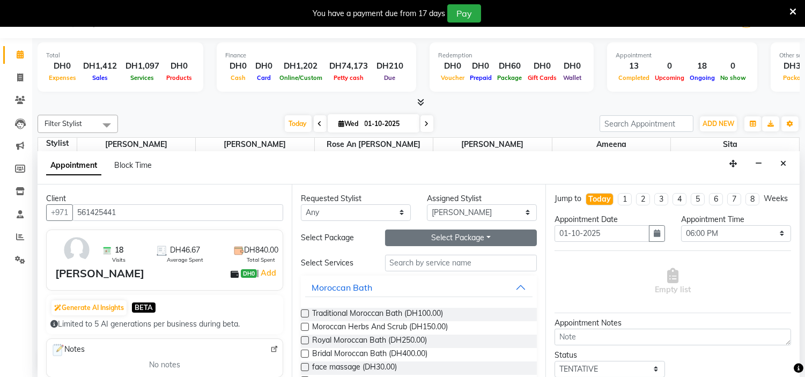
type input "561425441"
click at [436, 235] on button "Select Package Toggle Dropdown" at bounding box center [461, 238] width 152 height 17
click at [467, 290] on button "Moroccan Bath" at bounding box center [419, 287] width 228 height 19
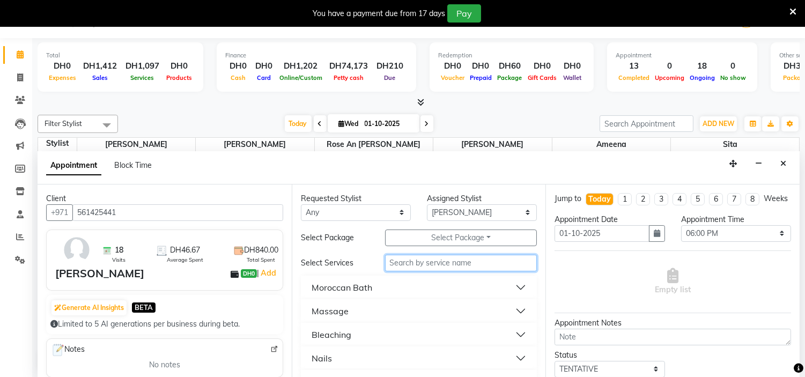
click at [462, 263] on input "text" at bounding box center [461, 263] width 152 height 17
type input "m"
click at [481, 263] on input "text" at bounding box center [461, 263] width 152 height 17
type input "mani"
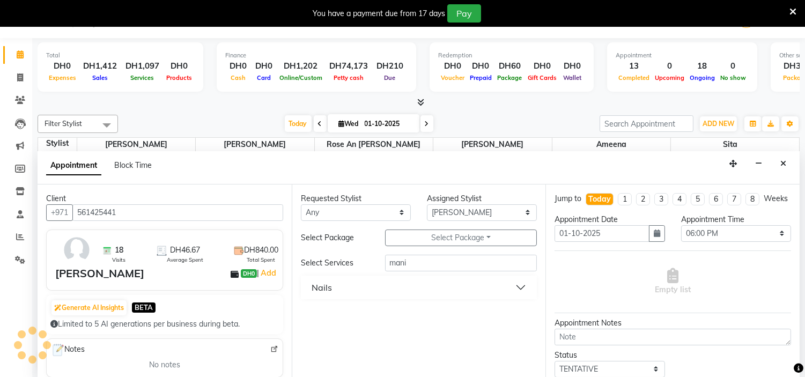
click at [517, 288] on button "Nails" at bounding box center [419, 287] width 228 height 19
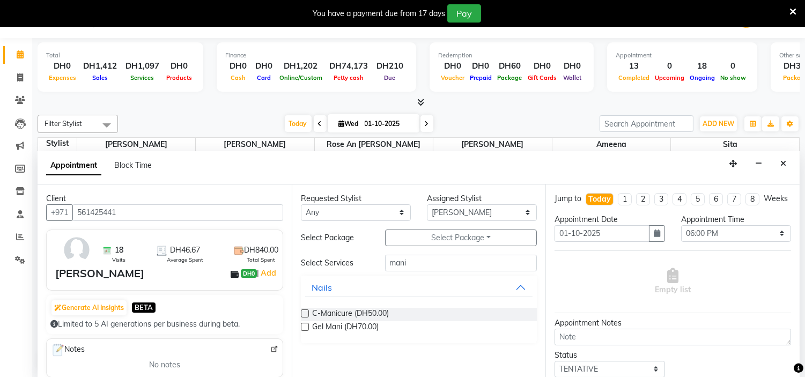
click at [306, 310] on label at bounding box center [305, 314] width 8 height 8
click at [306, 311] on input "checkbox" at bounding box center [304, 314] width 7 height 7
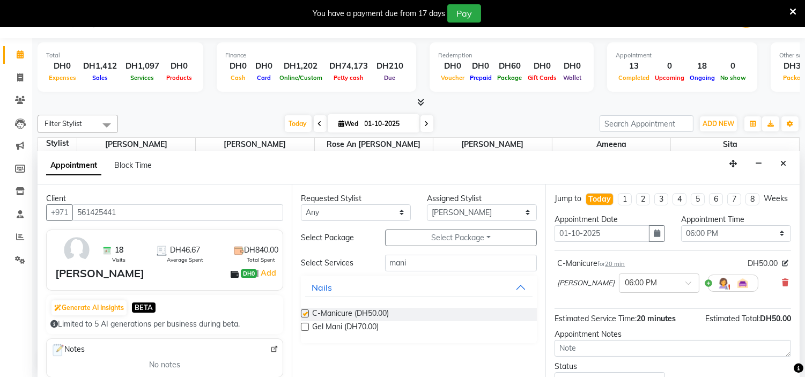
checkbox input "false"
click at [420, 261] on input "mani" at bounding box center [461, 263] width 152 height 17
type input "m"
type input "pedi"
click at [307, 328] on label at bounding box center [305, 327] width 8 height 8
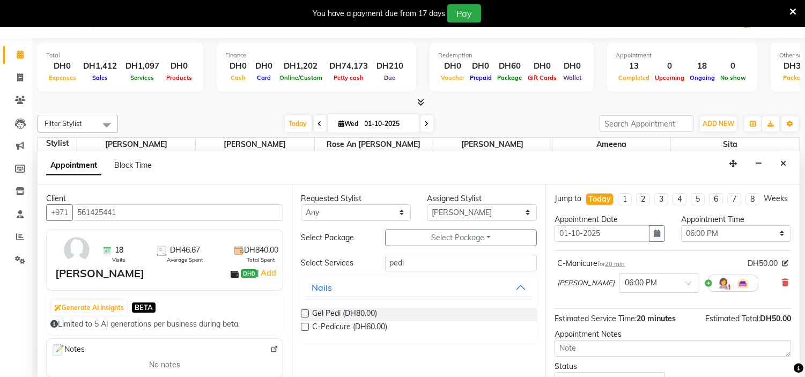
click at [307, 328] on input "checkbox" at bounding box center [304, 328] width 7 height 7
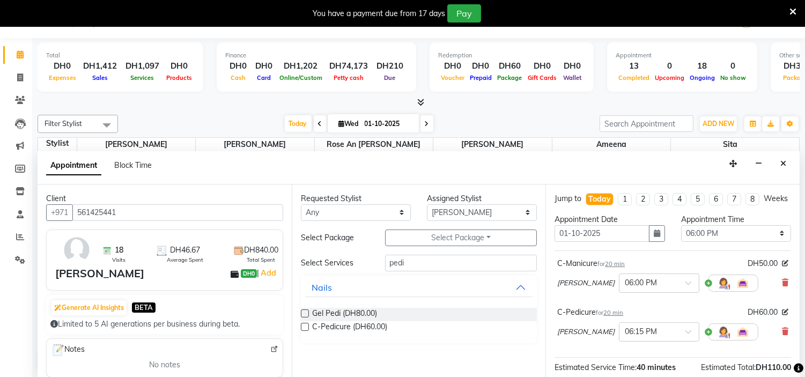
click at [304, 328] on label at bounding box center [305, 327] width 8 height 8
click at [304, 328] on input "checkbox" at bounding box center [304, 328] width 7 height 7
checkbox input "false"
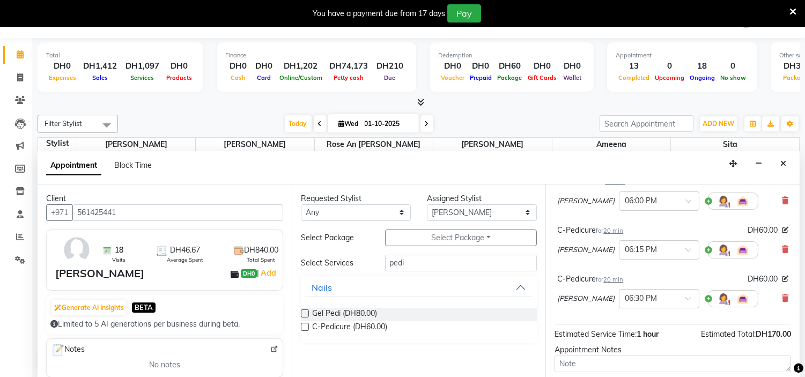
scroll to position [186, 0]
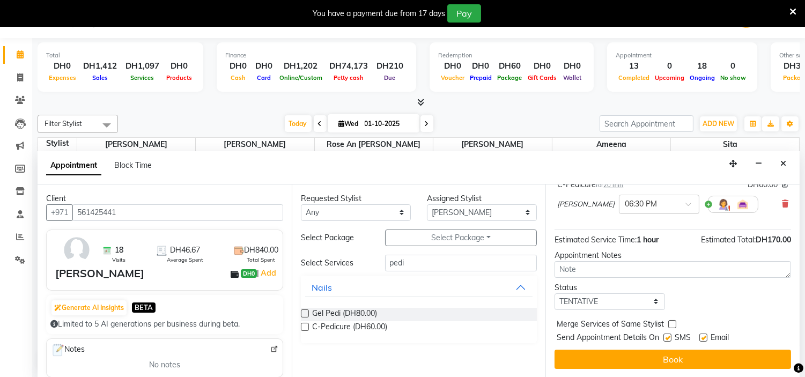
click at [671, 335] on label at bounding box center [668, 338] width 8 height 8
click at [671, 335] on input "checkbox" at bounding box center [667, 338] width 7 height 7
checkbox input "false"
click at [703, 337] on label at bounding box center [703, 338] width 8 height 8
click at [703, 337] on input "checkbox" at bounding box center [702, 338] width 7 height 7
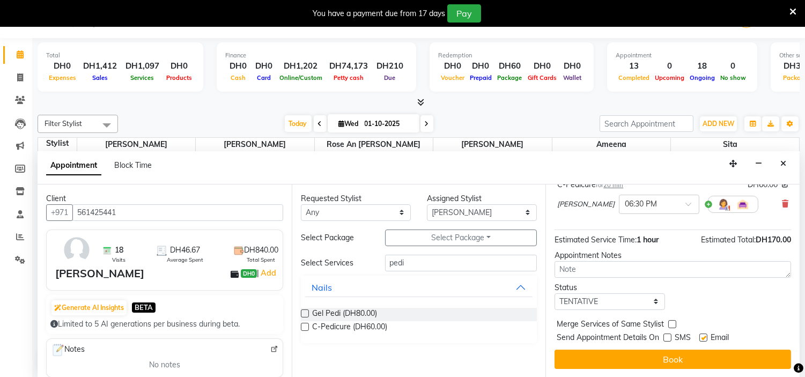
checkbox input "false"
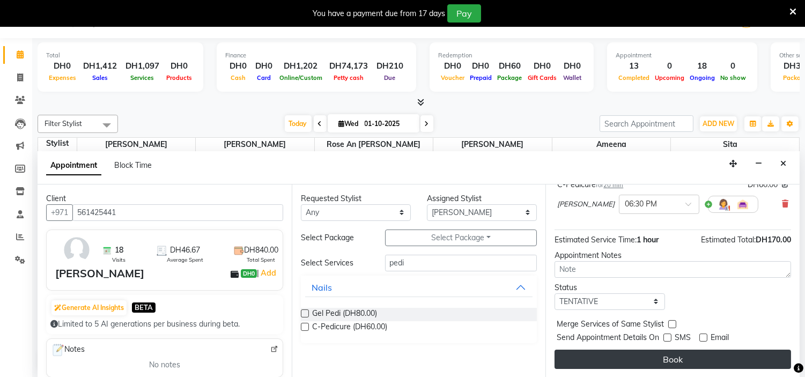
click at [685, 360] on button "Book" at bounding box center [673, 359] width 237 height 19
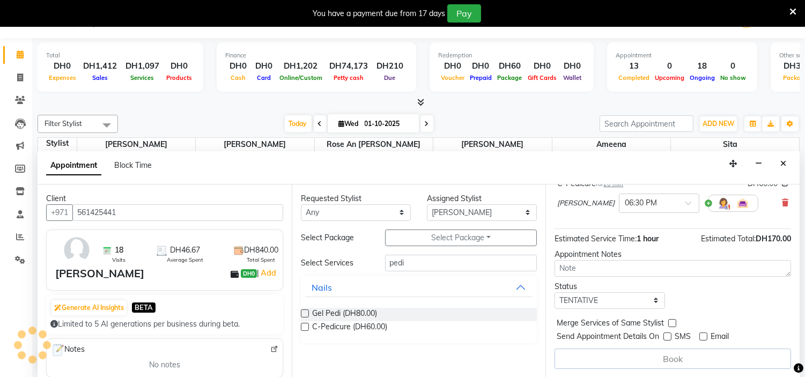
scroll to position [0, 0]
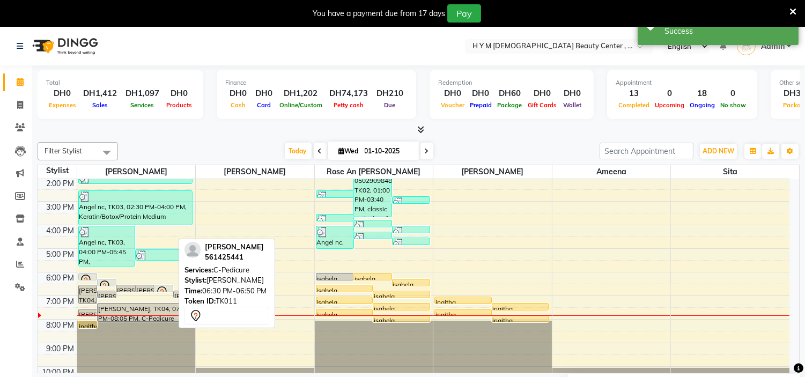
click at [163, 286] on icon at bounding box center [161, 291] width 9 height 11
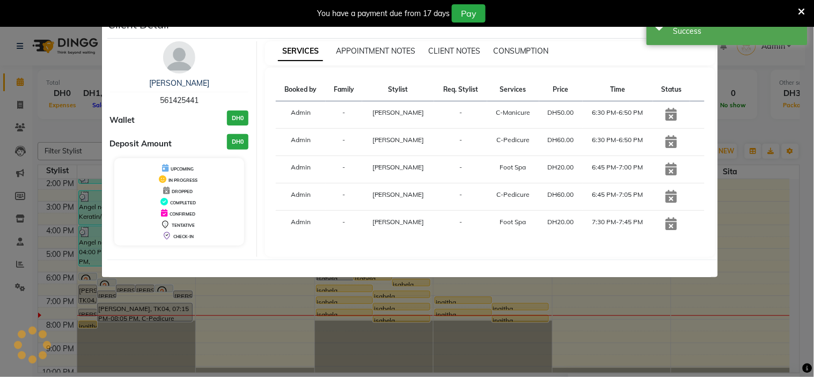
select select "7"
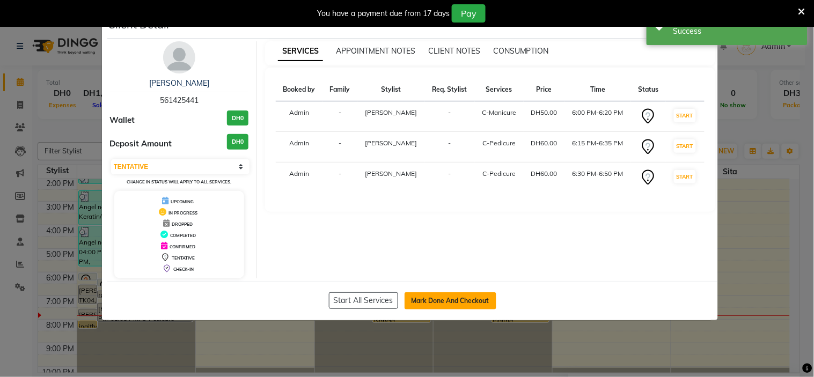
click at [430, 297] on button "Mark Done And Checkout" at bounding box center [450, 300] width 92 height 17
select select "service"
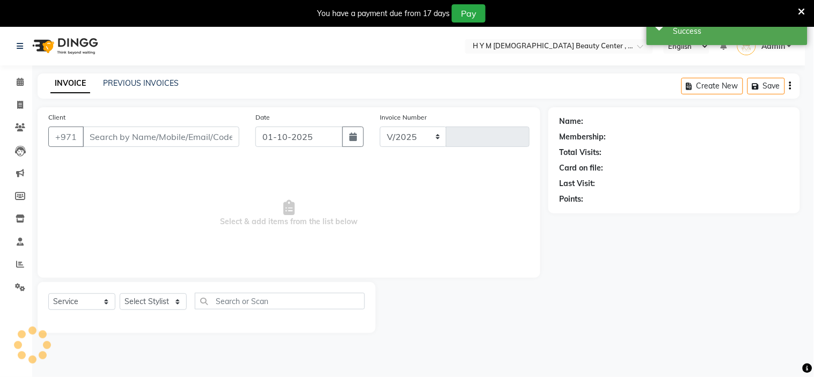
select select "7248"
type input "2238"
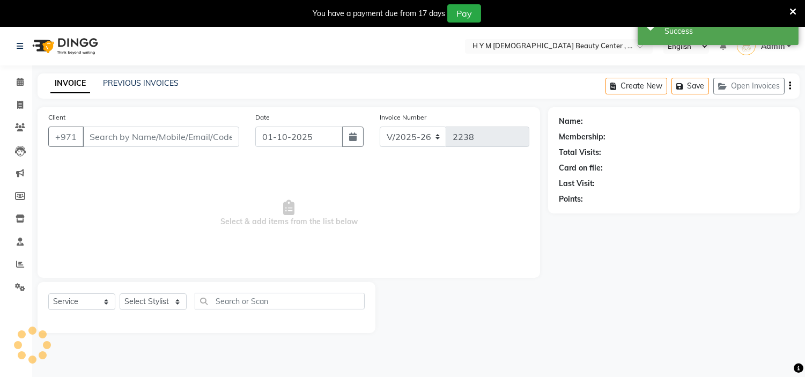
type input "561425441"
select select "61770"
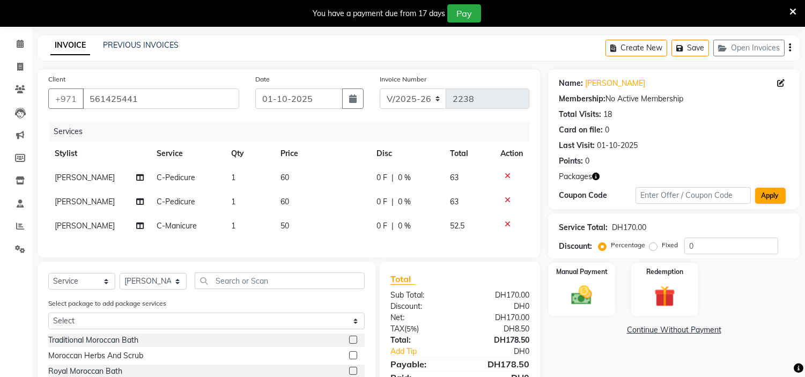
scroll to position [60, 0]
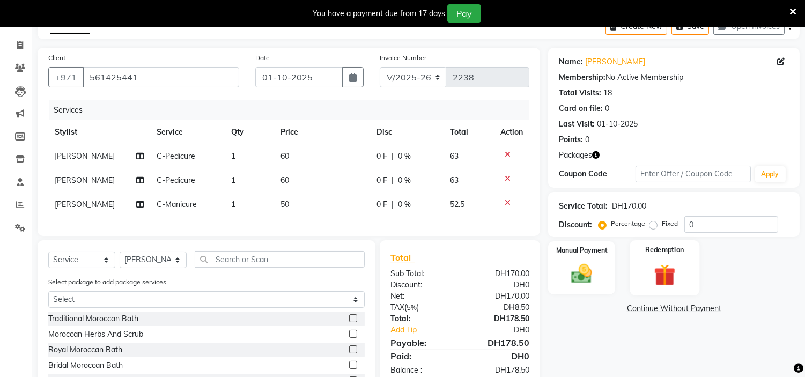
click at [659, 256] on div "Redemption" at bounding box center [665, 267] width 70 height 55
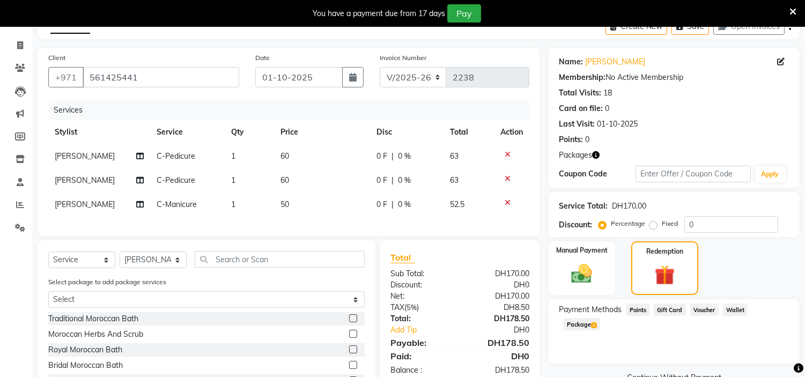
click at [600, 318] on span "Package 2" at bounding box center [581, 324] width 37 height 12
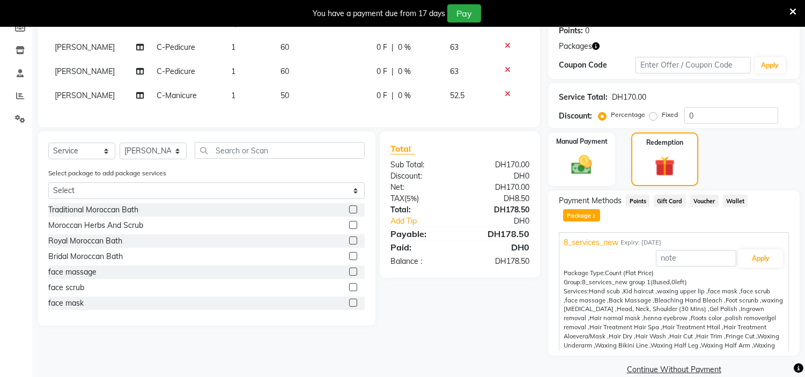
scroll to position [170, 0]
click at [764, 248] on button "Apply" at bounding box center [761, 257] width 45 height 18
type input "8_services_new"
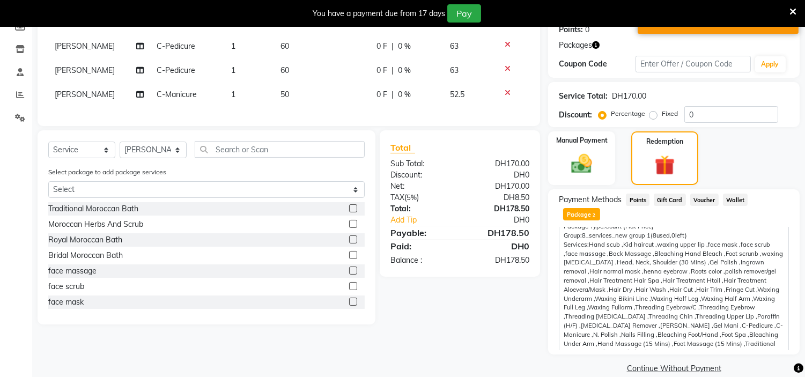
scroll to position [92, 0]
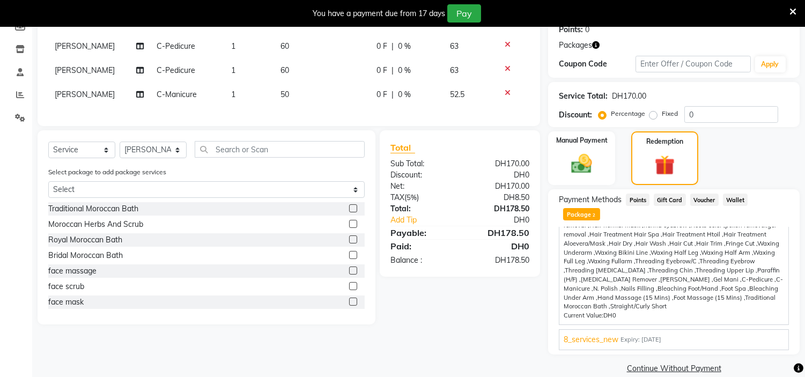
click at [600, 208] on span "Package 2" at bounding box center [581, 214] width 37 height 12
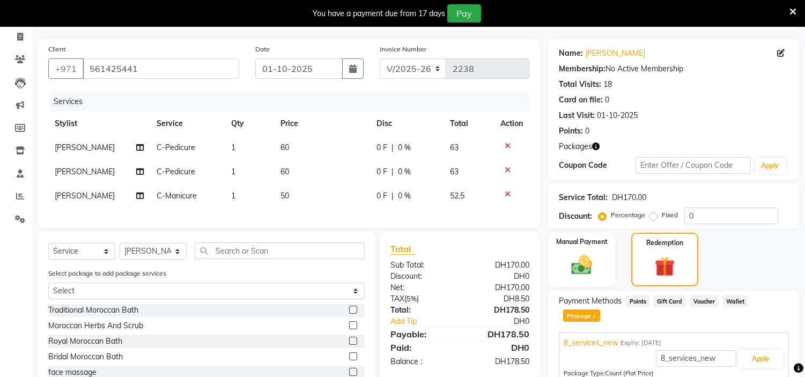
scroll to position [0, 0]
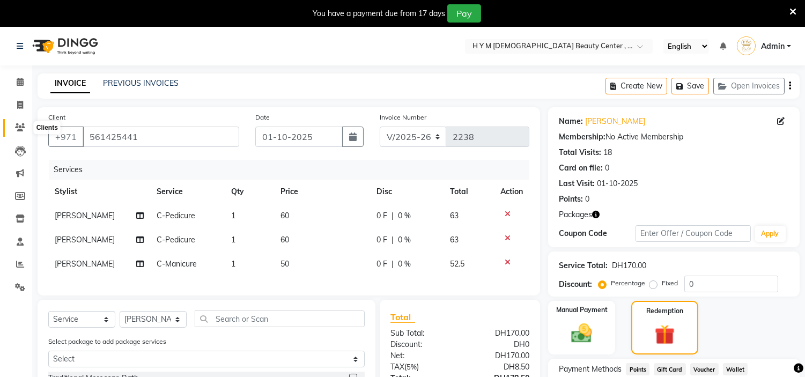
click at [15, 127] on icon at bounding box center [20, 127] width 10 height 8
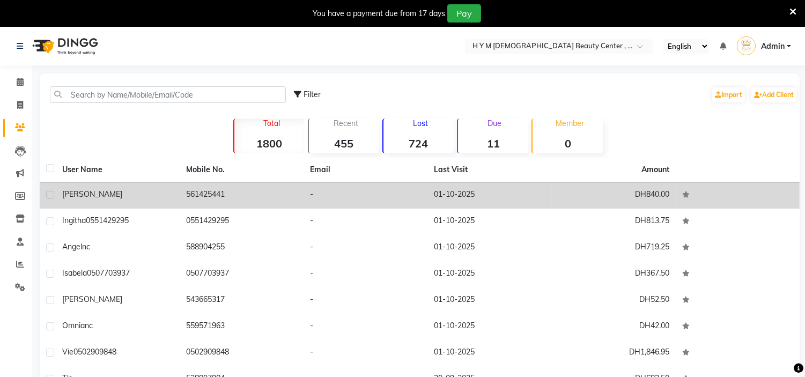
click at [260, 190] on td "561425441" at bounding box center [242, 195] width 124 height 26
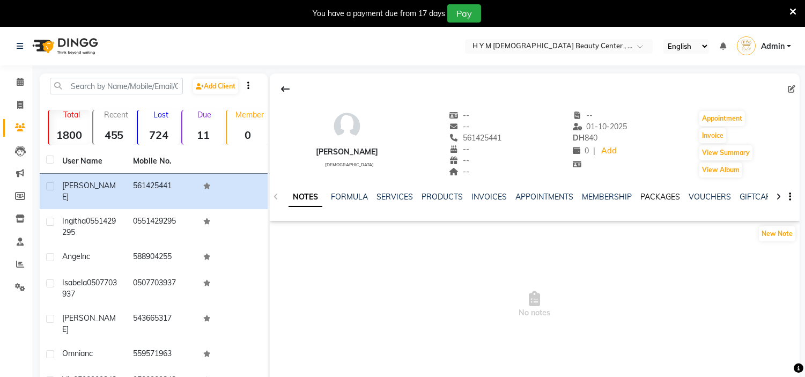
click at [658, 200] on link "PACKAGES" at bounding box center [660, 197] width 40 height 10
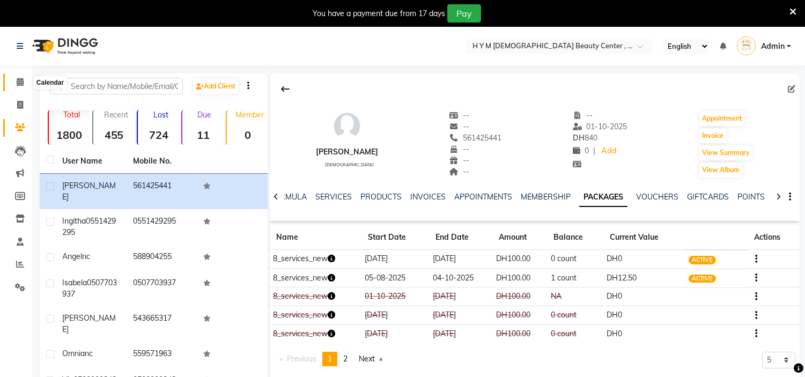
click at [19, 84] on icon at bounding box center [20, 82] width 7 height 8
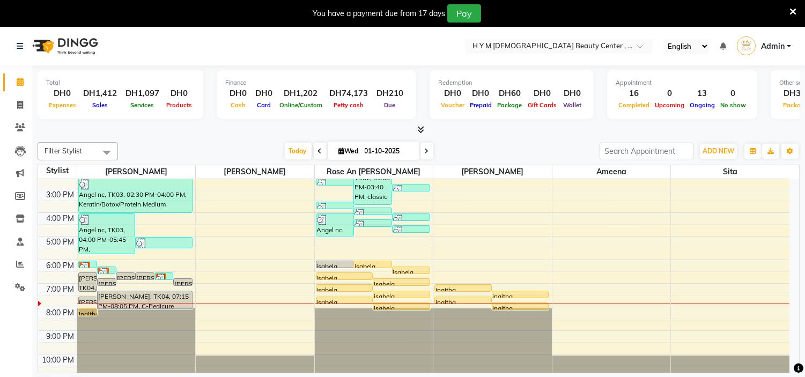
scroll to position [137, 0]
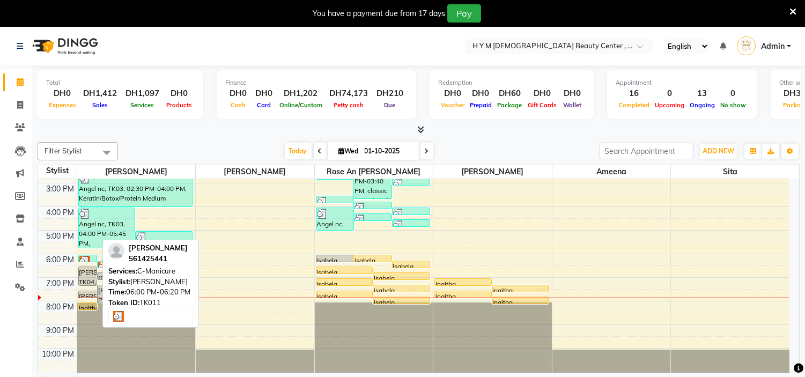
click at [84, 259] on img at bounding box center [84, 261] width 11 height 11
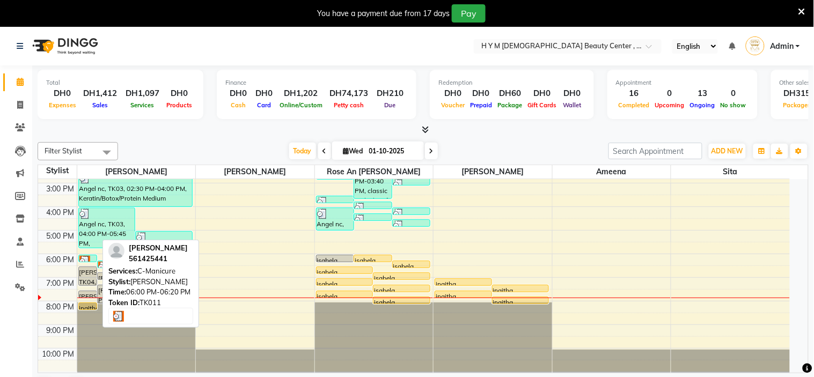
select select "3"
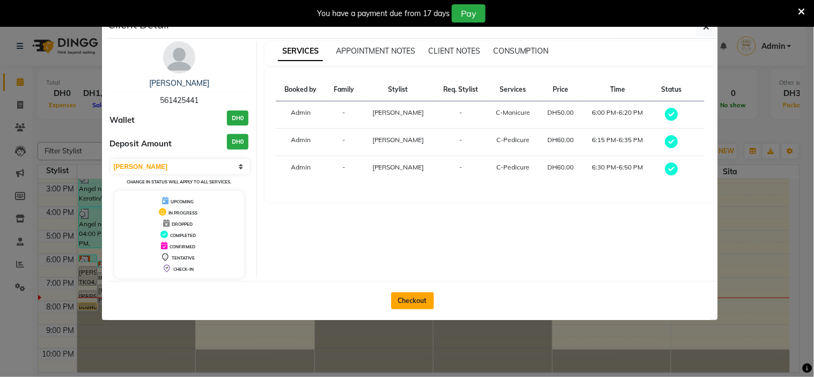
click at [406, 306] on button "Checkout" at bounding box center [412, 300] width 43 height 17
select select "service"
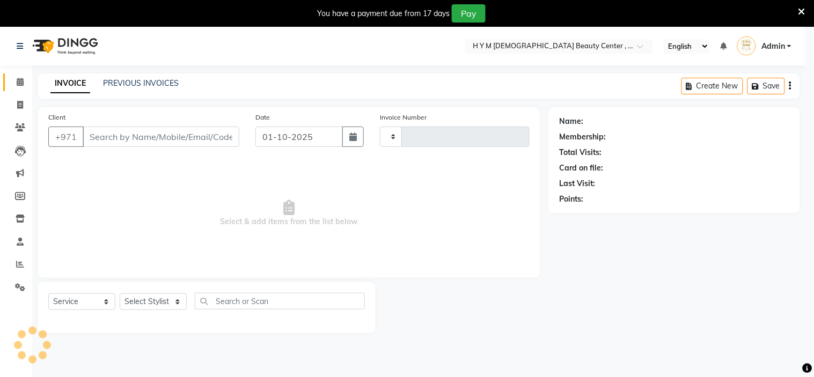
type input "2238"
select select "7248"
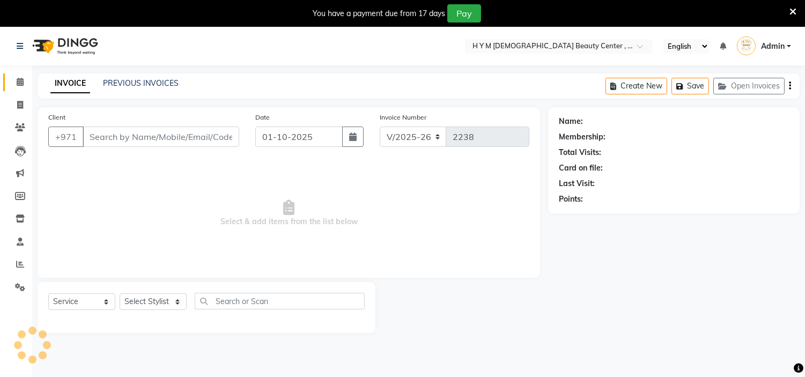
type input "561425441"
select select "61770"
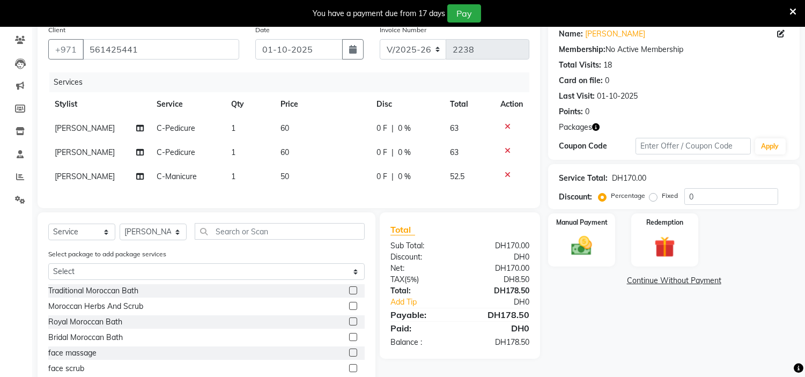
scroll to position [119, 0]
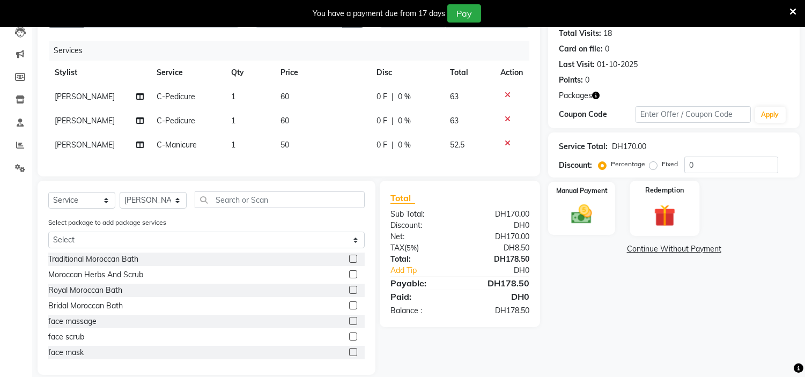
click at [664, 210] on img at bounding box center [664, 215] width 35 height 27
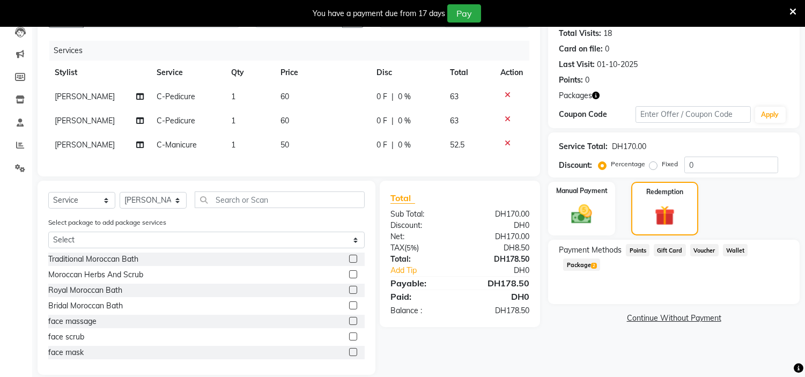
click at [600, 259] on span "Package 2" at bounding box center [581, 265] width 37 height 12
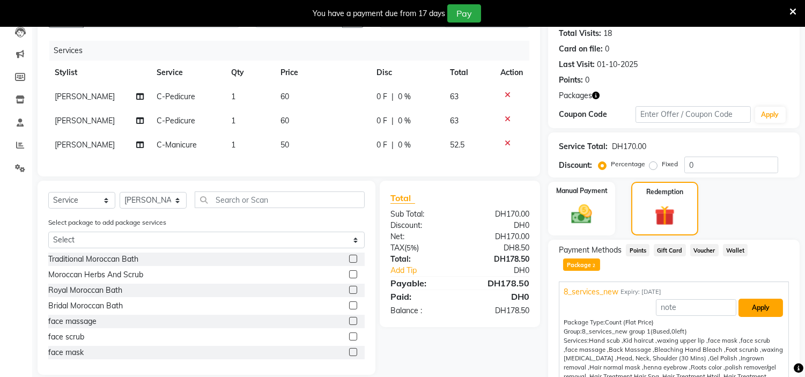
click at [750, 299] on button "Apply" at bounding box center [761, 308] width 45 height 18
type input "8_services_new"
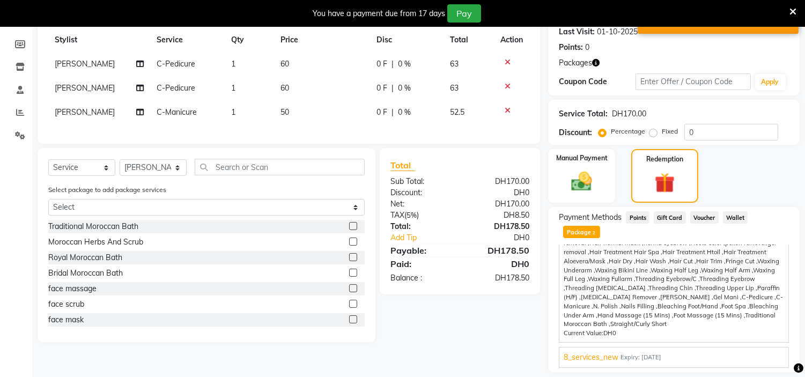
scroll to position [170, 0]
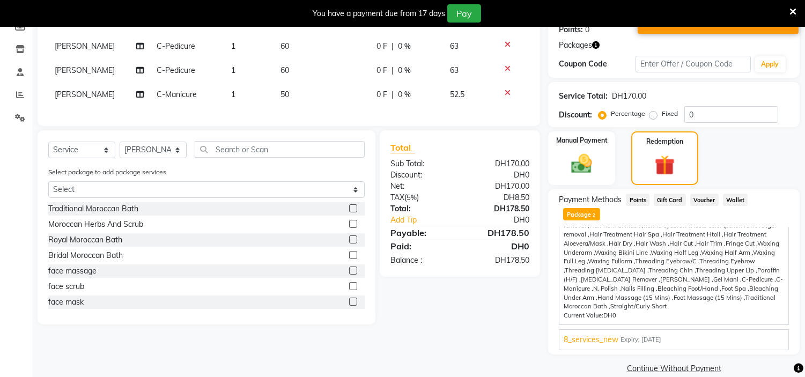
click at [598, 334] on span "8_services_new" at bounding box center [591, 339] width 55 height 11
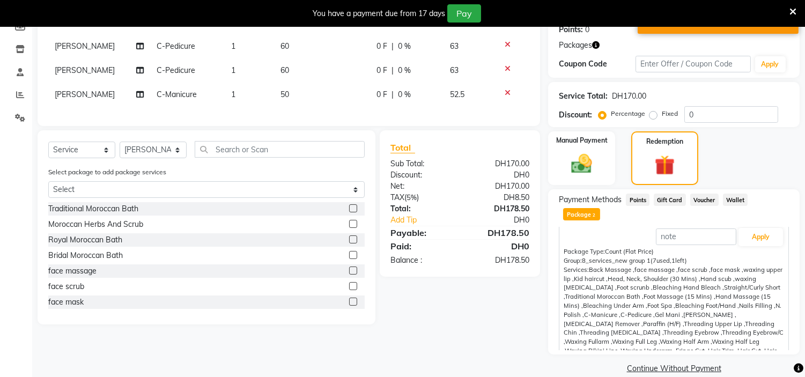
scroll to position [0, 0]
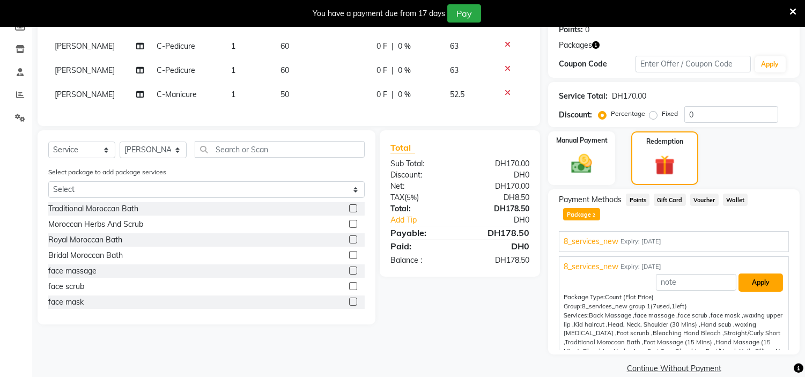
click at [746, 274] on button "Apply" at bounding box center [761, 283] width 45 height 18
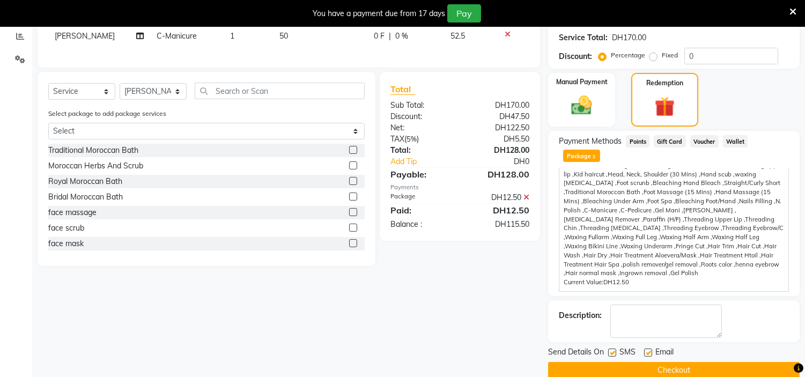
scroll to position [231, 0]
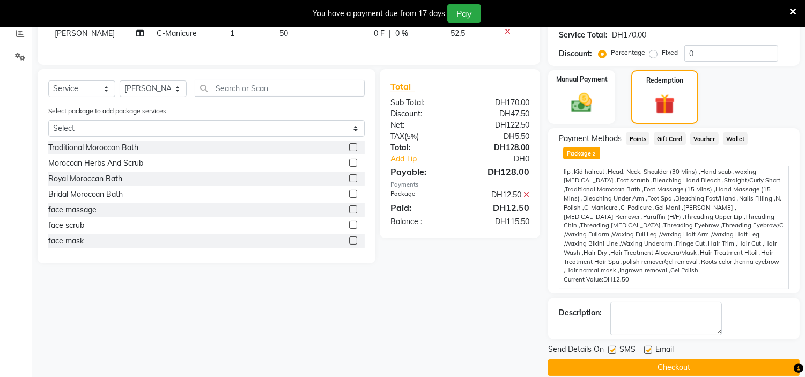
click at [610, 346] on label at bounding box center [612, 350] width 8 height 8
click at [610, 347] on input "checkbox" at bounding box center [611, 350] width 7 height 7
checkbox input "false"
click at [649, 346] on label at bounding box center [648, 350] width 8 height 8
click at [649, 347] on input "checkbox" at bounding box center [647, 350] width 7 height 7
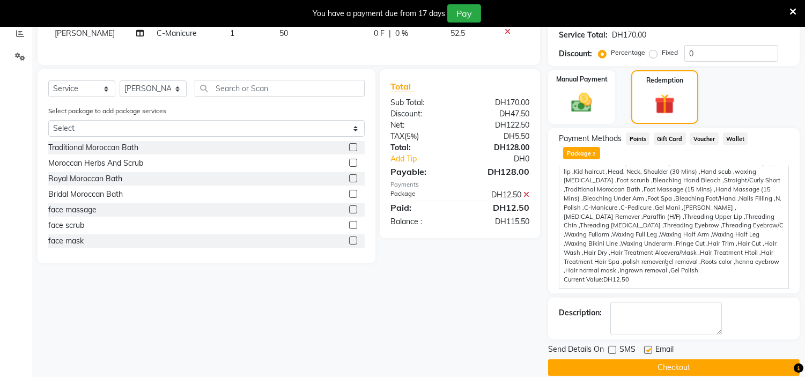
checkbox input "false"
click at [669, 359] on button "Checkout" at bounding box center [674, 367] width 252 height 17
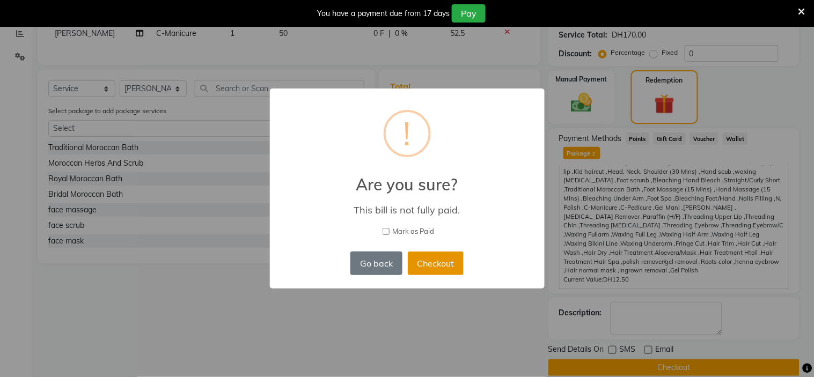
click at [436, 261] on button "Checkout" at bounding box center [436, 264] width 56 height 24
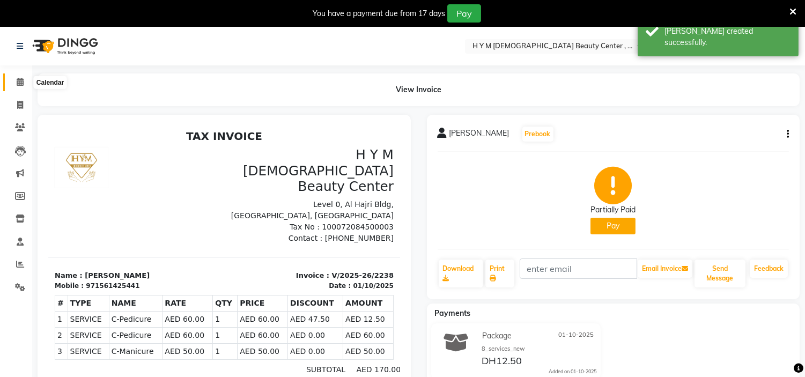
click at [20, 83] on icon at bounding box center [20, 82] width 7 height 8
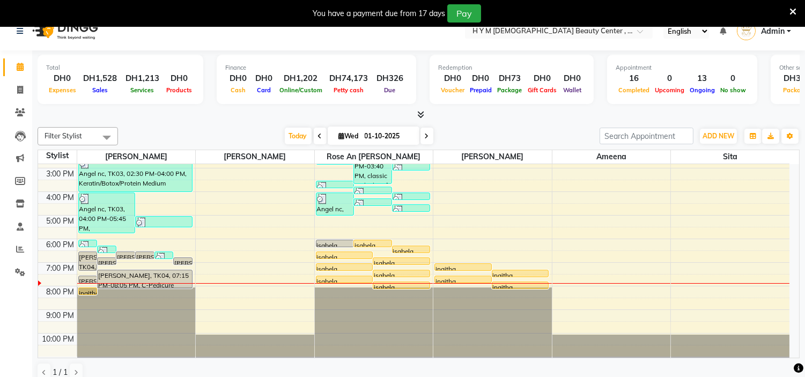
scroll to position [27, 0]
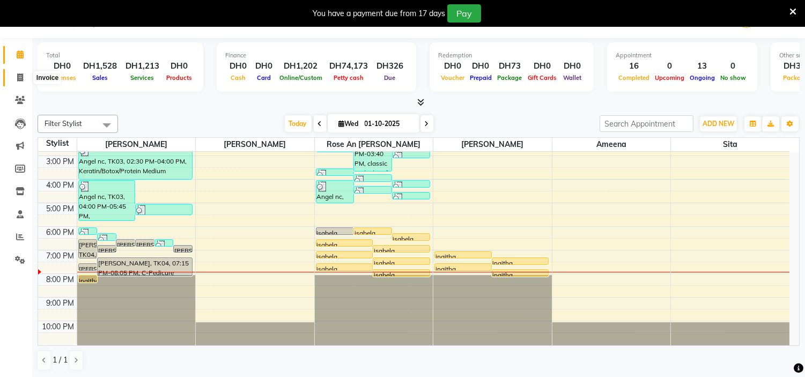
click at [18, 79] on icon at bounding box center [20, 77] width 6 height 8
select select "service"
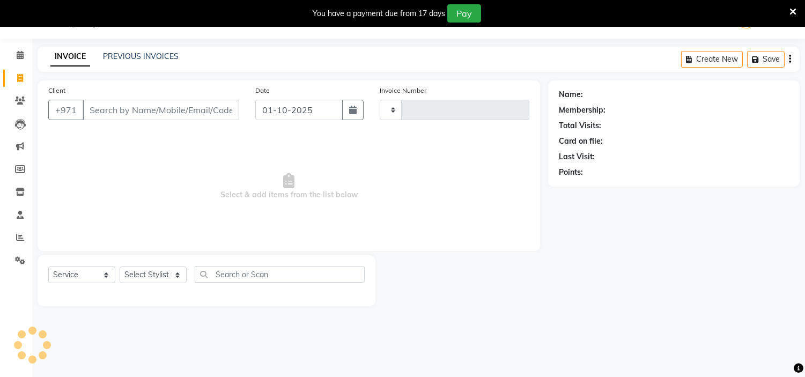
scroll to position [27, 0]
type input "2239"
select select "7248"
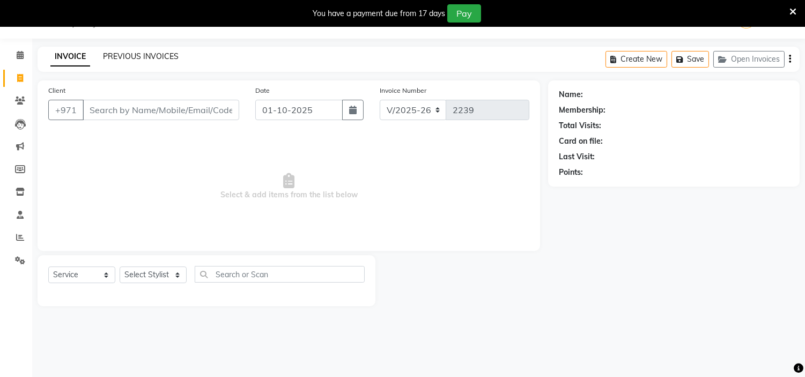
click at [113, 56] on link "PREVIOUS INVOICES" at bounding box center [141, 56] width 76 height 10
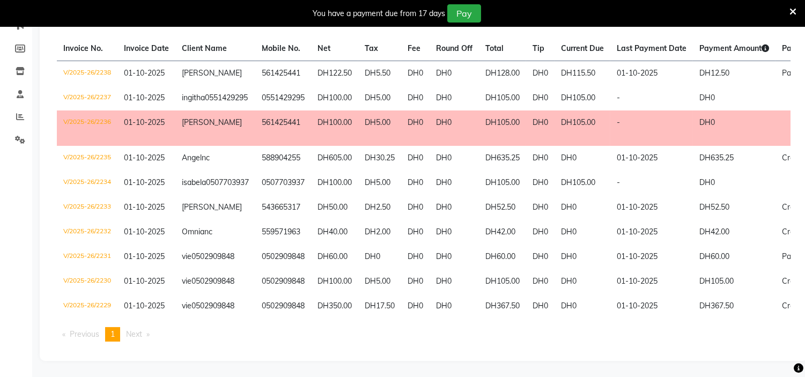
scroll to position [146, 0]
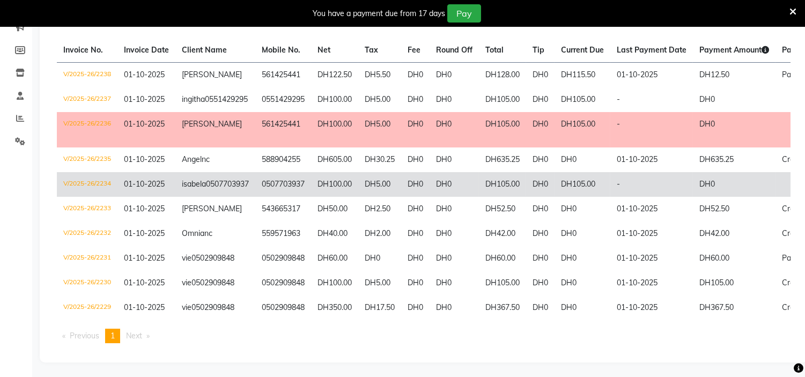
click at [326, 194] on td "DH100.00" at bounding box center [334, 184] width 47 height 25
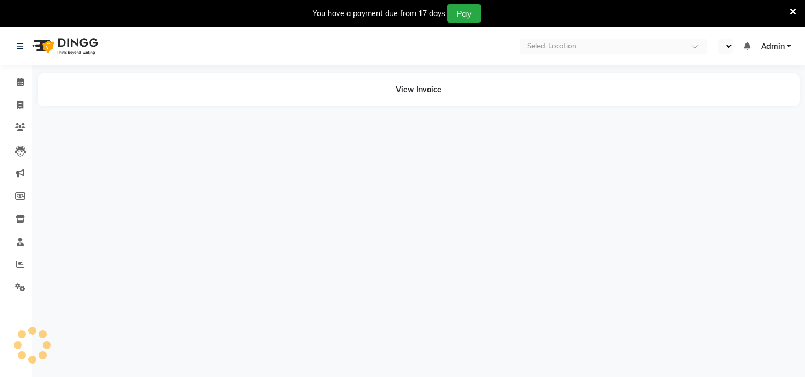
select select "en"
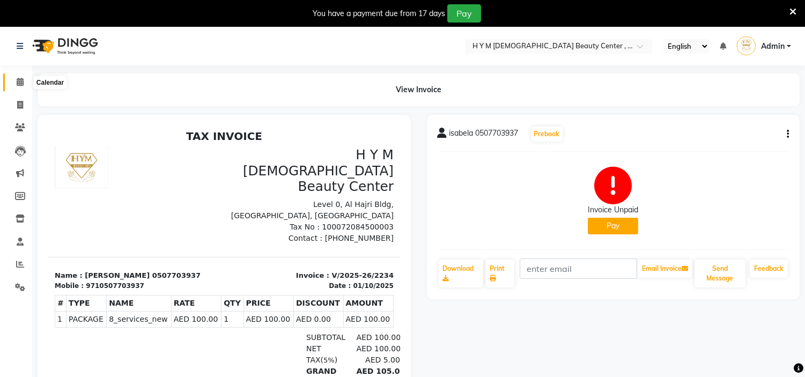
click at [14, 83] on span at bounding box center [20, 82] width 19 height 12
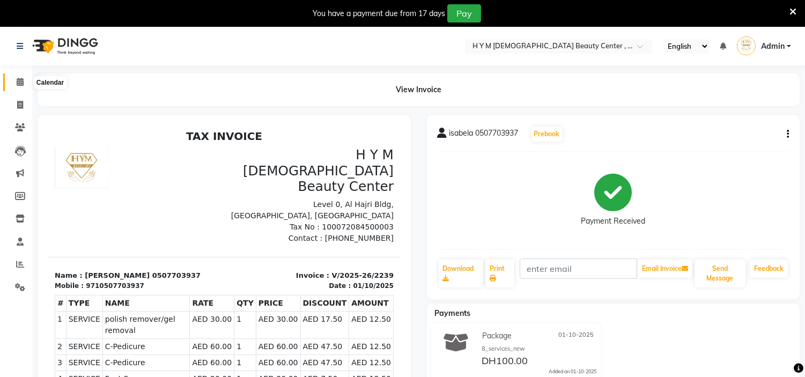
click at [23, 83] on span at bounding box center [20, 82] width 19 height 12
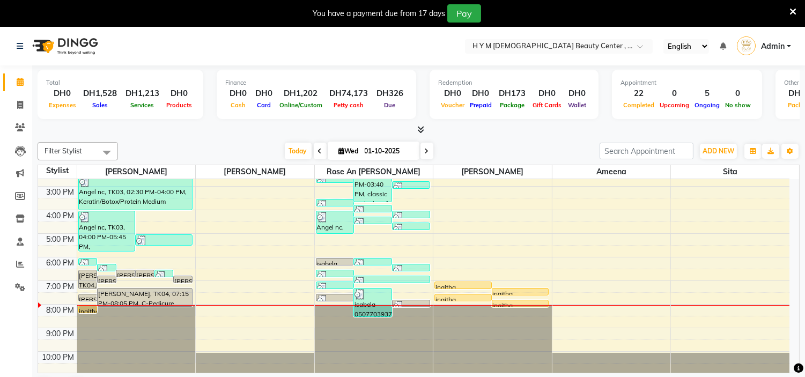
scroll to position [137, 0]
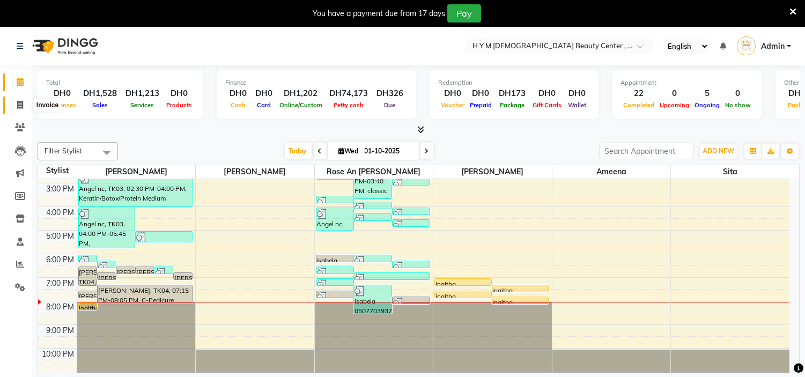
click at [18, 104] on icon at bounding box center [20, 105] width 6 height 8
select select "service"
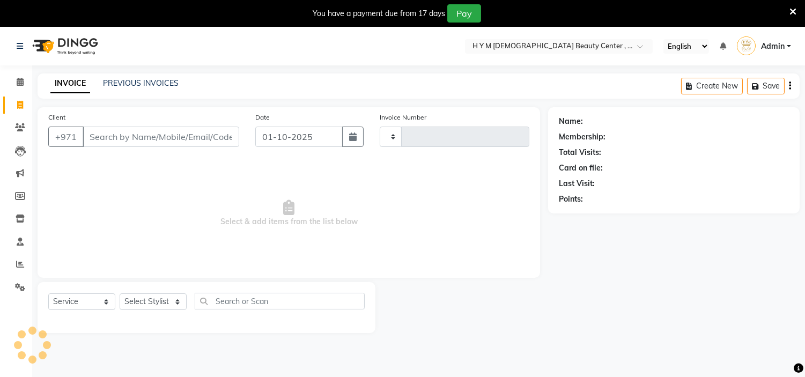
type input "2240"
select select "7248"
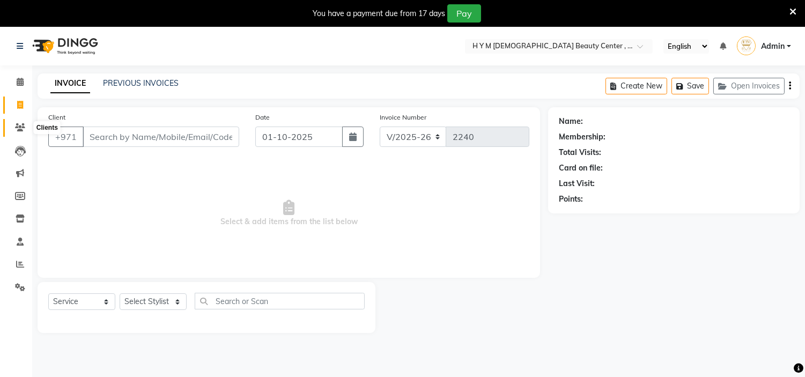
click at [16, 130] on icon at bounding box center [20, 127] width 10 height 8
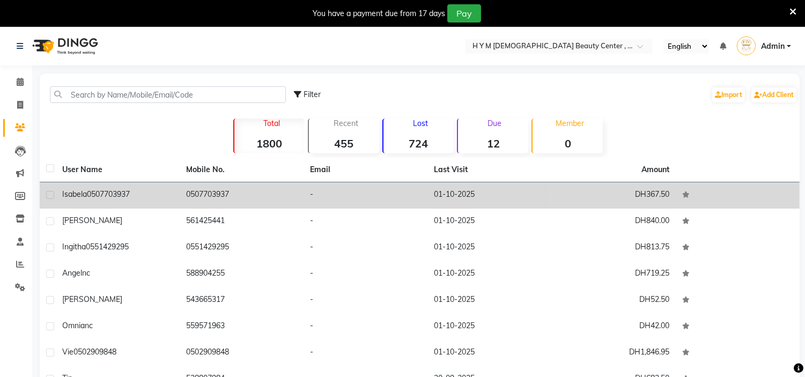
click at [234, 203] on td "0507703937" at bounding box center [242, 195] width 124 height 26
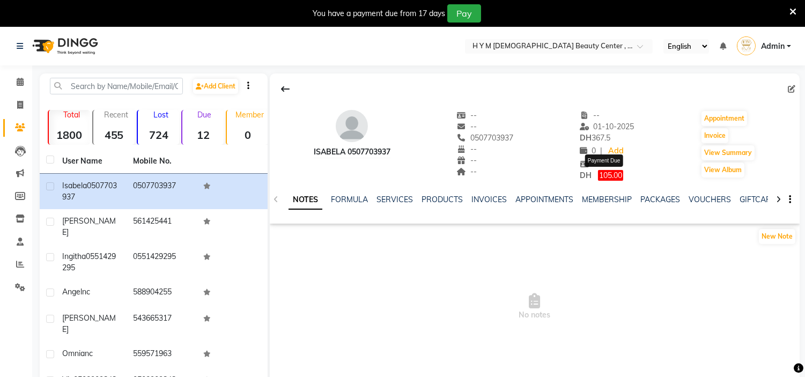
click at [604, 173] on span "105.00" at bounding box center [610, 175] width 25 height 11
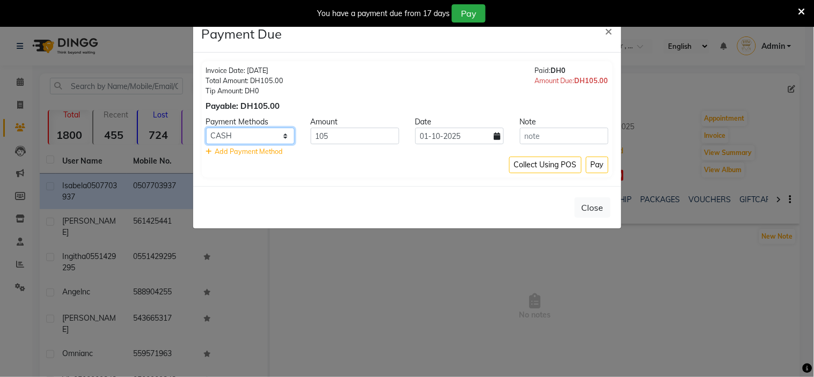
click at [229, 135] on select "Master Card CARD Bank Visa Card Credit Card CASH" at bounding box center [250, 136] width 89 height 17
select select "72"
click at [206, 128] on select "Master Card CARD Bank Visa Card Credit Card CASH" at bounding box center [250, 136] width 89 height 17
click at [592, 165] on button "Pay" at bounding box center [597, 165] width 23 height 17
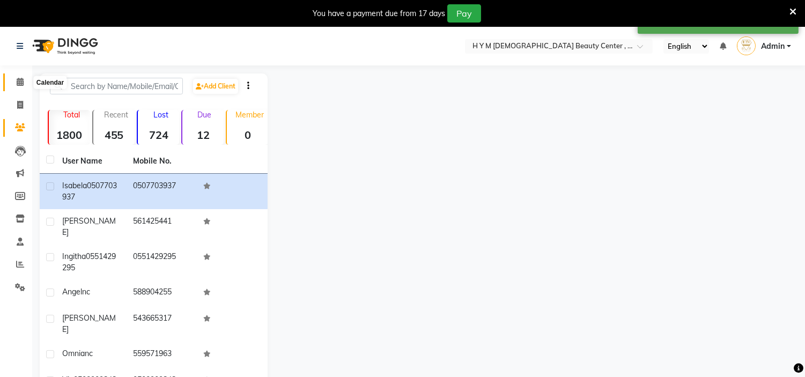
click at [20, 79] on icon at bounding box center [20, 82] width 7 height 8
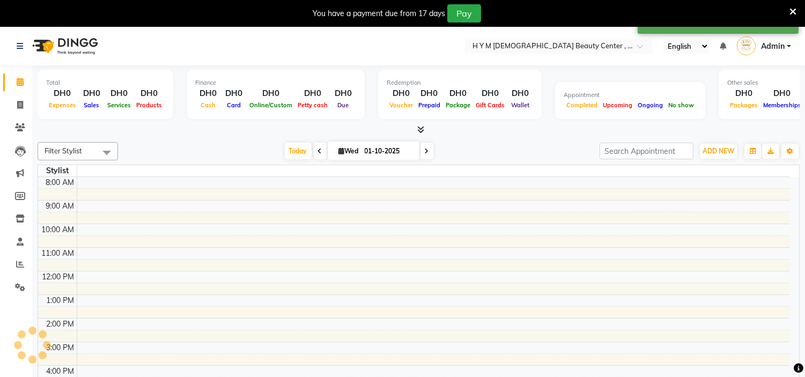
scroll to position [118, 0]
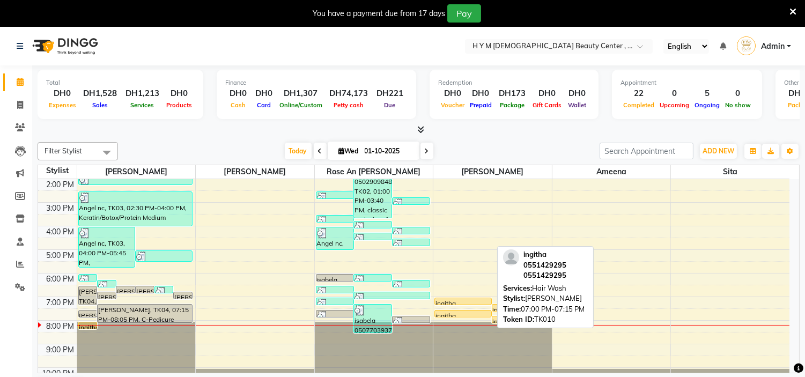
click at [470, 300] on div "ingitha 0551429295, TK10, 07:00 PM-07:15 PM, Hair Wash" at bounding box center [463, 301] width 56 height 6
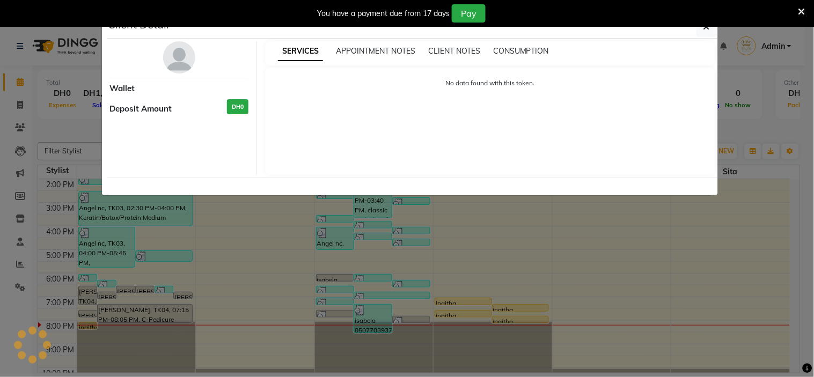
select select "1"
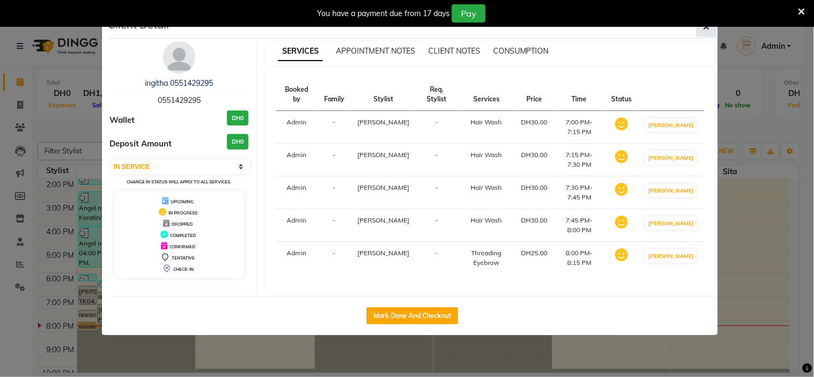
click at [703, 30] on icon "button" at bounding box center [706, 27] width 6 height 9
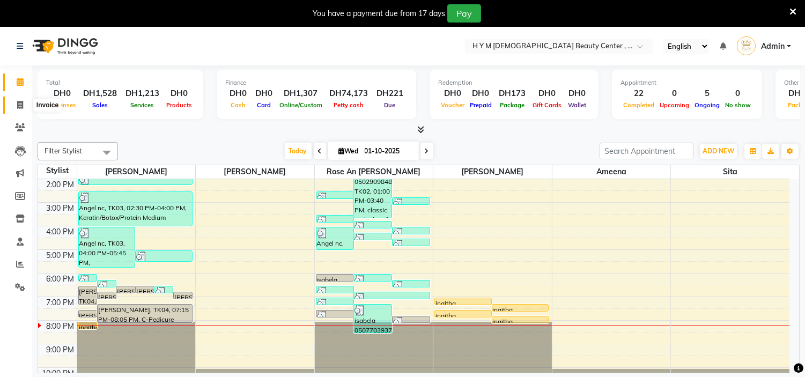
click at [18, 107] on icon at bounding box center [20, 105] width 6 height 8
select select "service"
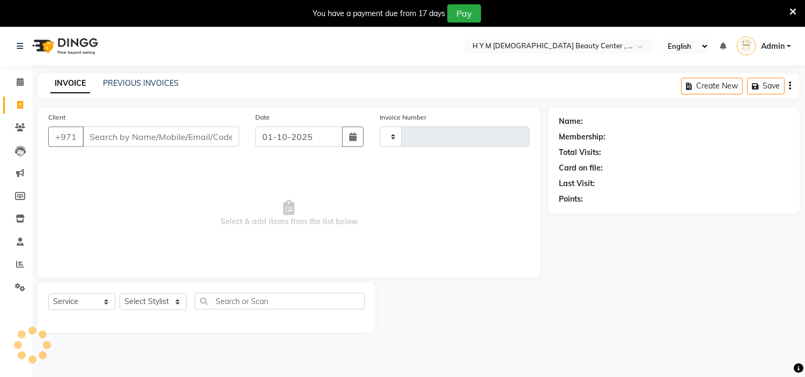
type input "2240"
select select "7248"
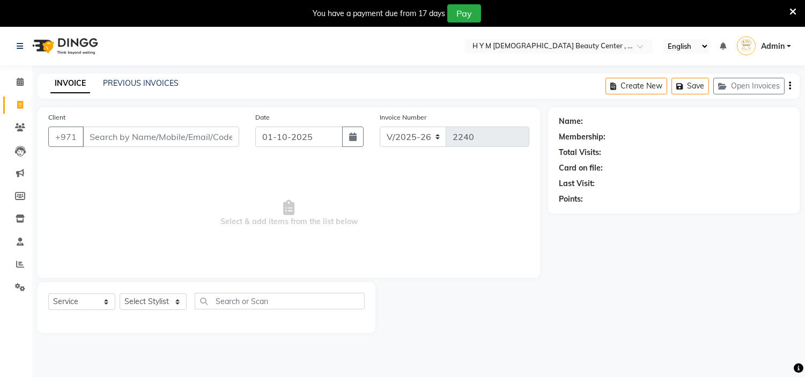
click at [108, 77] on div "INVOICE PREVIOUS INVOICES Create New Save Open Invoices" at bounding box center [419, 85] width 762 height 25
drag, startPoint x: 16, startPoint y: 106, endPoint x: 43, endPoint y: 103, distance: 27.0
click at [17, 104] on icon at bounding box center [20, 105] width 6 height 8
select select "7248"
select select "service"
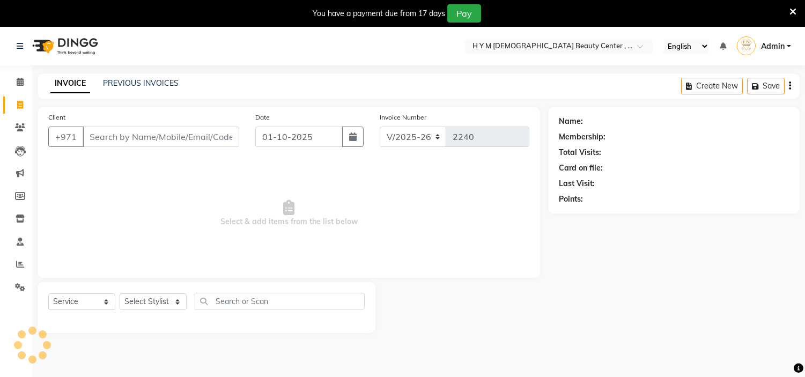
scroll to position [27, 0]
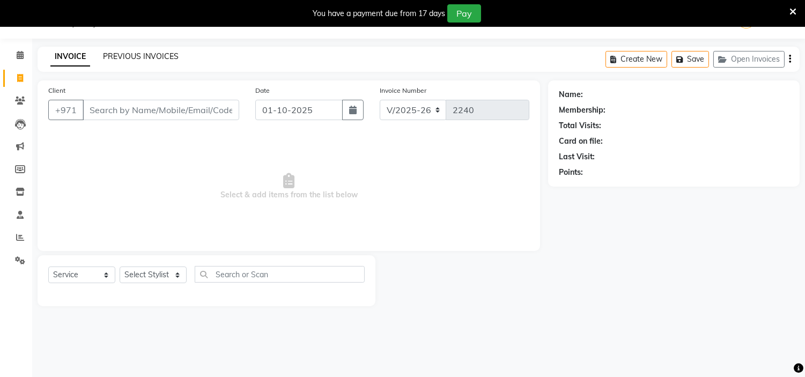
click at [139, 57] on link "PREVIOUS INVOICES" at bounding box center [141, 56] width 76 height 10
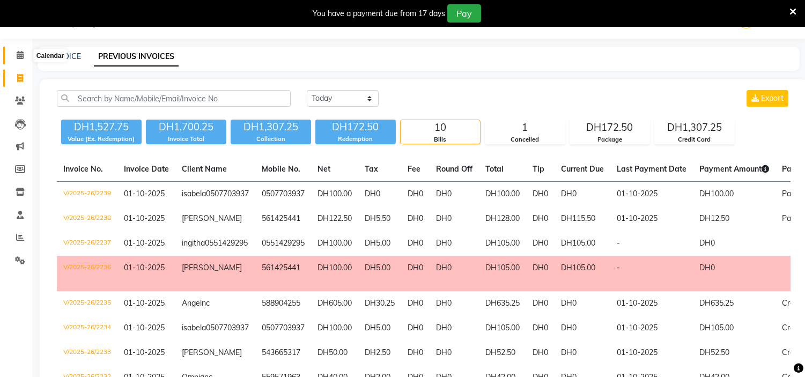
click at [19, 55] on icon at bounding box center [20, 55] width 7 height 8
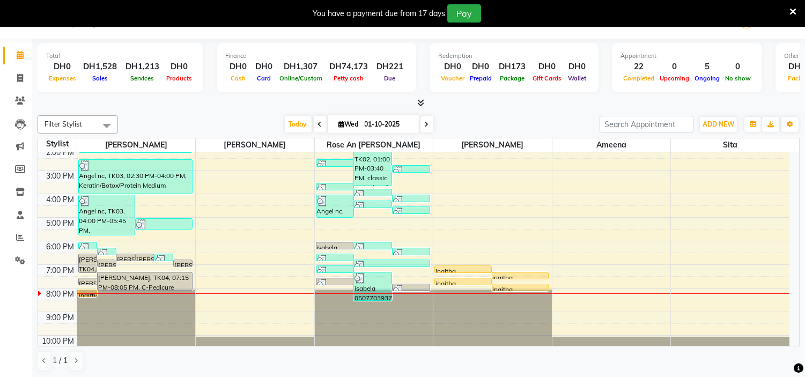
scroll to position [137, 0]
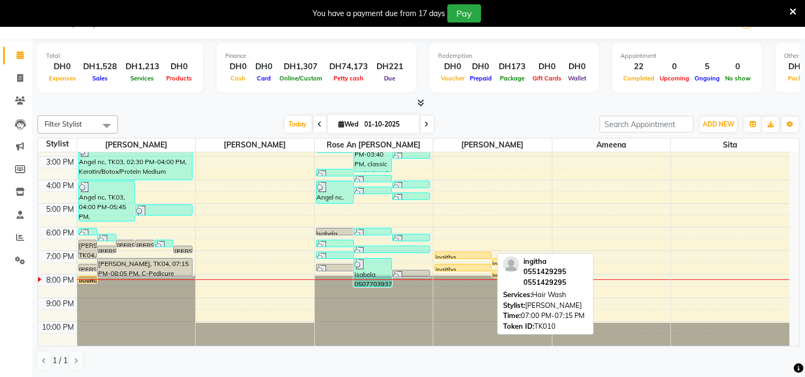
click at [468, 256] on div at bounding box center [463, 258] width 56 height 4
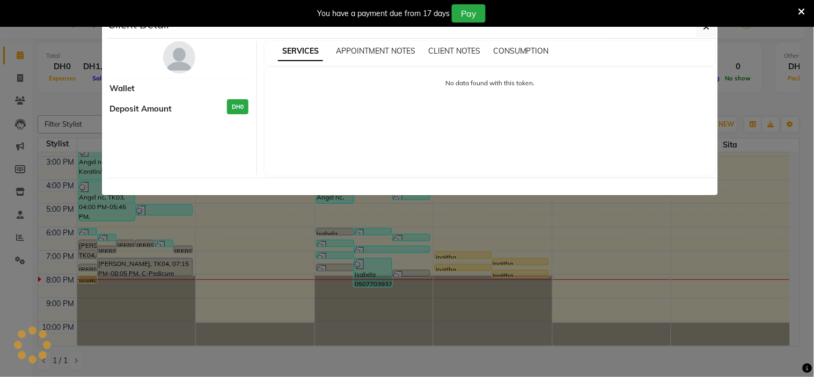
select select "1"
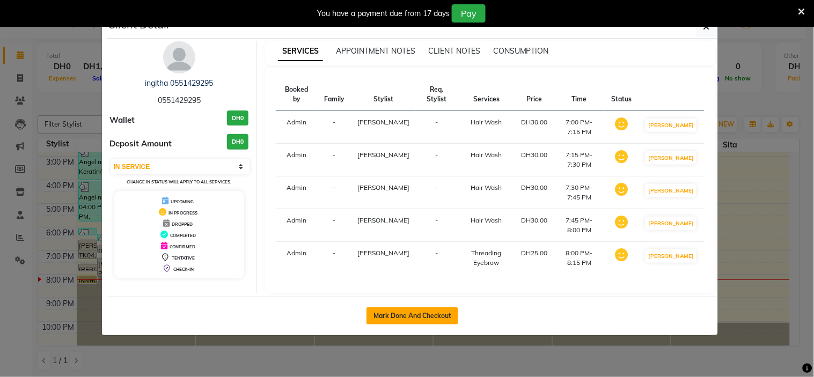
click at [398, 325] on button "Mark Done And Checkout" at bounding box center [412, 315] width 92 height 17
select select "service"
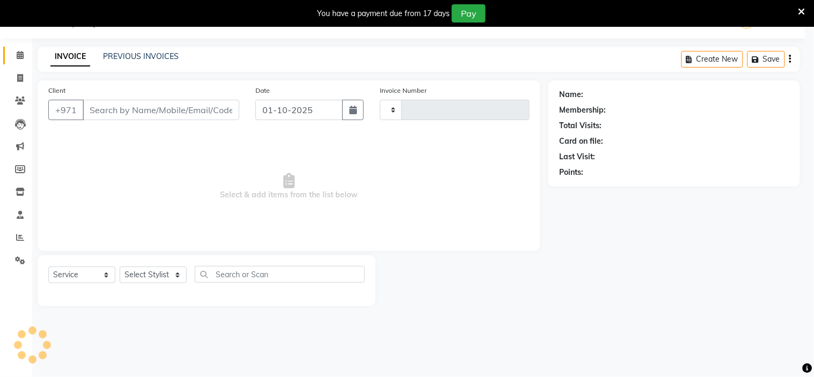
type input "2240"
select select "7248"
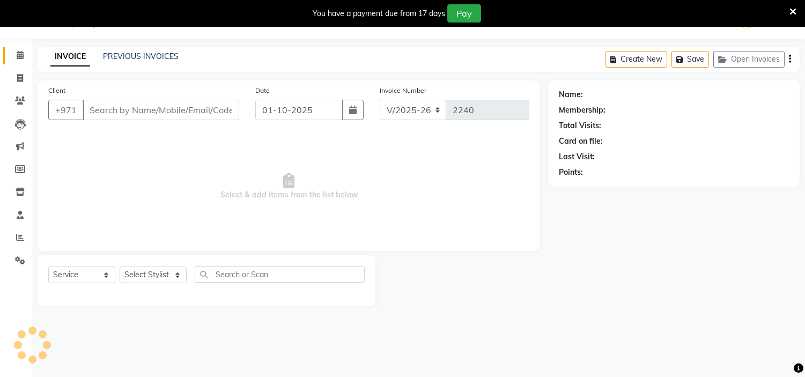
type input "0551429295"
select select "61768"
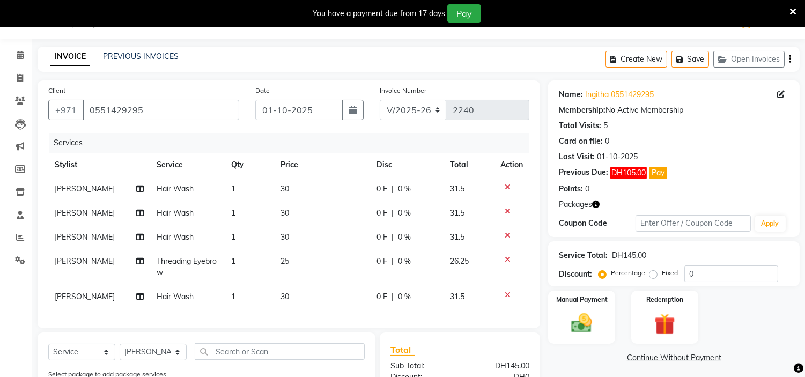
click at [510, 236] on icon at bounding box center [508, 236] width 6 height 8
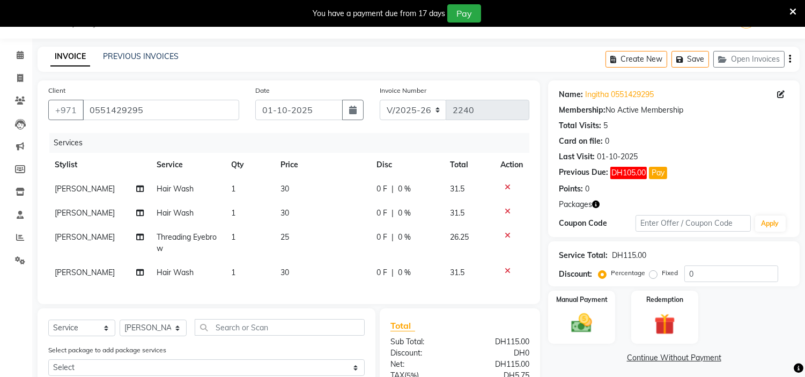
click at [506, 269] on icon at bounding box center [508, 271] width 6 height 8
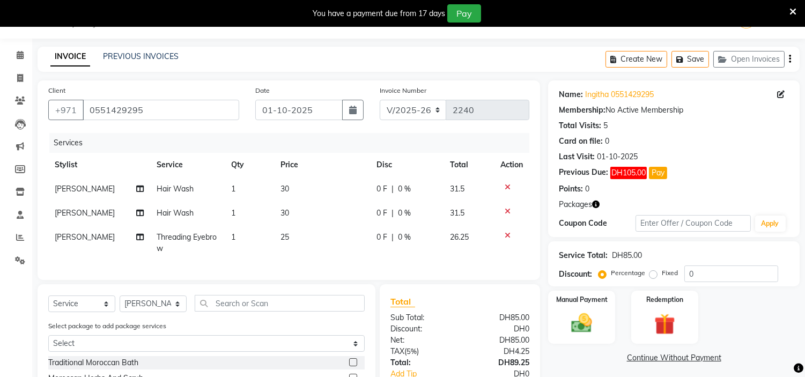
click at [506, 237] on icon at bounding box center [508, 236] width 6 height 8
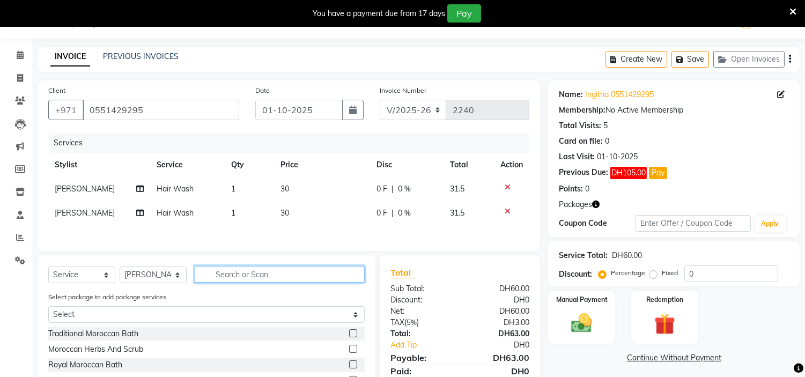
click at [239, 279] on input "text" at bounding box center [280, 274] width 170 height 17
type input "eyeb"
click at [352, 336] on label at bounding box center [353, 333] width 8 height 8
click at [352, 336] on input "checkbox" at bounding box center [352, 333] width 7 height 7
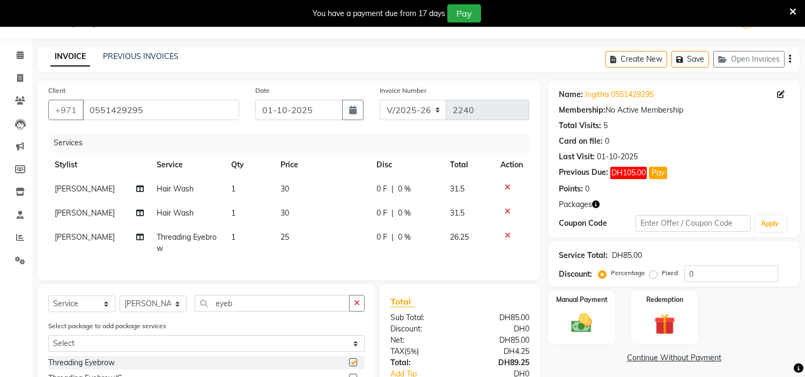
checkbox input "false"
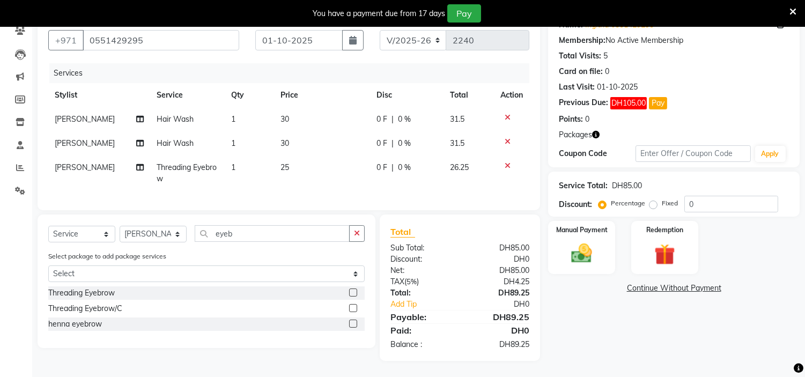
scroll to position [105, 0]
click at [637, 349] on div "Name: Ingitha 0551429295 Membership: No Active Membership Total Visits: 5 Card …" at bounding box center [678, 186] width 260 height 350
click at [660, 245] on img at bounding box center [664, 254] width 35 height 27
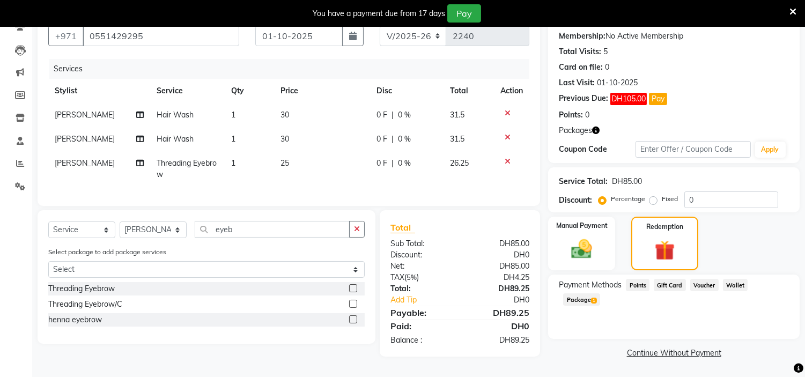
click at [600, 293] on span "Package 1" at bounding box center [581, 299] width 37 height 12
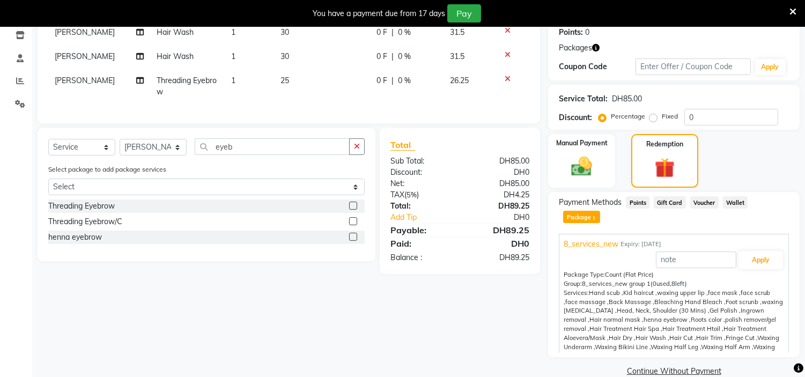
scroll to position [186, 0]
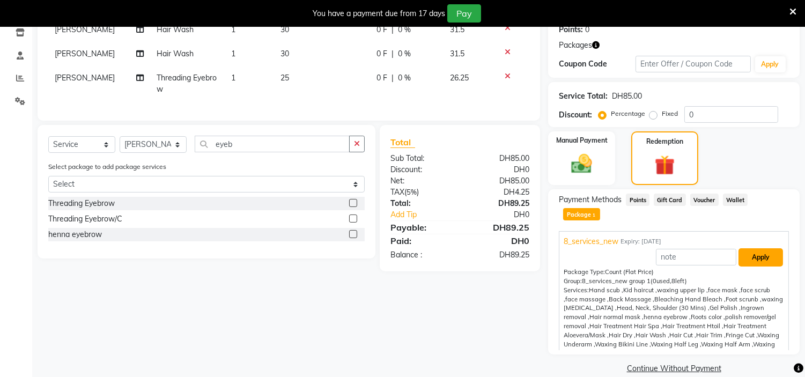
click at [752, 248] on button "Apply" at bounding box center [761, 257] width 45 height 18
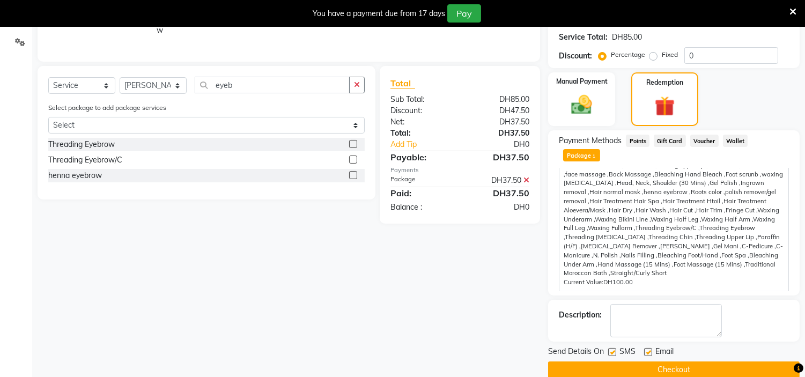
scroll to position [247, 0]
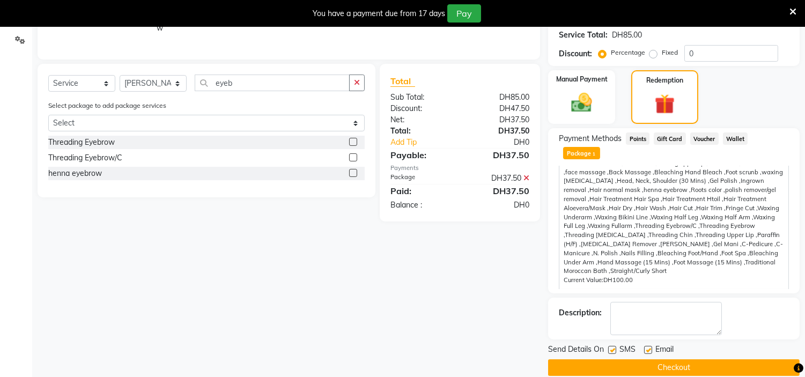
click at [614, 346] on label at bounding box center [612, 350] width 8 height 8
click at [614, 347] on input "checkbox" at bounding box center [611, 350] width 7 height 7
checkbox input "false"
click at [648, 346] on label at bounding box center [648, 350] width 8 height 8
click at [648, 347] on input "checkbox" at bounding box center [647, 350] width 7 height 7
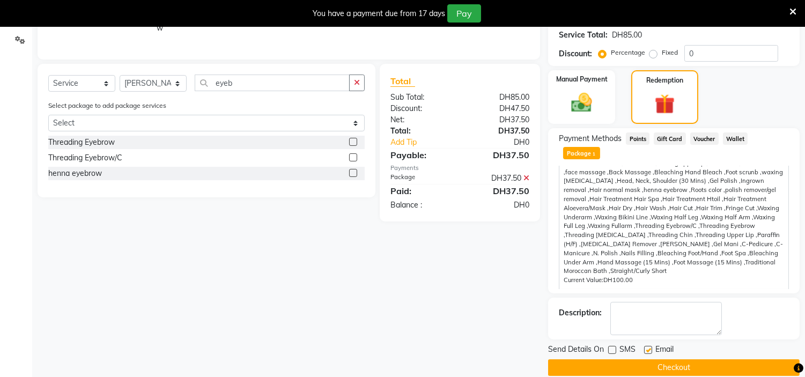
checkbox input "false"
click at [679, 359] on button "Checkout" at bounding box center [674, 367] width 252 height 17
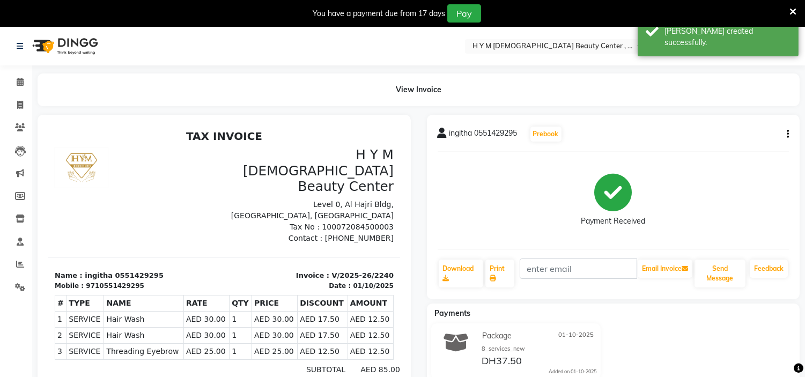
scroll to position [27, 0]
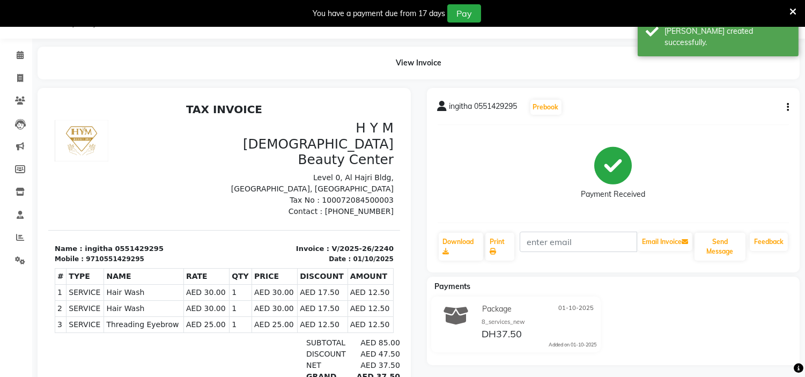
select select "7248"
select select "service"
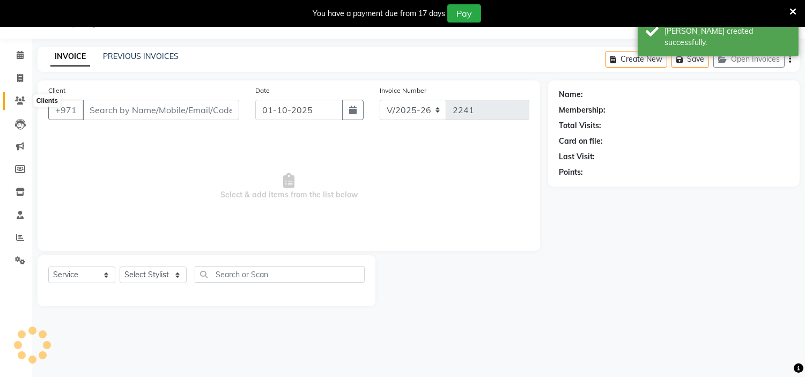
type input "0551429295"
select select "61768"
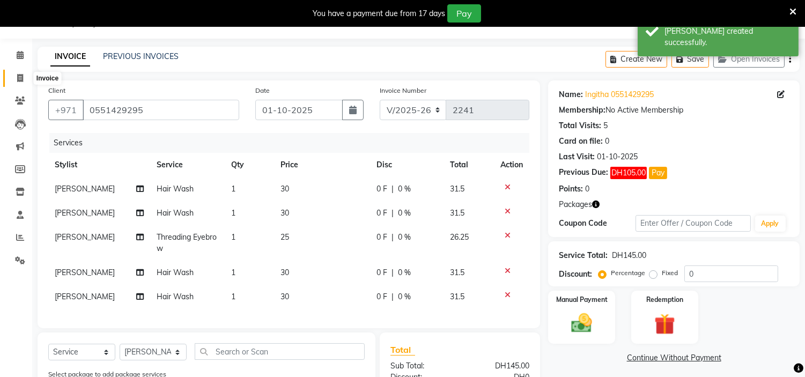
click at [18, 76] on icon at bounding box center [20, 78] width 6 height 8
select select "7248"
select select "service"
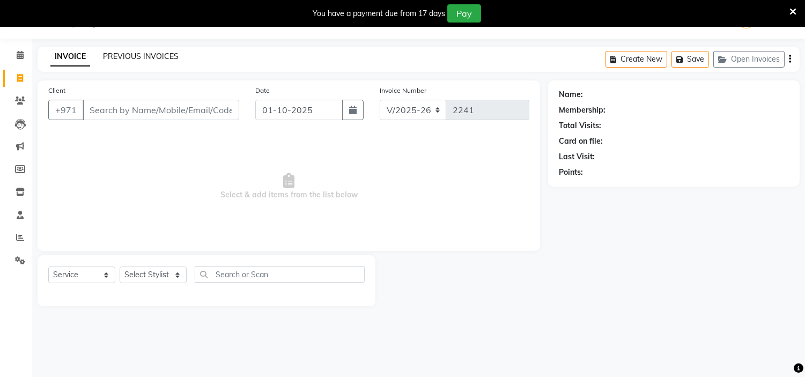
click at [138, 51] on link "PREVIOUS INVOICES" at bounding box center [141, 56] width 76 height 10
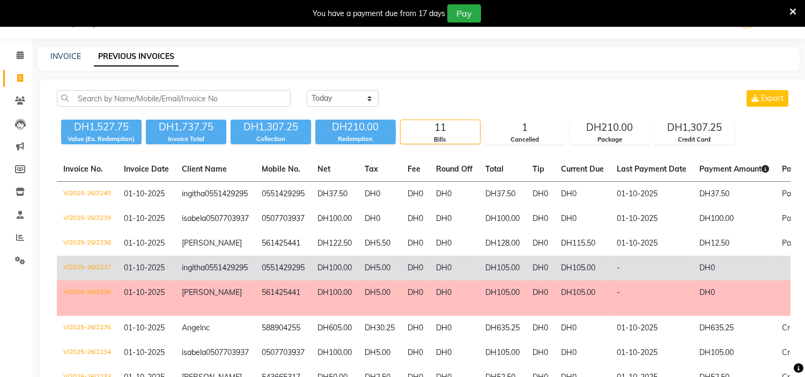
click at [224, 281] on td "ingitha 0551429295" at bounding box center [215, 268] width 80 height 25
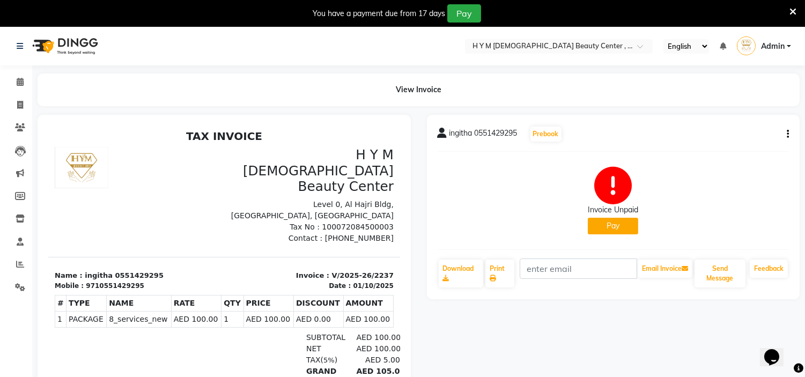
click at [619, 224] on button "Pay" at bounding box center [613, 226] width 50 height 17
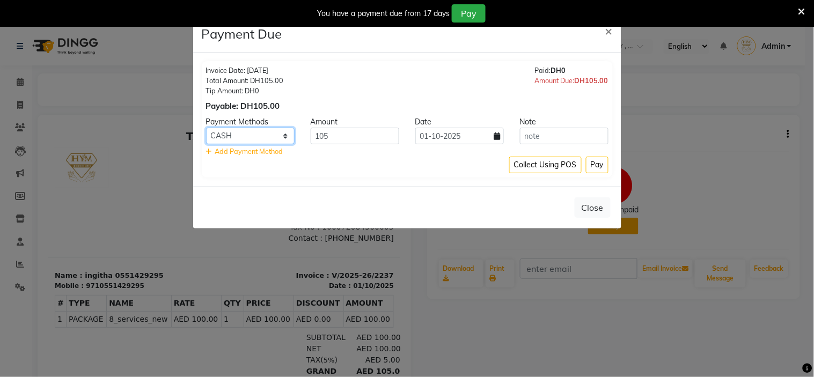
click at [285, 133] on select "Master Card CARD Bank Visa Card Credit Card CASH" at bounding box center [250, 136] width 89 height 17
select select "72"
click at [206, 128] on select "Master Card CARD Bank Visa Card Credit Card CASH" at bounding box center [250, 136] width 89 height 17
click at [602, 167] on button "Pay" at bounding box center [597, 165] width 23 height 17
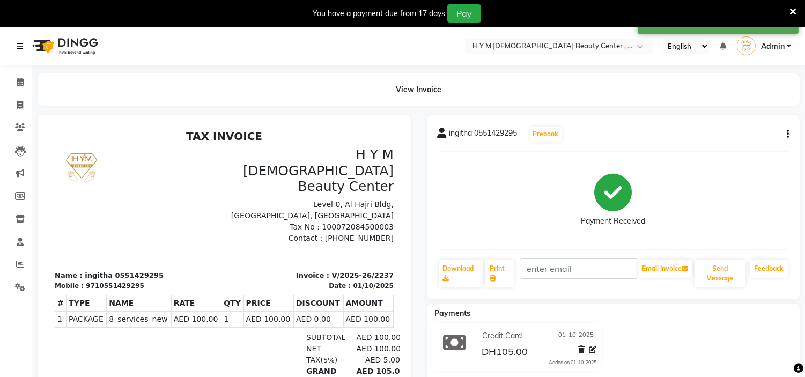
click at [22, 47] on icon at bounding box center [20, 46] width 6 height 8
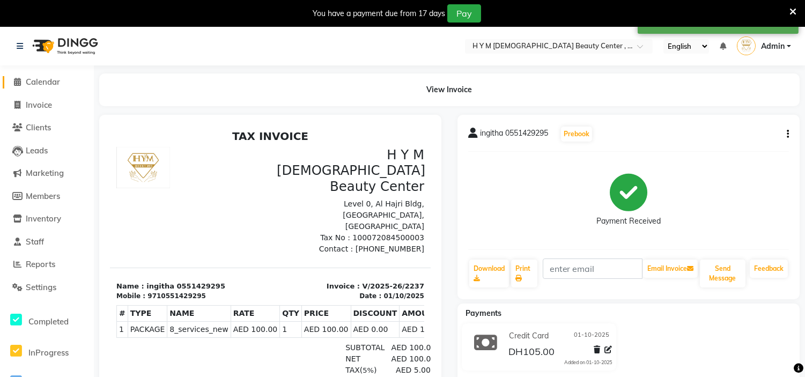
click at [16, 86] on icon at bounding box center [17, 82] width 7 height 8
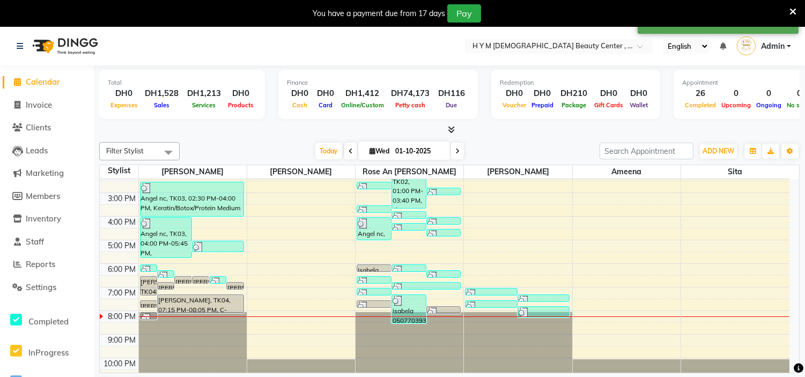
scroll to position [137, 0]
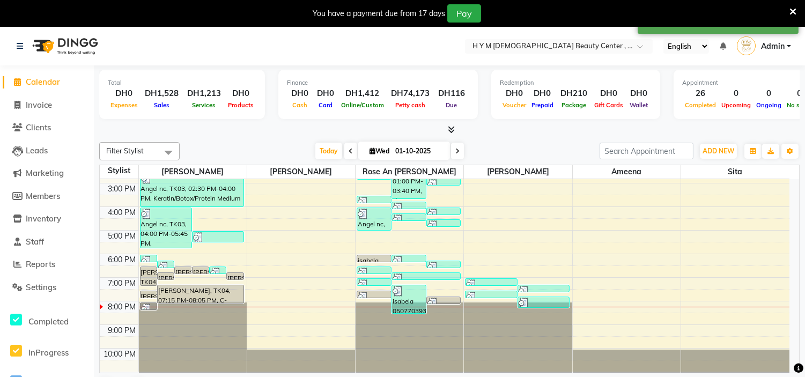
click at [208, 42] on div at bounding box center [193, 42] width 108 height 0
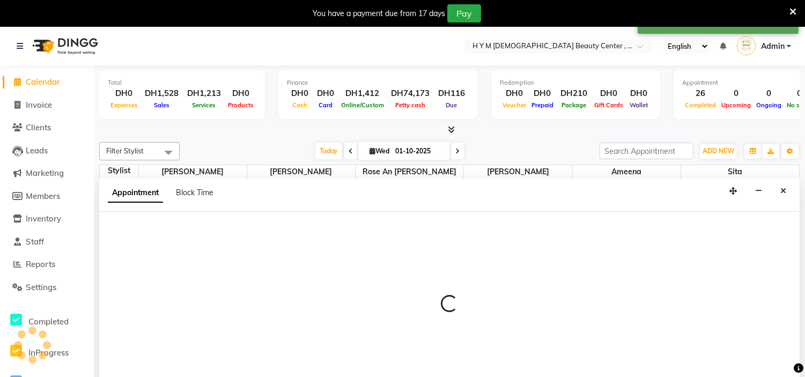
scroll to position [27, 0]
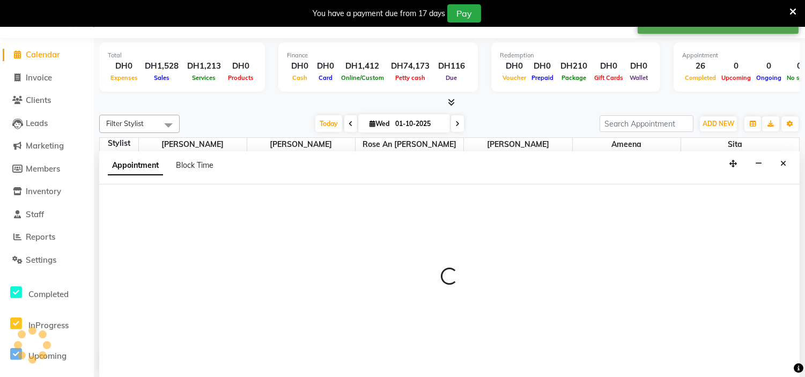
select select "61770"
select select "1200"
select select "tentative"
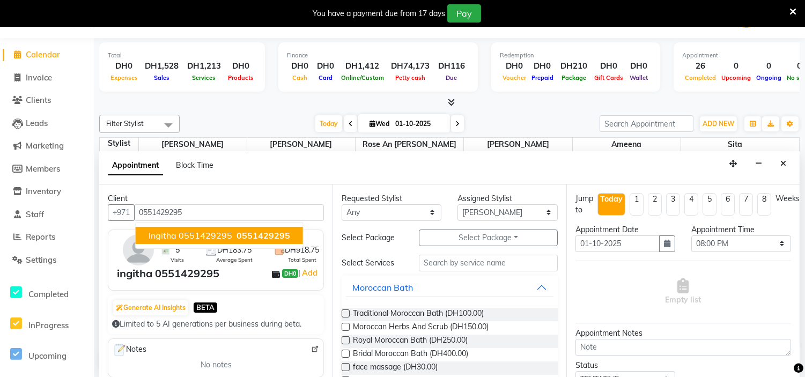
click at [208, 230] on span "ingitha 0551429295" at bounding box center [191, 235] width 84 height 11
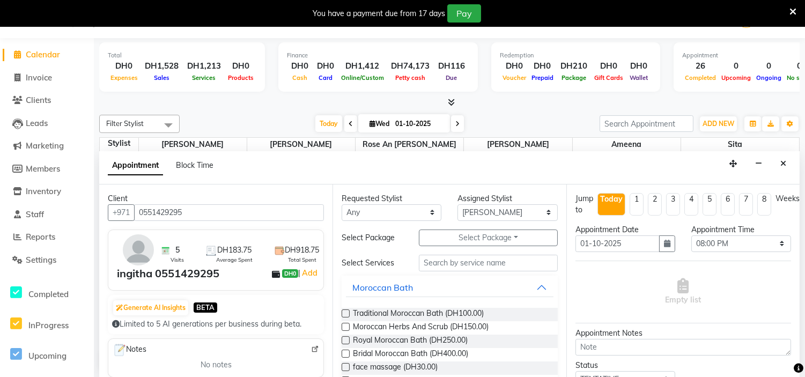
type input "0551429295"
click at [456, 269] on input "text" at bounding box center [488, 263] width 138 height 17
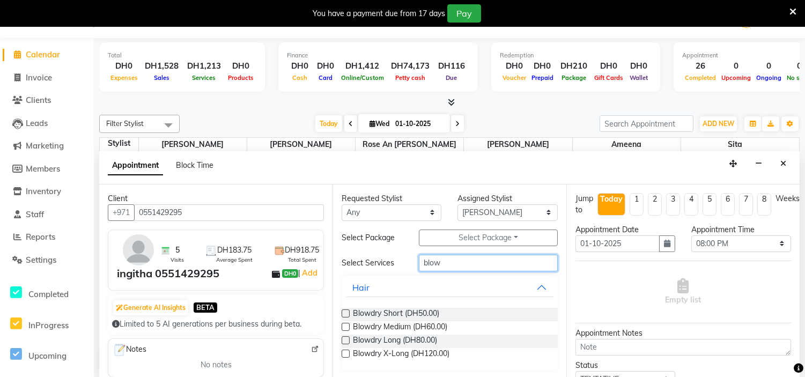
type input "blow"
click at [347, 341] on label at bounding box center [346, 340] width 8 height 8
click at [347, 341] on input "checkbox" at bounding box center [345, 341] width 7 height 7
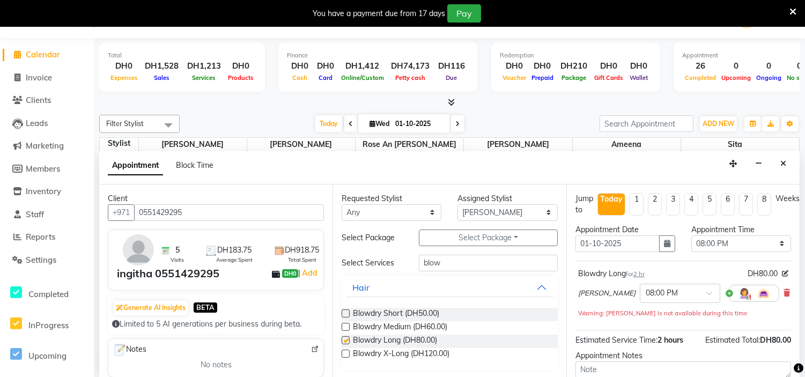
checkbox input "false"
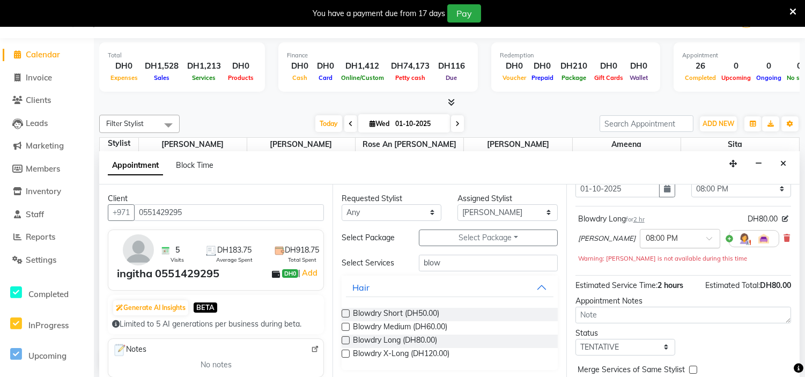
scroll to position [109, 0]
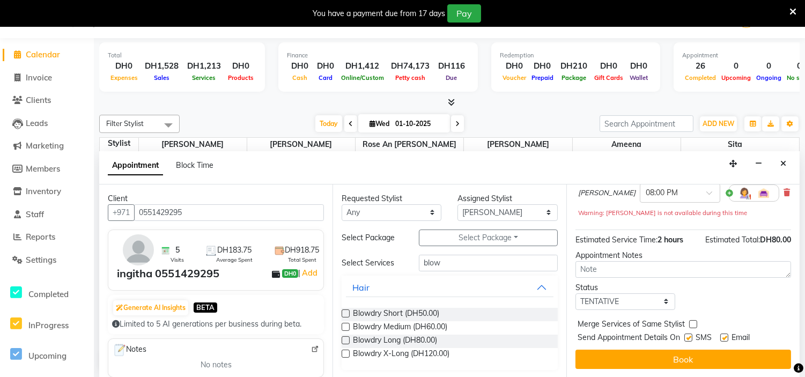
click at [691, 334] on label at bounding box center [688, 338] width 8 height 8
click at [691, 335] on input "checkbox" at bounding box center [687, 338] width 7 height 7
checkbox input "false"
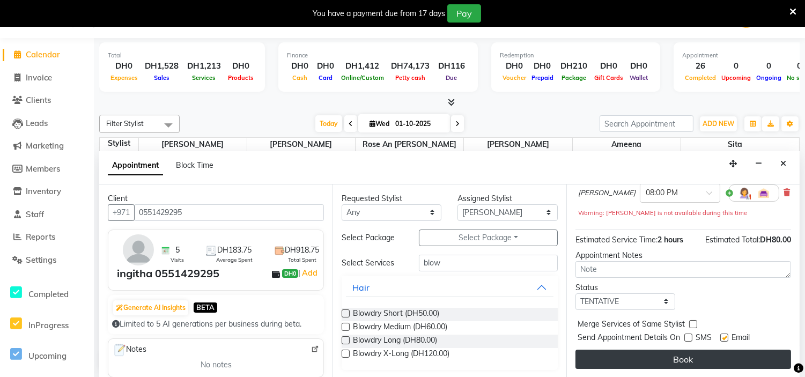
drag, startPoint x: 724, startPoint y: 329, endPoint x: 690, endPoint y: 355, distance: 42.8
click at [721, 334] on label at bounding box center [724, 338] width 8 height 8
click at [721, 335] on input "checkbox" at bounding box center [723, 338] width 7 height 7
checkbox input "false"
click at [678, 350] on button "Book" at bounding box center [684, 359] width 216 height 19
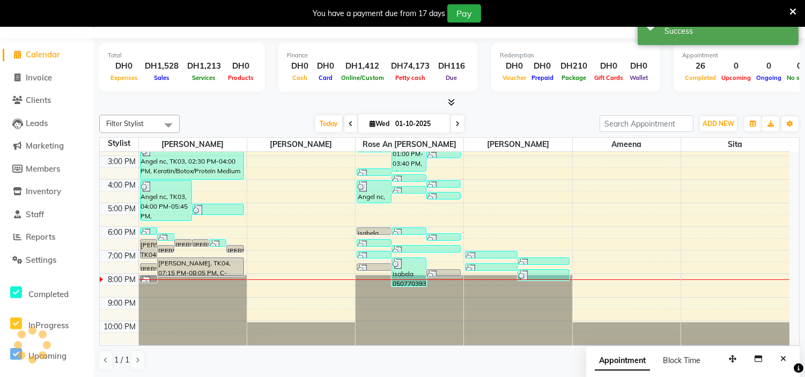
scroll to position [0, 0]
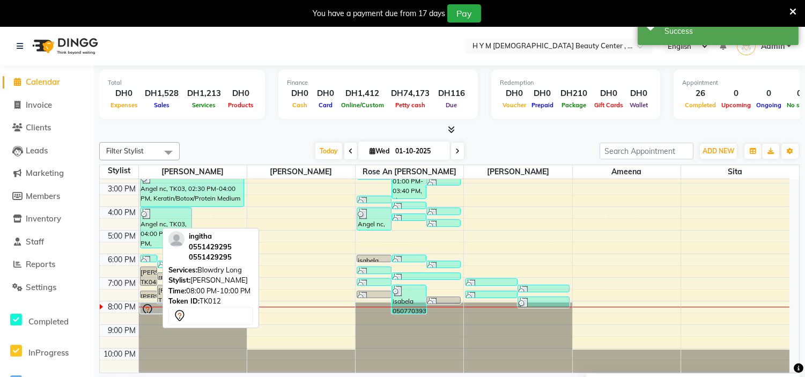
drag, startPoint x: 146, startPoint y: 344, endPoint x: 156, endPoint y: 309, distance: 36.8
click at [156, 309] on div "mariam, TK11, 06:00 PM-06:20 PM, C-Manicure mariam, TK11, 06:15 PM-06:35 PM, C-…" at bounding box center [193, 207] width 108 height 330
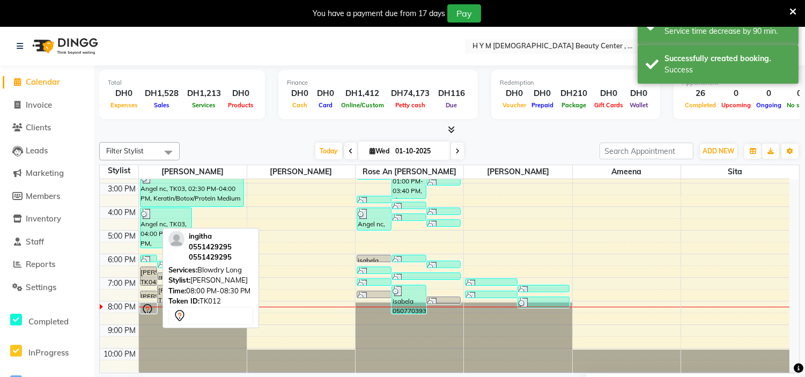
click at [148, 311] on div at bounding box center [149, 313] width 16 height 4
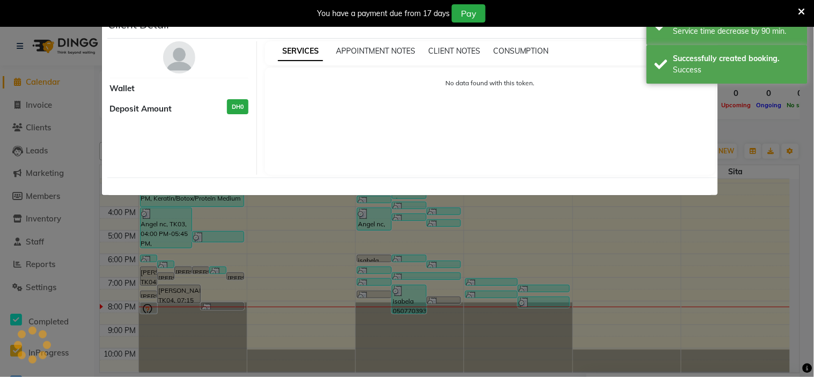
select select "7"
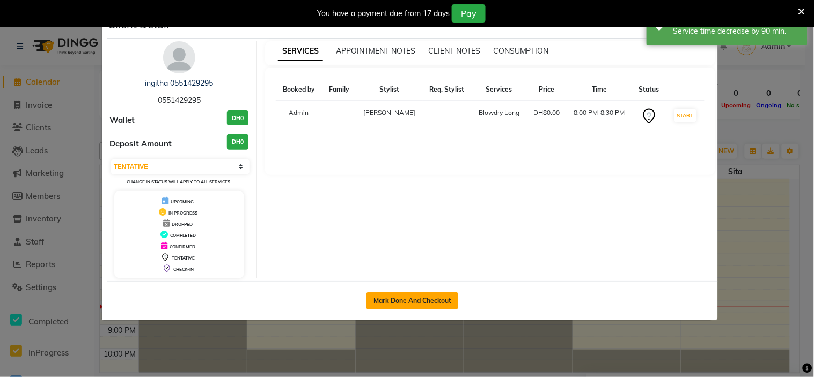
click at [390, 299] on button "Mark Done And Checkout" at bounding box center [412, 300] width 92 height 17
select select "service"
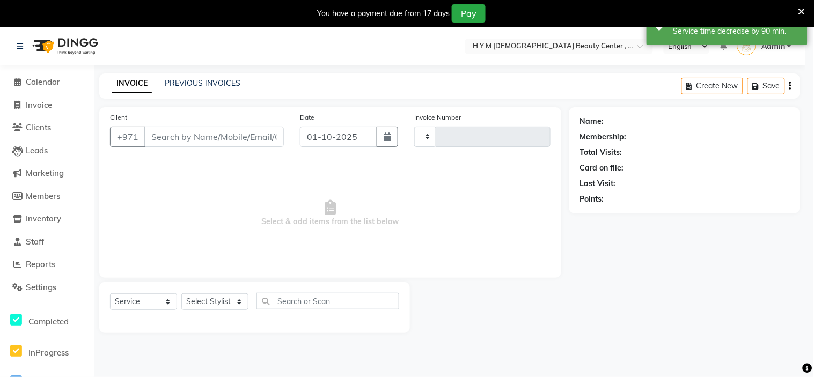
type input "2241"
select select "7248"
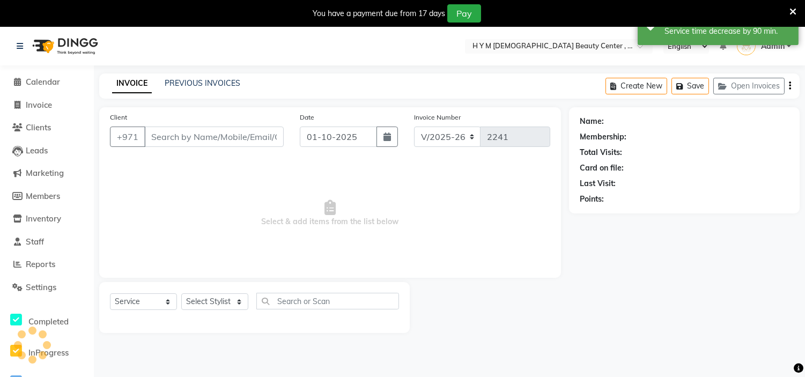
type input "0551429295"
select select "61770"
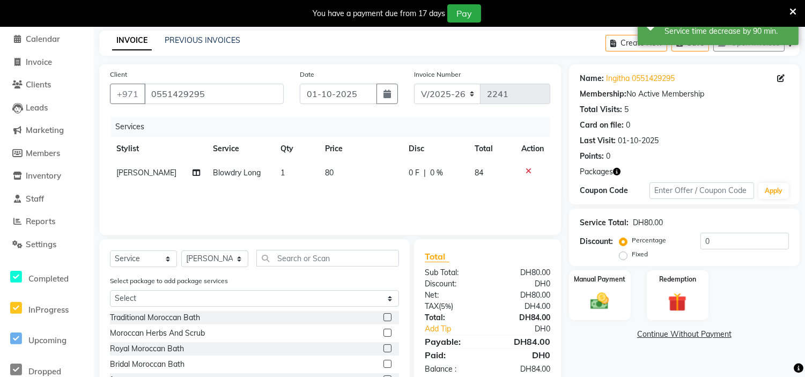
scroll to position [115, 0]
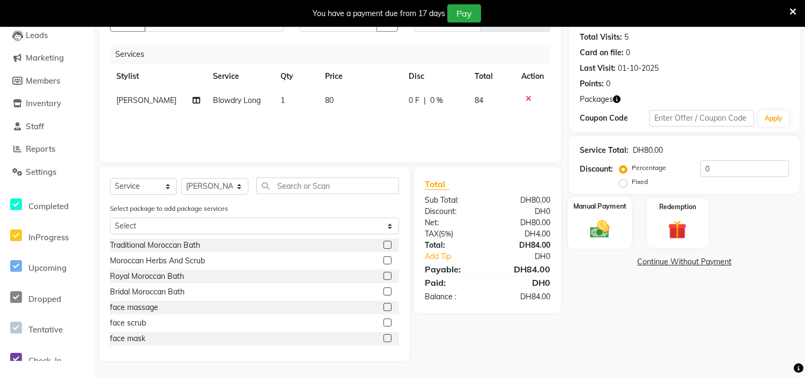
click at [602, 225] on img at bounding box center [600, 229] width 32 height 23
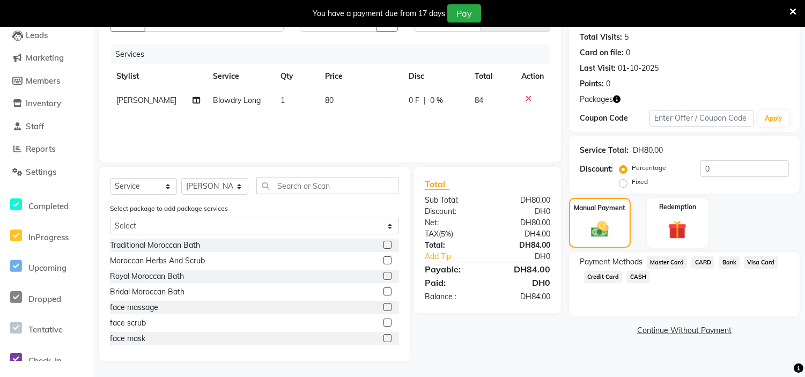
click at [592, 274] on span "Credit Card" at bounding box center [603, 277] width 39 height 12
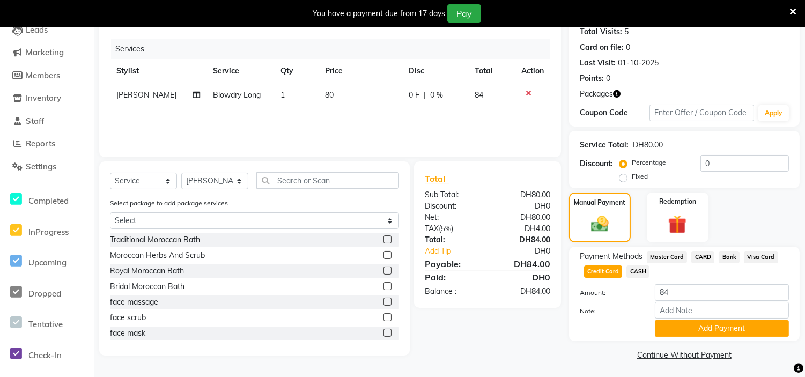
scroll to position [122, 0]
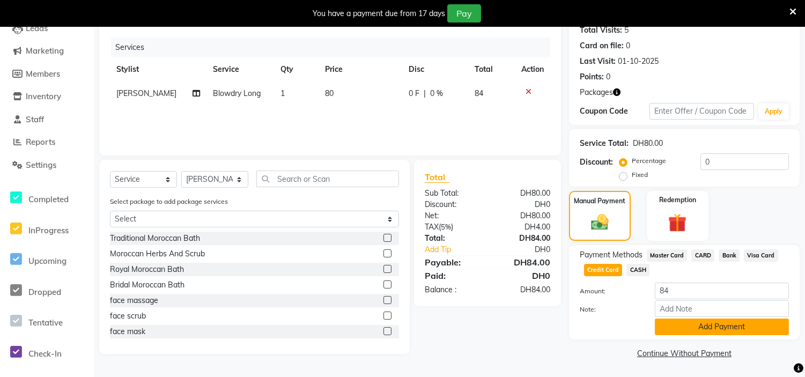
click at [706, 327] on button "Add Payment" at bounding box center [722, 327] width 134 height 17
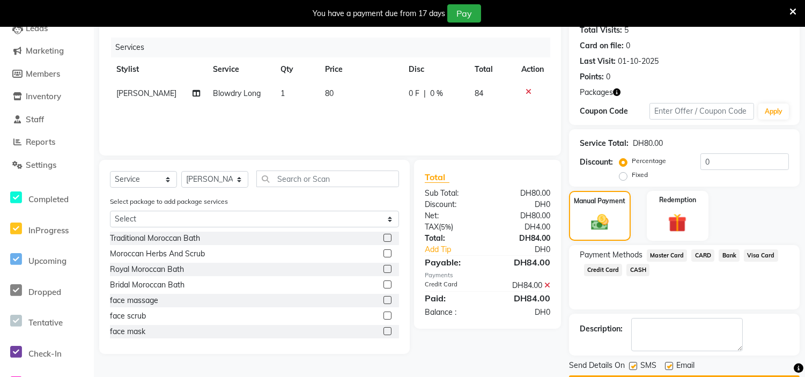
scroll to position [153, 0]
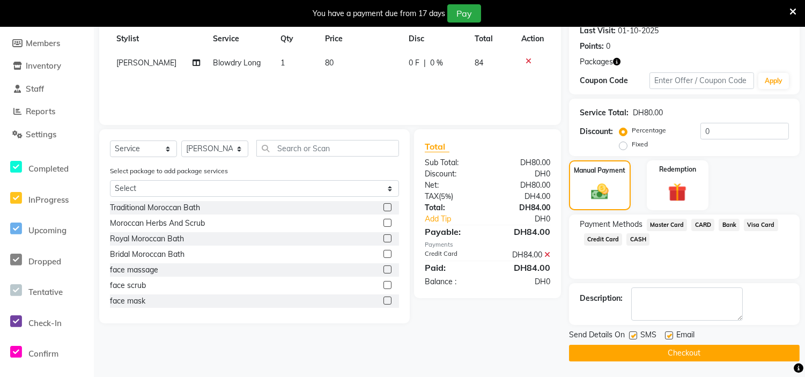
click at [634, 334] on label at bounding box center [633, 336] width 8 height 8
click at [634, 334] on input "checkbox" at bounding box center [632, 336] width 7 height 7
checkbox input "false"
click at [668, 337] on label at bounding box center [669, 336] width 8 height 8
click at [668, 337] on input "checkbox" at bounding box center [668, 336] width 7 height 7
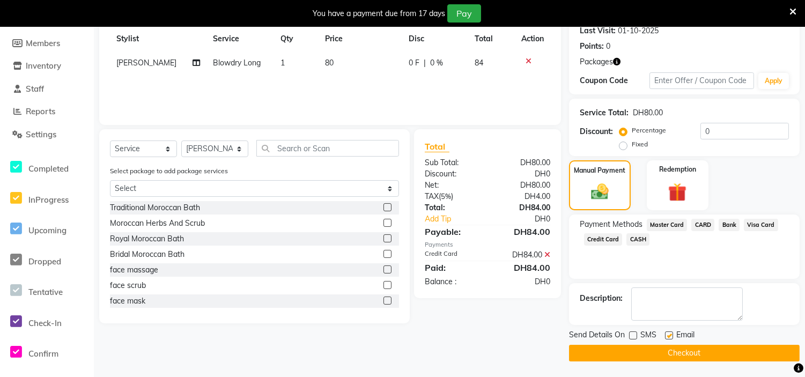
checkbox input "false"
click at [677, 352] on button "Checkout" at bounding box center [684, 353] width 231 height 17
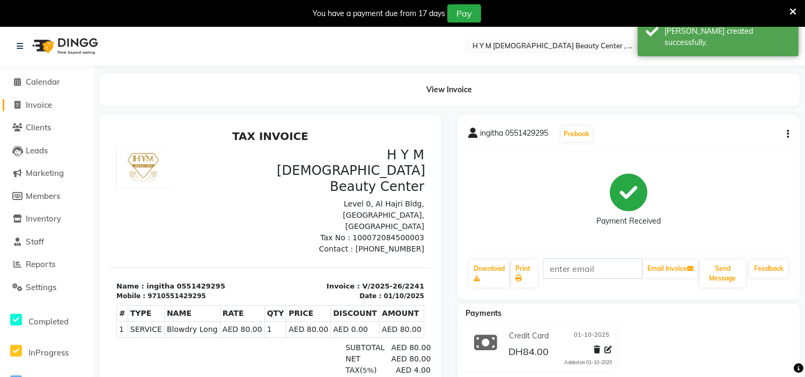
click at [20, 104] on span at bounding box center [18, 105] width 16 height 12
select select "service"
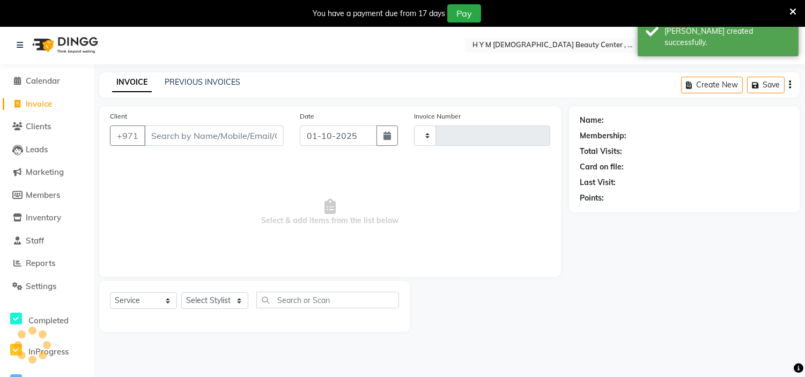
scroll to position [27, 0]
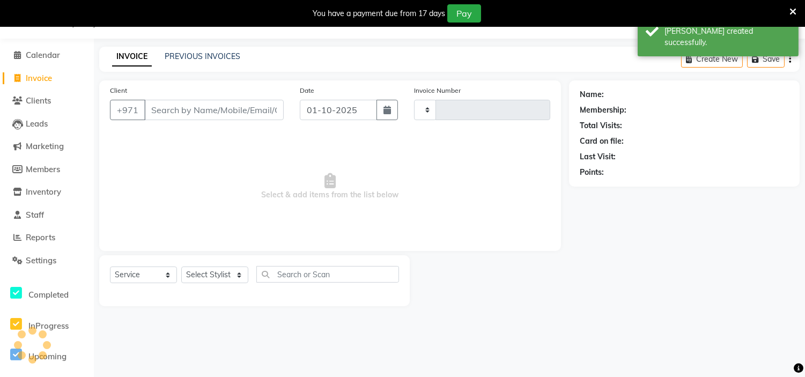
type input "2242"
select select "7248"
click at [18, 61] on span at bounding box center [18, 55] width 16 height 12
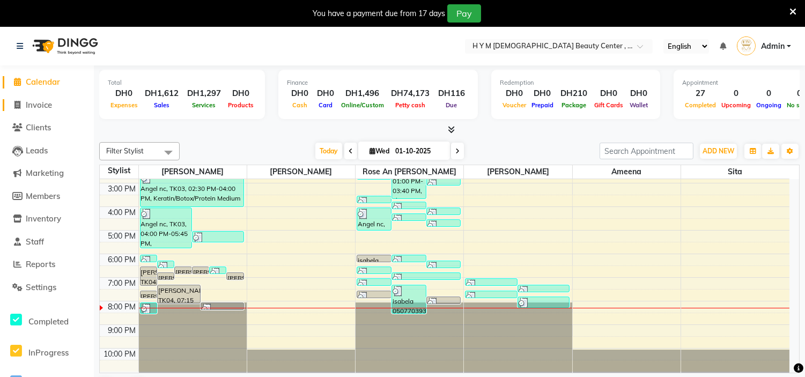
click at [39, 106] on span "Invoice" at bounding box center [39, 105] width 26 height 10
select select "service"
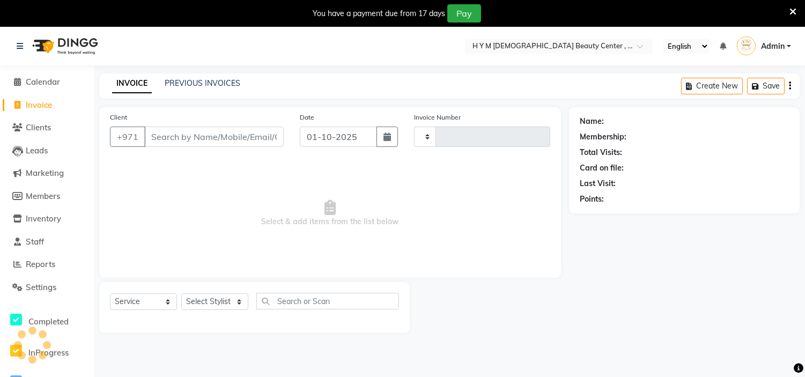
type input "2242"
select select "7248"
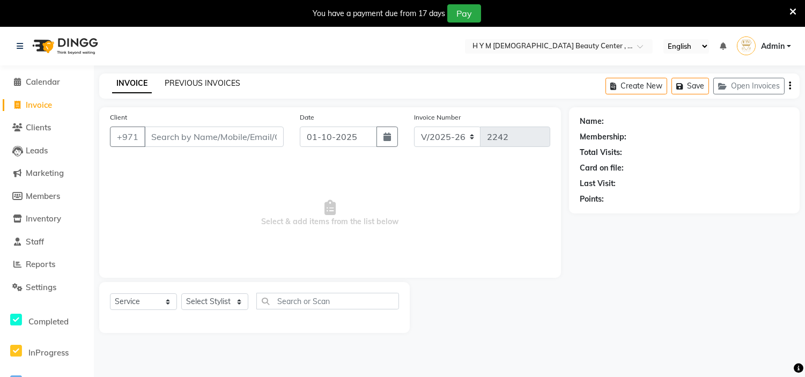
click at [215, 87] on link "PREVIOUS INVOICES" at bounding box center [203, 83] width 76 height 10
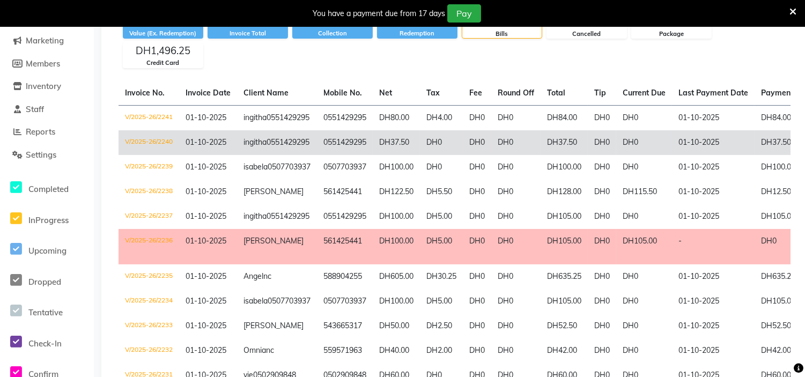
scroll to position [106, 0]
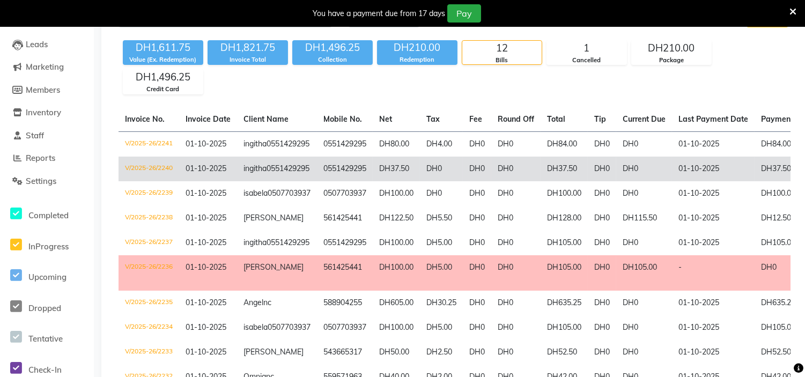
click at [699, 181] on td "01-10-2025" at bounding box center [713, 169] width 83 height 25
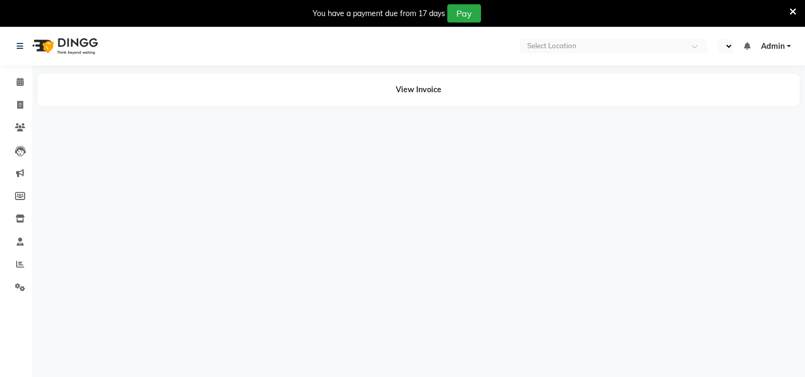
select select "en"
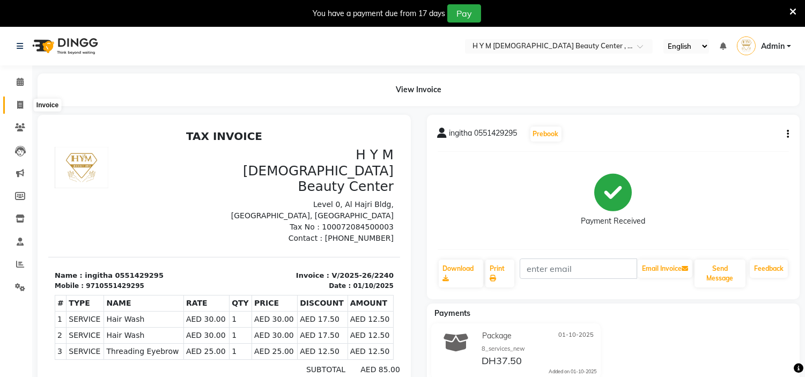
click at [15, 104] on span at bounding box center [20, 105] width 19 height 12
select select "service"
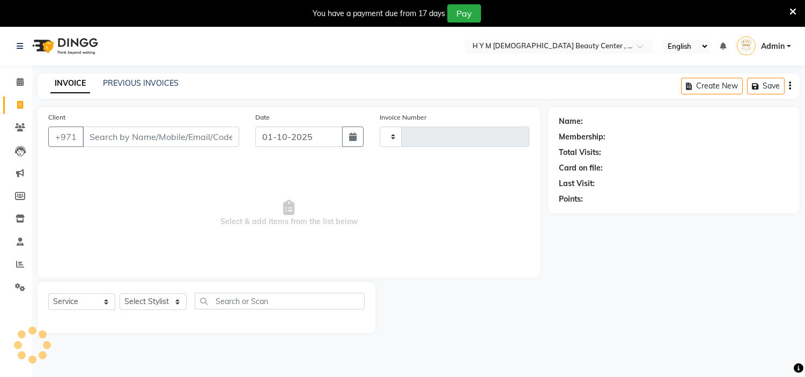
type input "2242"
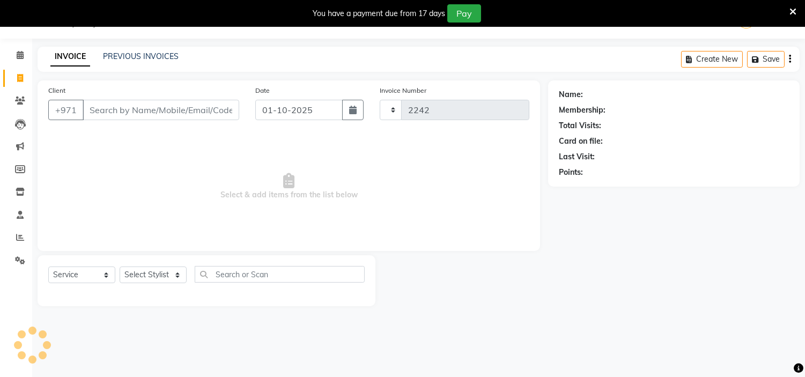
select select "7248"
click at [129, 48] on div "INVOICE PREVIOUS INVOICES Create New Save Open Invoices" at bounding box center [419, 59] width 762 height 25
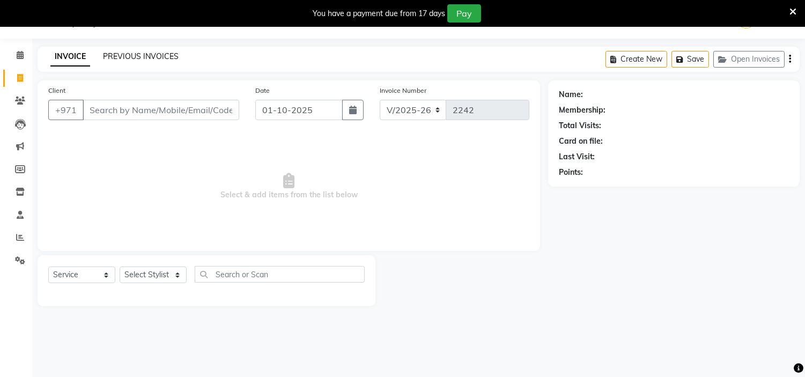
click at [132, 56] on link "PREVIOUS INVOICES" at bounding box center [141, 56] width 76 height 10
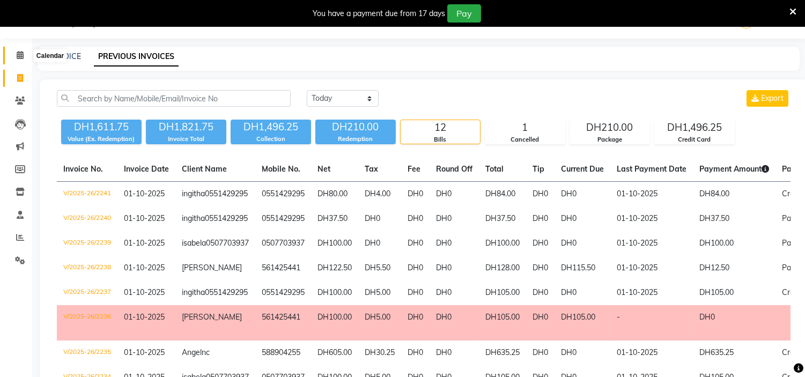
click at [19, 55] on icon at bounding box center [20, 55] width 7 height 8
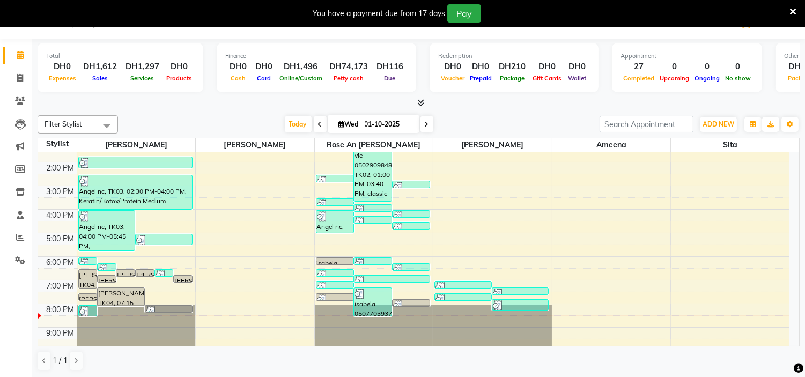
scroll to position [119, 0]
